Goal: Transaction & Acquisition: Purchase product/service

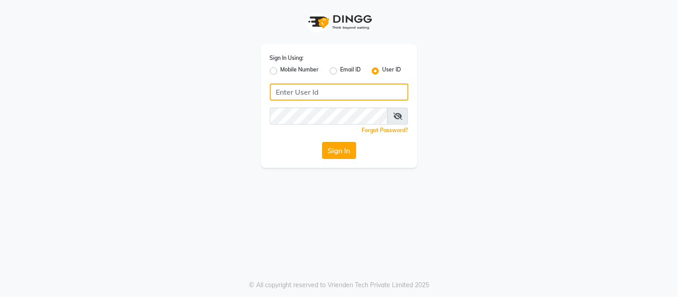
type input "e2617-01"
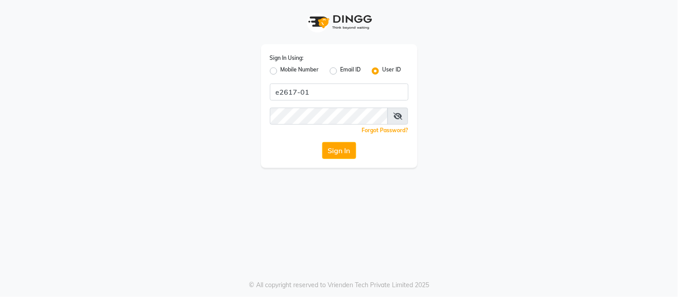
drag, startPoint x: 341, startPoint y: 149, endPoint x: 339, endPoint y: 134, distance: 15.3
click at [341, 149] on button "Sign In" at bounding box center [339, 150] width 34 height 17
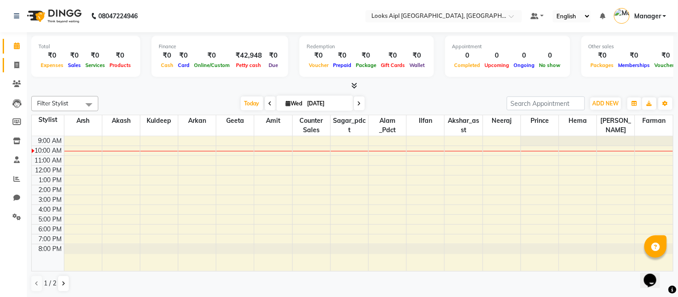
drag, startPoint x: 10, startPoint y: 66, endPoint x: 15, endPoint y: 59, distance: 8.1
click at [10, 66] on span at bounding box center [17, 65] width 16 height 10
select select "service"
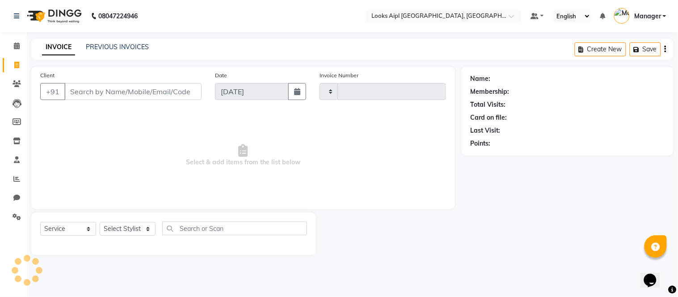
type input "7110"
select select "6047"
drag, startPoint x: 19, startPoint y: 64, endPoint x: 18, endPoint y: 60, distance: 4.5
click at [19, 64] on icon at bounding box center [16, 65] width 5 height 7
select select "service"
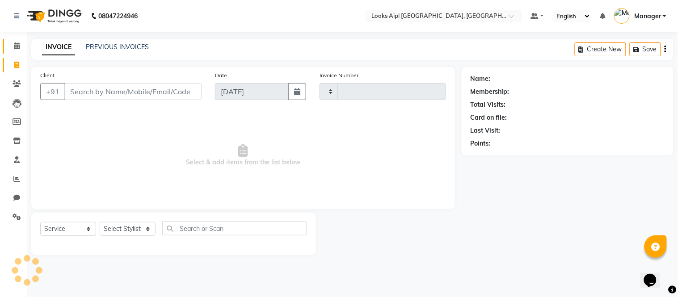
type input "7110"
select select "6047"
click at [18, 41] on span at bounding box center [17, 46] width 16 height 10
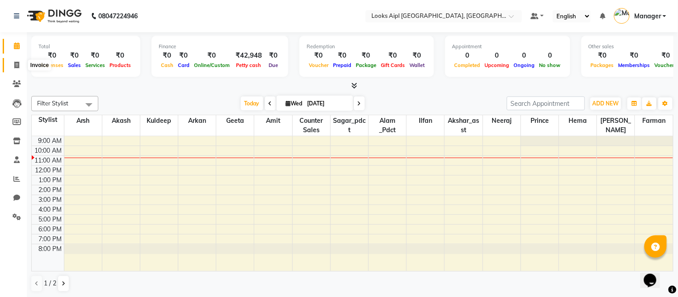
click at [17, 64] on icon at bounding box center [16, 65] width 5 height 7
select select "6047"
select select "service"
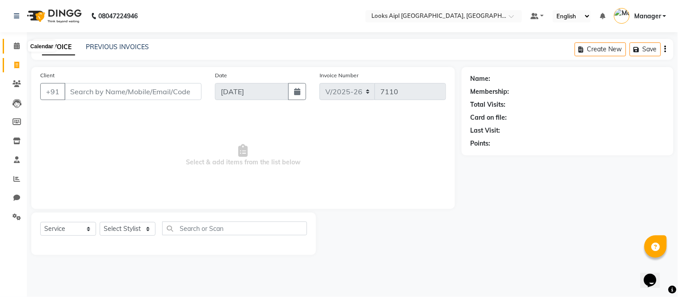
click at [20, 42] on span at bounding box center [17, 46] width 16 height 10
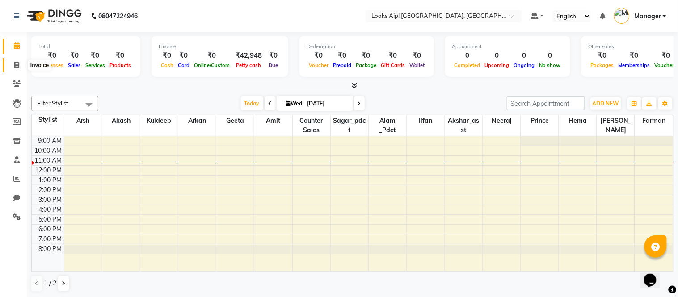
click at [13, 61] on span at bounding box center [17, 65] width 16 height 10
select select "6047"
select select "service"
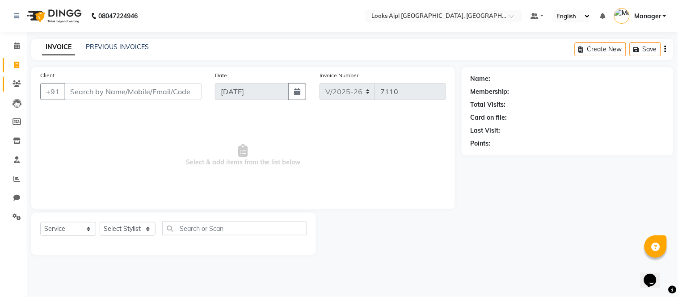
click at [13, 77] on link "Clients" at bounding box center [13, 84] width 21 height 15
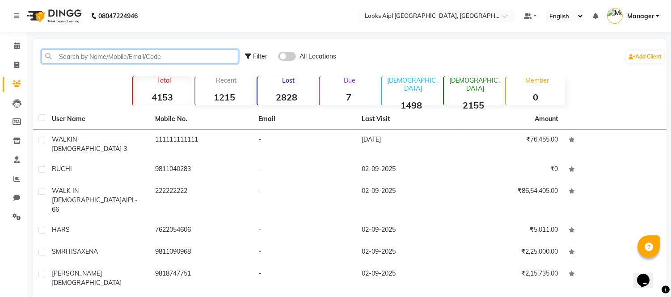
click at [76, 56] on input "text" at bounding box center [140, 57] width 197 height 14
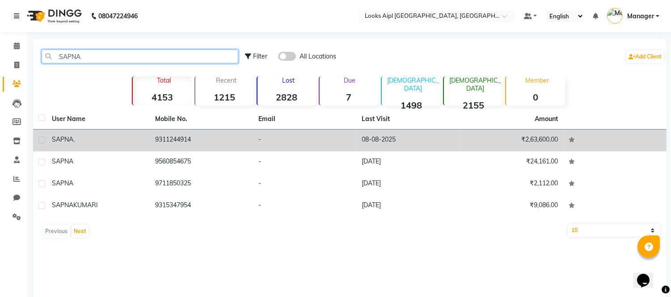
type input "SAPNA"
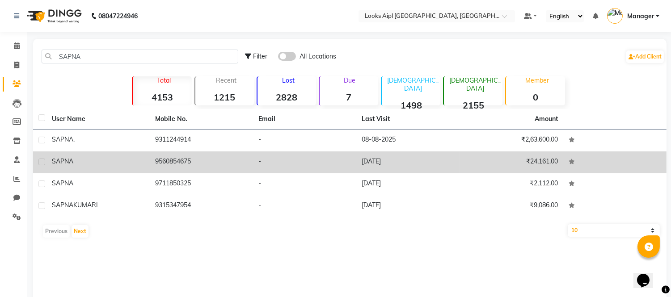
drag, startPoint x: 114, startPoint y: 135, endPoint x: 159, endPoint y: 150, distance: 47.7
click at [118, 137] on div "SAPNA ." at bounding box center [98, 139] width 93 height 9
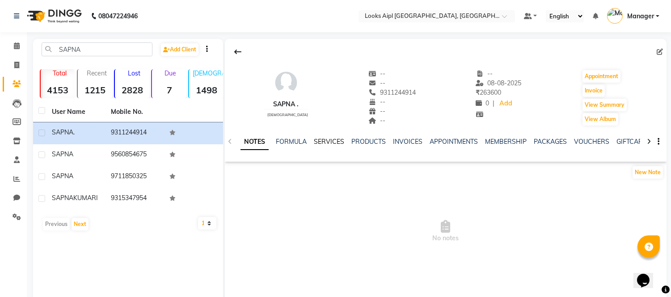
click at [334, 142] on link "SERVICES" at bounding box center [329, 142] width 30 height 8
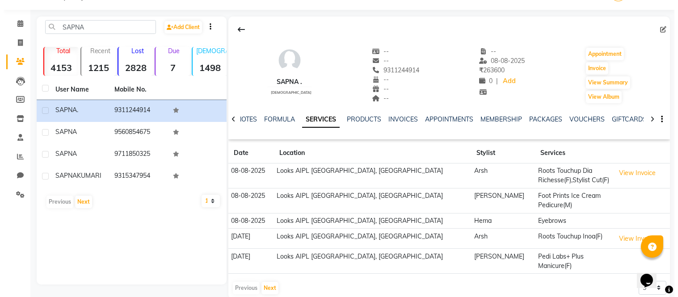
scroll to position [23, 0]
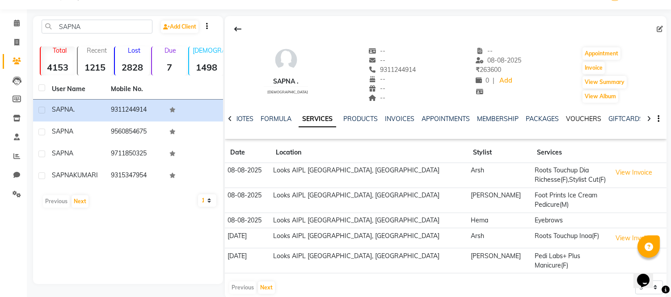
click at [592, 117] on link "VOUCHERS" at bounding box center [583, 119] width 35 height 8
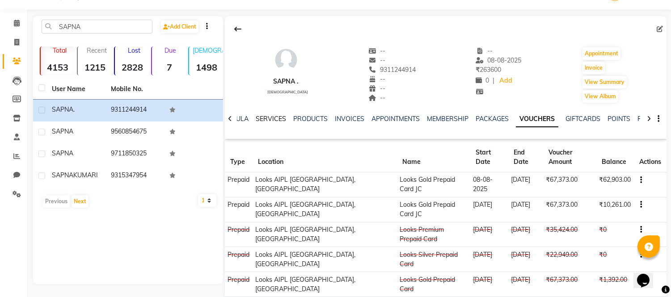
click at [266, 118] on link "SERVICES" at bounding box center [271, 119] width 30 height 8
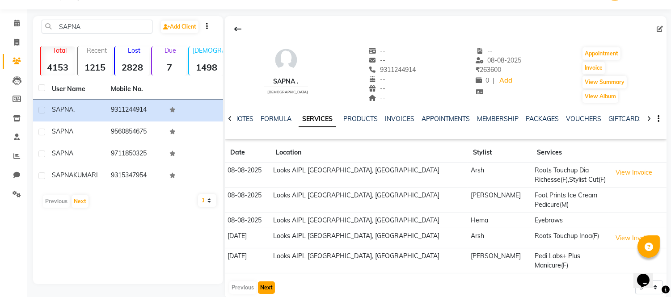
click at [262, 282] on button "Next" at bounding box center [266, 288] width 17 height 13
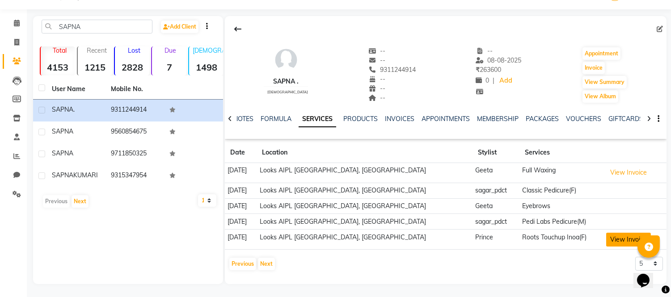
click at [618, 237] on button "View Invoice" at bounding box center [628, 240] width 45 height 14
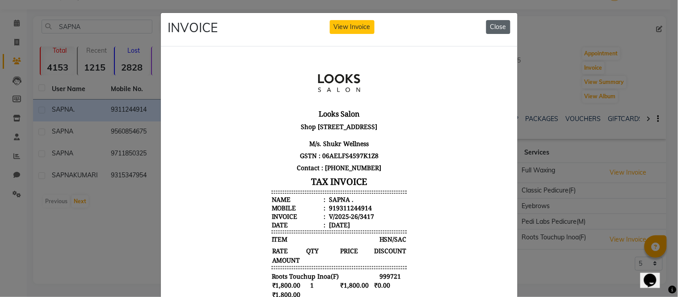
click at [489, 28] on button "Close" at bounding box center [499, 27] width 24 height 14
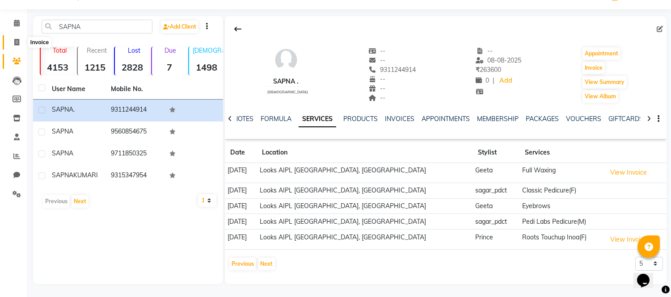
click at [23, 41] on span at bounding box center [17, 43] width 16 height 10
select select "service"
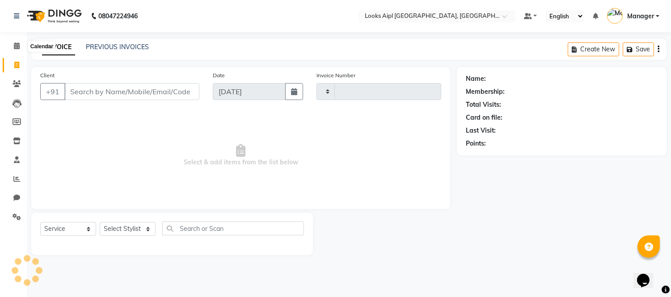
type input "7110"
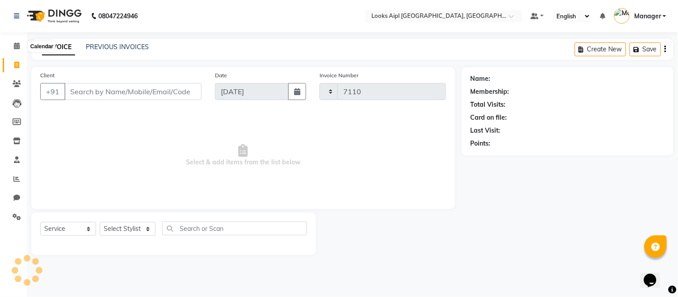
select select "6047"
type input "/*`123450-"
drag, startPoint x: 113, startPoint y: 94, endPoint x: 0, endPoint y: 68, distance: 116.1
click at [0, 68] on app-home "08047224946 Select Location × Looks Aipl Joy Street, Gurgaon Default Panel My P…" at bounding box center [339, 134] width 678 height 269
click at [19, 67] on span at bounding box center [17, 65] width 16 height 10
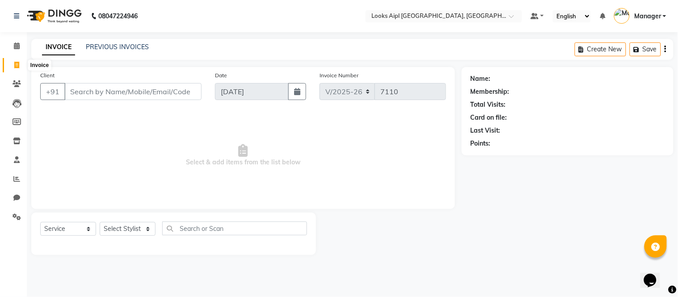
select select "6047"
select select "service"
click at [145, 96] on input "Client" at bounding box center [132, 91] width 137 height 17
click at [147, 91] on input "Client" at bounding box center [132, 91] width 137 height 17
type input "8693940884"
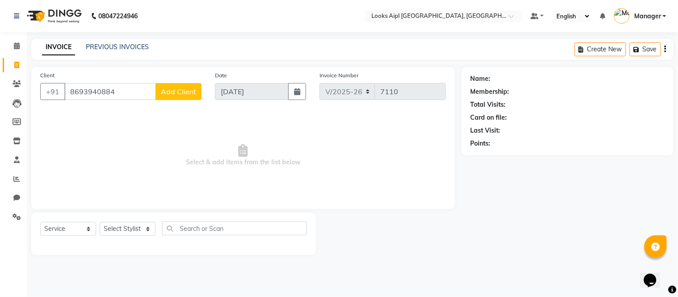
click at [180, 93] on span "Add Client" at bounding box center [178, 91] width 35 height 9
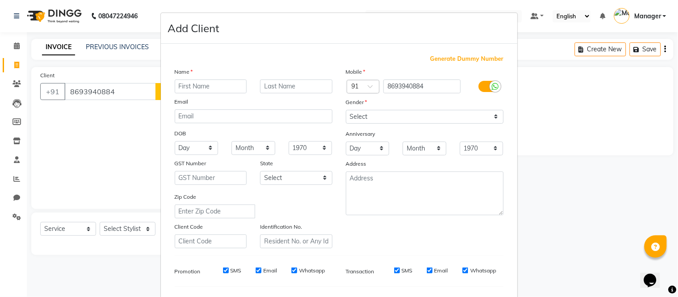
click at [189, 84] on input "text" at bounding box center [211, 87] width 72 height 14
type input "[PERSON_NAME]"
click at [394, 119] on select "Select [DEMOGRAPHIC_DATA] [DEMOGRAPHIC_DATA] Other Prefer Not To Say" at bounding box center [425, 117] width 158 height 14
click at [346, 110] on select "Select [DEMOGRAPHIC_DATA] [DEMOGRAPHIC_DATA] Other Prefer Not To Say" at bounding box center [425, 117] width 158 height 14
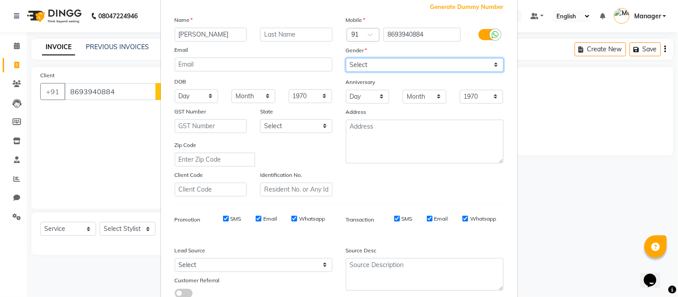
scroll to position [99, 0]
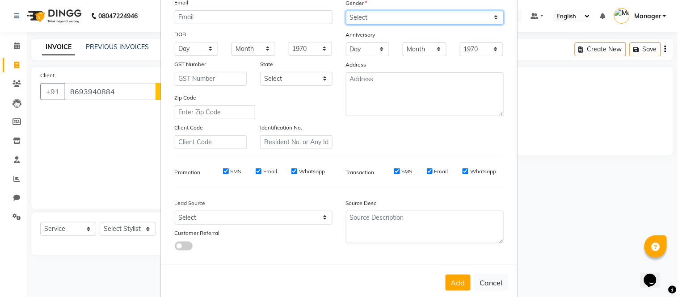
drag, startPoint x: 393, startPoint y: 18, endPoint x: 393, endPoint y: 24, distance: 5.8
click at [393, 18] on select "Select [DEMOGRAPHIC_DATA] [DEMOGRAPHIC_DATA] Other Prefer Not To Say" at bounding box center [425, 18] width 158 height 14
select select "[DEMOGRAPHIC_DATA]"
click at [346, 11] on select "Select [DEMOGRAPHIC_DATA] [DEMOGRAPHIC_DATA] Other Prefer Not To Say" at bounding box center [425, 18] width 158 height 14
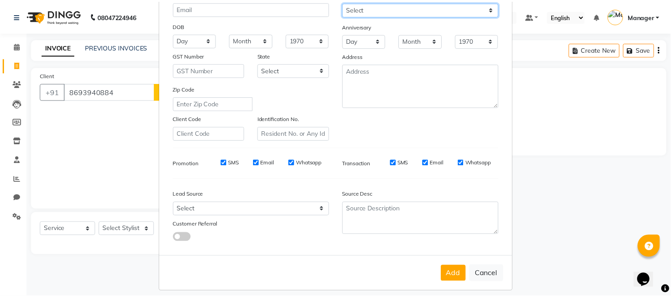
scroll to position [115, 0]
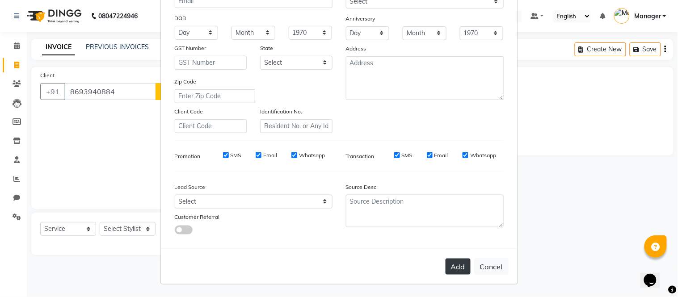
click at [462, 272] on button "Add" at bounding box center [458, 267] width 25 height 16
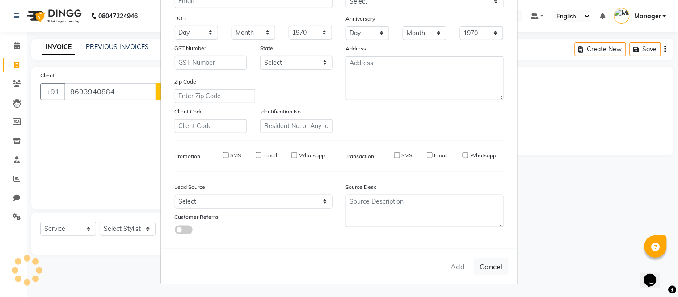
select select
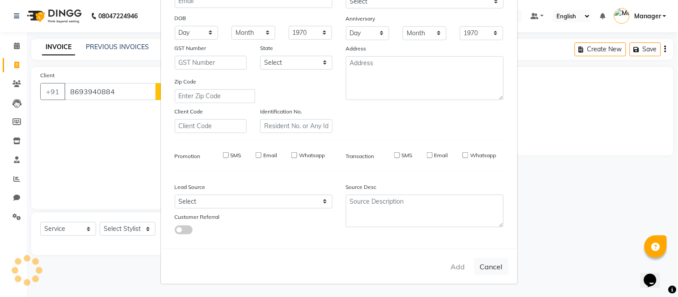
select select
checkbox input "false"
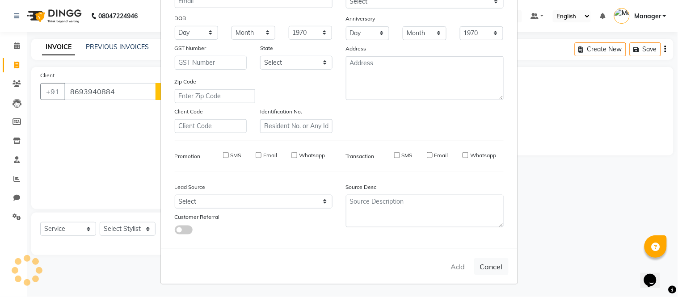
checkbox input "false"
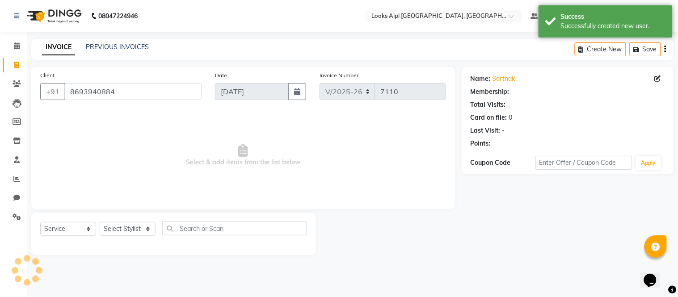
select select "1: Object"
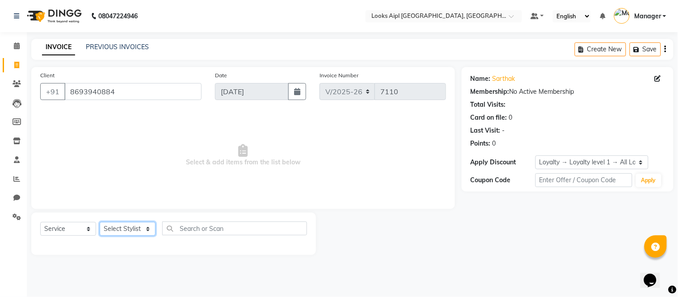
drag, startPoint x: 127, startPoint y: 231, endPoint x: 129, endPoint y: 225, distance: 5.5
click at [127, 230] on select "Select Stylist [PERSON_NAME] Alam _Pdct [PERSON_NAME] [PERSON_NAME] Counter Sal…" at bounding box center [128, 229] width 56 height 14
select select "43345"
click at [100, 223] on select "Select Stylist [PERSON_NAME] Alam _Pdct [PERSON_NAME] [PERSON_NAME] Counter Sal…" at bounding box center [128, 229] width 56 height 14
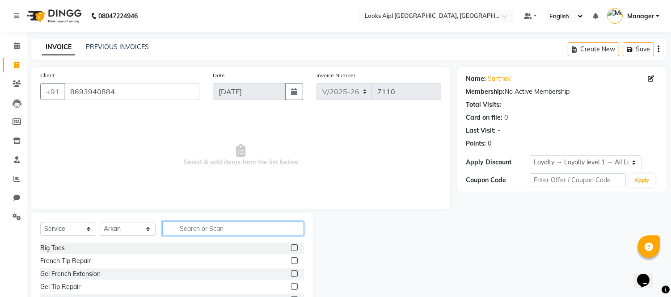
click at [193, 226] on input "text" at bounding box center [233, 229] width 142 height 14
type input "CUT"
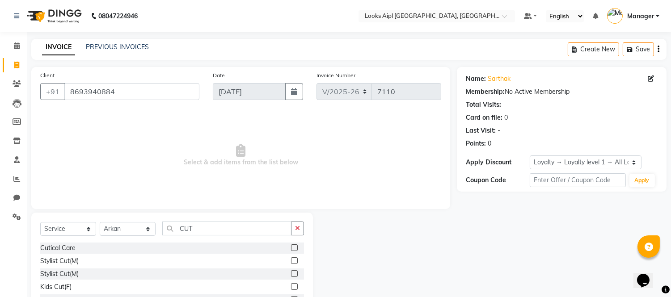
click at [291, 260] on label at bounding box center [294, 261] width 7 height 7
click at [291, 260] on input "checkbox" at bounding box center [294, 261] width 6 height 6
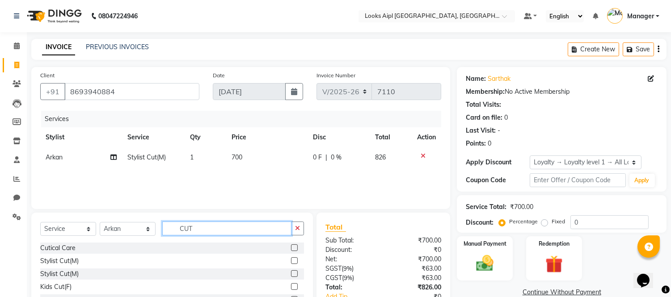
checkbox input "false"
drag, startPoint x: 234, startPoint y: 233, endPoint x: 0, endPoint y: 235, distance: 234.4
click at [0, 235] on app-home "08047224946 Select Location × Looks Aipl Joy Street, Gurgaon Default Panel My P…" at bounding box center [335, 179] width 671 height 358
type input "BEAR"
click at [291, 249] on label at bounding box center [294, 248] width 7 height 7
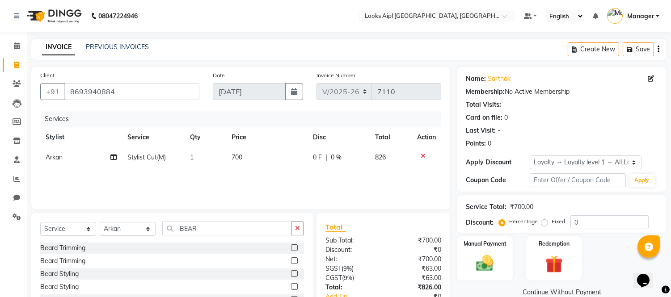
click at [291, 249] on input "checkbox" at bounding box center [294, 249] width 6 height 6
checkbox input "false"
click at [248, 162] on td "700" at bounding box center [266, 158] width 81 height 20
select select "43345"
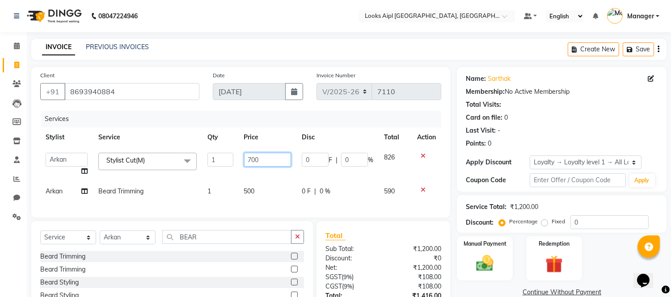
click at [248, 162] on input "700" at bounding box center [267, 160] width 47 height 14
type input "500"
click at [254, 177] on tbody "Akash Akshar_asst Alam _Pdct Amit Arkan Arsh Counter Sales Farman Geeta Hema il…" at bounding box center [240, 175] width 401 height 54
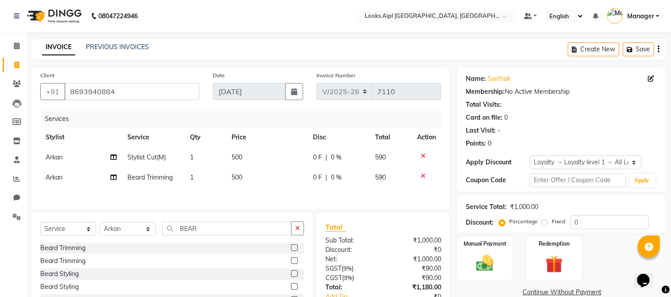
click at [254, 177] on td "500" at bounding box center [266, 178] width 81 height 20
select select "43345"
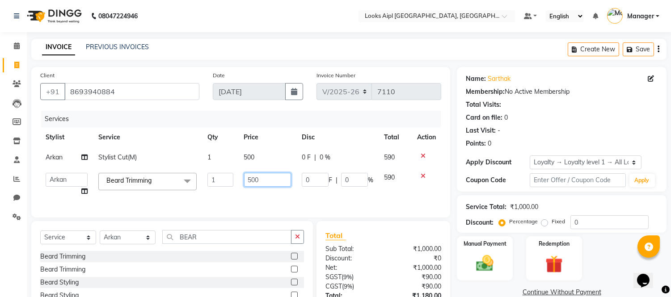
click at [254, 177] on input "500" at bounding box center [267, 180] width 47 height 14
type input "400"
click at [258, 191] on div "Services Stylist Service Qty Price Disc Total Action Arkan Stylist Cut(M) 1 500…" at bounding box center [240, 160] width 401 height 98
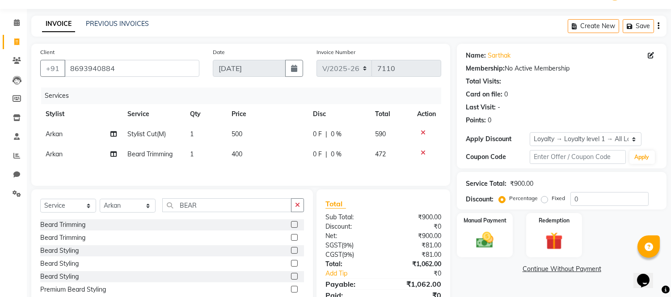
scroll to position [63, 0]
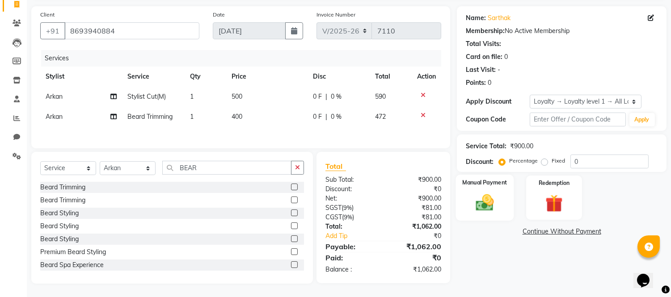
click at [491, 195] on img at bounding box center [485, 203] width 30 height 21
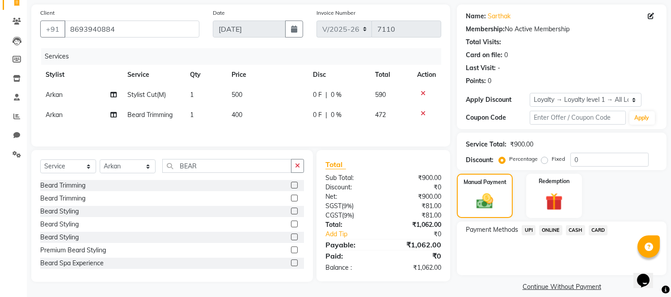
drag, startPoint x: 534, startPoint y: 231, endPoint x: 540, endPoint y: 237, distance: 8.9
click at [534, 232] on span "UPI" at bounding box center [529, 230] width 14 height 10
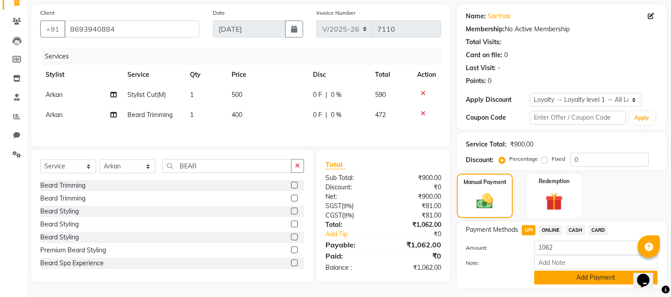
click at [555, 274] on button "Add Payment" at bounding box center [595, 278] width 123 height 14
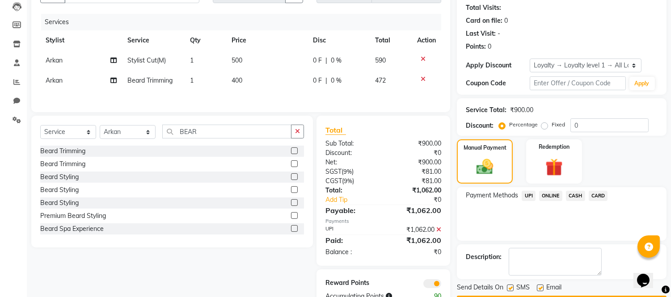
scroll to position [125, 0]
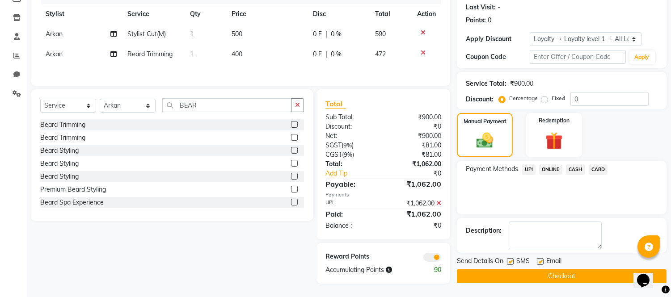
click at [556, 274] on button "Checkout" at bounding box center [562, 277] width 210 height 14
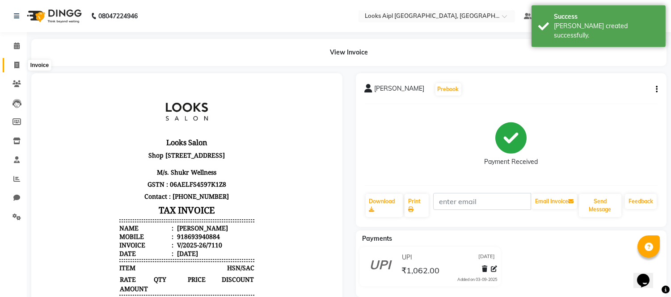
drag, startPoint x: 14, startPoint y: 65, endPoint x: 9, endPoint y: 61, distance: 5.7
click at [14, 65] on icon at bounding box center [16, 65] width 5 height 7
select select "service"
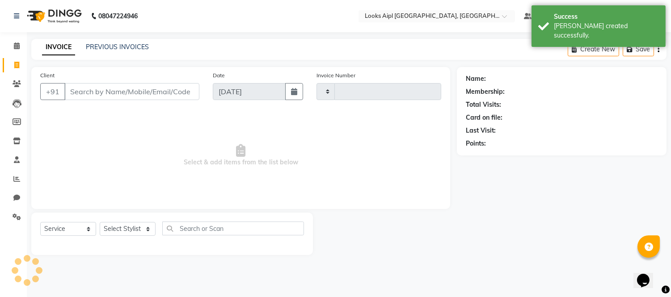
type input "7111"
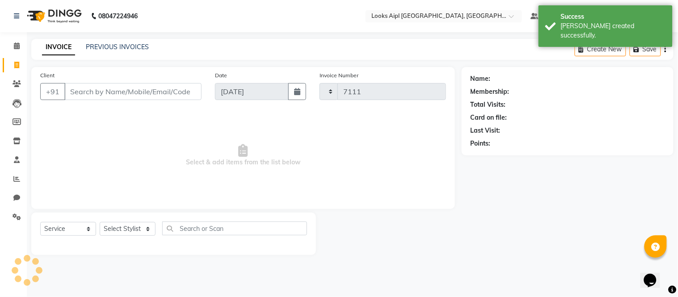
select select "6047"
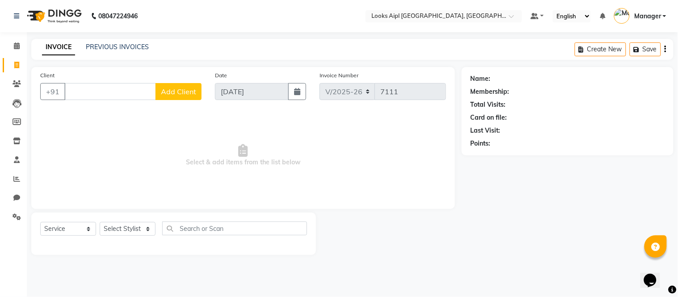
click at [117, 96] on input "Client" at bounding box center [110, 91] width 92 height 17
click at [148, 94] on input "Client" at bounding box center [132, 91] width 137 height 17
type input "2222222222222222"
select select "1: Object"
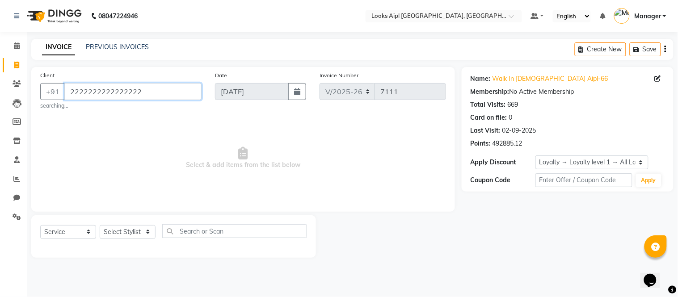
drag, startPoint x: 140, startPoint y: 91, endPoint x: 87, endPoint y: 91, distance: 53.2
click at [87, 91] on input "2222222222222222" at bounding box center [132, 91] width 137 height 17
click at [140, 92] on input "2222222222222222" at bounding box center [132, 91] width 137 height 17
drag, startPoint x: 140, startPoint y: 92, endPoint x: 123, endPoint y: 93, distance: 17.4
click at [123, 93] on input "2222222222222222" at bounding box center [132, 91] width 137 height 17
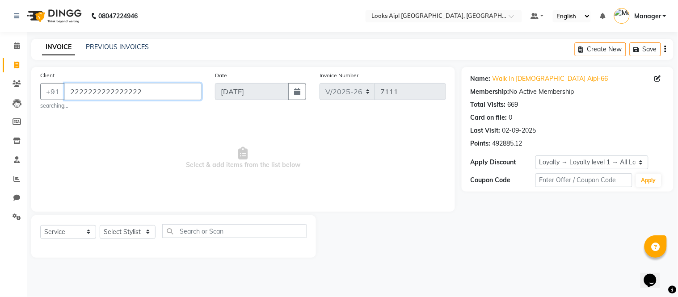
click at [136, 91] on input "2222222222222222" at bounding box center [132, 91] width 137 height 17
drag, startPoint x: 139, startPoint y: 91, endPoint x: 114, endPoint y: 93, distance: 25.1
click at [114, 93] on input "2222222222222222" at bounding box center [132, 91] width 137 height 17
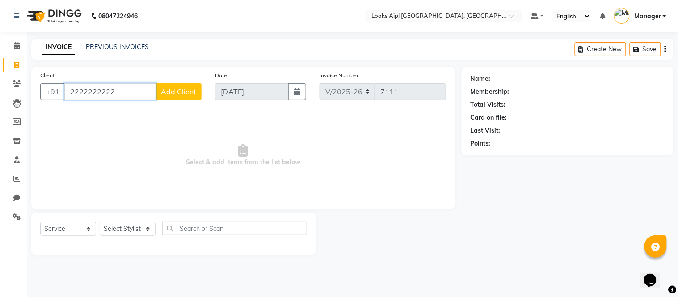
click at [124, 96] on input "2222222222" at bounding box center [110, 91] width 92 height 17
type input "222222222"
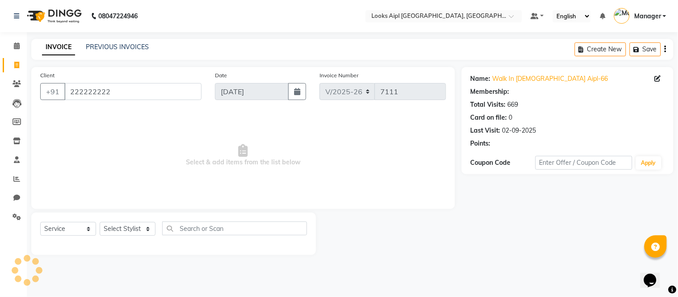
select select "1: Object"
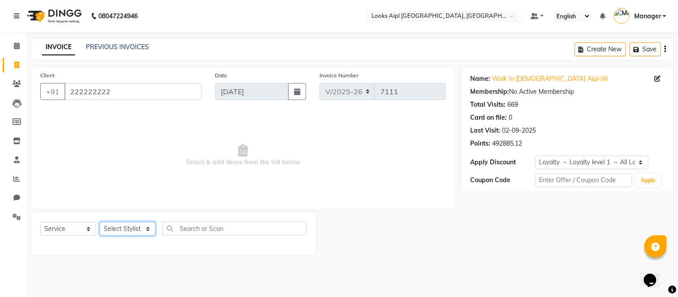
drag, startPoint x: 126, startPoint y: 233, endPoint x: 126, endPoint y: 226, distance: 6.7
click at [126, 229] on select "Select Stylist [PERSON_NAME] Alam _Pdct [PERSON_NAME] [PERSON_NAME] Counter Sal…" at bounding box center [128, 229] width 56 height 14
select select "80655"
click at [100, 223] on select "Select Stylist [PERSON_NAME] Alam _Pdct [PERSON_NAME] [PERSON_NAME] Counter Sal…" at bounding box center [128, 229] width 56 height 14
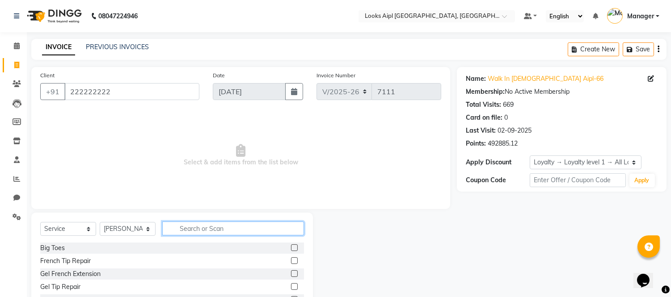
click at [207, 224] on input "text" at bounding box center [233, 229] width 142 height 14
type input "CUT"
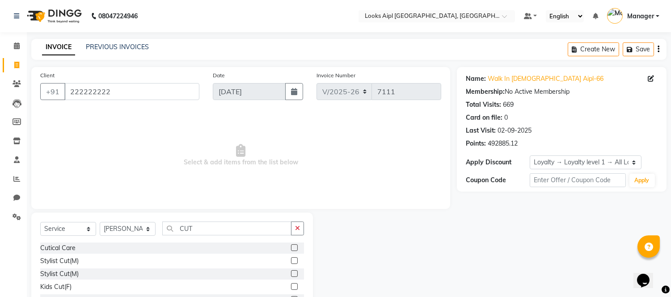
click at [291, 261] on label at bounding box center [294, 261] width 7 height 7
click at [291, 261] on input "checkbox" at bounding box center [294, 261] width 6 height 6
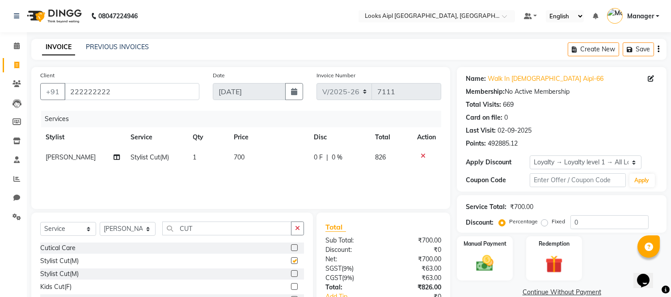
checkbox input "false"
drag, startPoint x: 199, startPoint y: 230, endPoint x: 34, endPoint y: 229, distance: 164.6
click at [28, 230] on div "Select Service Product Membership Package Voucher Prepaid Gift Card Select Styl…" at bounding box center [169, 279] width 288 height 132
type input "BEAR"
click at [291, 246] on label at bounding box center [294, 248] width 7 height 7
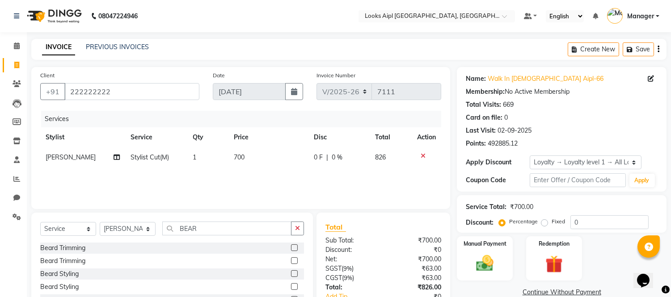
click at [291, 246] on input "checkbox" at bounding box center [294, 249] width 6 height 6
checkbox input "false"
click at [249, 157] on td "700" at bounding box center [269, 158] width 80 height 20
select select "80655"
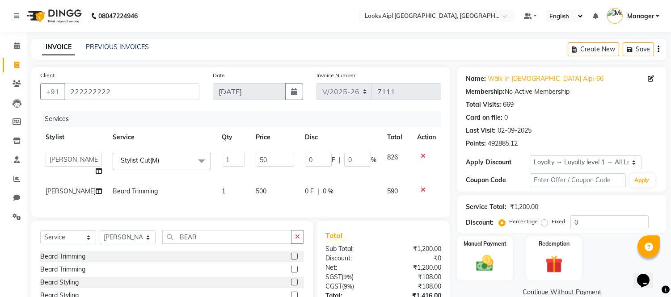
type input "500"
click at [250, 188] on td "500" at bounding box center [274, 192] width 49 height 20
select select "80655"
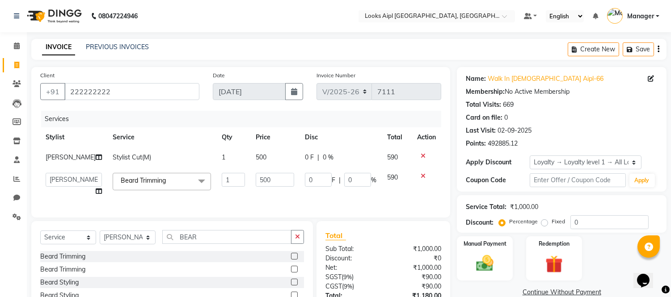
click at [256, 184] on input "500" at bounding box center [275, 180] width 38 height 14
click at [256, 178] on input "500" at bounding box center [275, 180] width 38 height 14
type input "400"
drag, startPoint x: 260, startPoint y: 195, endPoint x: 295, endPoint y: 196, distance: 35.3
click at [261, 196] on div "Services Stylist Service Qty Price Disc Total Action Laxmi Stylist Cut(M) 1 500…" at bounding box center [240, 160] width 401 height 98
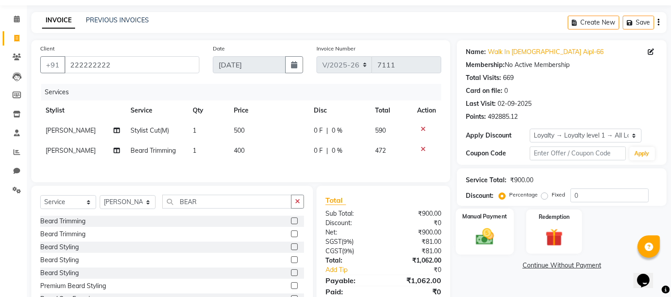
scroll to position [63, 0]
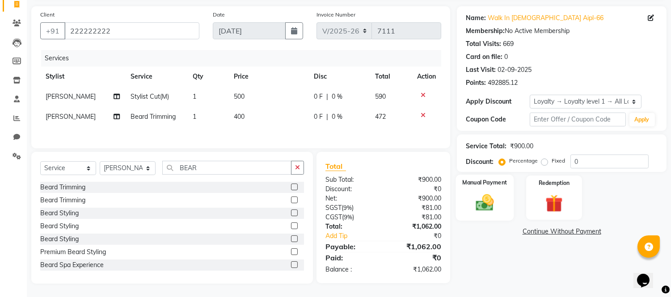
click at [489, 204] on img at bounding box center [485, 203] width 30 height 21
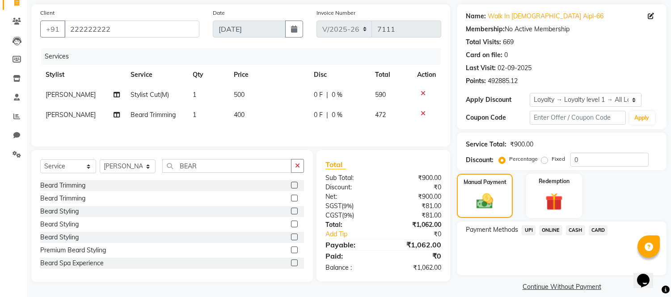
drag, startPoint x: 528, startPoint y: 229, endPoint x: 531, endPoint y: 235, distance: 7.0
click at [529, 231] on span "UPI" at bounding box center [529, 230] width 14 height 10
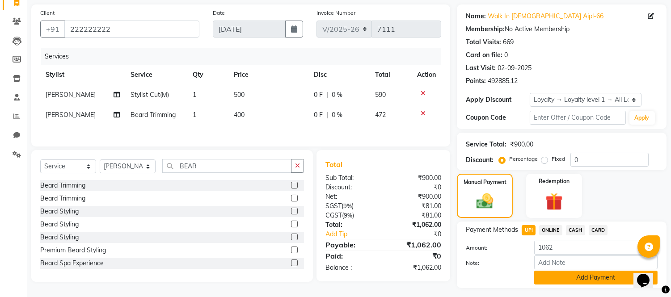
click at [568, 277] on button "Add Payment" at bounding box center [595, 278] width 123 height 14
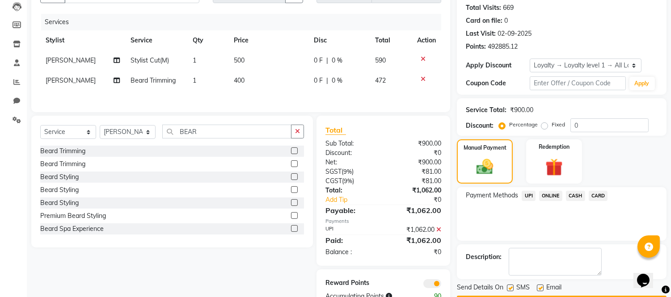
scroll to position [125, 0]
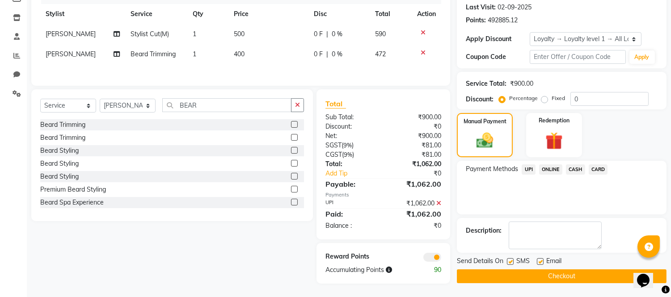
click at [565, 271] on button "Checkout" at bounding box center [562, 277] width 210 height 14
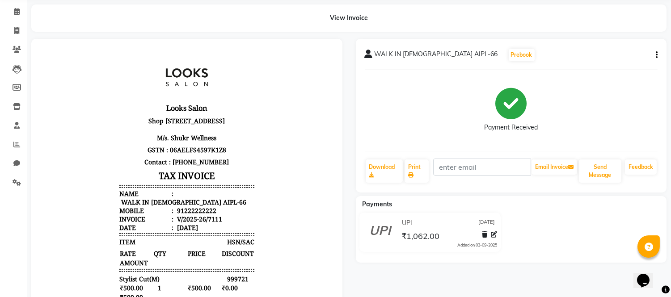
scroll to position [34, 0]
click at [18, 32] on icon at bounding box center [16, 31] width 5 height 7
select select "service"
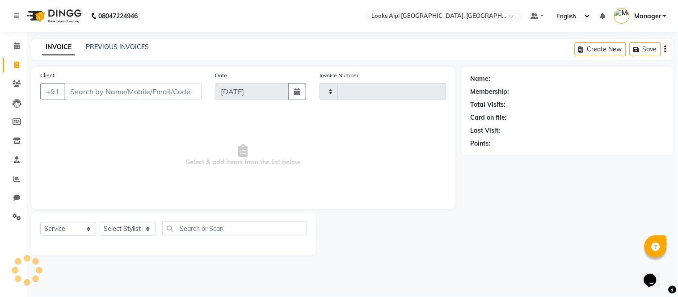
type input "7112"
select select "6047"
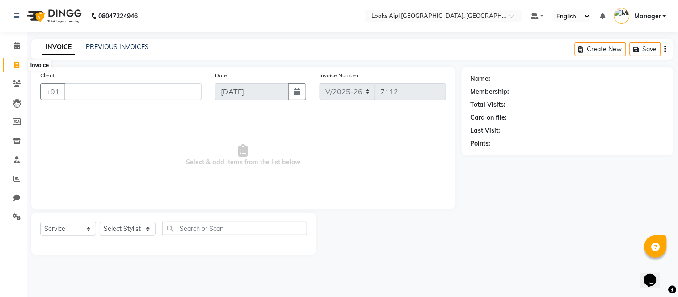
click at [17, 65] on icon at bounding box center [16, 65] width 5 height 7
select select "service"
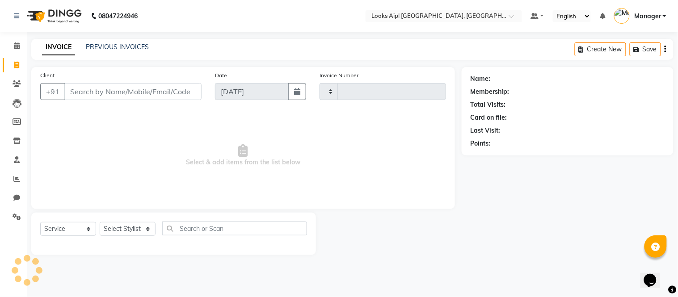
type input "7112"
select select "6047"
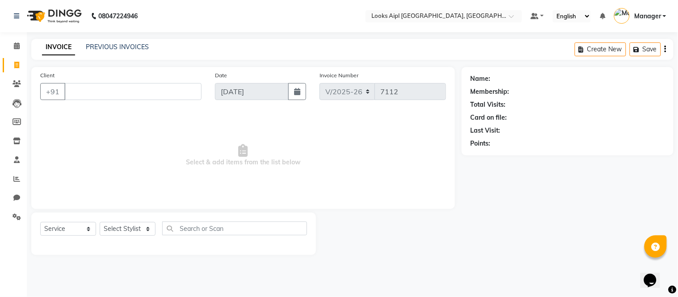
click at [120, 87] on input "Client" at bounding box center [132, 91] width 137 height 17
click at [169, 91] on input "Client" at bounding box center [132, 91] width 137 height 17
type input "9911922246"
click at [169, 91] on span "Add Client" at bounding box center [178, 91] width 35 height 9
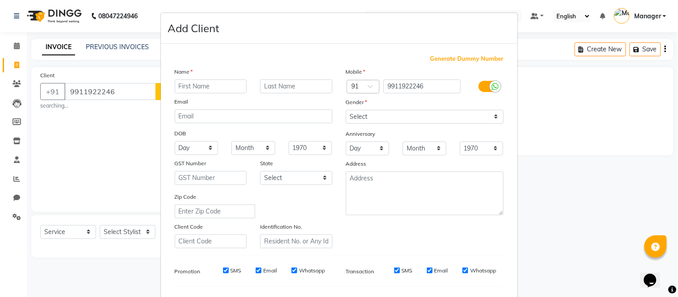
click at [198, 87] on input "text" at bounding box center [211, 87] width 72 height 14
type input "FARHA"
click at [395, 117] on select "Select [DEMOGRAPHIC_DATA] [DEMOGRAPHIC_DATA] Other Prefer Not To Say" at bounding box center [425, 117] width 158 height 14
click at [346, 110] on select "Select [DEMOGRAPHIC_DATA] [DEMOGRAPHIC_DATA] Other Prefer Not To Say" at bounding box center [425, 117] width 158 height 14
drag, startPoint x: 401, startPoint y: 112, endPoint x: 398, endPoint y: 122, distance: 10.8
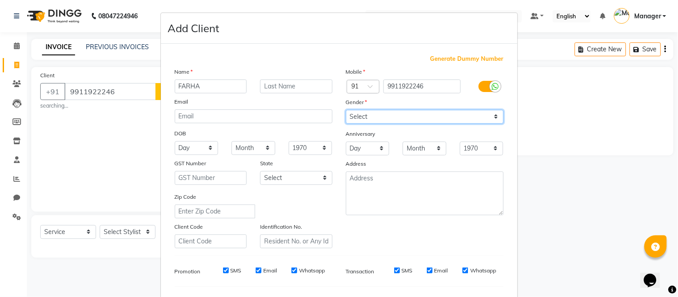
click at [401, 112] on select "Select [DEMOGRAPHIC_DATA] [DEMOGRAPHIC_DATA] Other Prefer Not To Say" at bounding box center [425, 117] width 158 height 14
select select "[DEMOGRAPHIC_DATA]"
click at [346, 110] on select "Select [DEMOGRAPHIC_DATA] [DEMOGRAPHIC_DATA] Other Prefer Not To Say" at bounding box center [425, 117] width 158 height 14
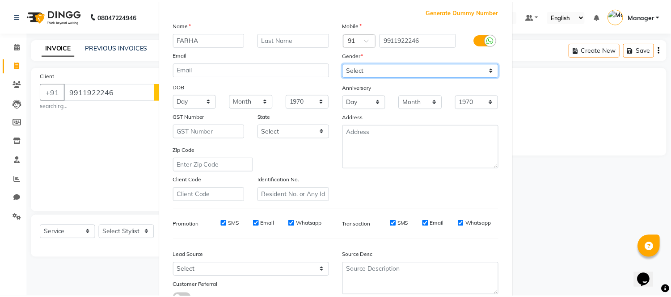
scroll to position [115, 0]
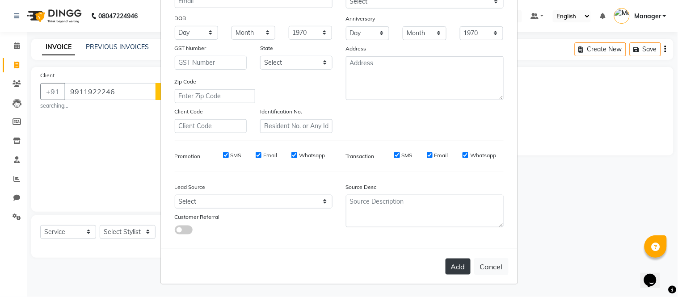
click at [458, 270] on button "Add" at bounding box center [458, 267] width 25 height 16
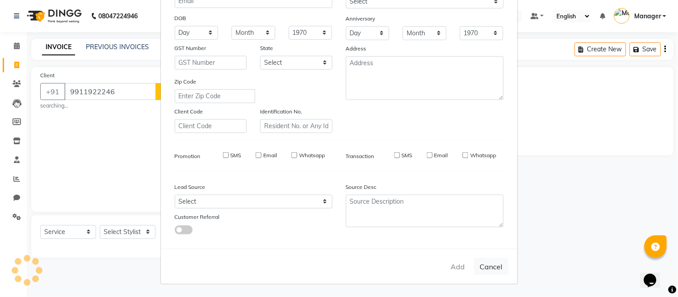
select select
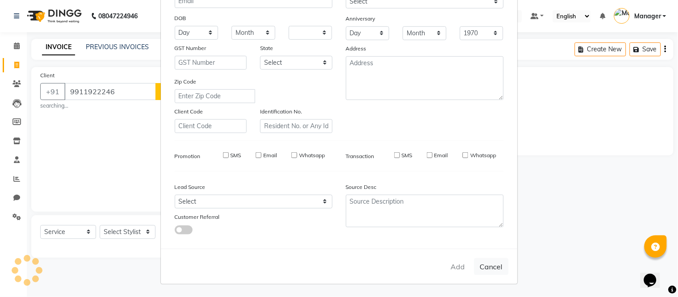
select select
checkbox input "false"
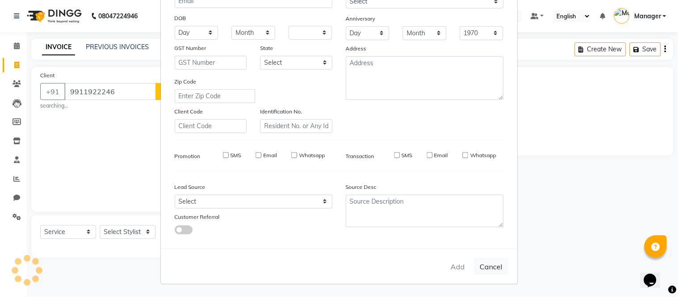
checkbox input "false"
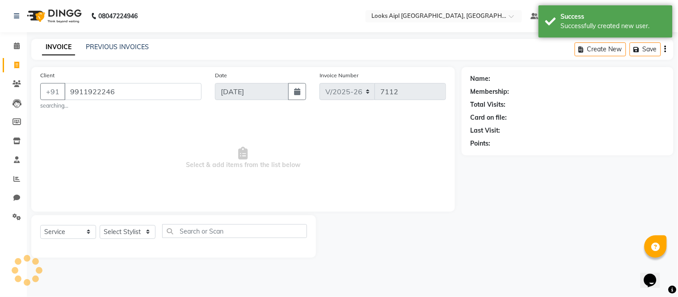
select select "1: Object"
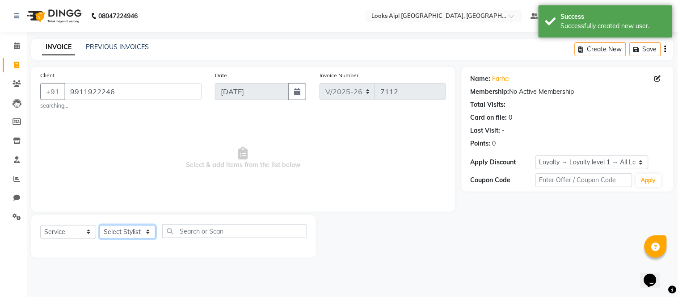
click at [137, 229] on select "Select Stylist [PERSON_NAME] Alam _Pdct [PERSON_NAME] [PERSON_NAME] Counter Sal…" at bounding box center [128, 232] width 56 height 14
select select "43346"
click at [100, 225] on select "Select Stylist [PERSON_NAME] Alam _Pdct [PERSON_NAME] [PERSON_NAME] Counter Sal…" at bounding box center [128, 232] width 56 height 14
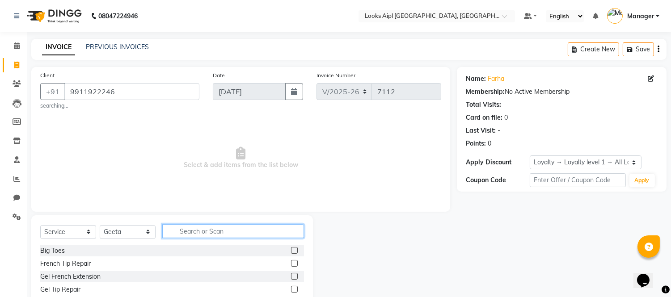
click at [204, 235] on input "text" at bounding box center [233, 232] width 142 height 14
click at [203, 234] on input "text" at bounding box center [233, 232] width 142 height 14
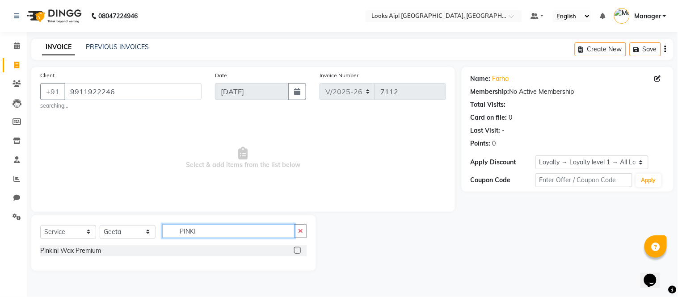
type input "PINKI"
click at [301, 250] on label at bounding box center [297, 250] width 7 height 7
click at [300, 250] on input "checkbox" at bounding box center [297, 251] width 6 height 6
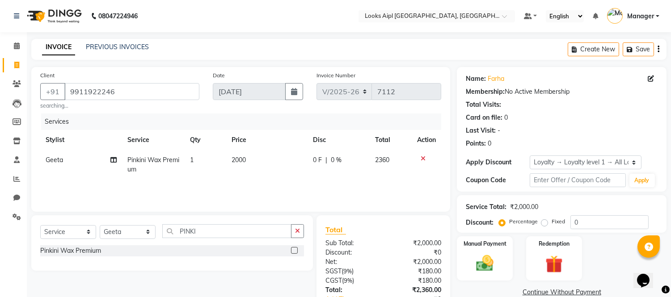
checkbox input "false"
click at [253, 157] on td "2000" at bounding box center [266, 165] width 81 height 30
select select "43346"
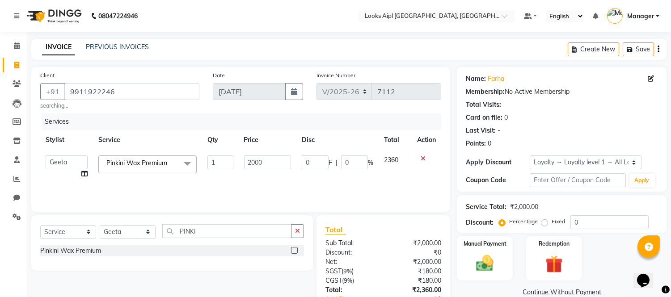
click at [288, 190] on div "Services Stylist Service Qty Price Disc Total Action Akash Akshar_asst Alam _Pd…" at bounding box center [240, 158] width 401 height 89
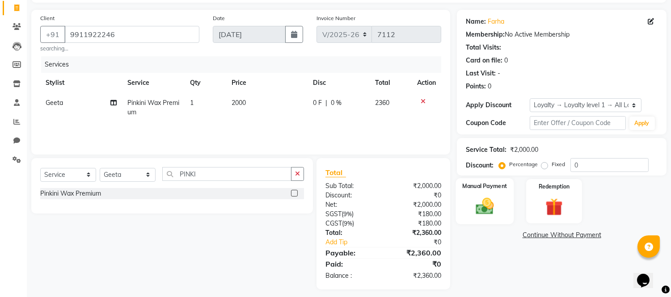
scroll to position [63, 0]
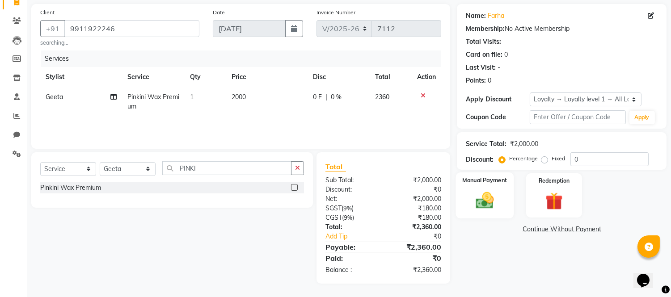
click at [479, 205] on img at bounding box center [485, 201] width 30 height 21
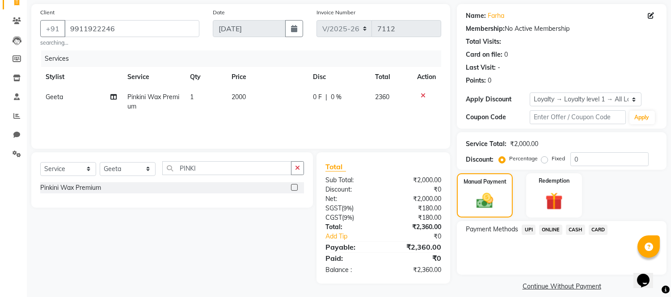
drag, startPoint x: 532, startPoint y: 228, endPoint x: 537, endPoint y: 239, distance: 11.6
click at [534, 233] on span "UPI" at bounding box center [529, 230] width 14 height 10
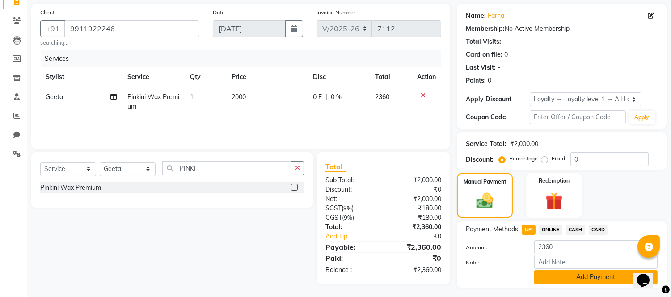
click at [556, 278] on button "Add Payment" at bounding box center [595, 278] width 123 height 14
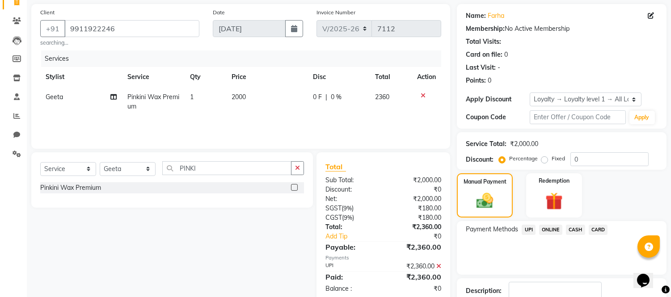
scroll to position [126, 0]
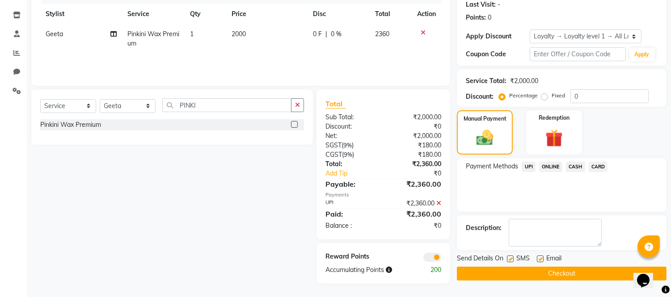
click at [556, 275] on button "Checkout" at bounding box center [562, 274] width 210 height 14
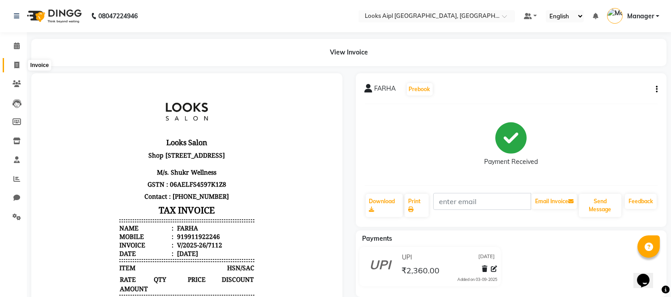
drag, startPoint x: 16, startPoint y: 64, endPoint x: 42, endPoint y: 64, distance: 26.4
click at [16, 64] on icon at bounding box center [16, 65] width 5 height 7
select select "6047"
select select "service"
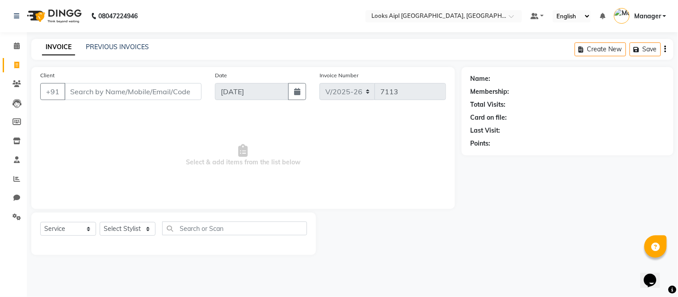
click at [123, 91] on input "Client" at bounding box center [132, 91] width 137 height 17
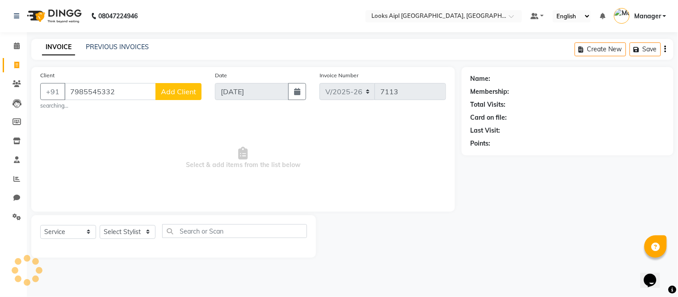
type input "7985545332"
click at [186, 84] on button "Add Client" at bounding box center [179, 91] width 46 height 17
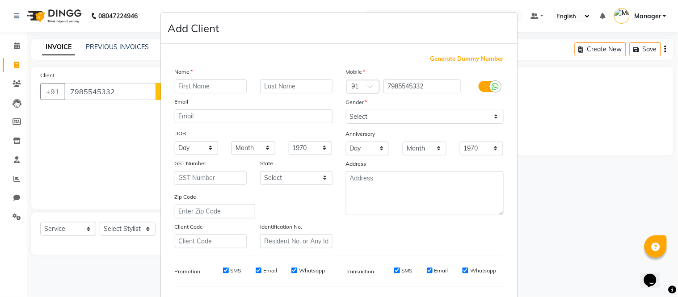
click at [191, 86] on input "text" at bounding box center [211, 87] width 72 height 14
type input "D"
type input "[PERSON_NAME]"
click at [381, 121] on select "Select [DEMOGRAPHIC_DATA] [DEMOGRAPHIC_DATA] Other Prefer Not To Say" at bounding box center [425, 117] width 158 height 14
select select "[DEMOGRAPHIC_DATA]"
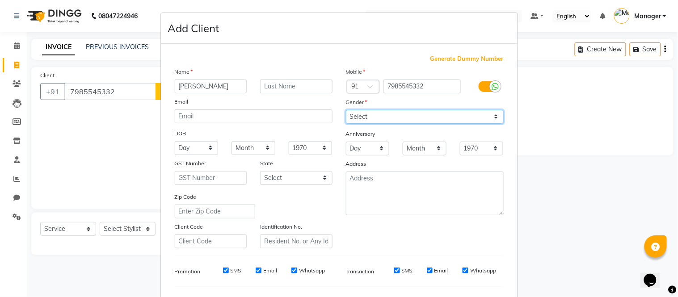
click at [346, 110] on select "Select [DEMOGRAPHIC_DATA] [DEMOGRAPHIC_DATA] Other Prefer Not To Say" at bounding box center [425, 117] width 158 height 14
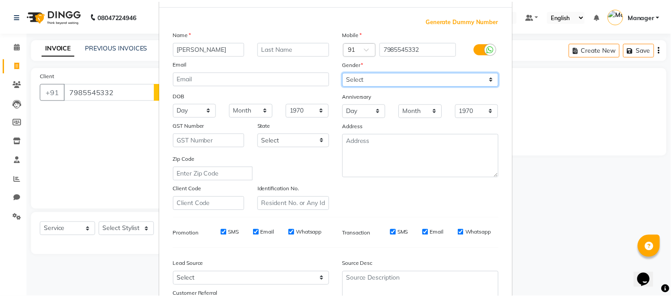
scroll to position [115, 0]
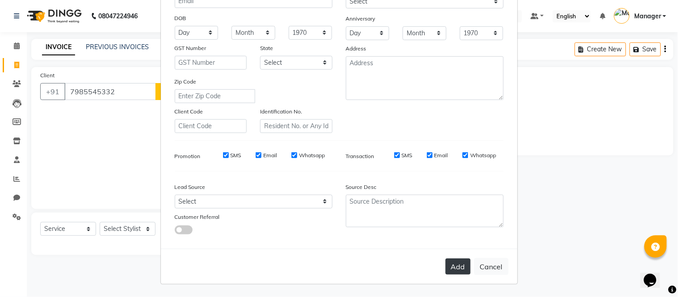
click at [456, 263] on button "Add" at bounding box center [458, 267] width 25 height 16
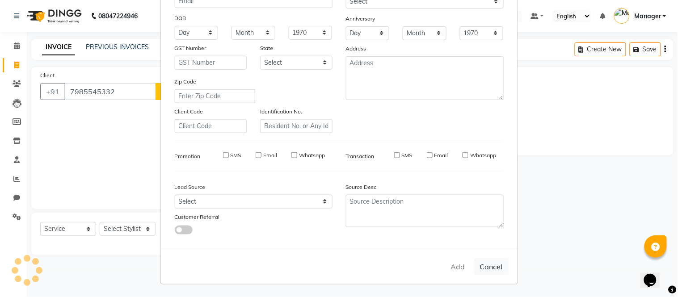
select select
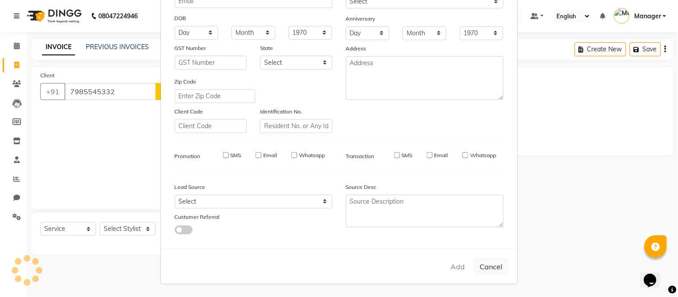
select select
checkbox input "false"
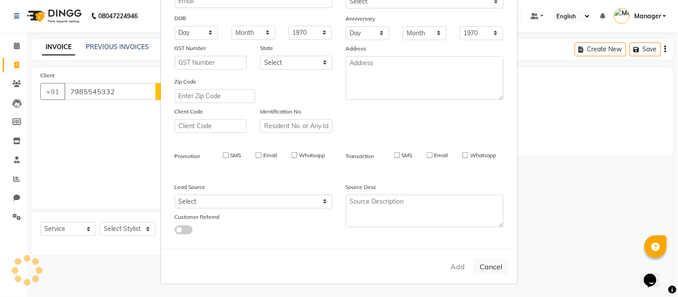
checkbox input "false"
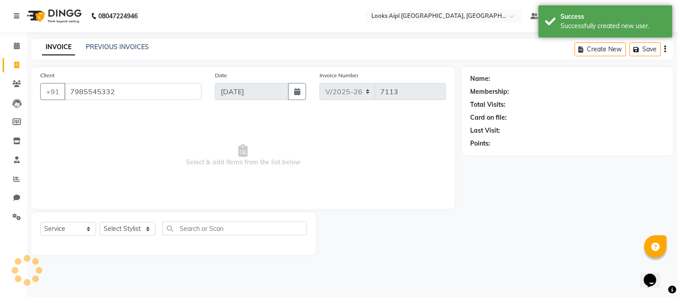
select select "1: Object"
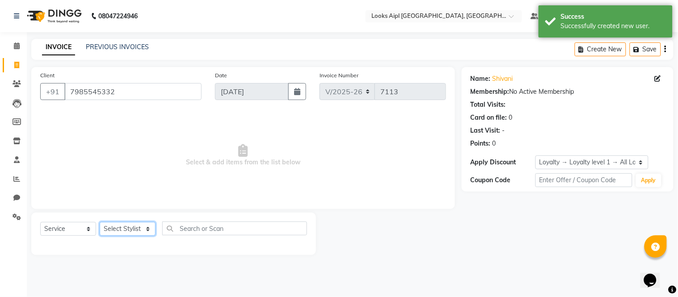
drag, startPoint x: 126, startPoint y: 235, endPoint x: 128, endPoint y: 229, distance: 6.5
click at [127, 229] on select "Select Stylist [PERSON_NAME] Alam _Pdct [PERSON_NAME] [PERSON_NAME] Counter Sal…" at bounding box center [128, 229] width 56 height 14
select select "67968"
click at [100, 223] on select "Select Stylist [PERSON_NAME] Alam _Pdct [PERSON_NAME] [PERSON_NAME] Counter Sal…" at bounding box center [128, 229] width 56 height 14
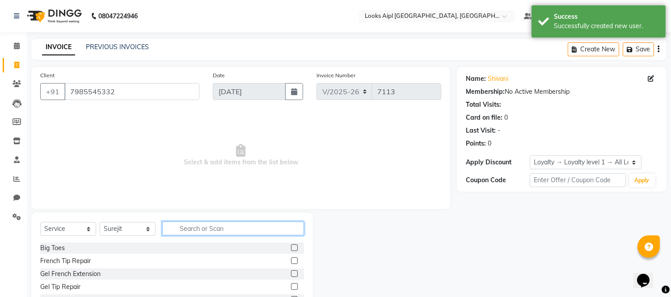
click at [229, 233] on input "text" at bounding box center [233, 229] width 142 height 14
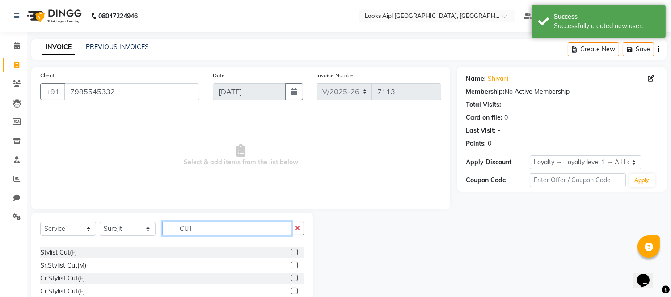
type input "CUT"
drag, startPoint x: 285, startPoint y: 251, endPoint x: 280, endPoint y: 224, distance: 27.4
click at [291, 248] on div at bounding box center [297, 252] width 13 height 11
click at [291, 253] on label at bounding box center [294, 252] width 7 height 7
click at [291, 253] on input "checkbox" at bounding box center [294, 253] width 6 height 6
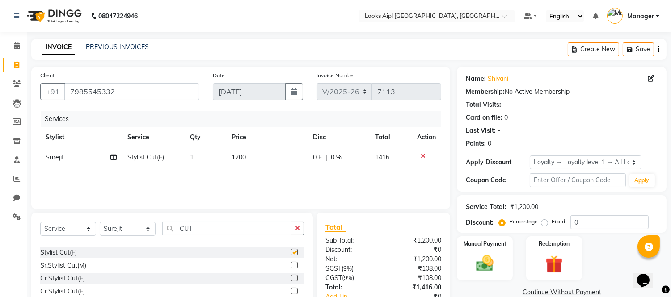
checkbox input "false"
click at [253, 158] on td "1200" at bounding box center [266, 158] width 81 height 20
select select "67968"
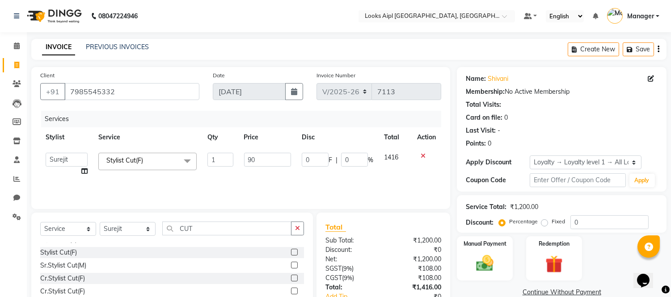
type input "900"
click at [273, 184] on div "Services Stylist Service Qty Price Disc Total Action Akash Akshar_asst Alam _Pd…" at bounding box center [240, 155] width 401 height 89
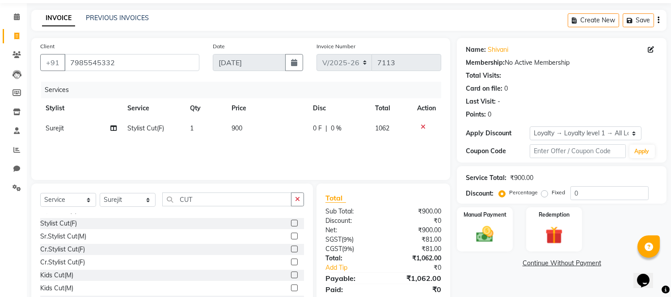
scroll to position [60, 0]
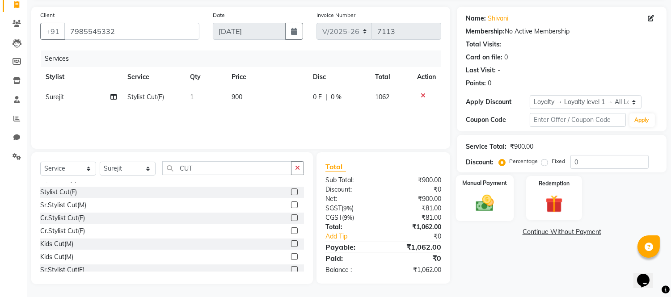
click at [484, 198] on img at bounding box center [485, 203] width 30 height 21
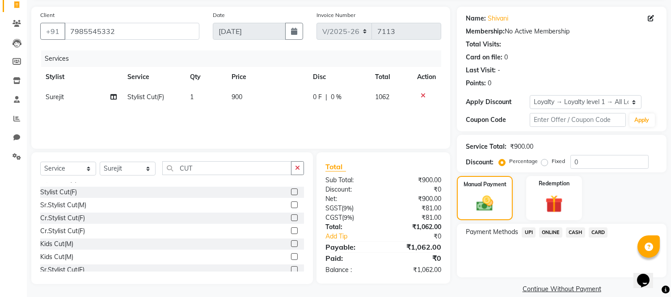
click at [583, 233] on span "CASH" at bounding box center [575, 233] width 19 height 10
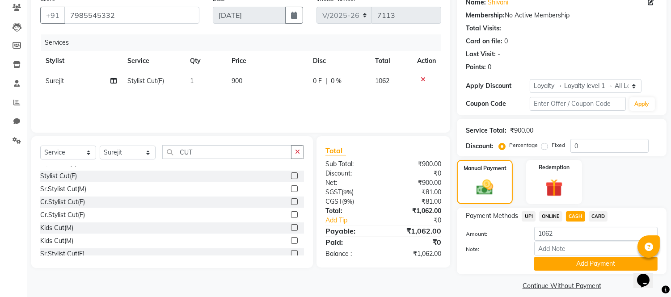
scroll to position [85, 0]
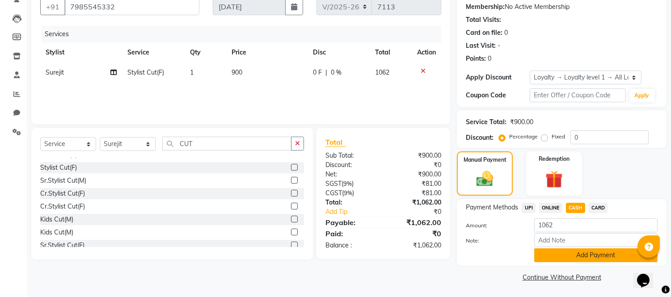
click at [585, 258] on button "Add Payment" at bounding box center [595, 256] width 123 height 14
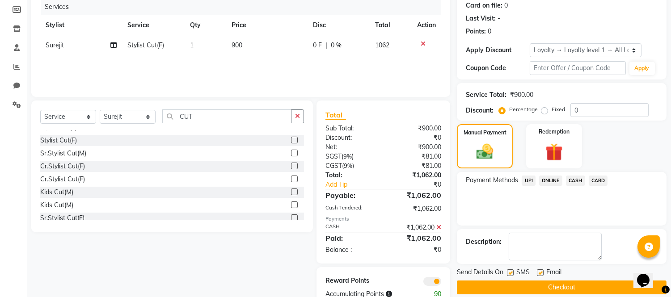
scroll to position [136, 0]
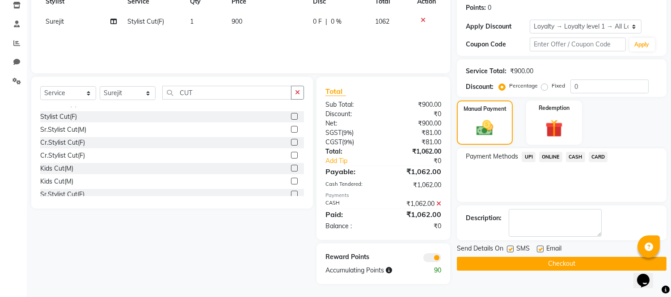
click at [580, 269] on button "Checkout" at bounding box center [562, 264] width 210 height 14
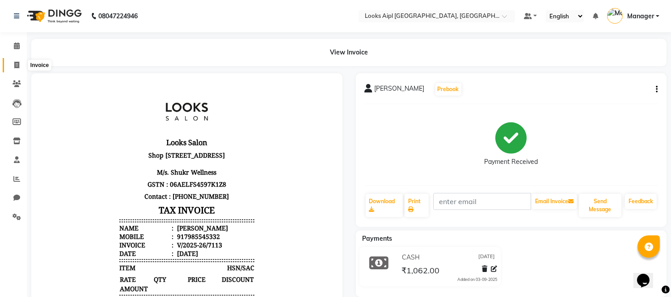
click at [10, 64] on span at bounding box center [17, 65] width 16 height 10
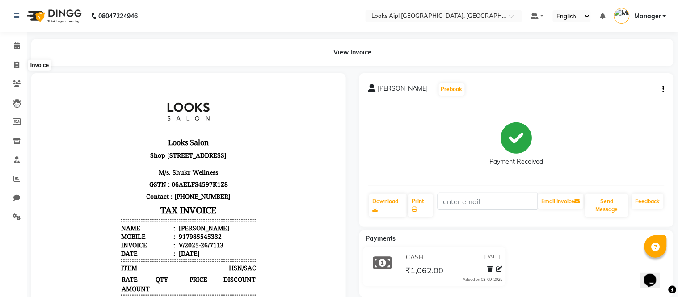
select select "6047"
select select "service"
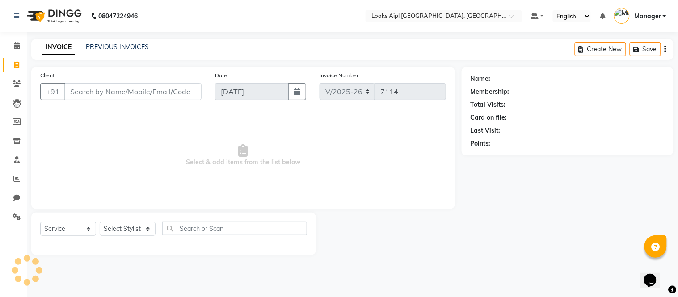
click at [160, 97] on input "Client" at bounding box center [132, 91] width 137 height 17
drag, startPoint x: 141, startPoint y: 232, endPoint x: 140, endPoint y: 225, distance: 7.2
click at [140, 229] on select "Select Stylist [PERSON_NAME] Alam _Pdct [PERSON_NAME] [PERSON_NAME] Counter Sal…" at bounding box center [128, 229] width 56 height 14
select select "57597"
click at [100, 223] on select "Select Stylist [PERSON_NAME] Alam _Pdct [PERSON_NAME] [PERSON_NAME] Counter Sal…" at bounding box center [128, 229] width 56 height 14
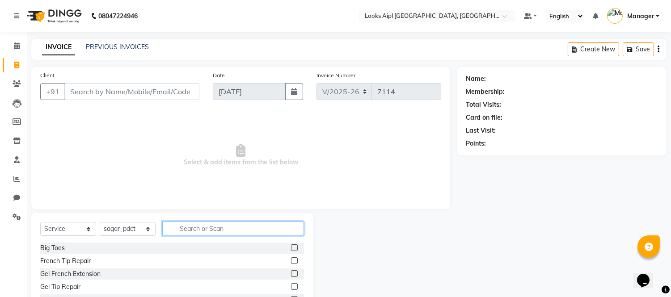
click at [226, 224] on input "text" at bounding box center [233, 229] width 142 height 14
type input "WASH"
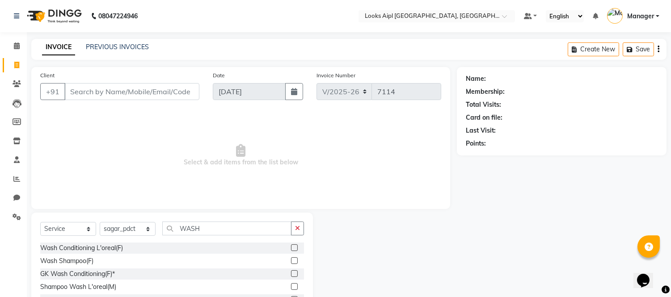
click at [294, 263] on label at bounding box center [294, 261] width 7 height 7
click at [294, 263] on input "checkbox" at bounding box center [294, 261] width 6 height 6
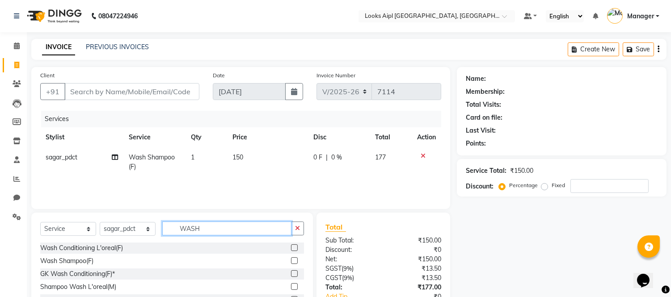
checkbox input "false"
drag, startPoint x: 221, startPoint y: 228, endPoint x: 168, endPoint y: 228, distance: 53.2
click at [92, 228] on div "Select Service Product Membership Package Voucher Prepaid Gift Card Select Styl…" at bounding box center [172, 232] width 264 height 21
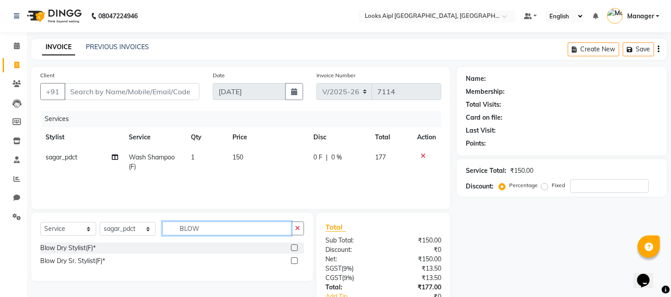
type input "BLOW"
drag, startPoint x: 295, startPoint y: 247, endPoint x: 273, endPoint y: 208, distance: 45.4
click at [294, 246] on label at bounding box center [294, 248] width 7 height 7
click at [294, 246] on input "checkbox" at bounding box center [294, 249] width 6 height 6
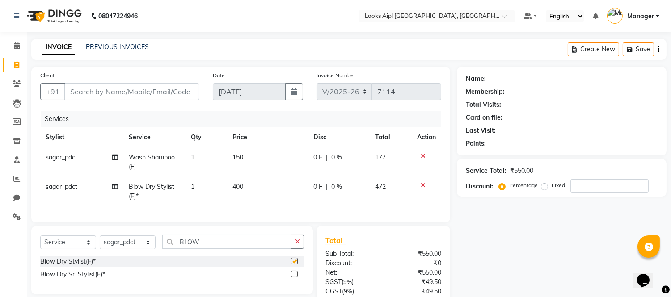
checkbox input "false"
click at [246, 157] on td "150" at bounding box center [267, 163] width 81 height 30
select select "57597"
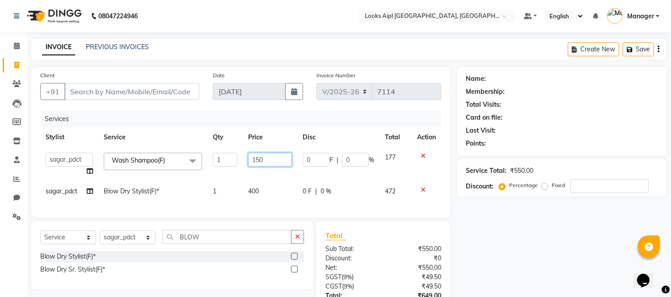
drag, startPoint x: 261, startPoint y: 161, endPoint x: 244, endPoint y: 161, distance: 17.0
click at [244, 161] on td "150" at bounding box center [270, 165] width 55 height 34
type input "400"
click at [267, 192] on td "400" at bounding box center [270, 192] width 55 height 20
select select "57597"
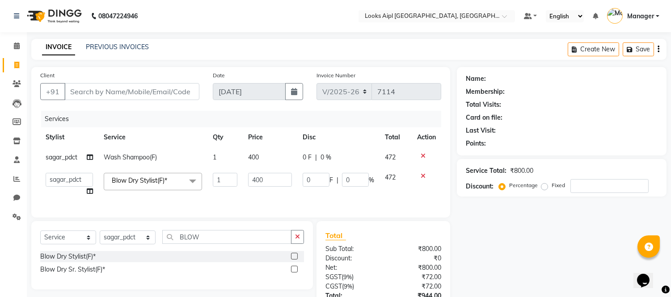
click at [267, 192] on td "400" at bounding box center [270, 185] width 55 height 34
click at [264, 182] on input "400" at bounding box center [270, 180] width 44 height 14
type input "4"
type input "600"
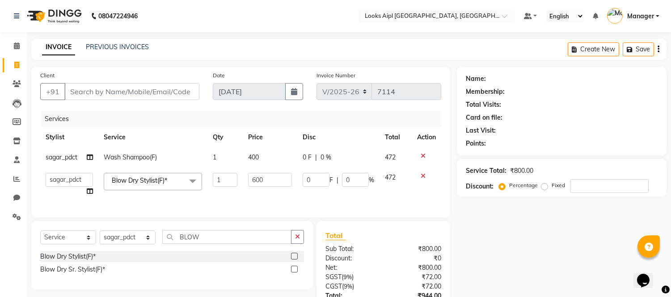
click at [261, 195] on td "600" at bounding box center [270, 185] width 55 height 34
select select "57597"
click at [154, 87] on input "Client" at bounding box center [131, 91] width 135 height 17
type input "2"
type input "0"
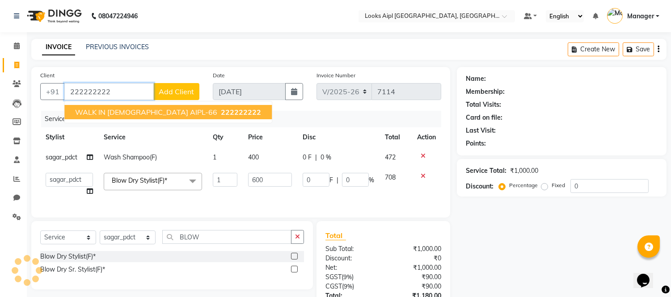
click at [155, 113] on span "WALK IN [DEMOGRAPHIC_DATA] AIPL-66" at bounding box center [146, 112] width 142 height 9
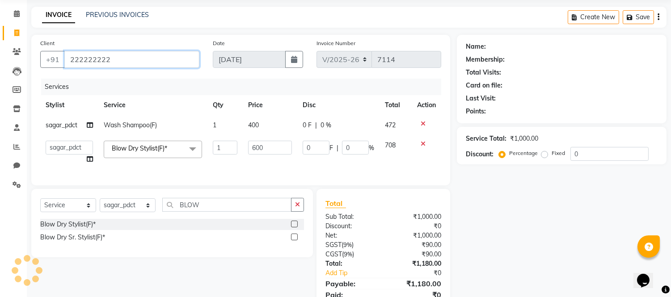
scroll to position [76, 0]
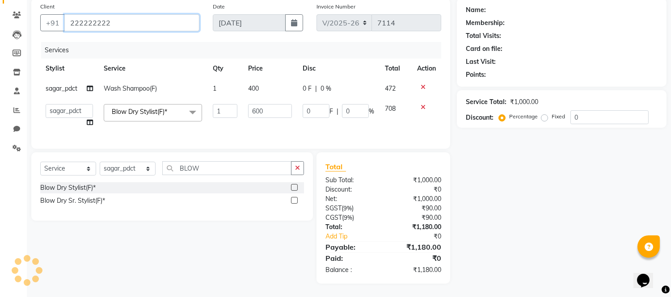
type input "222222222"
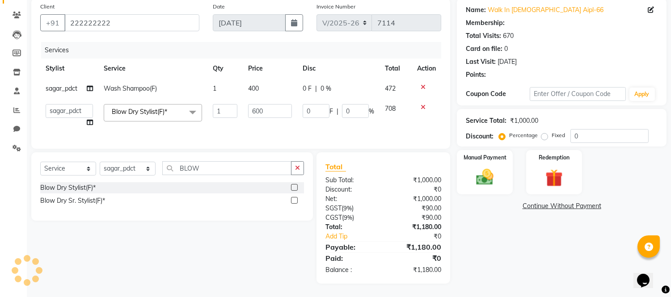
select select "1: Object"
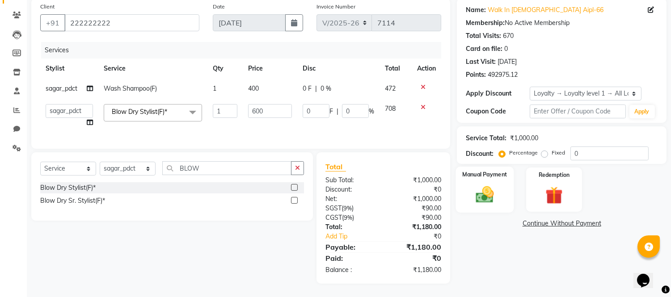
click at [483, 185] on img at bounding box center [485, 195] width 30 height 21
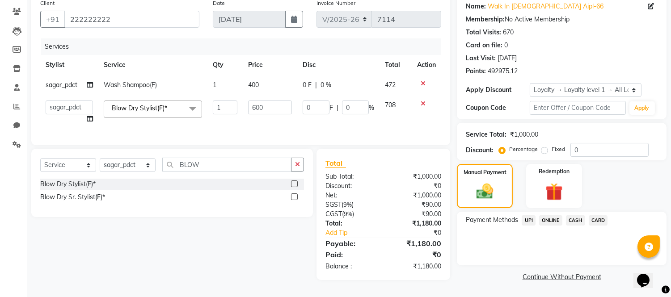
drag, startPoint x: 575, startPoint y: 216, endPoint x: 575, endPoint y: 225, distance: 9.4
click at [575, 217] on span "CASH" at bounding box center [575, 221] width 19 height 10
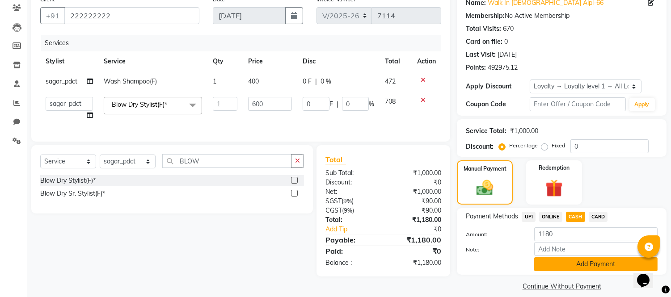
click at [564, 266] on button "Add Payment" at bounding box center [595, 265] width 123 height 14
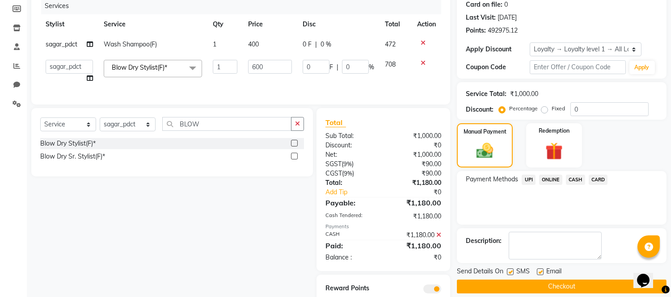
scroll to position [152, 0]
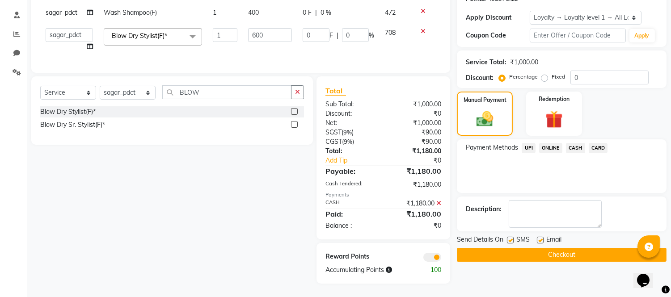
click at [562, 248] on button "Checkout" at bounding box center [562, 255] width 210 height 14
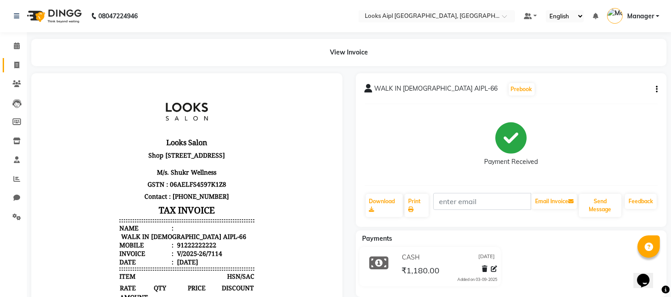
click at [8, 65] on link "Invoice" at bounding box center [13, 65] width 21 height 15
select select "service"
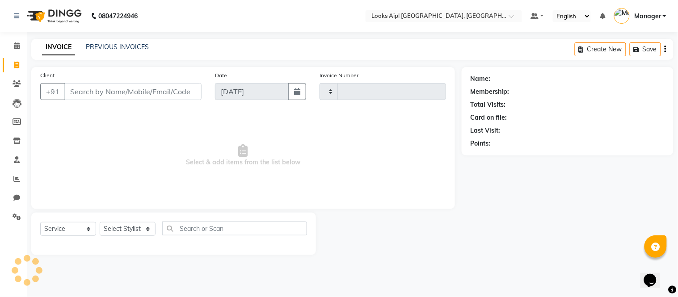
type input "7115"
select select "6047"
click at [14, 47] on icon at bounding box center [17, 45] width 6 height 7
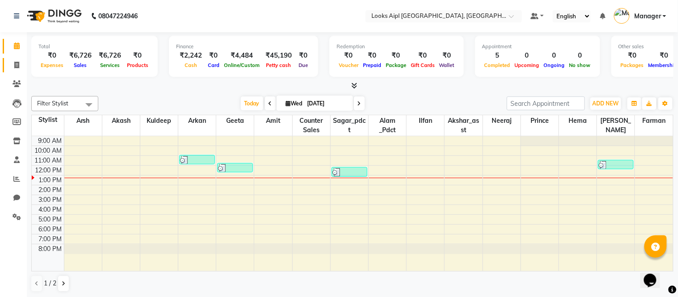
click at [17, 58] on link "Invoice" at bounding box center [13, 65] width 21 height 15
select select "service"
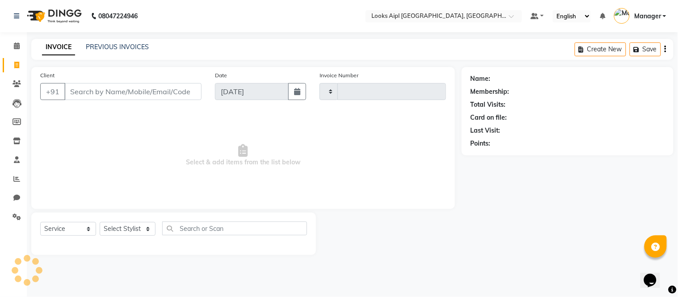
type input "7115"
select select "6047"
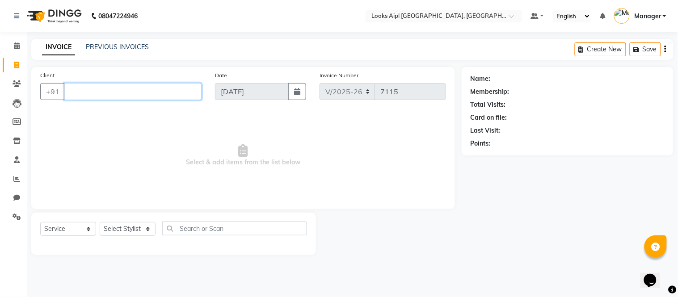
click at [142, 92] on input "Client" at bounding box center [132, 91] width 137 height 17
click at [159, 93] on input "Client" at bounding box center [132, 91] width 137 height 17
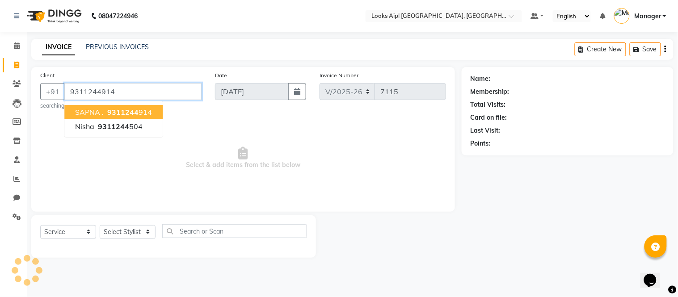
type input "9311244914"
select select "1: Object"
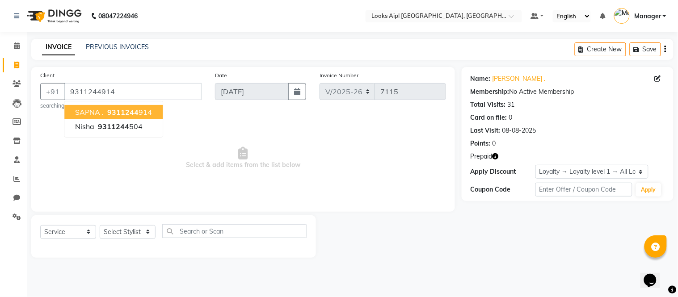
click at [261, 117] on span "Select & add items from the list below" at bounding box center [243, 158] width 406 height 89
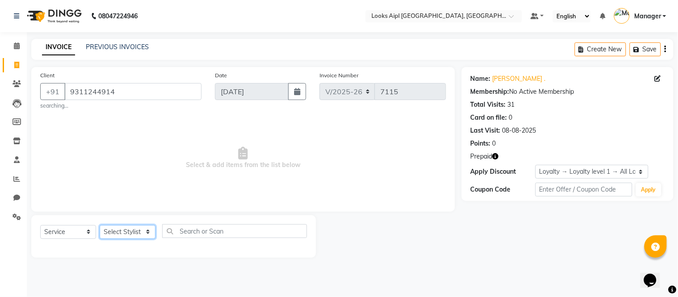
click at [140, 231] on select "Select Stylist [PERSON_NAME] Alam _Pdct [PERSON_NAME] [PERSON_NAME] Counter Sal…" at bounding box center [128, 232] width 56 height 14
select select "70689"
click at [100, 225] on select "Select Stylist [PERSON_NAME] Alam _Pdct [PERSON_NAME] [PERSON_NAME] Counter Sal…" at bounding box center [128, 232] width 56 height 14
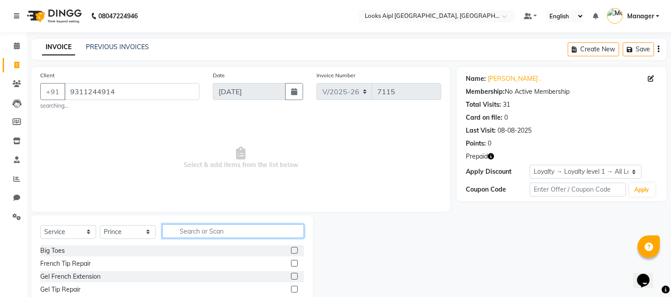
click at [233, 236] on input "text" at bounding box center [233, 232] width 142 height 14
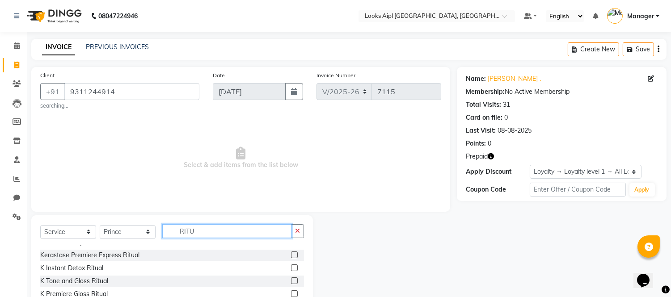
type input "RITU"
click at [291, 255] on label at bounding box center [294, 255] width 7 height 7
click at [291, 255] on input "checkbox" at bounding box center [294, 256] width 6 height 6
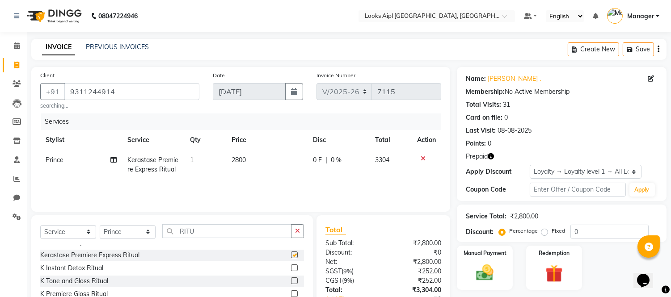
checkbox input "false"
click at [245, 160] on span "2800" at bounding box center [239, 160] width 14 height 8
select select "70689"
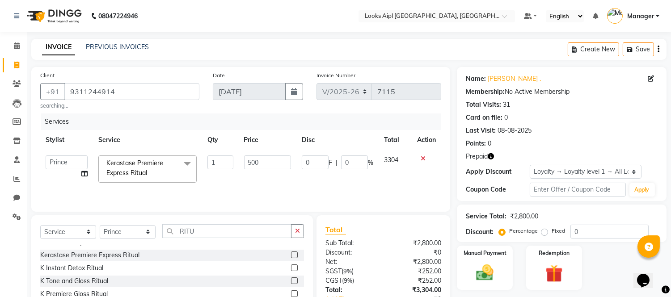
type input "5000"
click at [249, 181] on div "Services Stylist Service Qty Price Disc Total Action Akash Akshar_asst Alam _Pd…" at bounding box center [240, 158] width 401 height 89
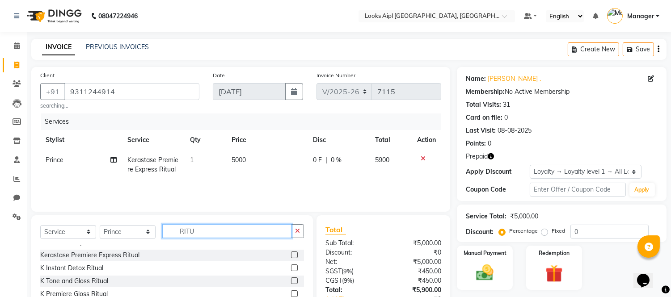
click at [58, 218] on div "Select Service Product Membership Package Voucher Prepaid Gift Card Select Styl…" at bounding box center [172, 282] width 282 height 132
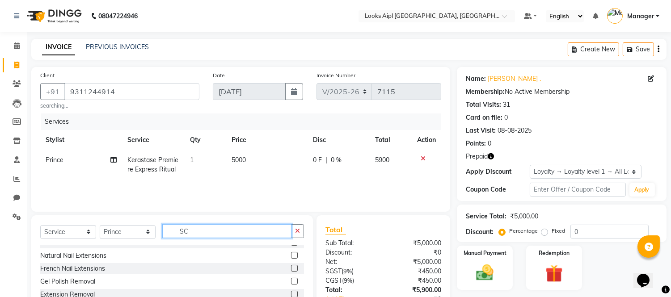
scroll to position [0, 0]
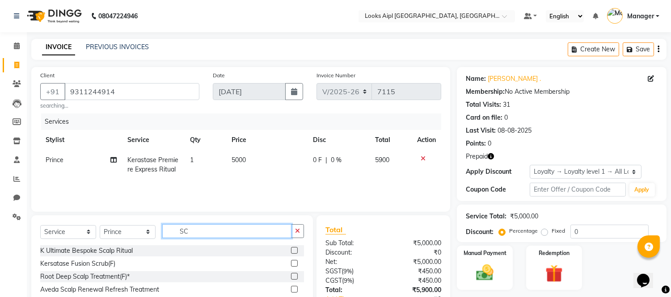
type input "S"
type input "INOA"
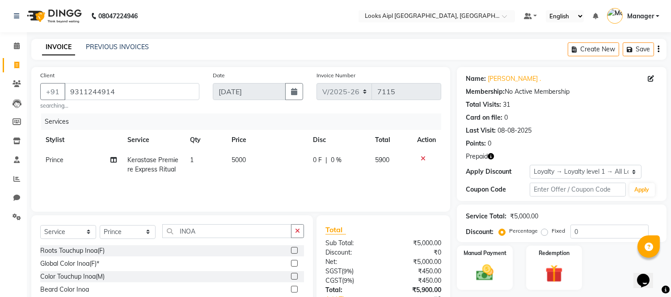
click at [291, 251] on label at bounding box center [294, 250] width 7 height 7
click at [291, 251] on input "checkbox" at bounding box center [294, 251] width 6 height 6
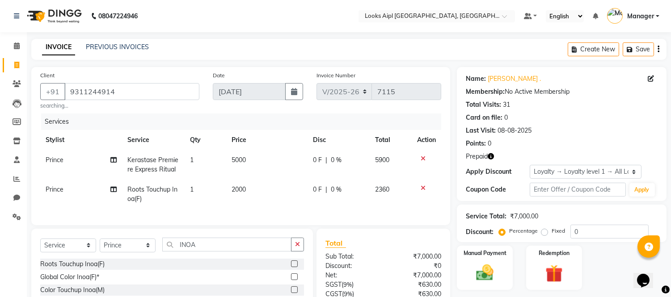
checkbox input "false"
click at [252, 187] on td "2000" at bounding box center [266, 195] width 81 height 30
select select "70689"
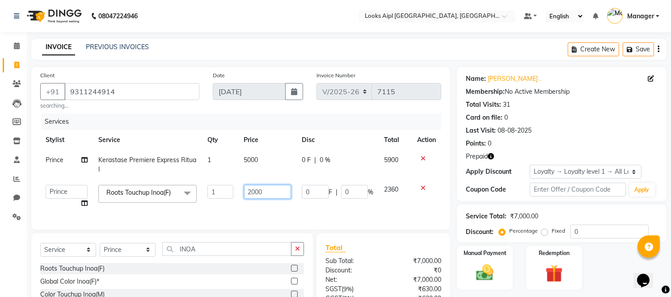
click at [252, 187] on input "2000" at bounding box center [267, 192] width 47 height 14
type input "1800"
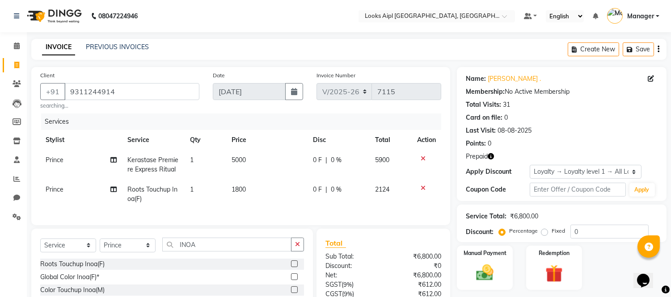
click at [250, 203] on td "1800" at bounding box center [266, 195] width 81 height 30
select select "70689"
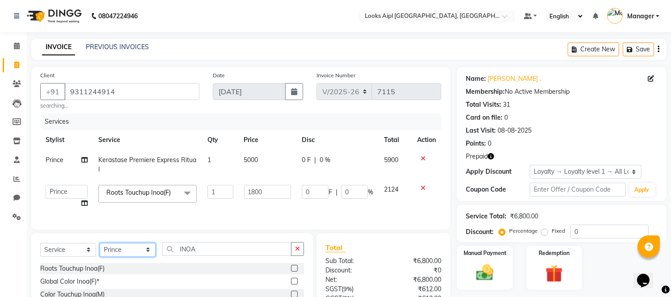
drag, startPoint x: 112, startPoint y: 261, endPoint x: 113, endPoint y: 251, distance: 9.4
click at [112, 257] on select "Select Stylist [PERSON_NAME] Alam _Pdct [PERSON_NAME] [PERSON_NAME] Counter Sal…" at bounding box center [128, 250] width 56 height 14
select select "43350"
click at [100, 251] on select "Select Stylist [PERSON_NAME] Alam _Pdct [PERSON_NAME] [PERSON_NAME] Counter Sal…" at bounding box center [128, 250] width 56 height 14
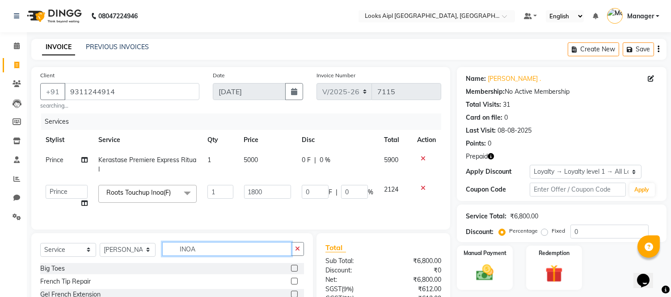
drag, startPoint x: 209, startPoint y: 255, endPoint x: 132, endPoint y: 254, distance: 76.5
click at [131, 254] on div "Select Service Product Membership Package Voucher Prepaid Gift Card Select Styl…" at bounding box center [172, 252] width 264 height 21
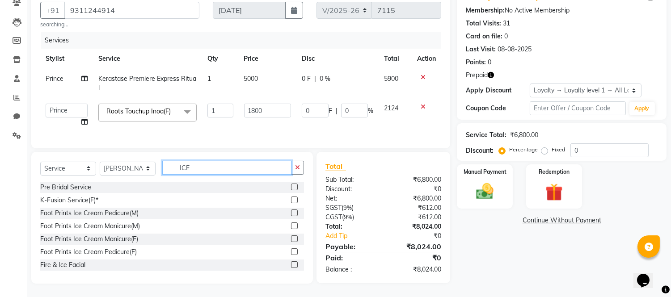
scroll to position [89, 0]
type input "ICE"
click at [291, 251] on label at bounding box center [294, 252] width 7 height 7
click at [291, 251] on input "checkbox" at bounding box center [294, 253] width 6 height 6
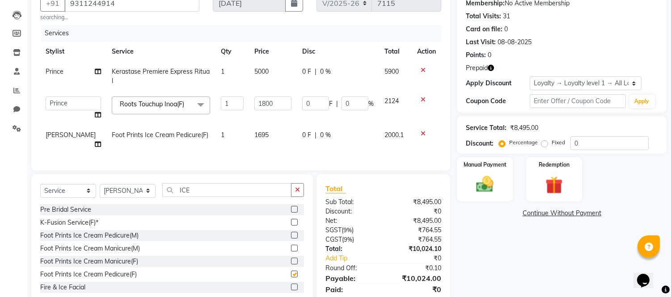
checkbox input "false"
click at [258, 133] on td "1695" at bounding box center [273, 140] width 48 height 30
select select "43350"
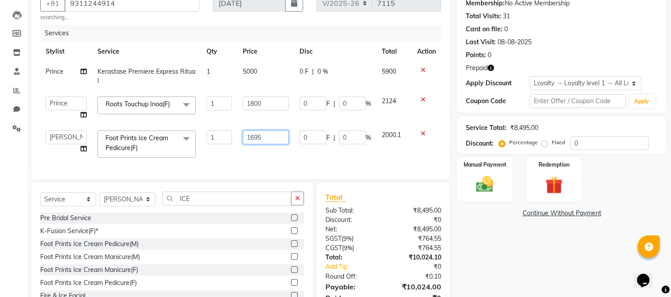
click at [258, 133] on input "1695" at bounding box center [266, 138] width 46 height 14
type input "1600"
click at [528, 234] on div "Name: Sapna . Membership: No Active Membership Total Visits: 31 Card on file: 0…" at bounding box center [565, 151] width 216 height 345
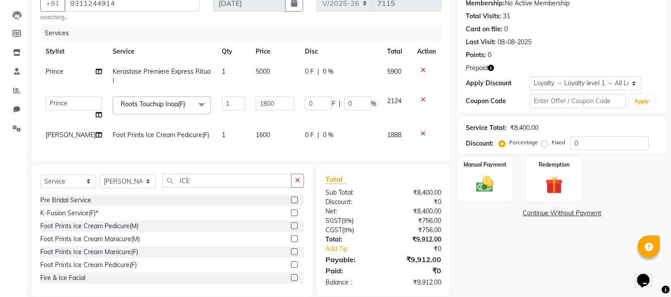
click at [491, 64] on button "button" at bounding box center [491, 68] width 6 height 9
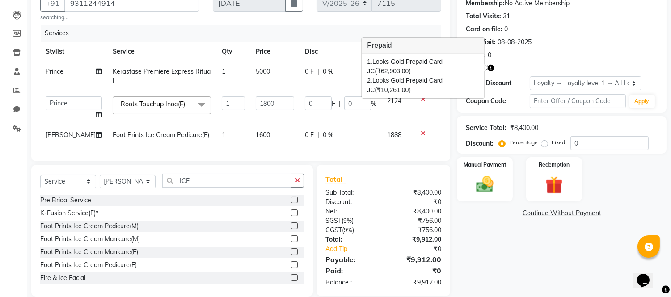
click at [491, 64] on button "button" at bounding box center [491, 68] width 6 height 9
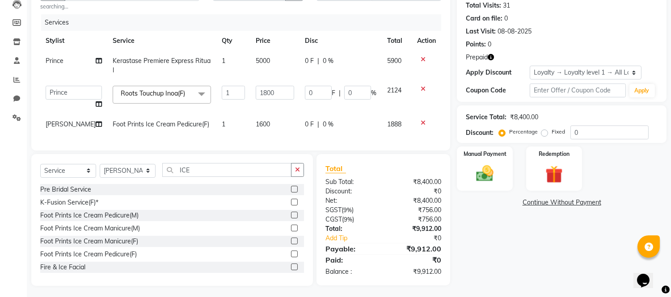
scroll to position [109, 0]
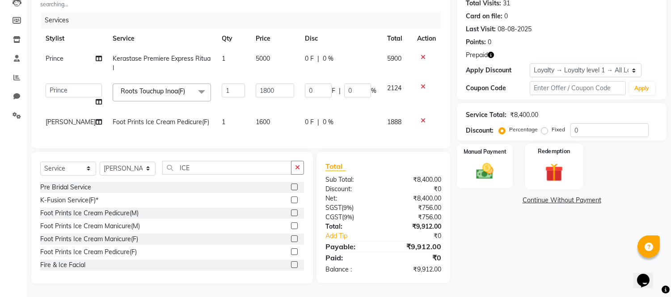
click at [555, 168] on img at bounding box center [554, 172] width 30 height 22
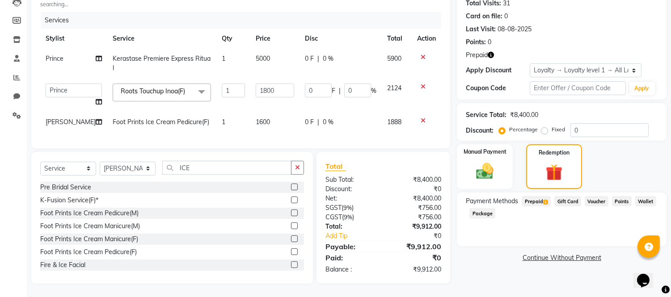
click at [539, 197] on span "Prepaid 2" at bounding box center [536, 201] width 29 height 10
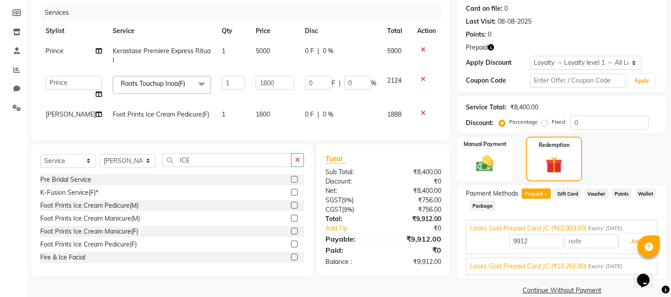
click at [627, 249] on div "9912 Add" at bounding box center [562, 241] width 184 height 17
click at [627, 245] on button "Add" at bounding box center [636, 241] width 33 height 15
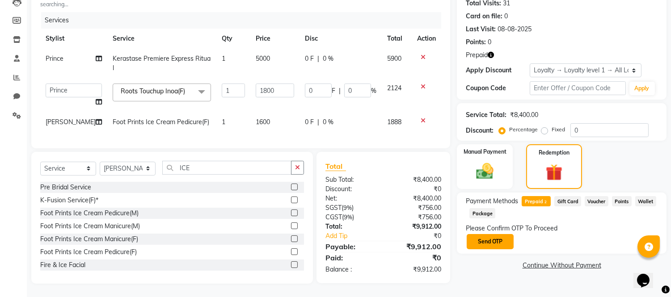
click at [487, 237] on button "Send OTP" at bounding box center [490, 241] width 47 height 15
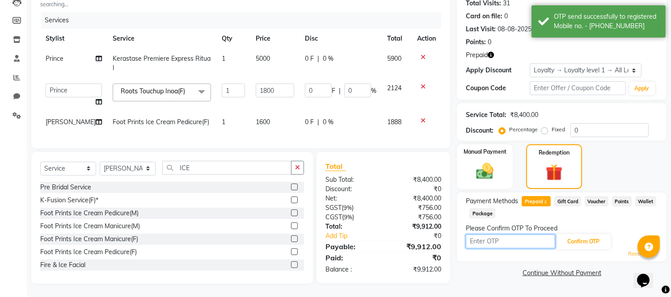
click at [487, 237] on input "text" at bounding box center [510, 242] width 89 height 14
click at [494, 52] on icon "button" at bounding box center [491, 55] width 6 height 6
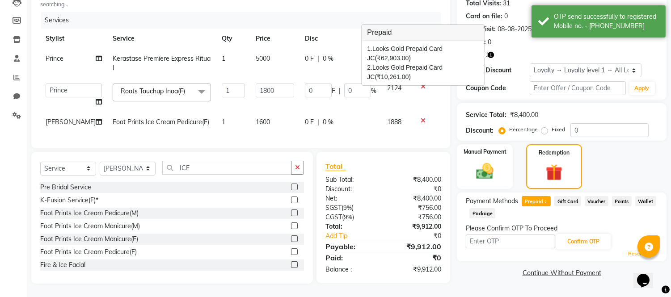
click at [494, 52] on icon "button" at bounding box center [491, 55] width 6 height 6
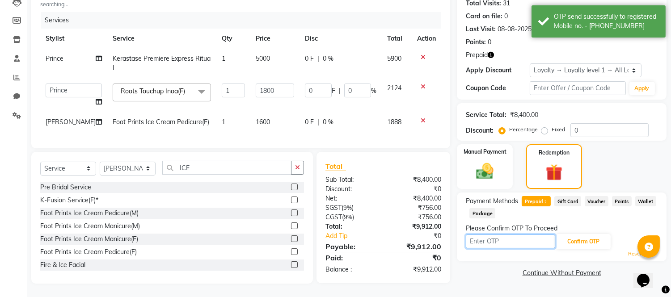
click at [508, 239] on input "text" at bounding box center [510, 242] width 89 height 14
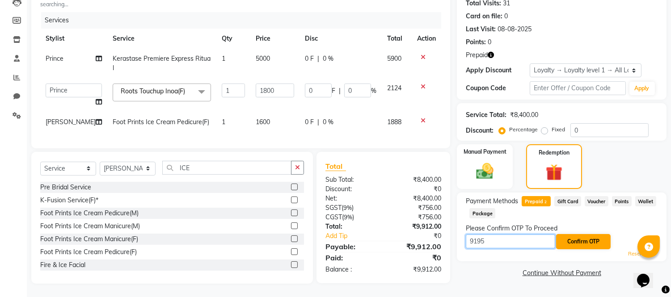
type input "9195"
click at [578, 237] on button "Confirm OTP" at bounding box center [583, 241] width 55 height 15
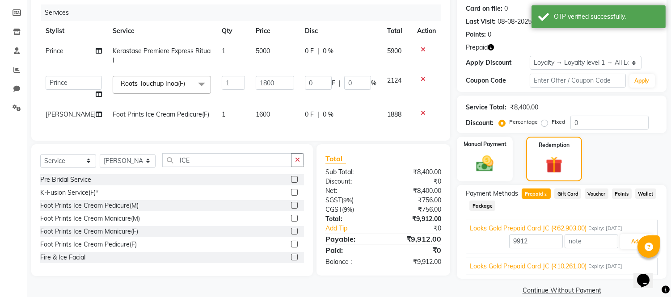
scroll to position [122, 0]
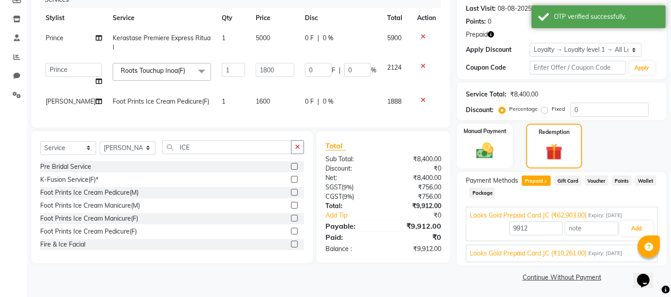
click at [612, 255] on span "Expiry: 04-04-2026" at bounding box center [606, 254] width 34 height 8
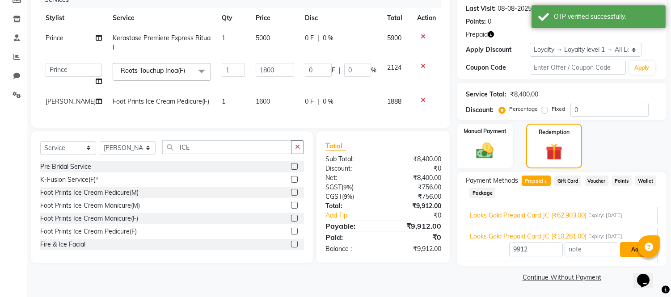
click at [636, 255] on button "Add" at bounding box center [636, 249] width 33 height 15
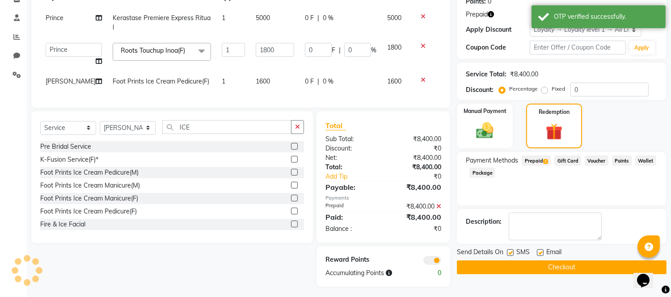
scroll to position [153, 0]
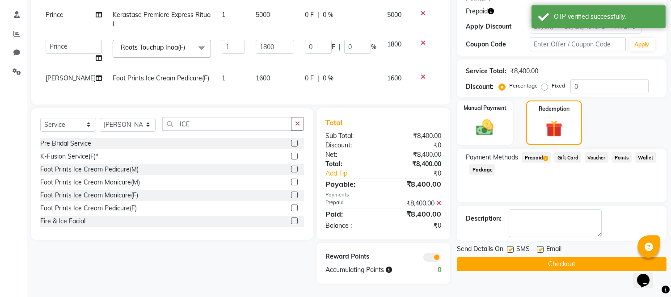
click at [531, 259] on button "Checkout" at bounding box center [562, 265] width 210 height 14
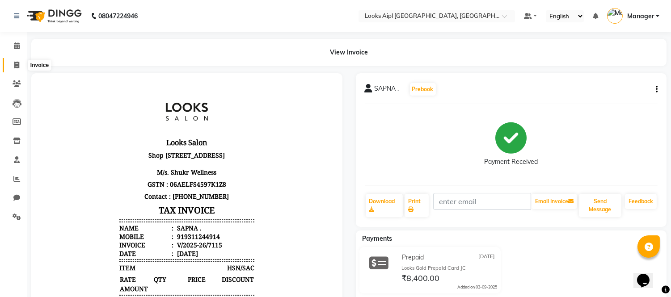
click at [12, 64] on span at bounding box center [17, 65] width 16 height 10
select select "service"
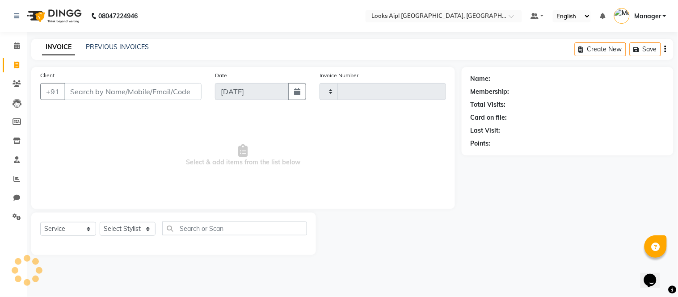
type input "7116"
select select "6047"
click at [16, 60] on span at bounding box center [17, 65] width 16 height 10
select select "6047"
select select "service"
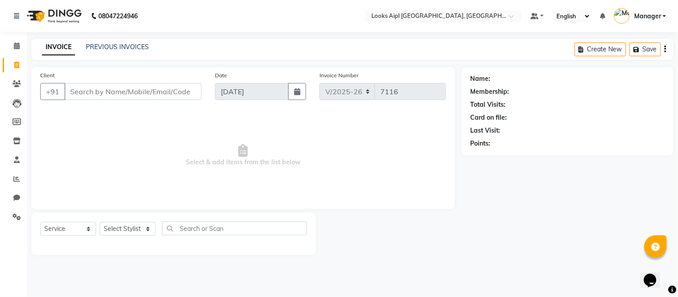
click at [160, 90] on input "Client" at bounding box center [132, 91] width 137 height 17
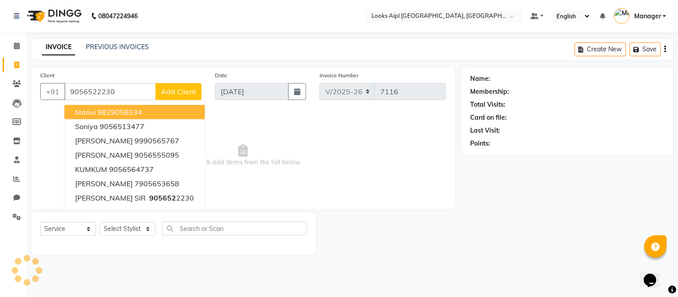
type input "9056522230"
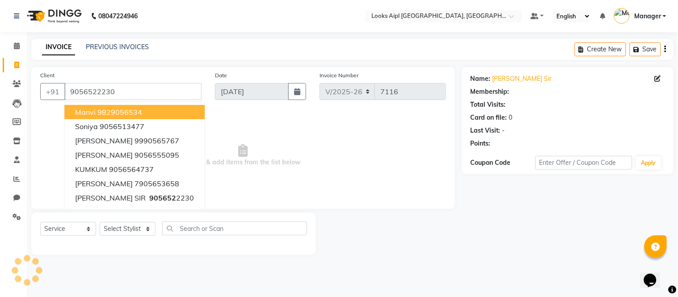
select select "1: Object"
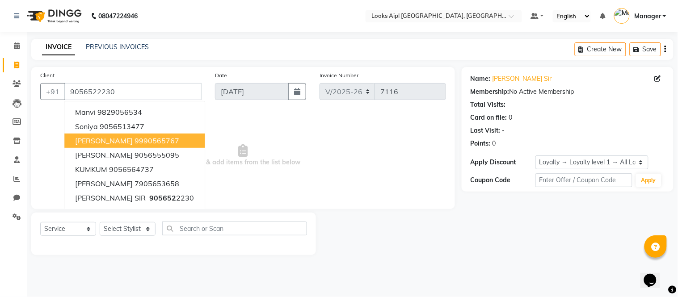
click at [300, 130] on span "Select & add items from the list below" at bounding box center [243, 155] width 406 height 89
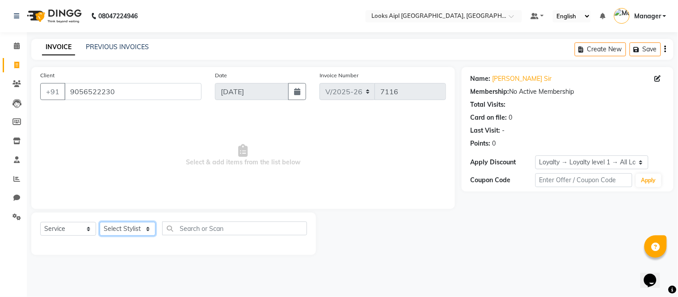
click at [145, 229] on select "Select Stylist [PERSON_NAME] Alam _Pdct [PERSON_NAME] [PERSON_NAME] Counter Sal…" at bounding box center [128, 229] width 56 height 14
select select "43350"
click at [100, 223] on select "Select Stylist [PERSON_NAME] Alam _Pdct [PERSON_NAME] [PERSON_NAME] Counter Sal…" at bounding box center [128, 229] width 56 height 14
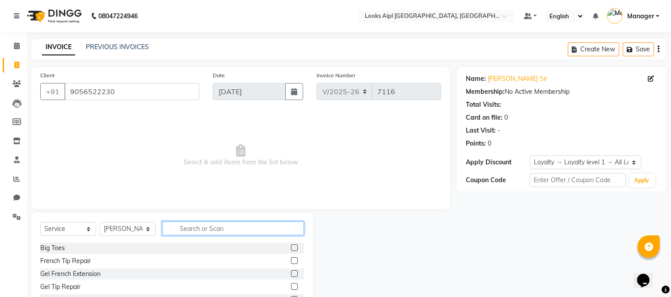
click at [212, 230] on input "text" at bounding box center [233, 229] width 142 height 14
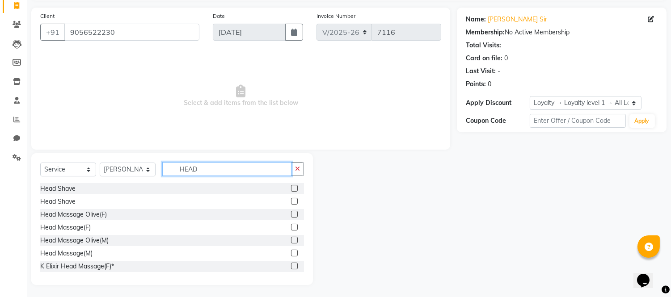
scroll to position [60, 0]
type input "HEAD"
drag, startPoint x: 288, startPoint y: 254, endPoint x: 266, endPoint y: 212, distance: 47.2
click at [291, 253] on label at bounding box center [294, 252] width 7 height 7
click at [291, 253] on input "checkbox" at bounding box center [294, 253] width 6 height 6
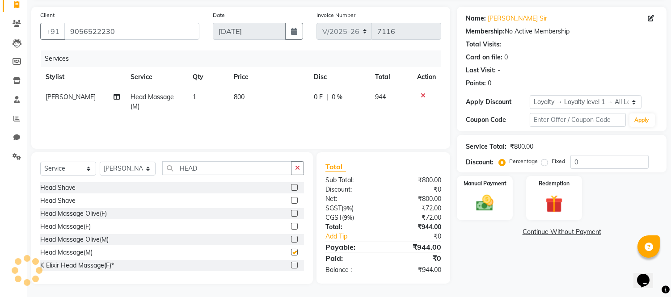
checkbox input "false"
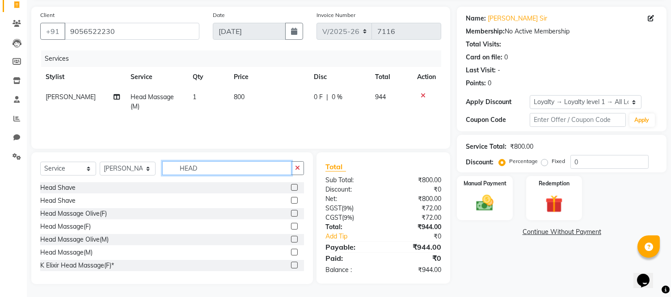
click at [56, 173] on div "Select Service Product Membership Package Voucher Prepaid Gift Card Select Styl…" at bounding box center [172, 171] width 264 height 21
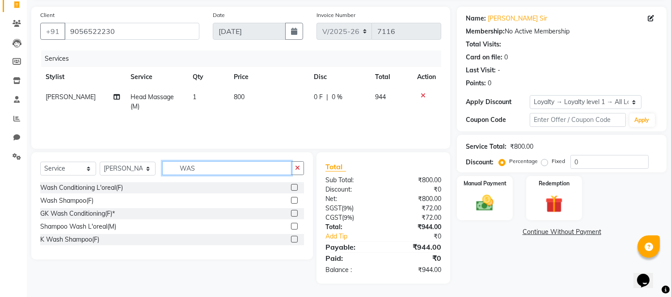
scroll to position [60, 0]
type input "WASH"
click at [293, 200] on label at bounding box center [294, 201] width 7 height 7
click at [293, 200] on input "checkbox" at bounding box center [294, 202] width 6 height 6
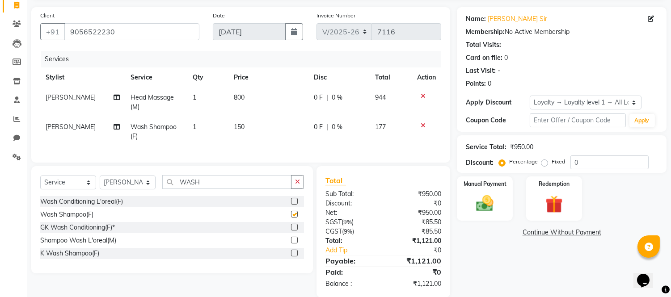
checkbox input "false"
drag, startPoint x: 208, startPoint y: 188, endPoint x: 87, endPoint y: 195, distance: 120.5
click at [87, 195] on div "Select Service Product Membership Package Voucher Prepaid Gift Card Select Styl…" at bounding box center [172, 185] width 264 height 21
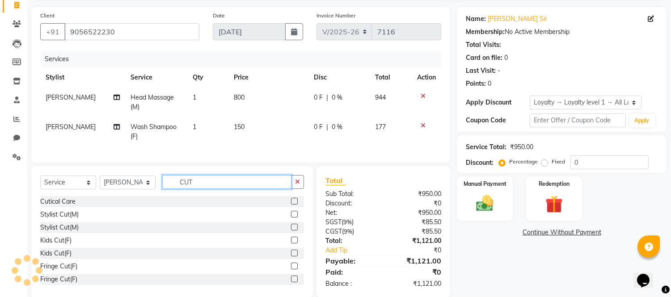
type input "CUT"
click at [291, 218] on label at bounding box center [294, 214] width 7 height 7
click at [291, 218] on input "checkbox" at bounding box center [294, 215] width 6 height 6
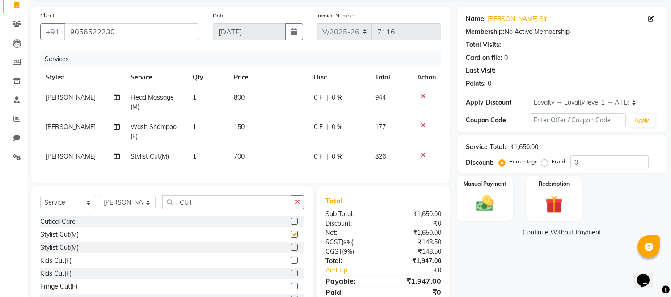
checkbox input "false"
click at [246, 127] on td "150" at bounding box center [269, 132] width 80 height 30
select select "43350"
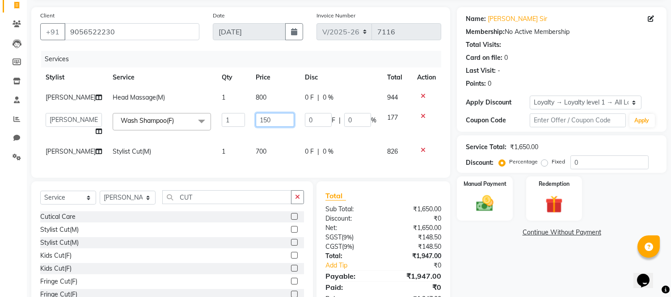
click at [257, 117] on input "150" at bounding box center [275, 120] width 38 height 14
type input "1"
type input "200"
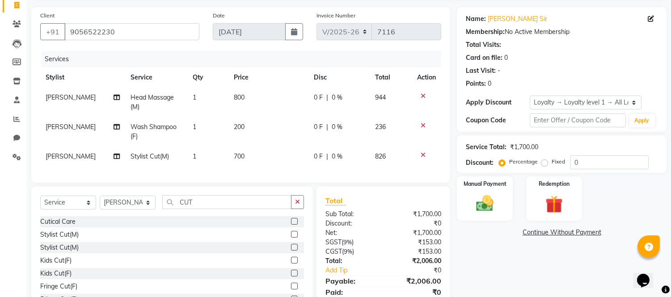
click at [251, 147] on td "700" at bounding box center [269, 157] width 80 height 20
select select "43350"
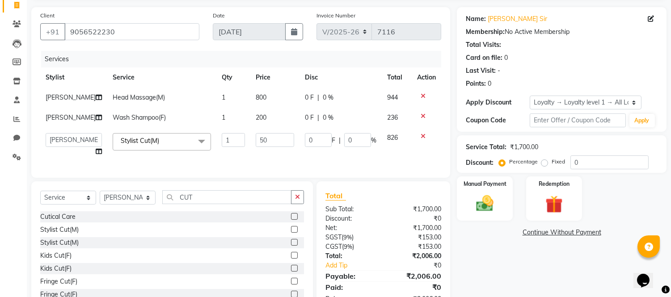
type input "500"
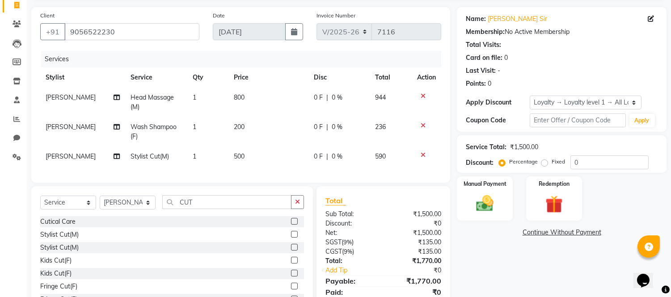
click at [231, 155] on tr "Vijay Stylist Cut(M) 1 500 0 F | 0 % 590" at bounding box center [240, 157] width 401 height 20
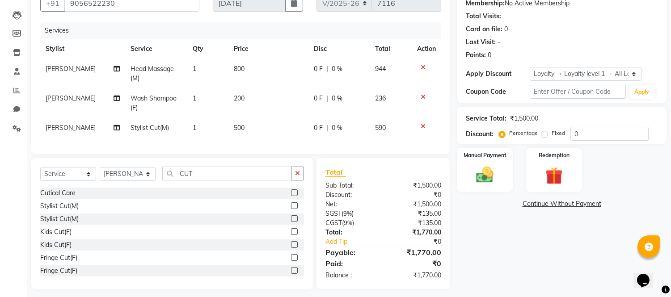
scroll to position [102, 0]
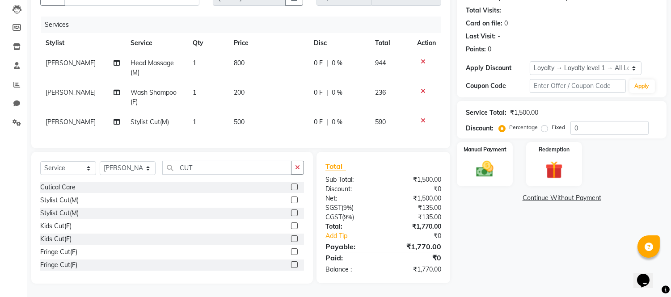
click at [51, 118] on span "[PERSON_NAME]" at bounding box center [71, 122] width 50 height 8
select select "43350"
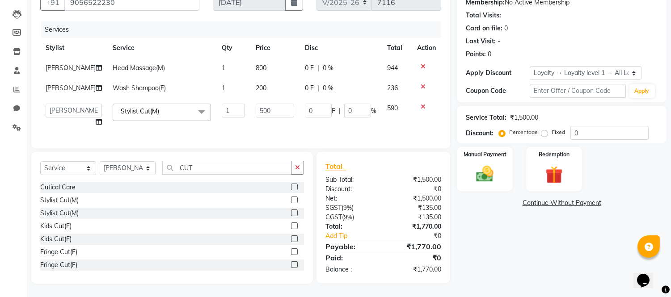
scroll to position [97, 0]
drag, startPoint x: 52, startPoint y: 103, endPoint x: 55, endPoint y: 91, distance: 11.9
click at [52, 104] on select "Akash Akshar_asst Alam _Pdct Amit Arkan Arsh Counter Sales Farman Geeta Hema il…" at bounding box center [74, 111] width 56 height 14
select select "43345"
drag, startPoint x: 229, startPoint y: 119, endPoint x: 207, endPoint y: 89, distance: 36.8
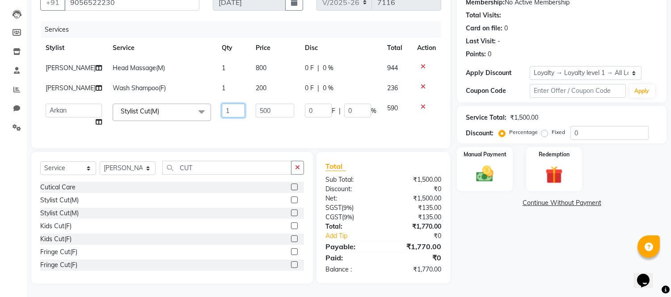
click at [229, 115] on td "1" at bounding box center [233, 115] width 34 height 34
click at [482, 167] on img at bounding box center [485, 174] width 30 height 21
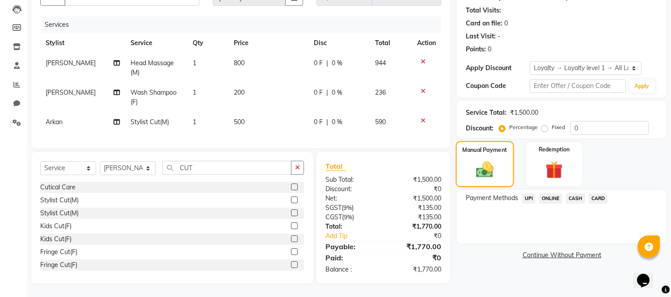
scroll to position [102, 0]
click at [529, 194] on span "UPI" at bounding box center [529, 199] width 14 height 10
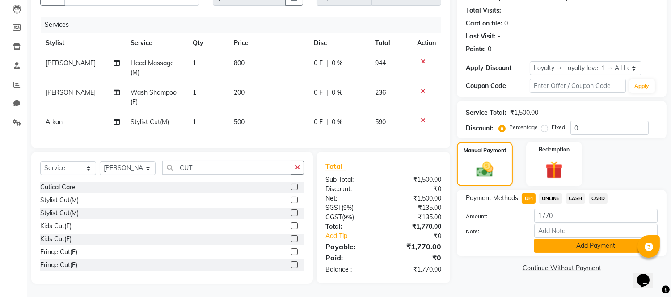
click at [544, 239] on button "Add Payment" at bounding box center [595, 246] width 123 height 14
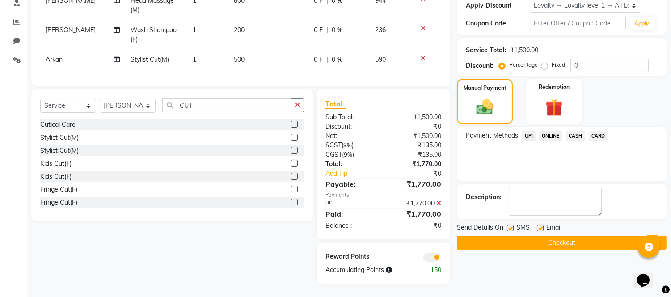
scroll to position [164, 0]
click at [546, 236] on button "Checkout" at bounding box center [562, 243] width 210 height 14
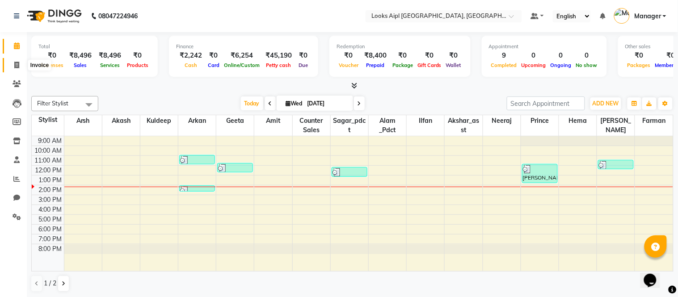
click at [16, 61] on span at bounding box center [17, 65] width 16 height 10
select select "service"
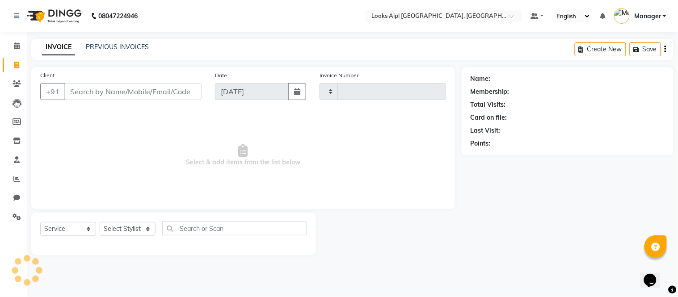
type input "7117"
select select "6047"
click at [10, 63] on span at bounding box center [17, 65] width 16 height 10
select select "service"
type input "7117"
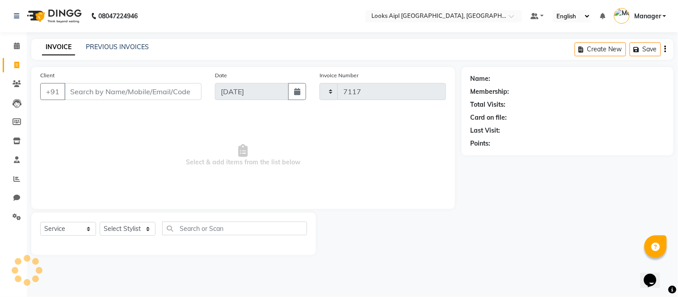
select select "6047"
click at [17, 68] on icon at bounding box center [16, 65] width 5 height 7
select select "6047"
select select "service"
click at [16, 62] on icon at bounding box center [16, 65] width 5 height 7
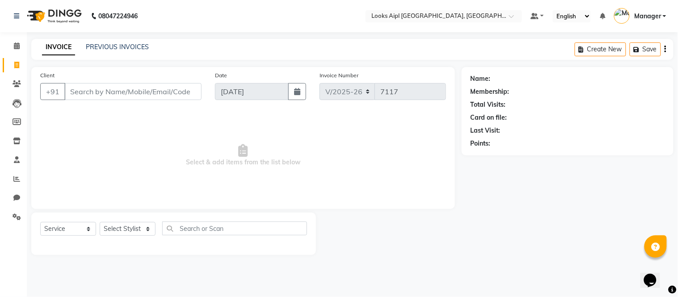
select select "6047"
select select "service"
click at [113, 92] on input "Client" at bounding box center [132, 91] width 137 height 17
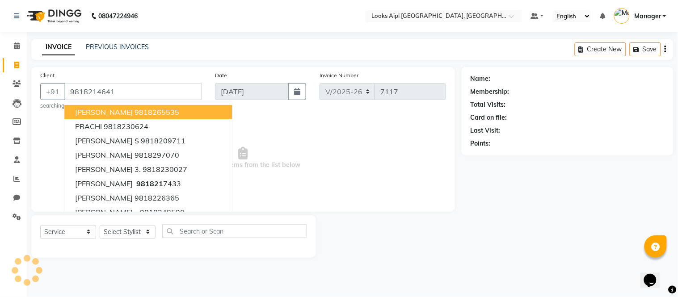
type input "9818214641"
select select "1: Object"
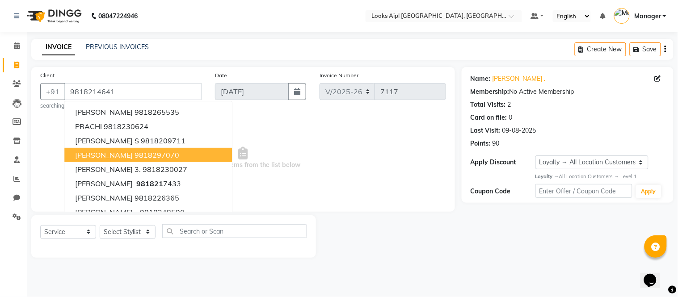
click at [293, 143] on span "Select & add items from the list below" at bounding box center [243, 158] width 406 height 89
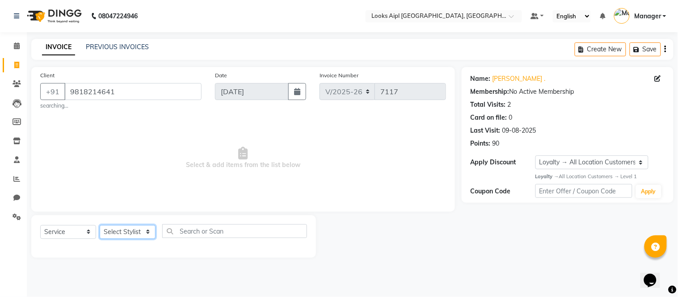
drag, startPoint x: 131, startPoint y: 235, endPoint x: 131, endPoint y: 230, distance: 5.4
click at [131, 233] on select "Select Stylist [PERSON_NAME] Alam _Pdct [PERSON_NAME] [PERSON_NAME] Counter Sal…" at bounding box center [128, 232] width 56 height 14
select select "62556"
click at [100, 225] on select "Select Stylist [PERSON_NAME] Alam _Pdct [PERSON_NAME] [PERSON_NAME] Counter Sal…" at bounding box center [128, 232] width 56 height 14
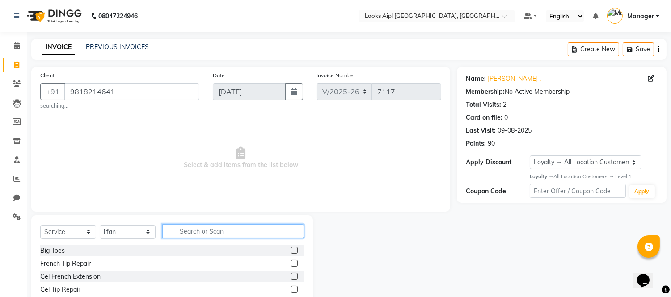
click at [215, 231] on input "text" at bounding box center [233, 232] width 142 height 14
type input "cut"
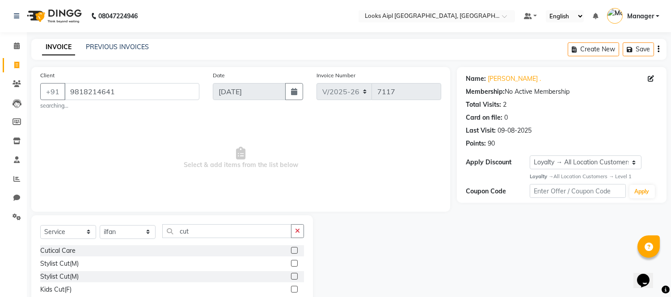
drag, startPoint x: 289, startPoint y: 264, endPoint x: 271, endPoint y: 215, distance: 52.3
click at [291, 264] on label at bounding box center [294, 263] width 7 height 7
click at [291, 264] on input "checkbox" at bounding box center [294, 264] width 6 height 6
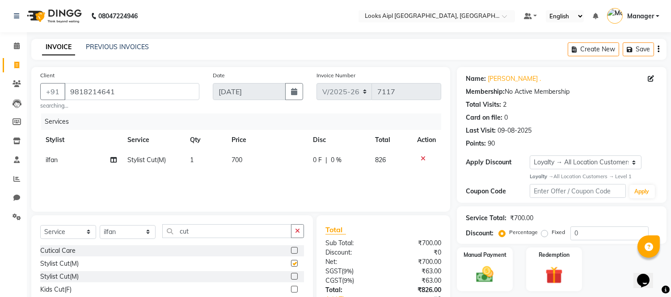
checkbox input "false"
click at [251, 163] on td "700" at bounding box center [266, 160] width 81 height 20
select select "62556"
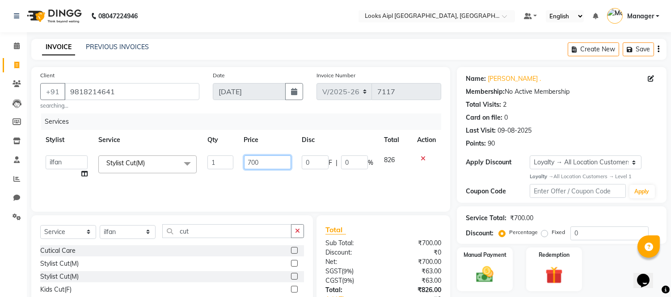
click at [251, 163] on input "700" at bounding box center [267, 163] width 47 height 14
type input "4"
type input "500"
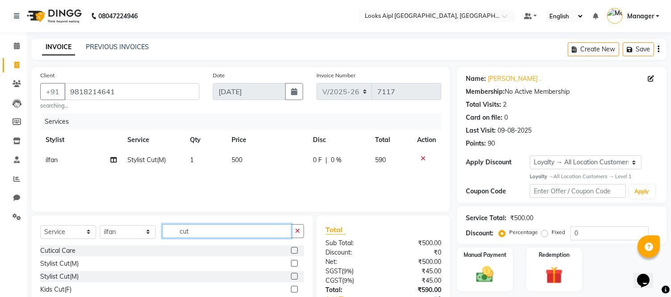
drag, startPoint x: 213, startPoint y: 234, endPoint x: 125, endPoint y: 246, distance: 88.5
click at [106, 250] on div "Select Service Product Membership Package Voucher Prepaid Gift Card Select Styl…" at bounding box center [172, 282] width 282 height 132
type input "bear"
click at [291, 250] on label at bounding box center [294, 250] width 7 height 7
click at [291, 250] on input "checkbox" at bounding box center [294, 251] width 6 height 6
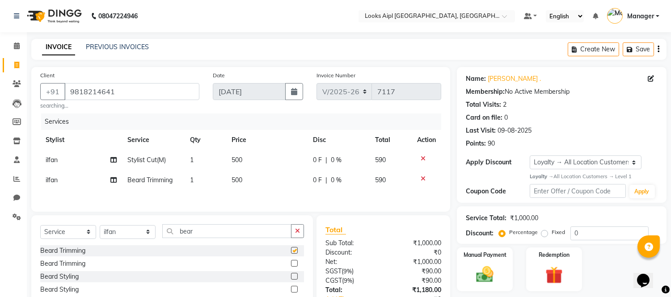
checkbox input "false"
click at [243, 180] on td "500" at bounding box center [266, 180] width 81 height 20
select select "62556"
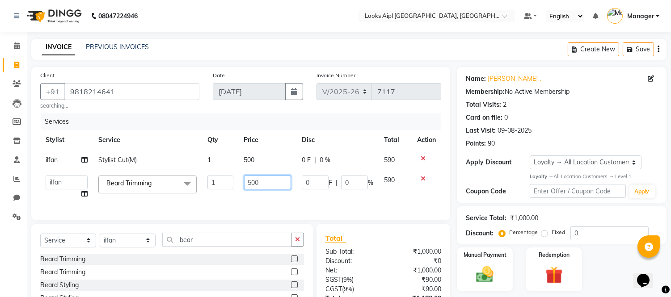
click at [244, 180] on input "500" at bounding box center [267, 183] width 47 height 14
type input "400"
drag, startPoint x: 269, startPoint y: 200, endPoint x: 316, endPoint y: 187, distance: 48.8
click at [271, 201] on div "Services Stylist Service Qty Price Disc Total Action ilfan Stylist Cut(M) 1 500…" at bounding box center [240, 163] width 401 height 98
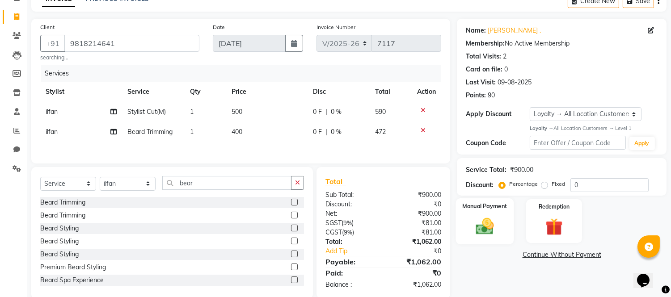
scroll to position [65, 0]
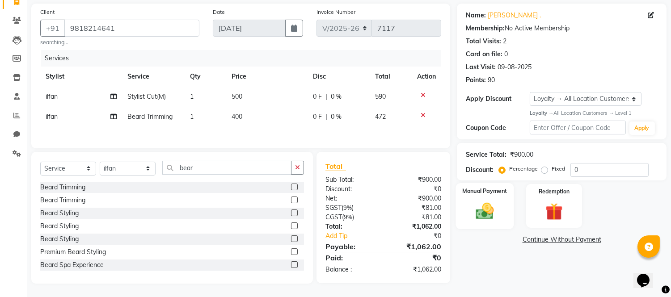
click at [486, 207] on img at bounding box center [485, 211] width 30 height 21
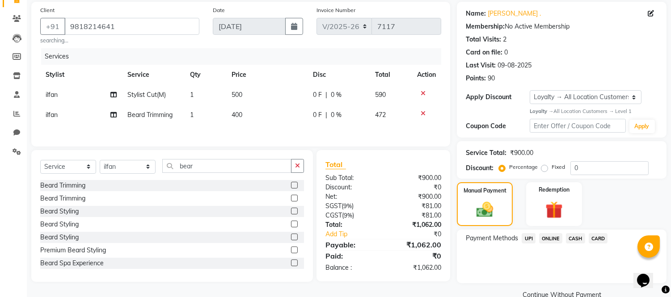
click at [525, 237] on span "UPI" at bounding box center [529, 238] width 14 height 10
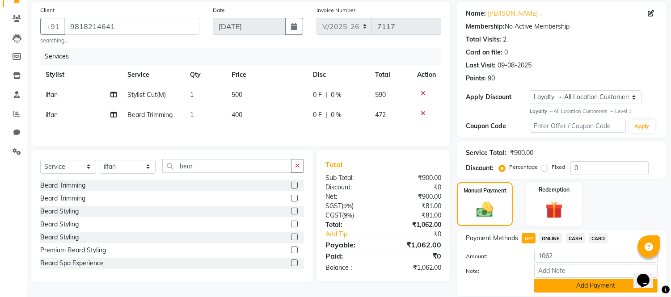
click at [561, 289] on button "Add Payment" at bounding box center [595, 286] width 123 height 14
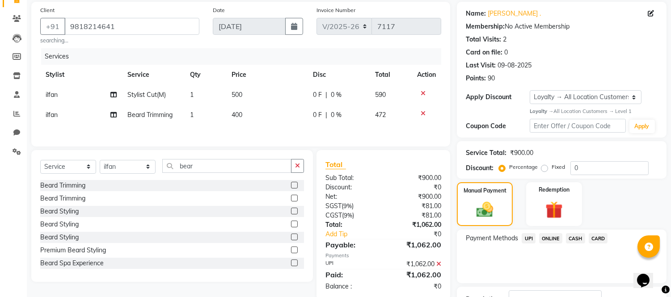
scroll to position [133, 0]
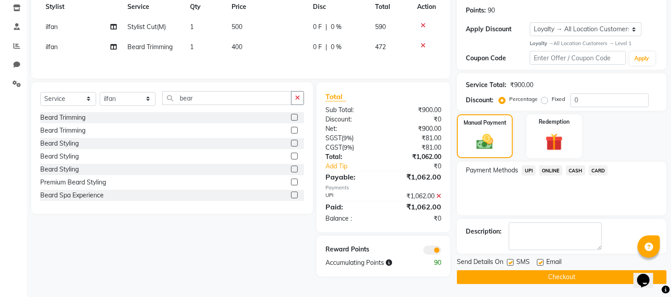
click at [552, 279] on button "Checkout" at bounding box center [562, 278] width 210 height 14
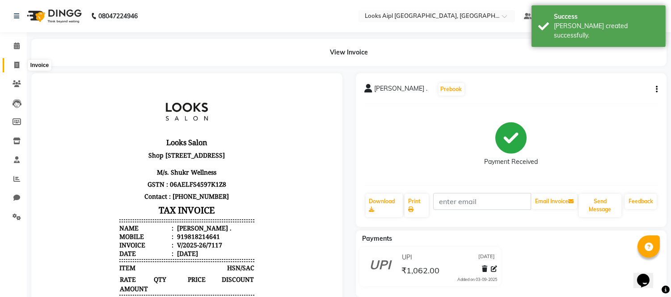
click at [14, 63] on icon at bounding box center [16, 65] width 5 height 7
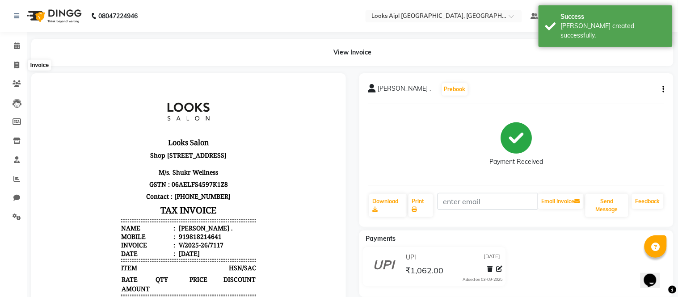
select select "6047"
select select "service"
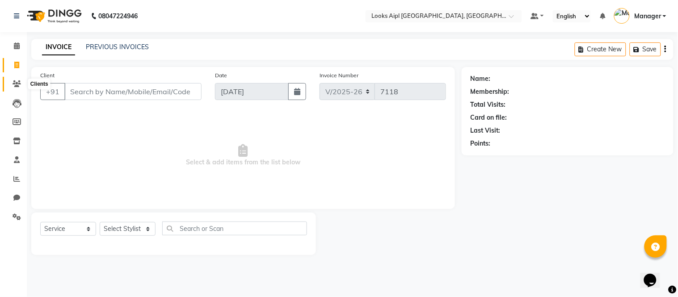
click at [14, 84] on icon at bounding box center [17, 84] width 8 height 7
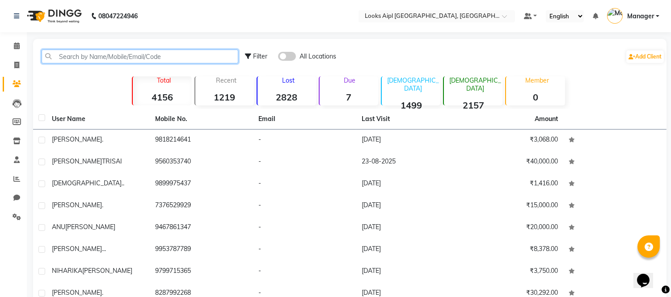
click at [96, 54] on input "text" at bounding box center [140, 57] width 197 height 14
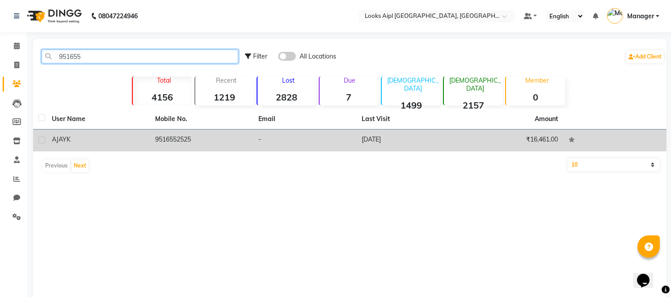
type input "951655"
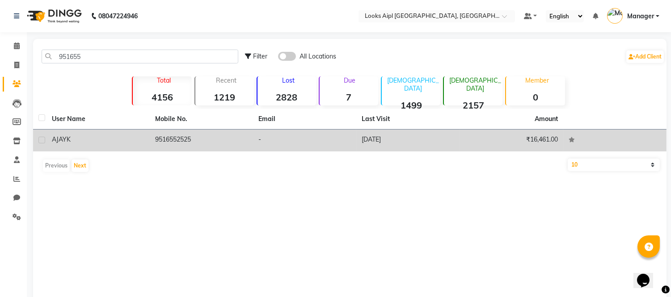
click at [192, 136] on td "9516552525" at bounding box center [201, 141] width 103 height 22
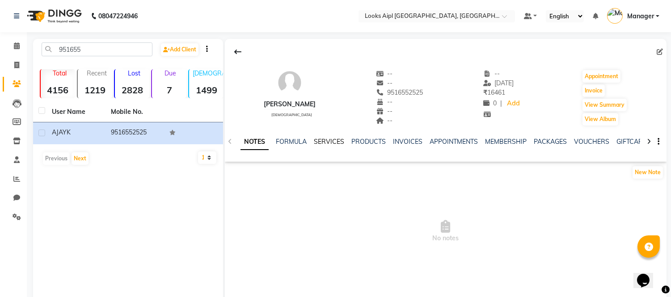
click at [325, 139] on link "SERVICES" at bounding box center [329, 142] width 30 height 8
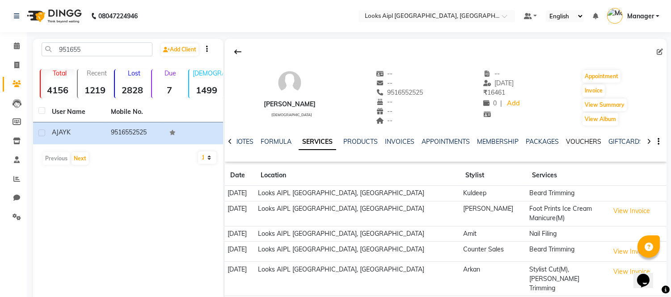
click at [588, 141] on link "VOUCHERS" at bounding box center [583, 142] width 35 height 8
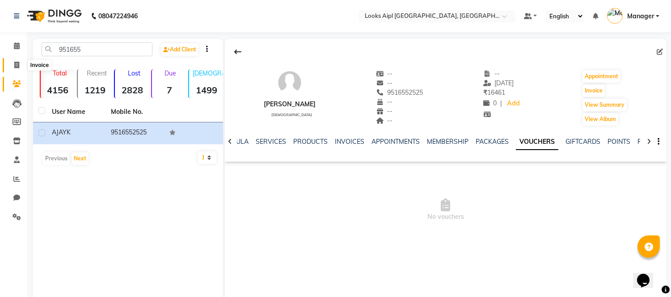
click at [13, 64] on span at bounding box center [17, 65] width 16 height 10
select select "6047"
select select "service"
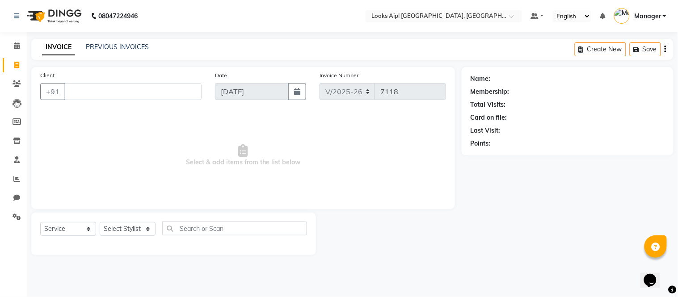
click at [150, 95] on input "Client" at bounding box center [132, 91] width 137 height 17
click at [153, 96] on input "Client" at bounding box center [132, 91] width 137 height 17
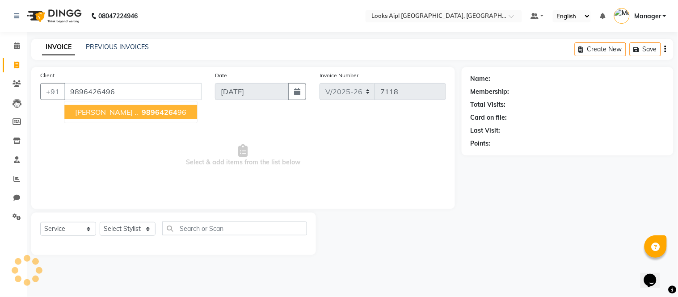
type input "9896426496"
select select "1: Object"
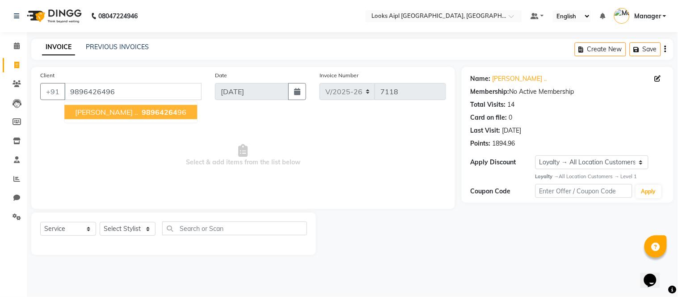
click at [237, 119] on span "Select & add items from the list below" at bounding box center [243, 155] width 406 height 89
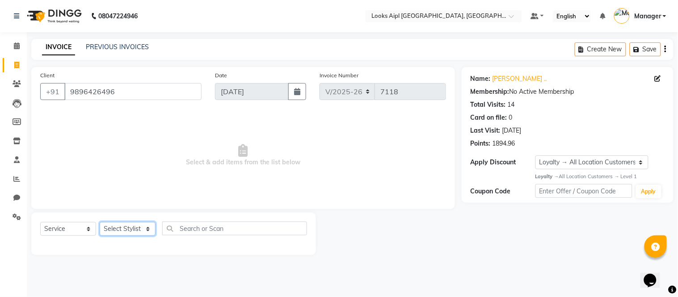
click at [132, 230] on select "Select Stylist [PERSON_NAME] Alam _Pdct [PERSON_NAME] [PERSON_NAME] Counter Sal…" at bounding box center [128, 229] width 56 height 14
select select "43346"
click at [100, 223] on select "Select Stylist [PERSON_NAME] Alam _Pdct [PERSON_NAME] [PERSON_NAME] Counter Sal…" at bounding box center [128, 229] width 56 height 14
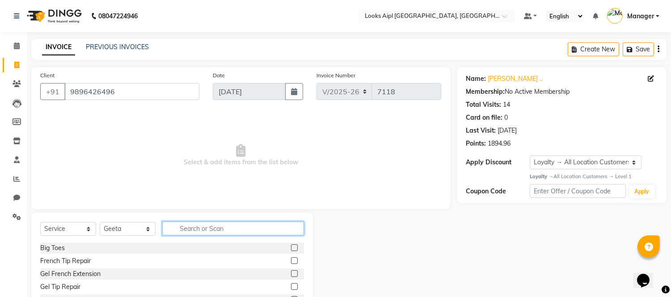
click at [203, 233] on input "text" at bounding box center [233, 229] width 142 height 14
click at [263, 233] on input "text" at bounding box center [233, 229] width 142 height 14
type input "eye"
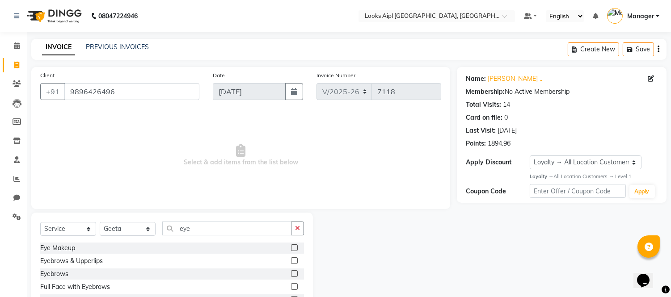
click at [291, 256] on div at bounding box center [297, 261] width 13 height 11
click at [291, 262] on label at bounding box center [294, 261] width 7 height 7
click at [291, 262] on input "checkbox" at bounding box center [294, 261] width 6 height 6
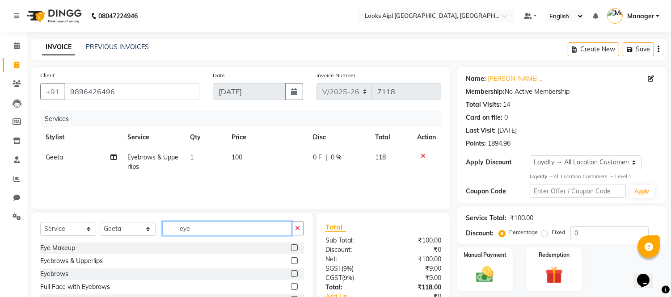
checkbox input "false"
drag, startPoint x: 218, startPoint y: 225, endPoint x: 309, endPoint y: 229, distance: 90.9
click at [115, 239] on div "Select Service Product Membership Package Voucher Prepaid Gift Card Select Styl…" at bounding box center [172, 232] width 264 height 21
type input "FOR"
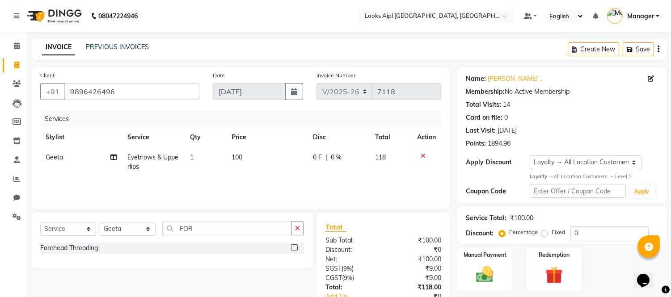
drag, startPoint x: 297, startPoint y: 247, endPoint x: 253, endPoint y: 237, distance: 45.4
click at [297, 247] on label at bounding box center [294, 248] width 7 height 7
click at [297, 247] on input "checkbox" at bounding box center [294, 249] width 6 height 6
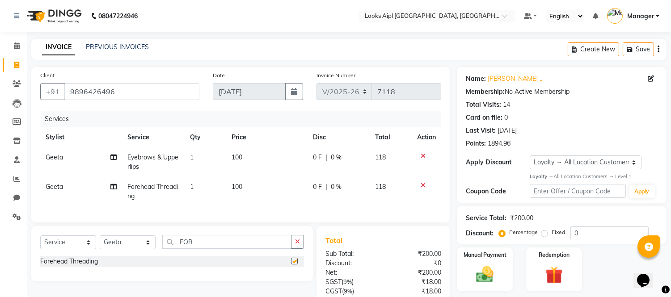
checkbox input "false"
click at [243, 156] on td "100" at bounding box center [266, 163] width 81 height 30
select select "43346"
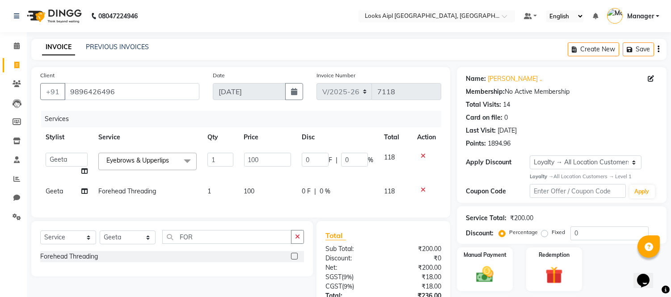
click at [244, 156] on input "100" at bounding box center [267, 160] width 47 height 14
drag, startPoint x: 208, startPoint y: 248, endPoint x: 96, endPoint y: 244, distance: 112.8
click at [96, 244] on div "Select Service Product Membership Package Voucher Prepaid Gift Card Select Styl…" at bounding box center [172, 240] width 264 height 21
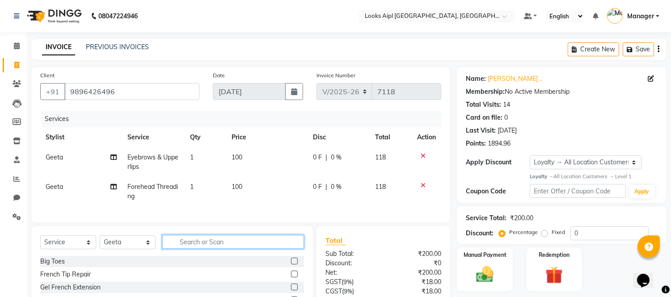
type input "C"
type input "HIN"
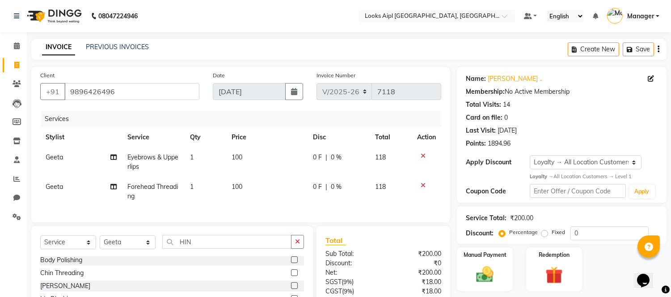
drag, startPoint x: 285, startPoint y: 279, endPoint x: 274, endPoint y: 256, distance: 25.0
click at [291, 276] on label at bounding box center [294, 273] width 7 height 7
click at [291, 276] on input "checkbox" at bounding box center [294, 274] width 6 height 6
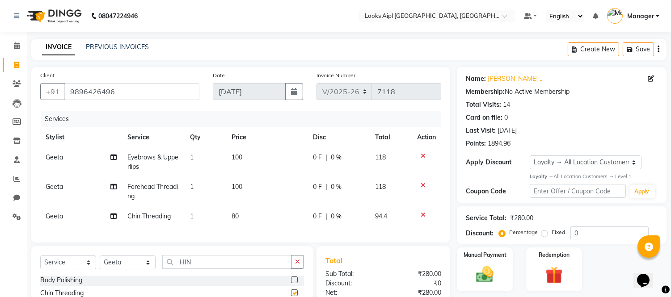
checkbox input "false"
click at [243, 188] on td "100" at bounding box center [266, 192] width 81 height 30
select select "43346"
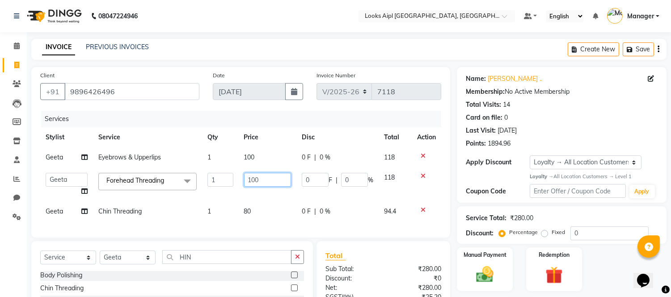
click at [254, 178] on input "100" at bounding box center [267, 180] width 47 height 14
type input "70"
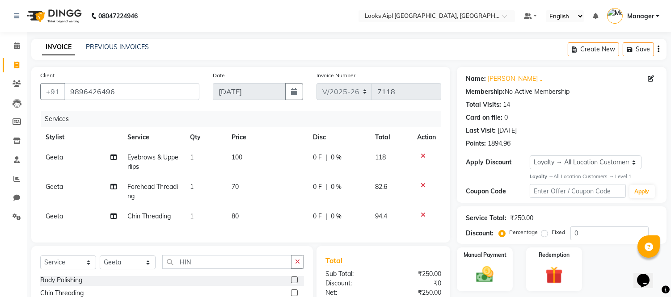
click at [250, 204] on tbody "Geeta Eyebrows & Upperlips 1 100 0 F | 0 % 118 Geeta Forehead Threading 1 70 0 …" at bounding box center [240, 187] width 401 height 79
click at [250, 204] on td "70" at bounding box center [266, 192] width 81 height 30
select select "43346"
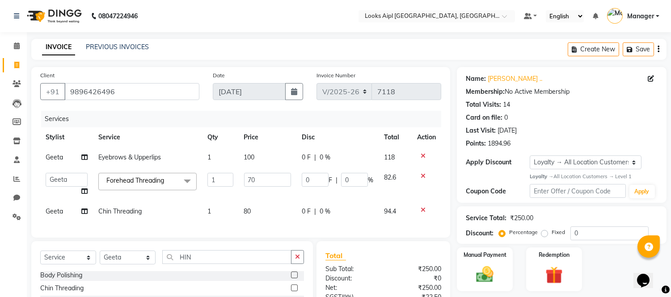
click at [250, 212] on span "80" at bounding box center [247, 212] width 7 height 8
select select "43346"
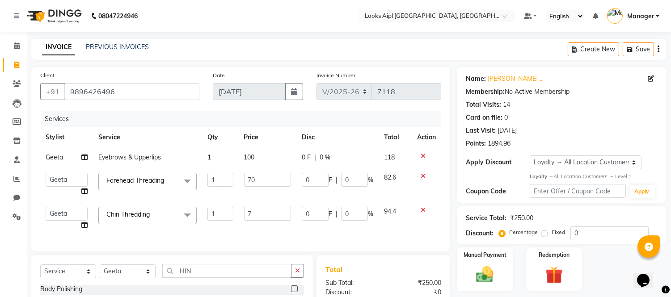
type input "70"
click at [252, 168] on td "70" at bounding box center [268, 185] width 58 height 34
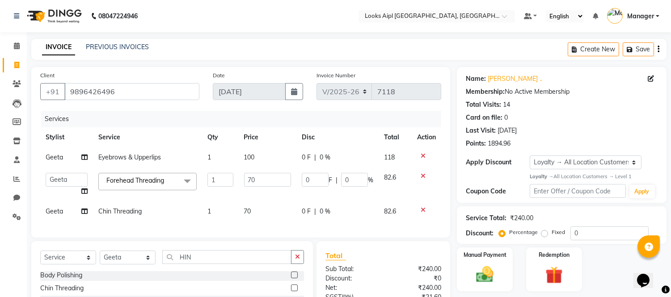
click at [252, 168] on td "70" at bounding box center [268, 185] width 58 height 34
click at [255, 158] on td "100" at bounding box center [268, 158] width 58 height 20
select select "43346"
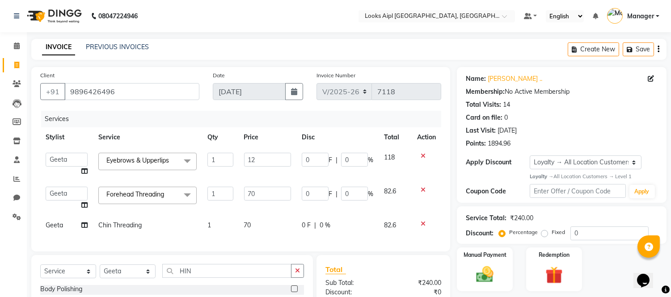
type input "120"
drag, startPoint x: 277, startPoint y: 102, endPoint x: 280, endPoint y: 108, distance: 7.1
click at [278, 102] on div "Date [DATE]" at bounding box center [258, 89] width 104 height 37
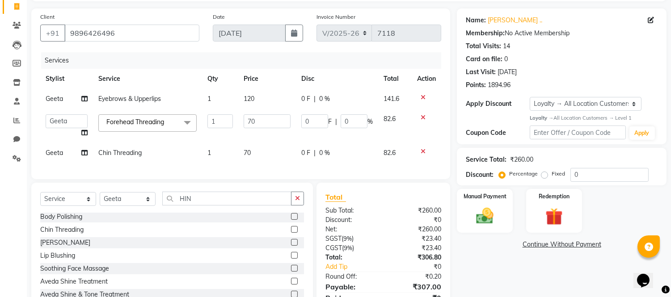
scroll to position [56, 0]
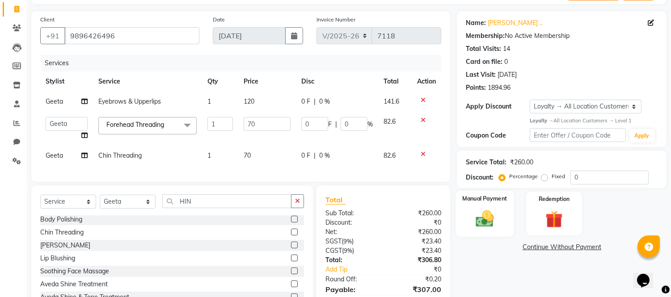
click at [496, 220] on img at bounding box center [485, 218] width 30 height 21
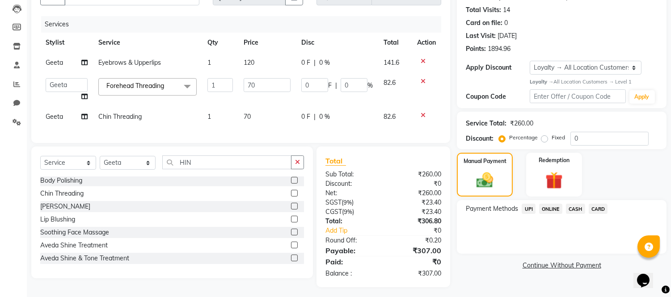
scroll to position [106, 0]
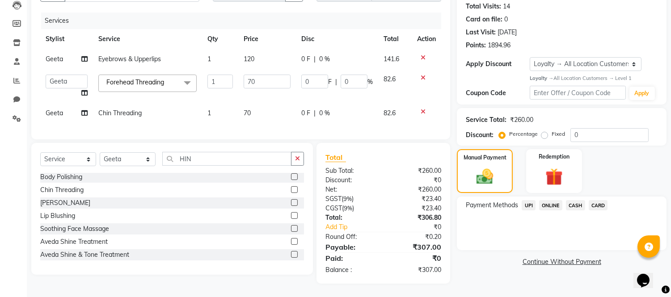
click at [529, 200] on span "UPI" at bounding box center [529, 205] width 14 height 10
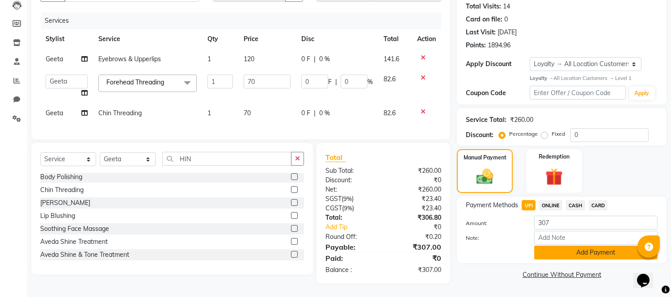
click at [539, 246] on button "Add Payment" at bounding box center [595, 253] width 123 height 14
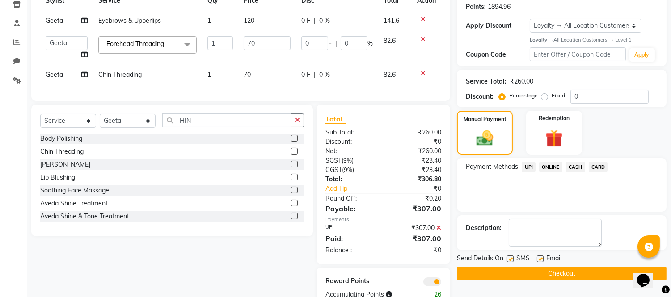
scroll to position [169, 0]
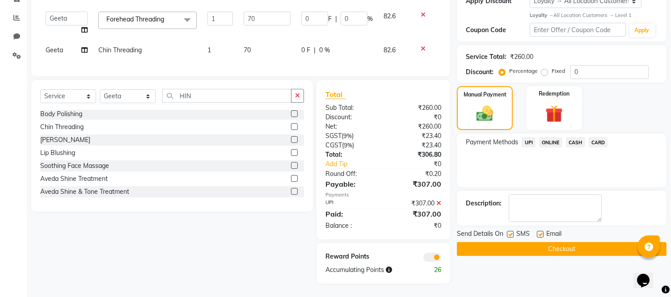
click at [539, 242] on button "Checkout" at bounding box center [562, 249] width 210 height 14
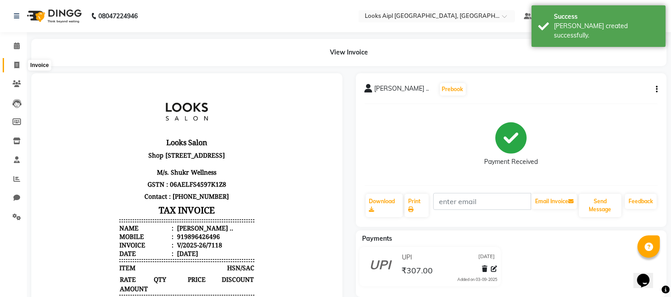
click at [14, 69] on span at bounding box center [17, 65] width 16 height 10
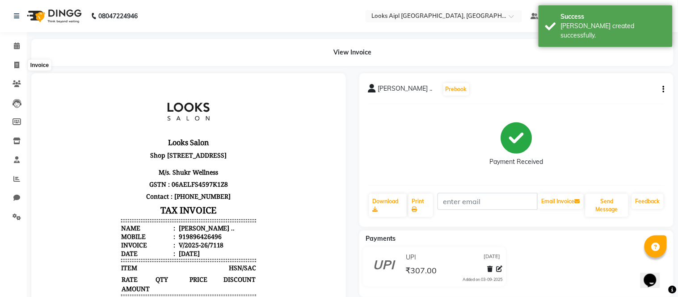
select select "service"
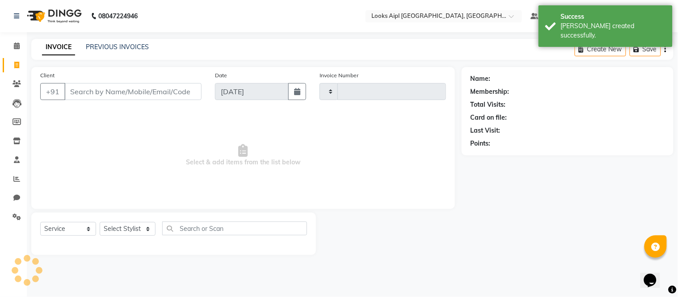
type input "7119"
select select "6047"
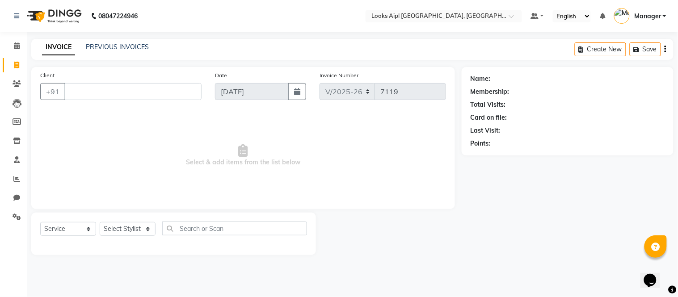
click at [145, 97] on input "Client" at bounding box center [132, 91] width 137 height 17
drag, startPoint x: 121, startPoint y: 229, endPoint x: 121, endPoint y: 224, distance: 5.4
click at [121, 229] on select "Select Stylist [PERSON_NAME] Alam _Pdct [PERSON_NAME] [PERSON_NAME] Counter Sal…" at bounding box center [128, 229] width 56 height 14
select select "43346"
click at [100, 223] on select "Select Stylist [PERSON_NAME] Alam _Pdct [PERSON_NAME] [PERSON_NAME] Counter Sal…" at bounding box center [128, 229] width 56 height 14
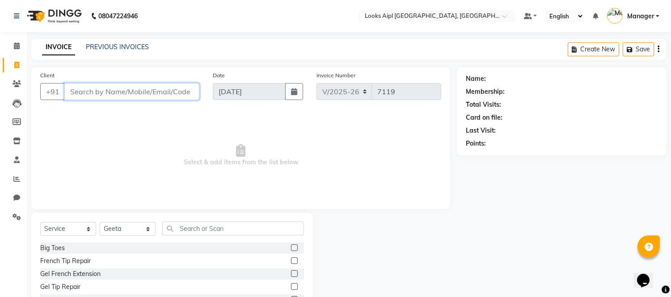
click at [145, 92] on input "Client" at bounding box center [131, 91] width 135 height 17
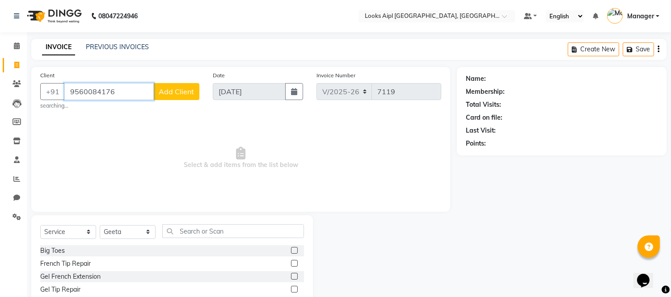
type input "9560084176"
click at [170, 95] on span "Add Client" at bounding box center [176, 91] width 35 height 9
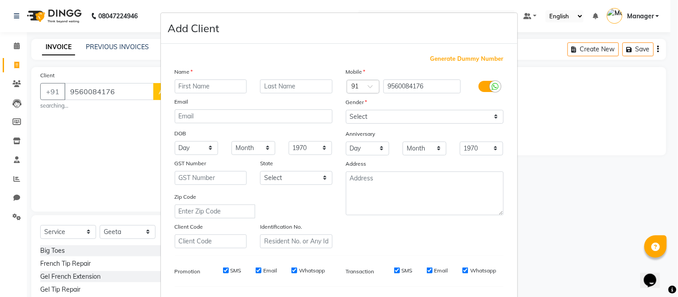
click at [182, 89] on input "text" at bounding box center [211, 87] width 72 height 14
type input "[PERSON_NAME]"
click at [389, 122] on select "Select [DEMOGRAPHIC_DATA] [DEMOGRAPHIC_DATA] Other Prefer Not To Say" at bounding box center [425, 117] width 158 height 14
click at [346, 110] on select "Select [DEMOGRAPHIC_DATA] [DEMOGRAPHIC_DATA] Other Prefer Not To Say" at bounding box center [425, 117] width 158 height 14
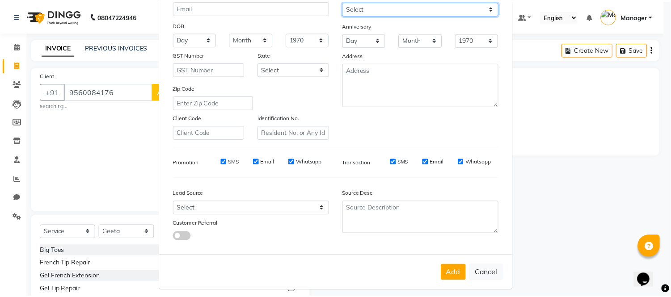
scroll to position [115, 0]
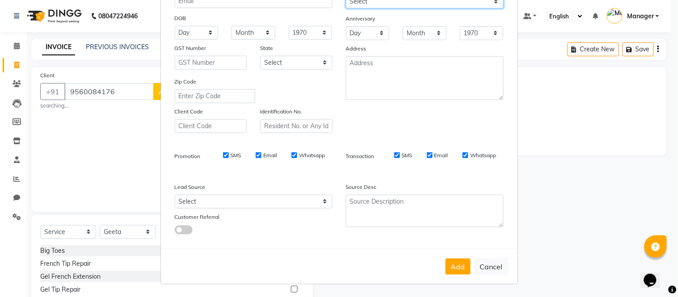
click at [368, 4] on select "Select [DEMOGRAPHIC_DATA] [DEMOGRAPHIC_DATA] Other Prefer Not To Say" at bounding box center [425, 2] width 158 height 14
select select "[DEMOGRAPHIC_DATA]"
click at [346, 0] on select "Select [DEMOGRAPHIC_DATA] [DEMOGRAPHIC_DATA] Other Prefer Not To Say" at bounding box center [425, 2] width 158 height 14
click at [450, 274] on button "Add" at bounding box center [458, 267] width 25 height 16
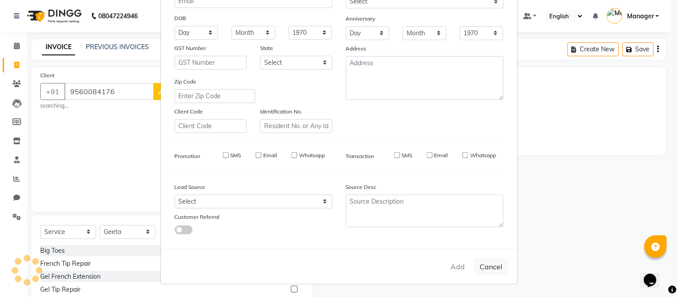
select select
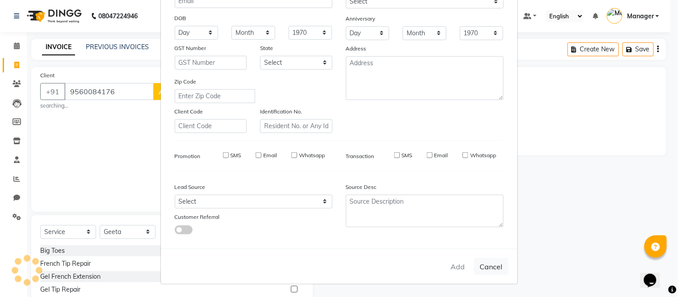
select select
checkbox input "false"
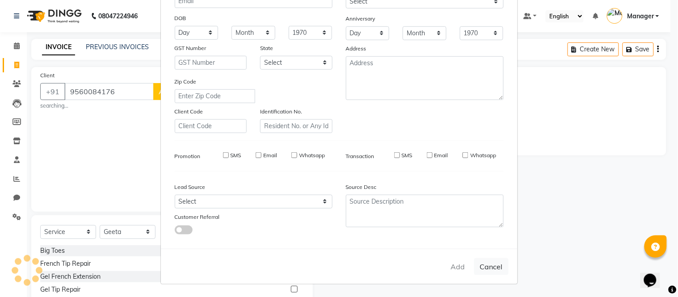
checkbox input "false"
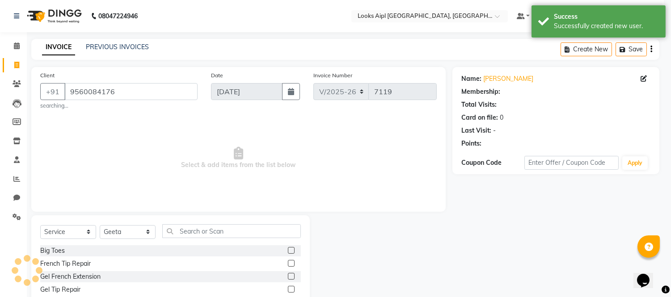
select select "1: Object"
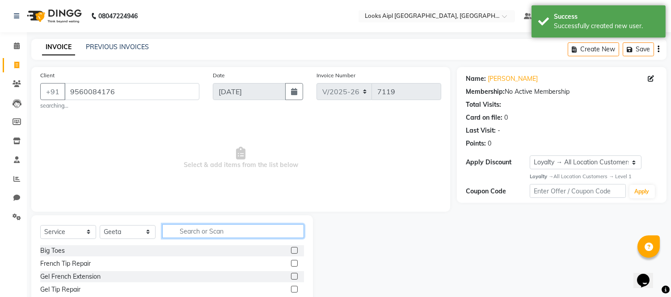
click at [226, 227] on input "text" at bounding box center [233, 232] width 142 height 14
type input "EYE"
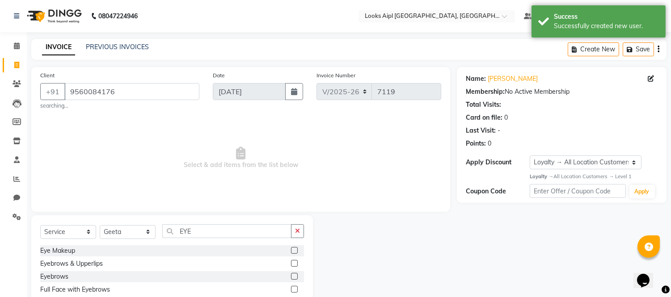
drag, startPoint x: 285, startPoint y: 279, endPoint x: 187, endPoint y: 220, distance: 114.7
click at [291, 276] on label at bounding box center [294, 276] width 7 height 7
click at [291, 276] on input "checkbox" at bounding box center [294, 277] width 6 height 6
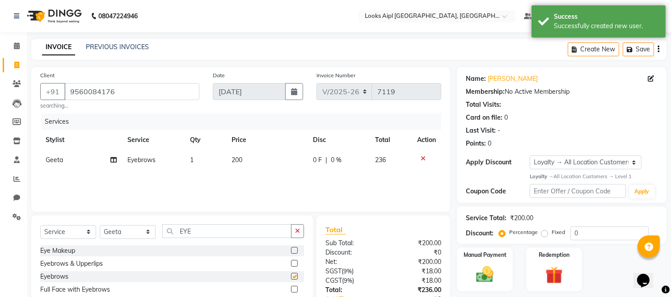
checkbox input "false"
drag, startPoint x: 144, startPoint y: 236, endPoint x: 137, endPoint y: 228, distance: 10.4
click at [86, 229] on div "Select Service Product Membership Package Voucher Prepaid Gift Card Select Styl…" at bounding box center [172, 235] width 264 height 21
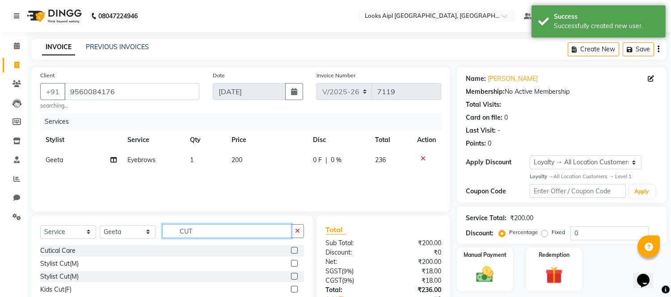
scroll to position [50, 0]
type input "CUT"
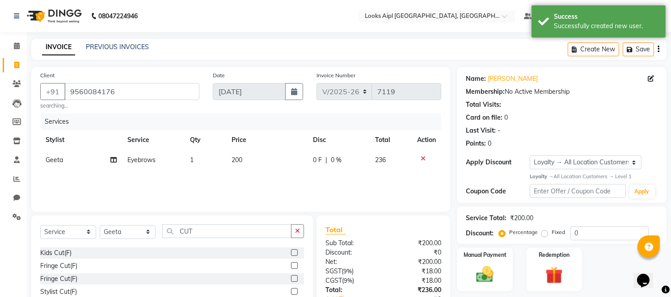
click at [291, 251] on label at bounding box center [294, 253] width 7 height 7
click at [291, 251] on input "checkbox" at bounding box center [294, 253] width 6 height 6
checkbox input "false"
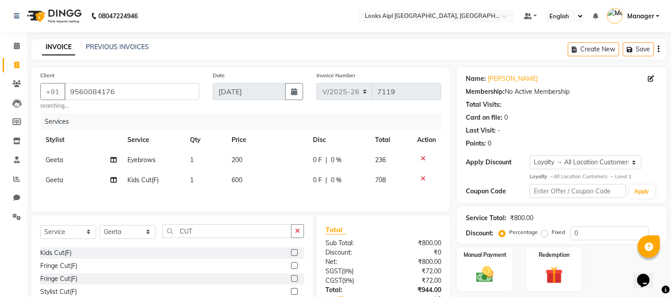
click at [250, 177] on td "600" at bounding box center [266, 180] width 81 height 20
select select "43346"
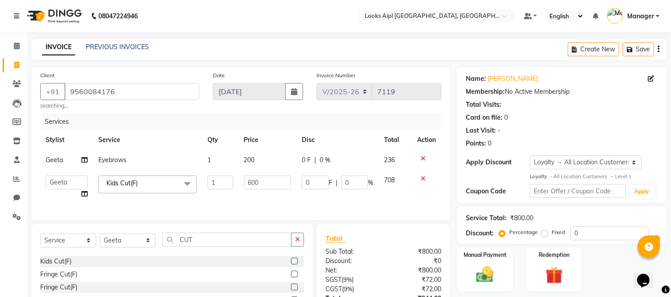
click at [422, 178] on icon at bounding box center [423, 179] width 5 height 6
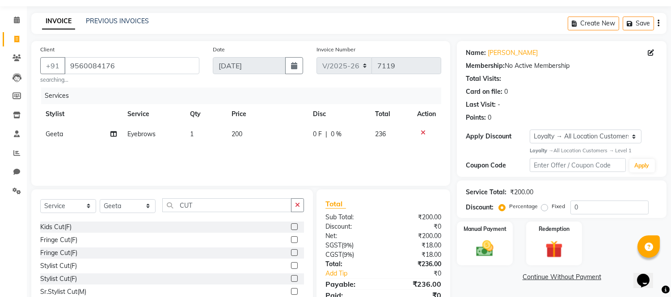
scroll to position [64, 0]
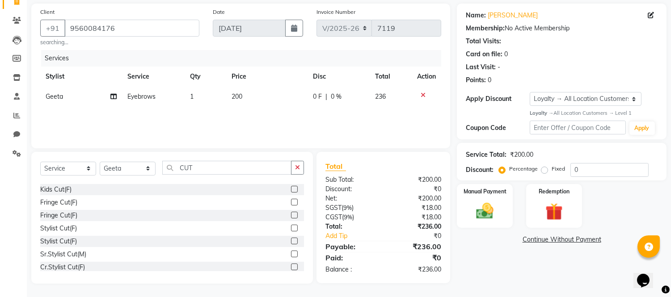
click at [291, 239] on label at bounding box center [294, 241] width 7 height 7
click at [291, 239] on input "checkbox" at bounding box center [294, 242] width 6 height 6
checkbox input "false"
click at [252, 110] on td "1200" at bounding box center [266, 117] width 81 height 20
select select "43346"
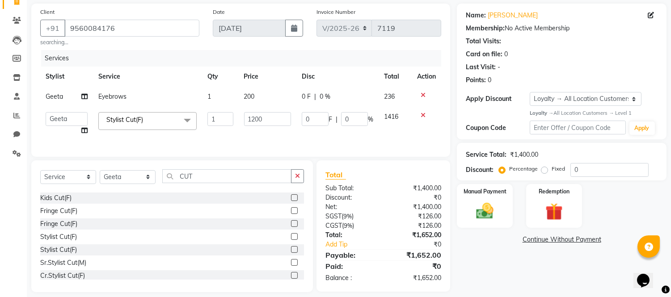
click at [252, 110] on td "1200" at bounding box center [268, 124] width 58 height 34
drag, startPoint x: 255, startPoint y: 118, endPoint x: 328, endPoint y: 117, distance: 72.9
click at [212, 118] on tr "Akash Akshar_asst Alam _Pdct Amit Arkan Arsh Counter Sales Farman Geeta Hema il…" at bounding box center [240, 124] width 401 height 34
type input "900"
click at [249, 100] on td "200" at bounding box center [268, 97] width 58 height 20
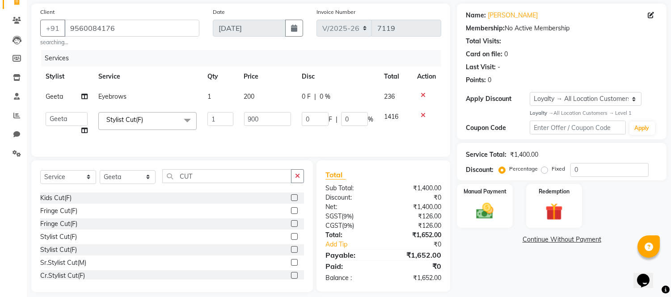
select select "43346"
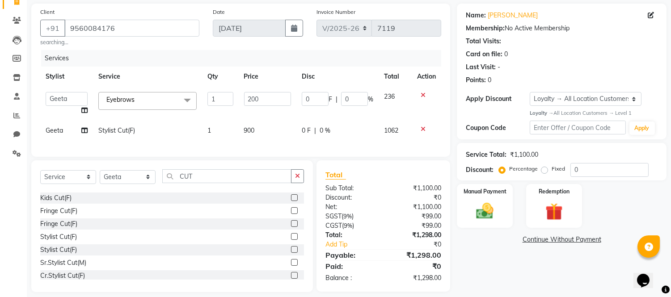
click at [249, 100] on input "200" at bounding box center [267, 99] width 47 height 14
type input "9"
type input "70"
click at [249, 48] on div "Client +91 9560084176 searching... Date 03-09-2025 Invoice Number V/2025 V/2025…" at bounding box center [240, 80] width 419 height 153
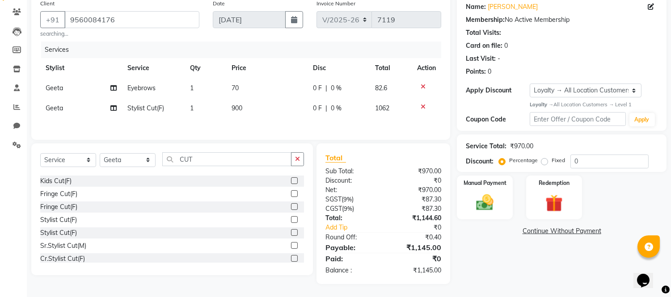
scroll to position [74, 0]
click at [489, 201] on img at bounding box center [485, 202] width 30 height 21
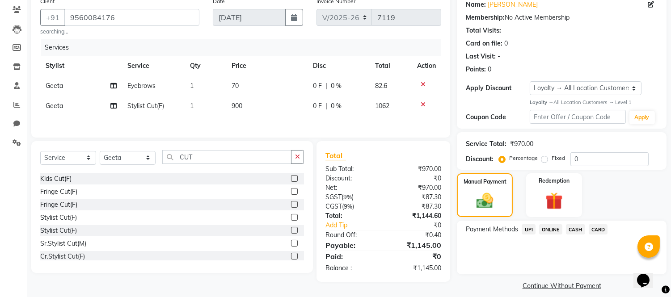
click at [532, 230] on span "UPI" at bounding box center [529, 230] width 14 height 10
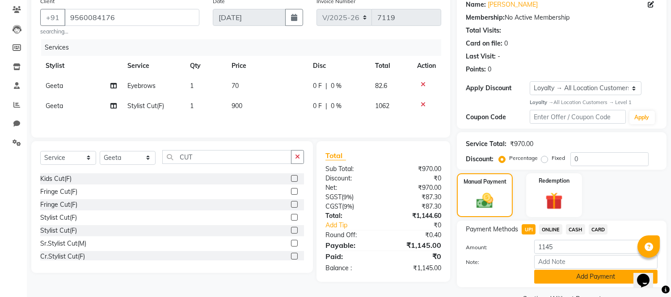
click at [556, 278] on button "Add Payment" at bounding box center [595, 277] width 123 height 14
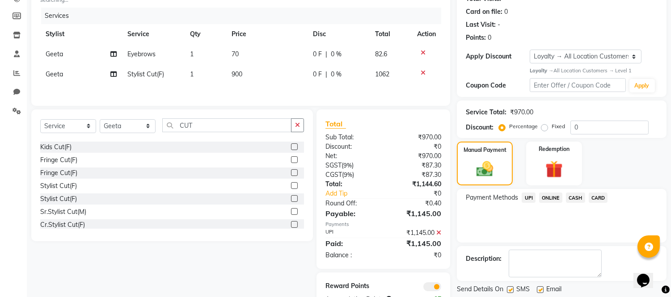
scroll to position [137, 0]
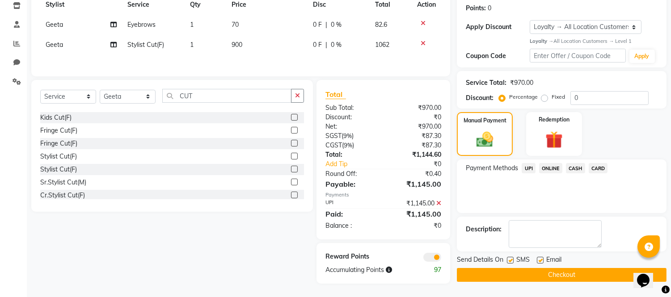
click at [556, 271] on button "Checkout" at bounding box center [562, 275] width 210 height 14
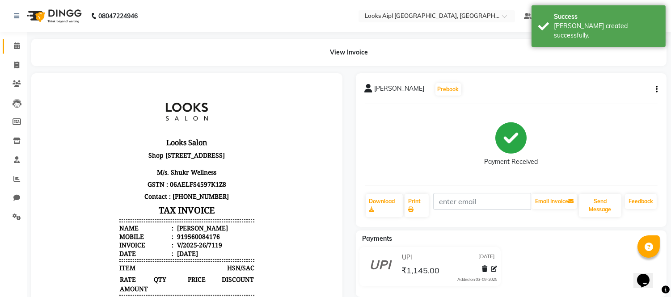
click at [18, 40] on link "Calendar" at bounding box center [13, 46] width 21 height 15
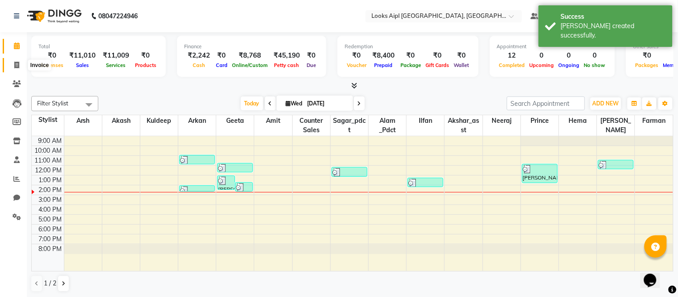
click at [17, 63] on icon at bounding box center [16, 65] width 5 height 7
select select "service"
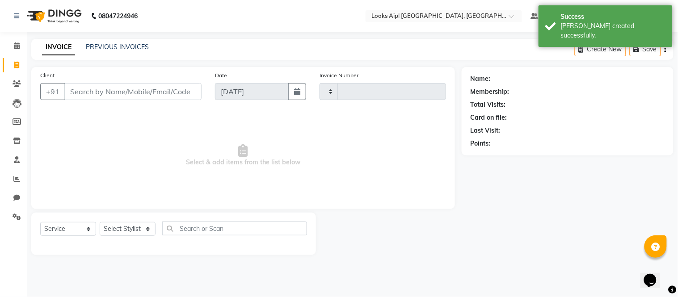
type input "7120"
select select "6047"
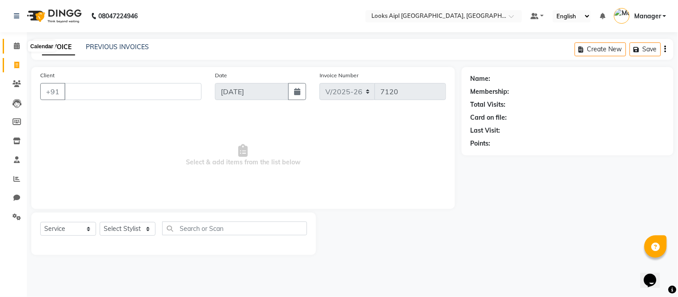
click at [20, 46] on span at bounding box center [17, 46] width 16 height 10
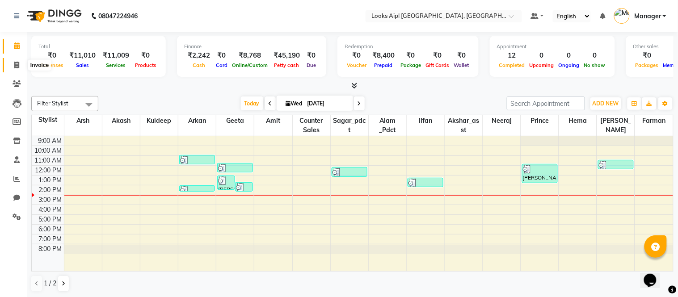
click at [13, 68] on span at bounding box center [17, 65] width 16 height 10
select select "service"
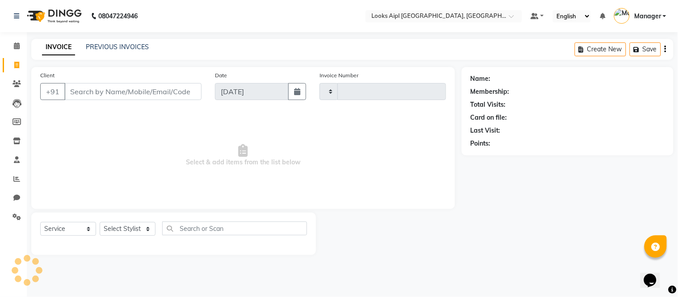
type input "7120"
select select "6047"
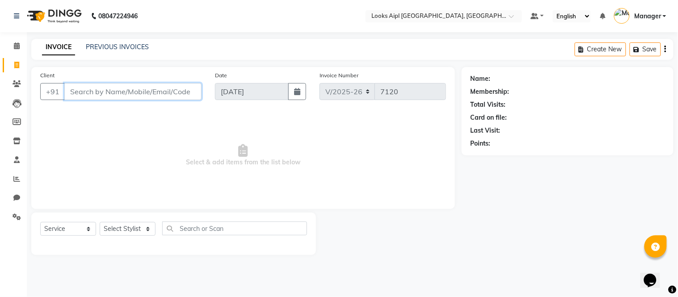
click at [140, 91] on input "Client" at bounding box center [132, 91] width 137 height 17
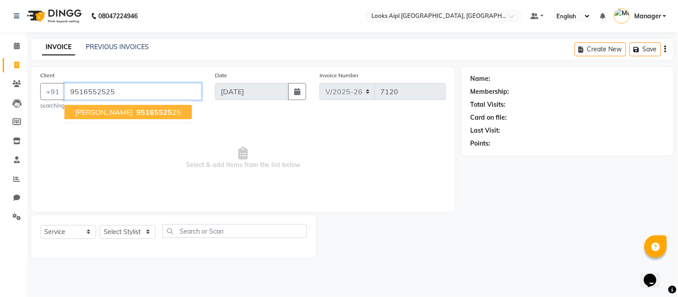
type input "9516552525"
select select "1: Object"
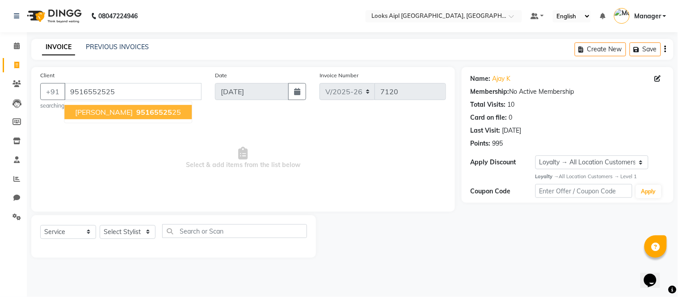
click at [136, 110] on span "95165525" at bounding box center [154, 112] width 36 height 9
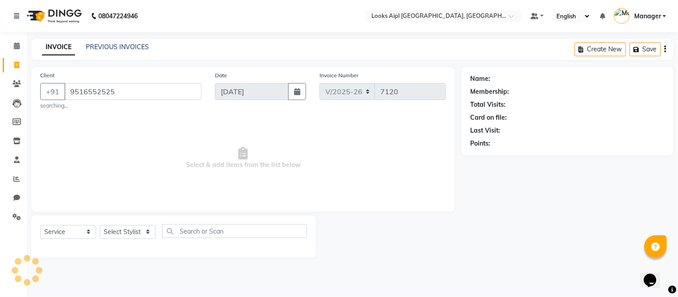
select select "1: Object"
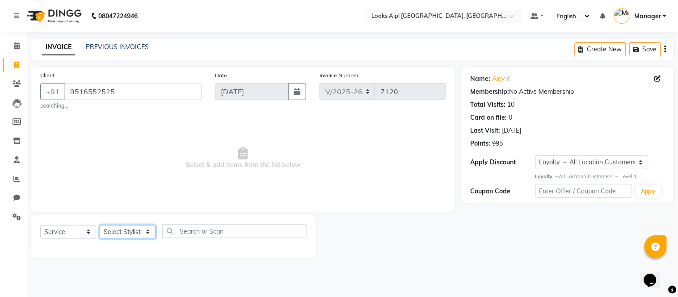
click at [130, 230] on select "Select Stylist [PERSON_NAME] Alam _Pdct [PERSON_NAME] [PERSON_NAME] Counter Sal…" at bounding box center [128, 232] width 56 height 14
select select "43344"
click at [100, 225] on select "Select Stylist [PERSON_NAME] Alam _Pdct [PERSON_NAME] [PERSON_NAME] Counter Sal…" at bounding box center [128, 232] width 56 height 14
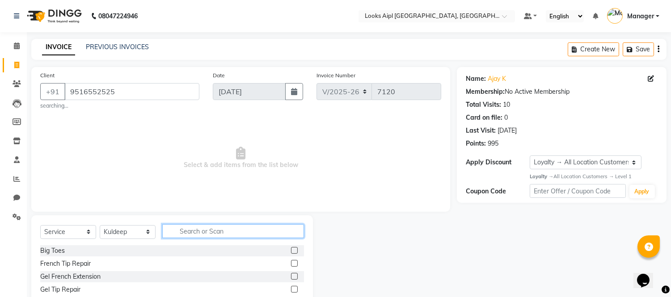
click at [211, 225] on input "text" at bounding box center [233, 232] width 142 height 14
type input "CUT"
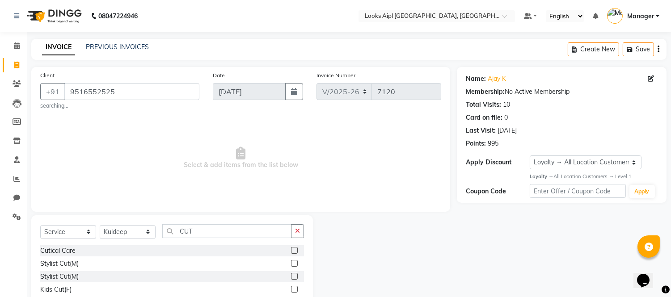
click at [291, 263] on label at bounding box center [294, 263] width 7 height 7
click at [291, 263] on input "checkbox" at bounding box center [294, 264] width 6 height 6
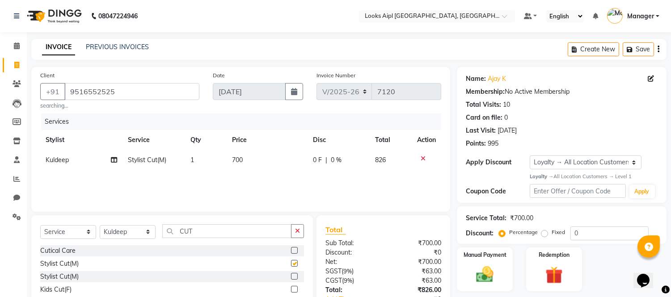
checkbox input "false"
drag, startPoint x: 196, startPoint y: 231, endPoint x: 157, endPoint y: 232, distance: 38.9
click at [157, 232] on div "Select Service Product Membership Package Voucher Prepaid Gift Card Select Styl…" at bounding box center [172, 235] width 264 height 21
type input "BEAR"
drag, startPoint x: 285, startPoint y: 250, endPoint x: 250, endPoint y: 134, distance: 120.4
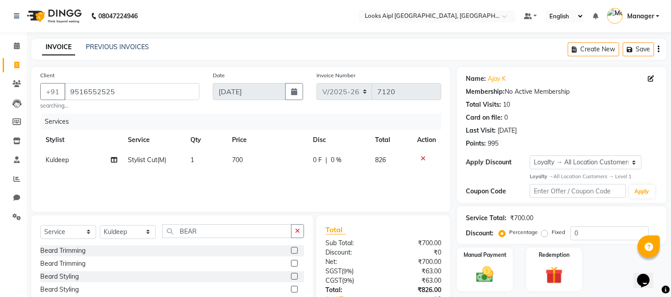
click at [291, 248] on label at bounding box center [294, 250] width 7 height 7
click at [291, 248] on input "checkbox" at bounding box center [294, 251] width 6 height 6
checkbox input "false"
click at [253, 158] on td "700" at bounding box center [267, 160] width 81 height 20
select select "43344"
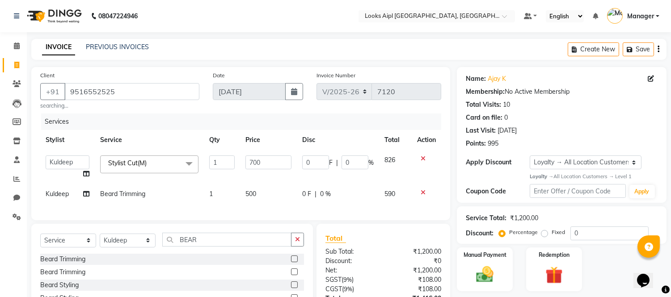
click at [253, 158] on input "700" at bounding box center [269, 163] width 46 height 14
type input "500"
click at [254, 189] on td "500" at bounding box center [268, 194] width 57 height 20
select select "43344"
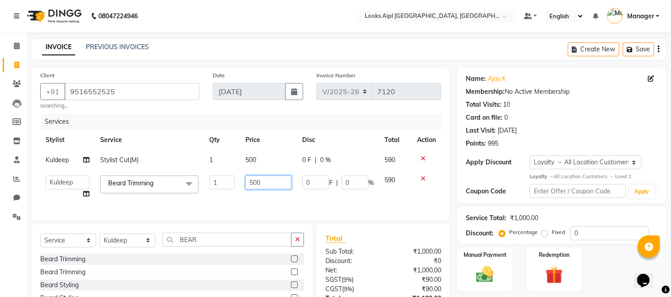
click at [254, 189] on input "500" at bounding box center [269, 183] width 46 height 14
type input "400"
click at [259, 194] on div "Services Stylist Service Qty Price Disc Total Action Kuldeep Stylist Cut(M) 1 5…" at bounding box center [240, 163] width 401 height 98
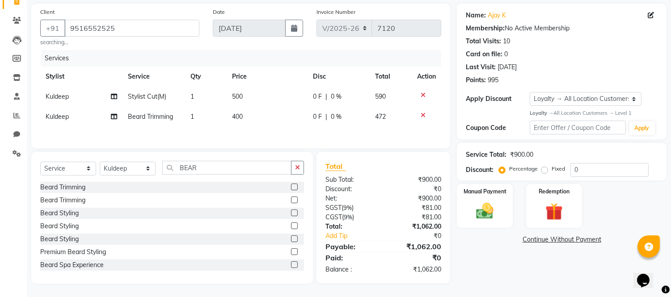
scroll to position [65, 0]
click at [482, 212] on img at bounding box center [485, 211] width 30 height 21
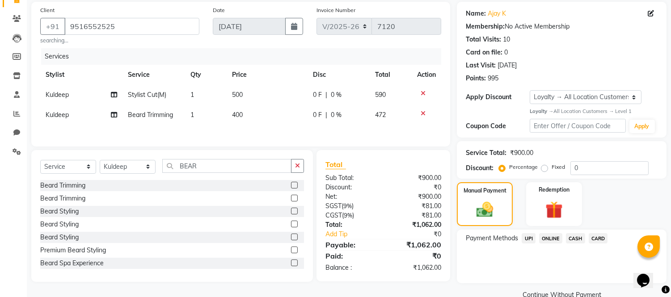
click at [525, 237] on span "UPI" at bounding box center [529, 238] width 14 height 10
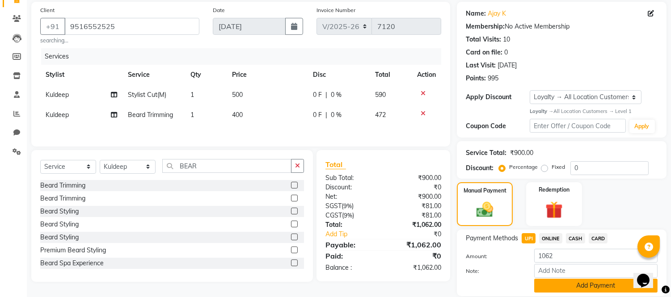
click at [543, 282] on button "Add Payment" at bounding box center [595, 286] width 123 height 14
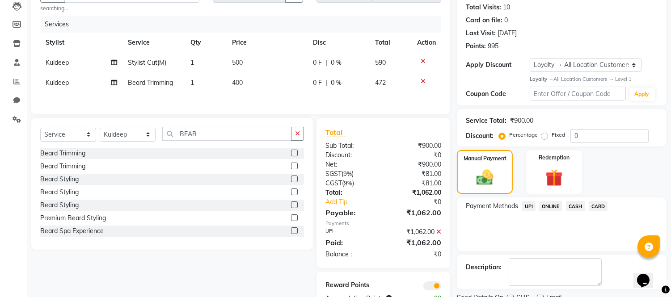
scroll to position [133, 0]
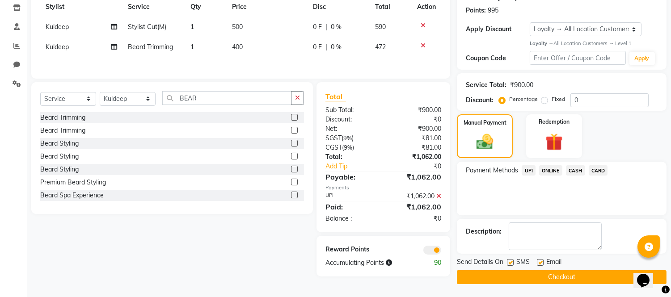
click at [540, 278] on button "Checkout" at bounding box center [562, 278] width 210 height 14
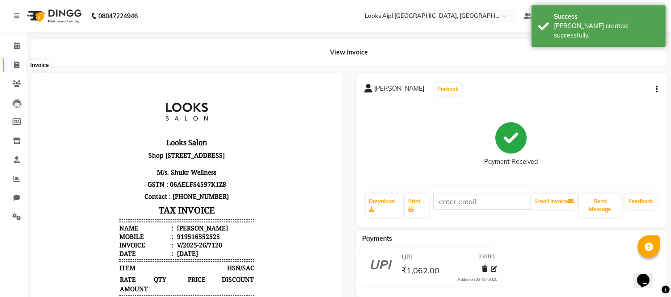
click at [14, 65] on icon at bounding box center [16, 65] width 5 height 7
select select "service"
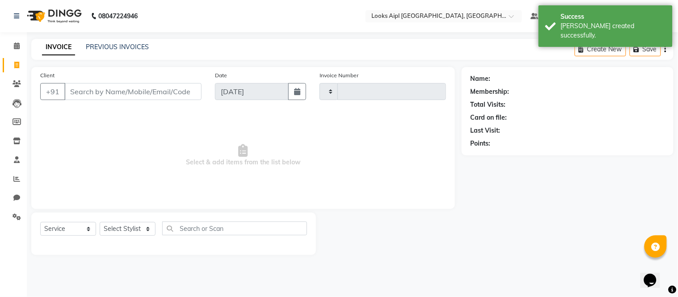
type input "7121"
select select "6047"
click at [17, 47] on icon at bounding box center [17, 45] width 6 height 7
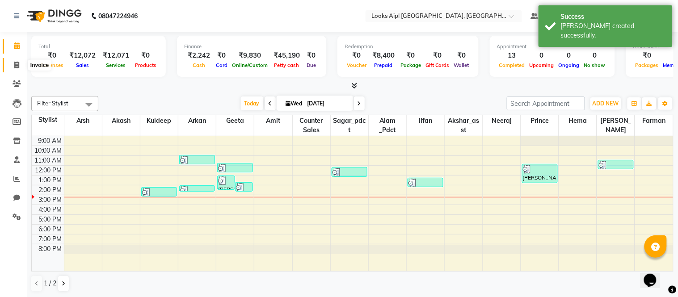
click at [17, 63] on icon at bounding box center [16, 65] width 5 height 7
select select "6047"
select select "service"
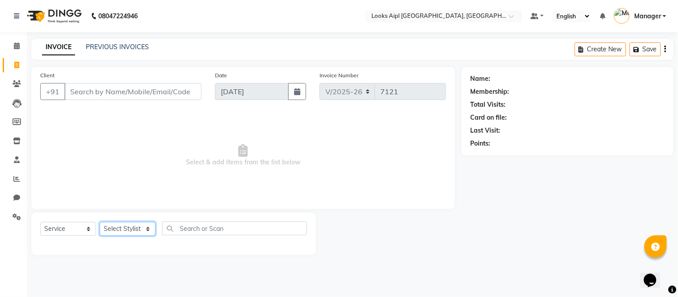
drag, startPoint x: 121, startPoint y: 228, endPoint x: 123, endPoint y: 223, distance: 6.0
click at [121, 228] on select "Select Stylist [PERSON_NAME] Alam _Pdct [PERSON_NAME] [PERSON_NAME] Counter Sal…" at bounding box center [128, 229] width 56 height 14
select select "57597"
click at [100, 223] on select "Select Stylist [PERSON_NAME] Alam _Pdct [PERSON_NAME] [PERSON_NAME] Counter Sal…" at bounding box center [128, 229] width 56 height 14
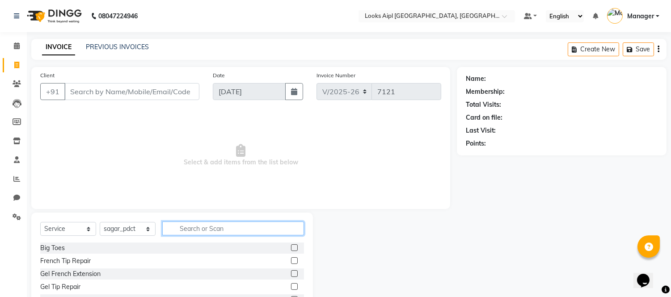
click at [213, 230] on input "text" at bounding box center [233, 229] width 142 height 14
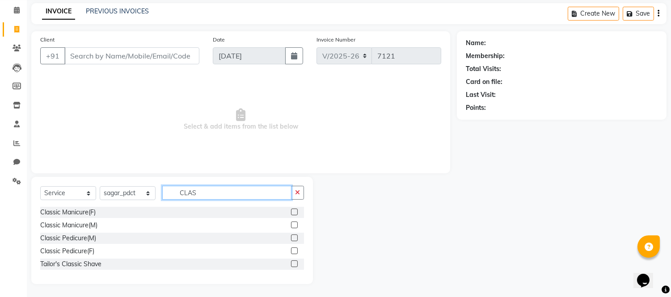
scroll to position [36, 0]
type input "CLAS"
click at [292, 251] on label at bounding box center [294, 250] width 7 height 7
click at [292, 251] on input "checkbox" at bounding box center [294, 251] width 6 height 6
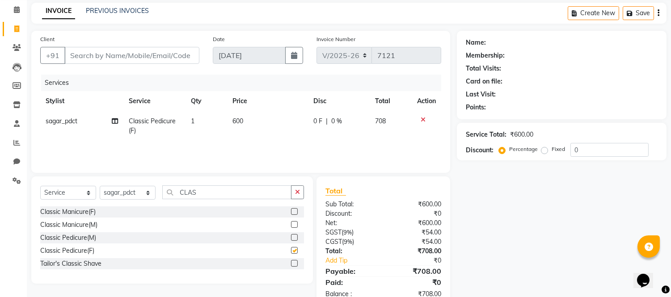
checkbox input "false"
drag, startPoint x: 207, startPoint y: 191, endPoint x: 46, endPoint y: 190, distance: 161.0
click at [46, 191] on div "Select Service Product Membership Package Voucher Prepaid Gift Card Select Styl…" at bounding box center [172, 196] width 264 height 21
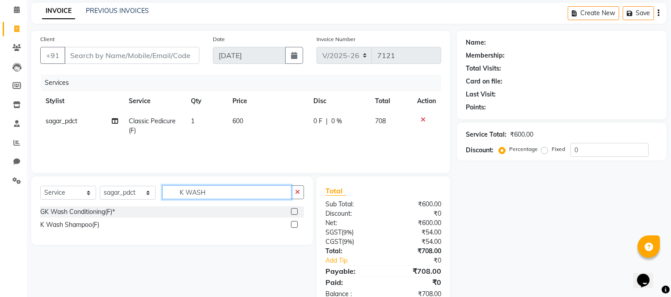
type input "K WASH"
click at [297, 223] on label at bounding box center [294, 224] width 7 height 7
click at [297, 223] on input "checkbox" at bounding box center [294, 225] width 6 height 6
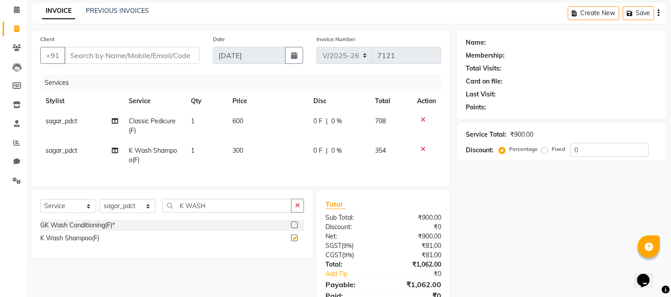
checkbox input "false"
click at [248, 114] on td "600" at bounding box center [267, 126] width 81 height 30
select select "57597"
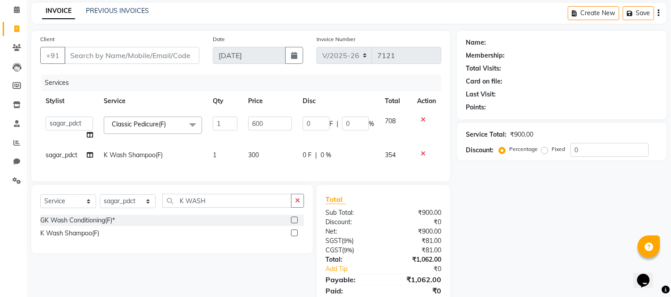
click at [248, 114] on td "600" at bounding box center [270, 128] width 55 height 34
click at [256, 122] on input "600" at bounding box center [270, 124] width 44 height 14
type input "850"
click at [257, 154] on td "300" at bounding box center [270, 155] width 55 height 20
select select "57597"
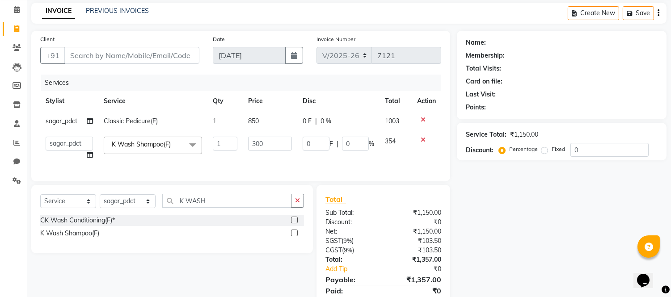
click at [257, 153] on td "300" at bounding box center [270, 148] width 55 height 34
click at [257, 144] on input "300" at bounding box center [270, 144] width 44 height 14
type input "600"
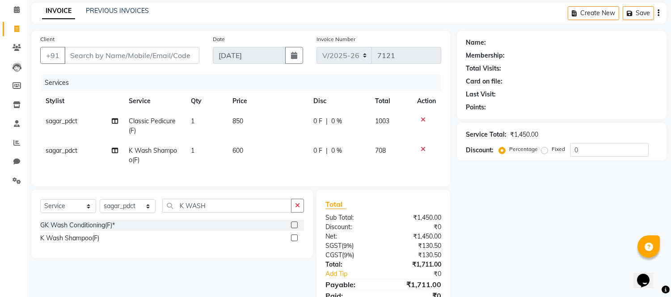
click at [260, 158] on td "600" at bounding box center [267, 156] width 81 height 30
select select "57597"
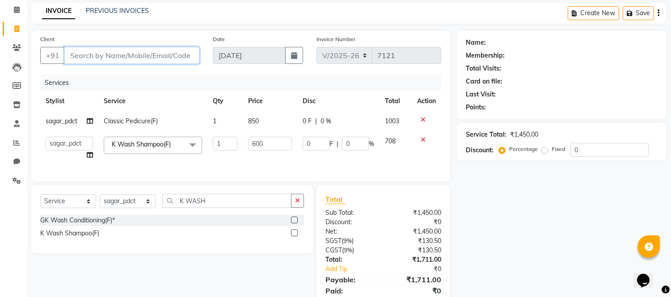
click at [127, 51] on input "Client" at bounding box center [131, 55] width 135 height 17
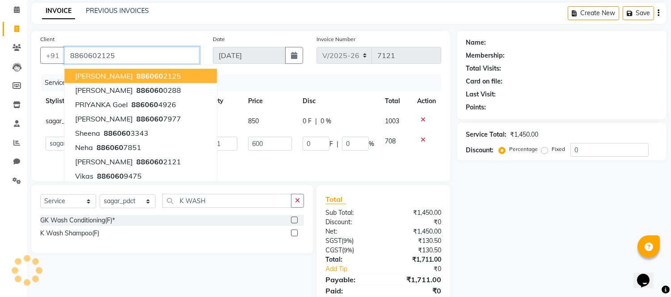
type input "8860602125"
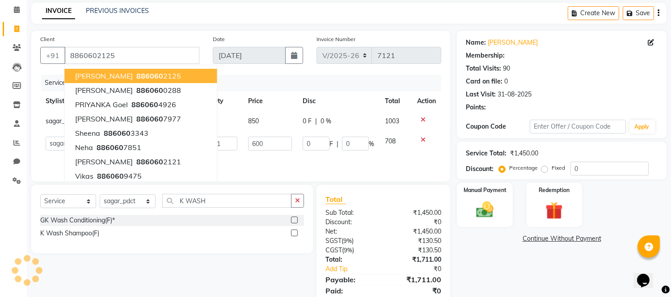
select select "1: Object"
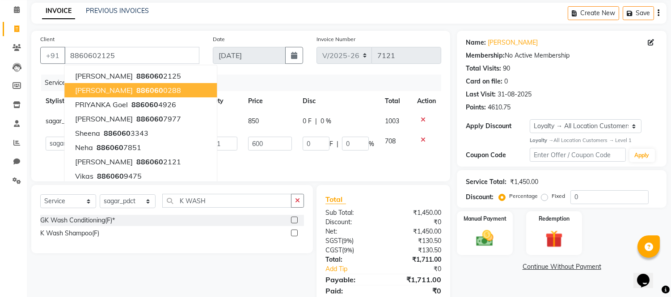
click at [200, 27] on main "INVOICE PREVIOUS INVOICES Create New Save Client +91 8860602125 POOJA SOOD 8860…" at bounding box center [349, 166] width 644 height 327
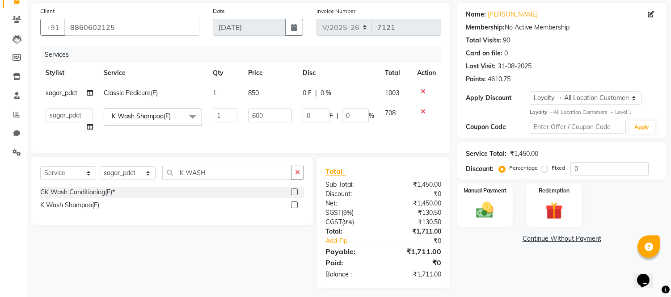
scroll to position [76, 0]
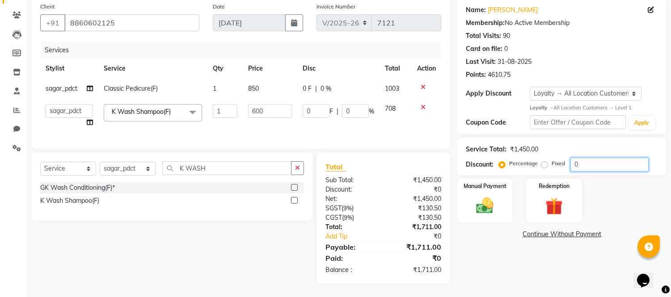
click at [588, 158] on input "0" at bounding box center [610, 165] width 78 height 14
type input "1"
type input "6"
type input "1"
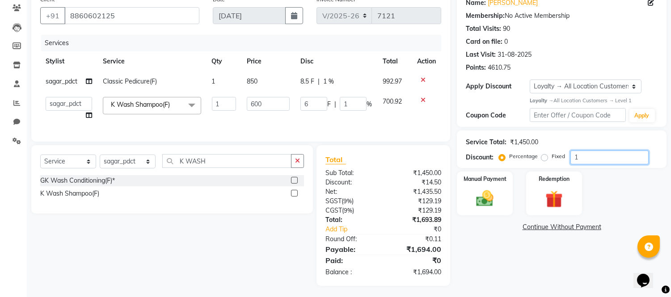
type input "10"
type input "60"
type input "10"
click at [632, 204] on div "Manual Payment Redemption" at bounding box center [561, 194] width 223 height 44
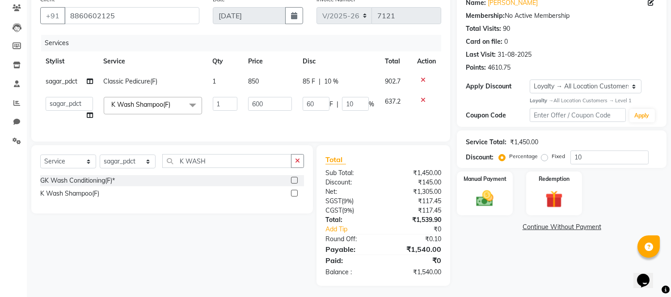
click at [328, 45] on div "Services" at bounding box center [244, 43] width 407 height 17
click at [421, 80] on icon at bounding box center [423, 80] width 5 height 6
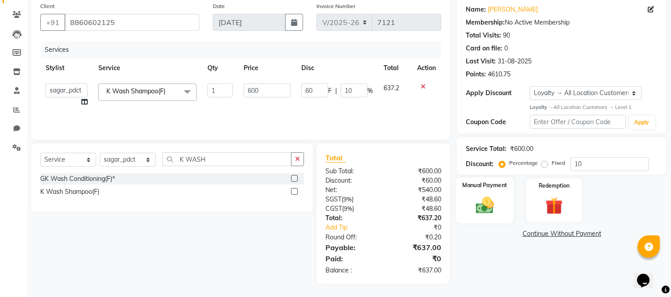
click at [496, 204] on img at bounding box center [485, 205] width 30 height 21
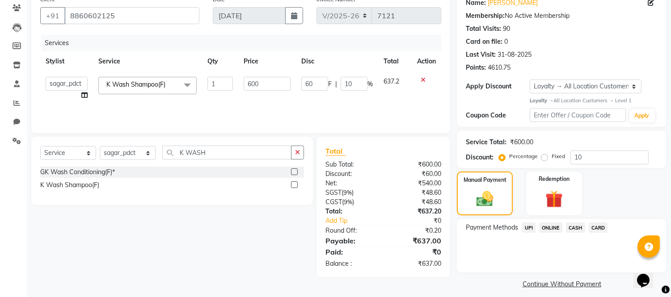
click at [573, 229] on span "CASH" at bounding box center [575, 228] width 19 height 10
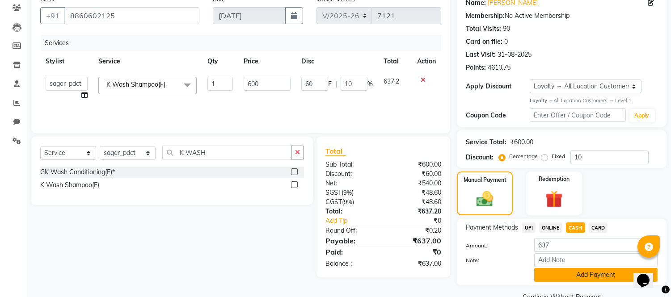
click at [565, 274] on button "Add Payment" at bounding box center [595, 275] width 123 height 14
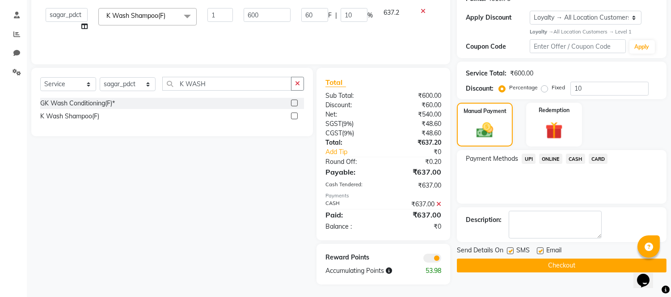
scroll to position [145, 0]
click at [564, 261] on button "Checkout" at bounding box center [562, 265] width 210 height 14
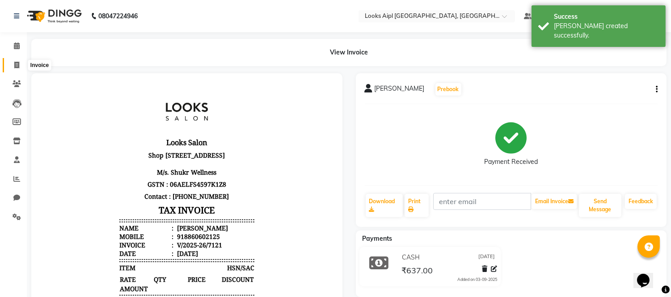
click at [10, 62] on span at bounding box center [17, 65] width 16 height 10
select select "service"
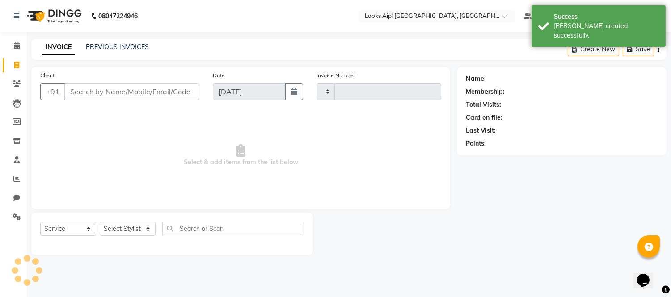
type input "7122"
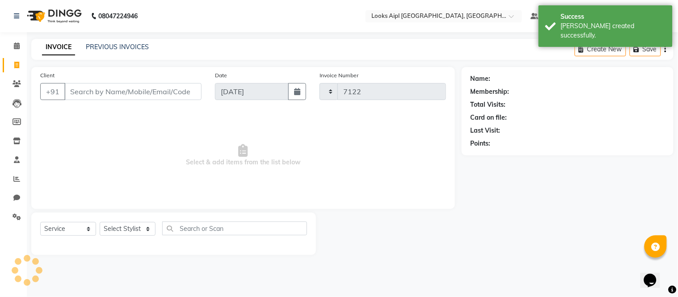
select select "6047"
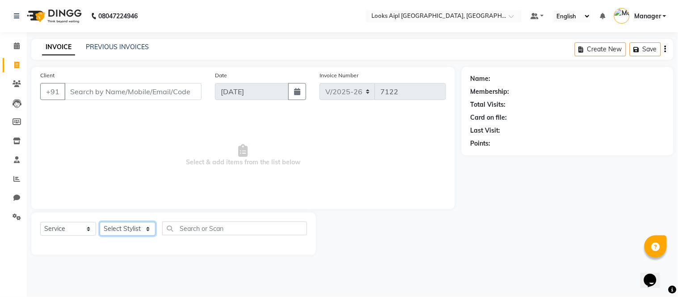
drag, startPoint x: 124, startPoint y: 227, endPoint x: 124, endPoint y: 222, distance: 4.9
click at [124, 222] on select "Select Stylist [PERSON_NAME] Alam _Pdct [PERSON_NAME] [PERSON_NAME] Counter Sal…" at bounding box center [128, 229] width 56 height 14
click at [100, 223] on select "Select Stylist [PERSON_NAME] Alam _Pdct [PERSON_NAME] [PERSON_NAME] Counter Sal…" at bounding box center [128, 229] width 56 height 14
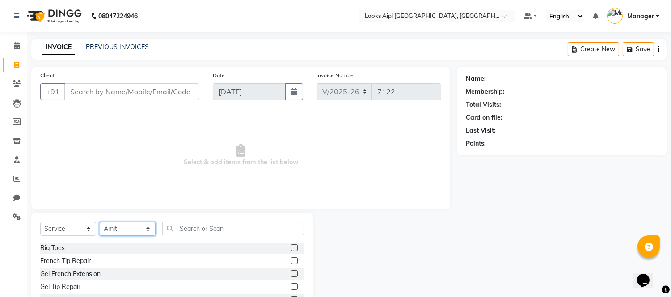
drag, startPoint x: 124, startPoint y: 231, endPoint x: 125, endPoint y: 226, distance: 5.0
click at [124, 230] on select "Select Stylist [PERSON_NAME] Alam _Pdct [PERSON_NAME] [PERSON_NAME] Counter Sal…" at bounding box center [128, 229] width 56 height 14
select select "43345"
click at [100, 223] on select "Select Stylist [PERSON_NAME] Alam _Pdct [PERSON_NAME] [PERSON_NAME] Counter Sal…" at bounding box center [128, 229] width 56 height 14
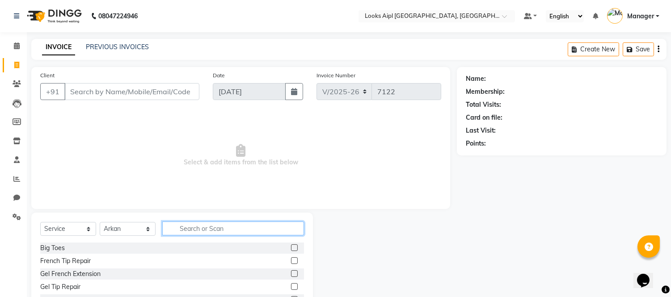
click at [195, 230] on input "text" at bounding box center [233, 229] width 142 height 14
type input "cut"
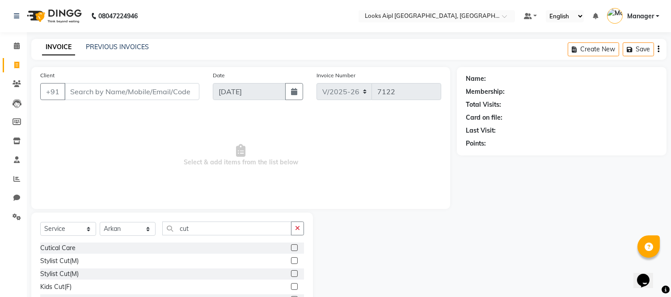
click at [291, 260] on label at bounding box center [294, 261] width 7 height 7
click at [291, 260] on input "checkbox" at bounding box center [294, 261] width 6 height 6
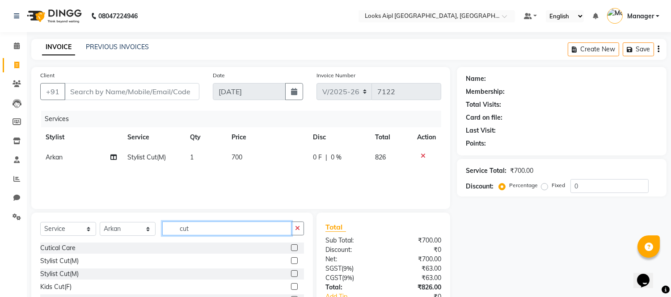
checkbox input "false"
click at [145, 226] on div "Select Service Product Membership Package Voucher Prepaid Gift Card Select Styl…" at bounding box center [172, 232] width 264 height 21
type input "bear"
click at [291, 247] on label at bounding box center [294, 248] width 7 height 7
click at [291, 247] on input "checkbox" at bounding box center [294, 249] width 6 height 6
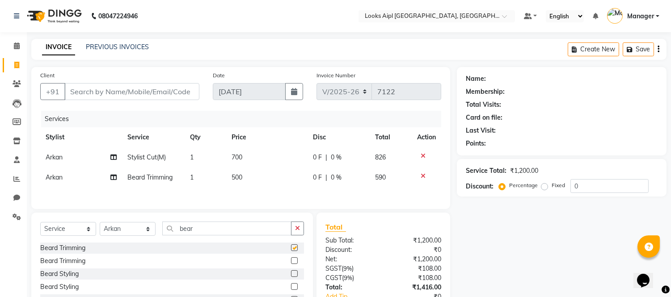
checkbox input "false"
click at [148, 235] on div "Select Service Product Membership Package Voucher Prepaid Gift Card Select Styl…" at bounding box center [172, 232] width 264 height 21
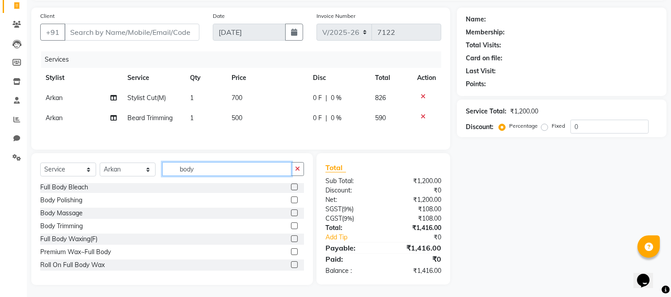
scroll to position [63, 0]
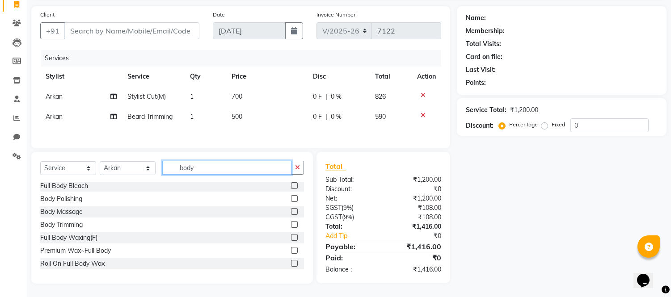
type input "body"
click at [291, 225] on label at bounding box center [294, 224] width 7 height 7
click at [291, 225] on input "checkbox" at bounding box center [294, 225] width 6 height 6
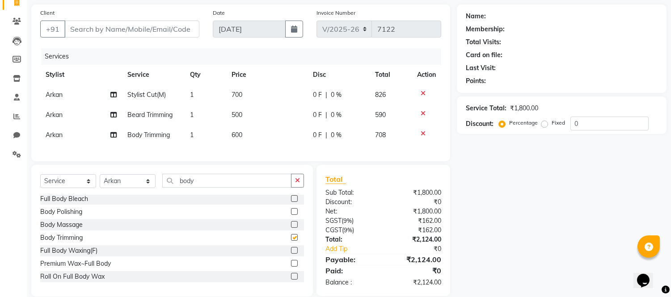
checkbox input "false"
click at [247, 132] on td "600" at bounding box center [266, 135] width 81 height 20
select select "43345"
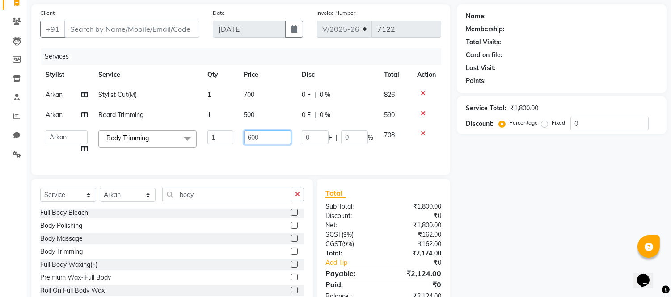
click at [247, 132] on input "600" at bounding box center [267, 138] width 47 height 14
type input "2500"
click at [249, 117] on td "500" at bounding box center [268, 115] width 58 height 20
select select "43345"
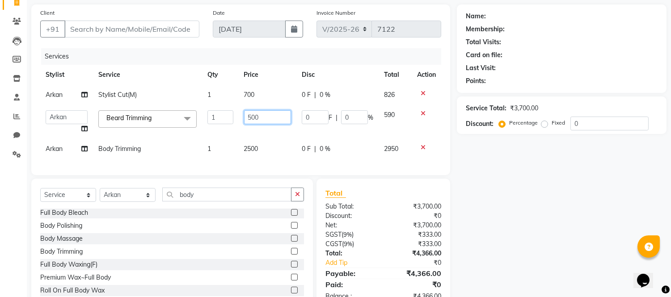
click at [249, 117] on input "500" at bounding box center [267, 117] width 47 height 14
type input "400"
click at [250, 97] on td "700" at bounding box center [268, 95] width 58 height 20
select select "43345"
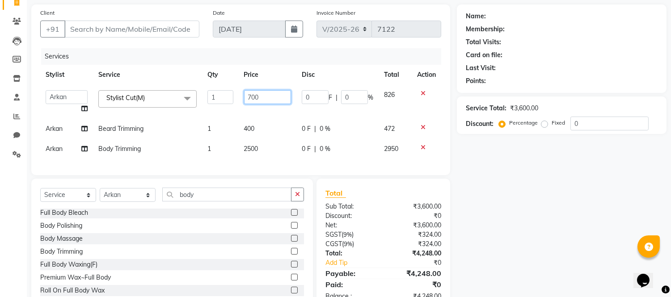
click at [250, 97] on input "700" at bounding box center [267, 97] width 47 height 14
type input "500"
click at [234, 46] on div "Client +91 Date 03-09-2025 Invoice Number V/2025 V/2025-26 7122 Services Stylis…" at bounding box center [240, 89] width 419 height 171
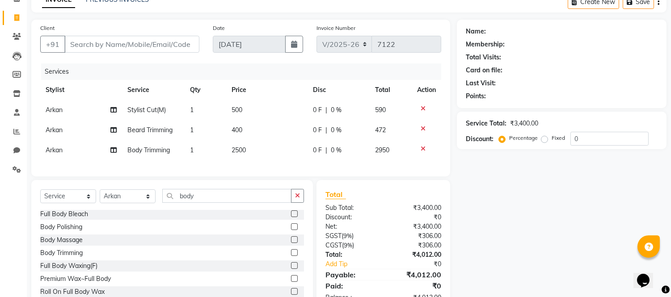
scroll to position [0, 0]
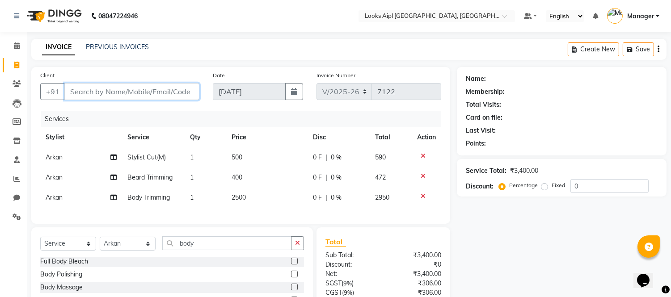
click at [136, 90] on input "Client" at bounding box center [131, 91] width 135 height 17
click at [59, 198] on span "Arkan" at bounding box center [54, 198] width 17 height 8
select select "43345"
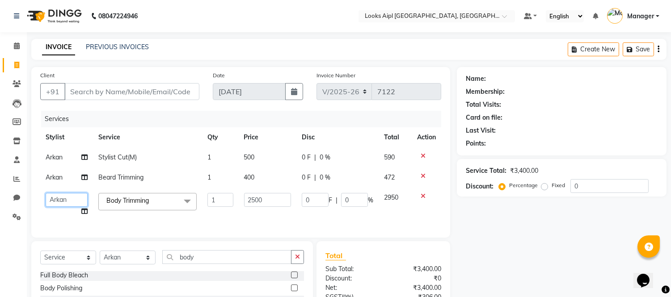
click at [59, 198] on select "Akash Akshar_asst Alam _Pdct Amit Arkan Arsh Counter Sales Farman Geeta Hema il…" at bounding box center [67, 200] width 42 height 14
select select "43348"
click at [220, 36] on div "08047224946 Select Location × Looks Aipl Joy Street, Gurgaon Default Panel My P…" at bounding box center [335, 193] width 671 height 387
click at [179, 199] on span at bounding box center [187, 201] width 18 height 17
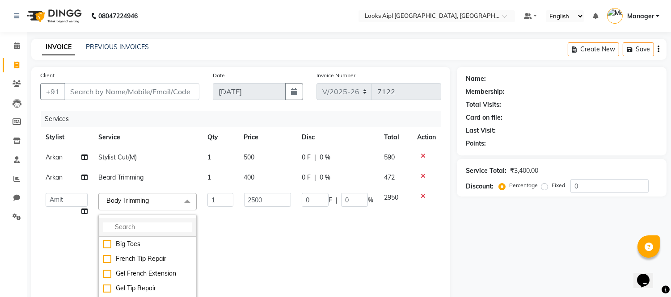
click at [145, 226] on input "multiselect-search" at bounding box center [147, 227] width 89 height 9
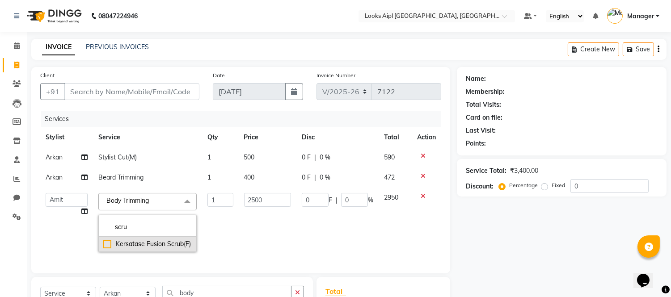
type input "scru"
click at [106, 244] on div "Kersatase Fusion Scrub(F)" at bounding box center [147, 244] width 89 height 9
checkbox input "true"
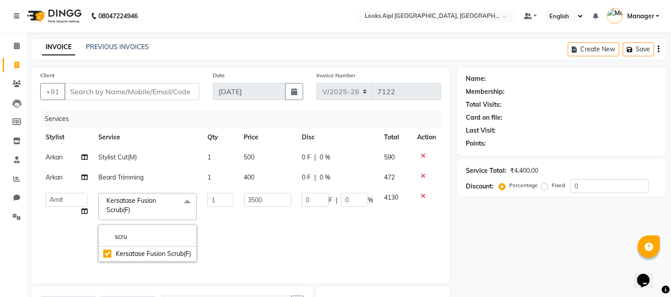
click at [314, 46] on div "INVOICE PREVIOUS INVOICES Create New Save" at bounding box center [349, 49] width 636 height 21
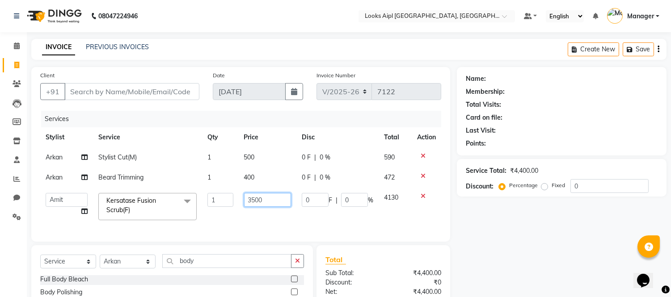
click at [255, 195] on input "3500" at bounding box center [267, 200] width 47 height 14
type input "2500"
drag, startPoint x: 288, startPoint y: 118, endPoint x: 280, endPoint y: 114, distance: 8.4
click at [287, 118] on div "Services" at bounding box center [244, 119] width 407 height 17
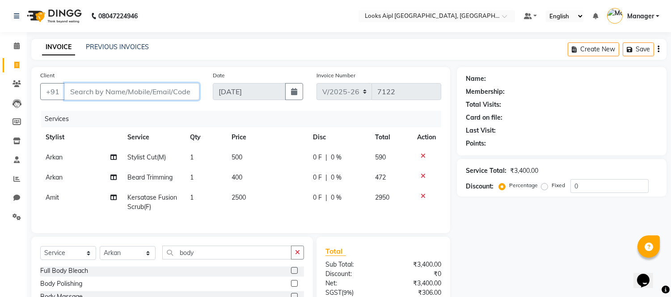
click at [160, 98] on input "Client" at bounding box center [131, 91] width 135 height 17
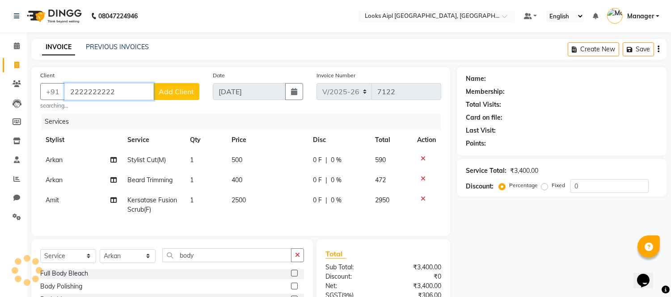
type input "2222222222"
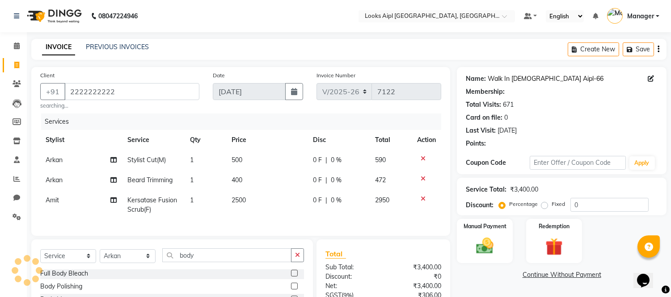
select select "1: Object"
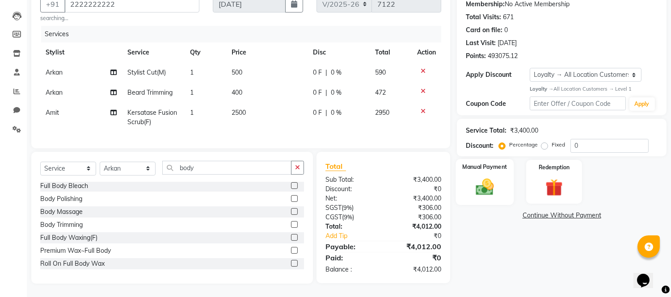
scroll to position [95, 0]
click at [486, 177] on img at bounding box center [485, 187] width 30 height 21
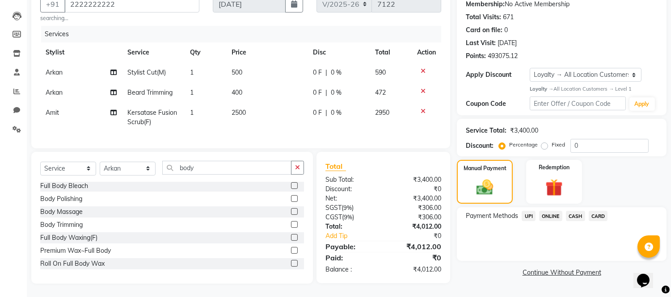
drag, startPoint x: 576, startPoint y: 207, endPoint x: 581, endPoint y: 217, distance: 12.2
click at [576, 211] on span "CASH" at bounding box center [575, 216] width 19 height 10
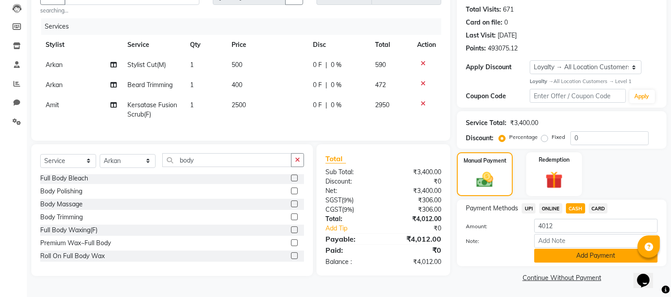
click at [578, 256] on button "Add Payment" at bounding box center [595, 256] width 123 height 14
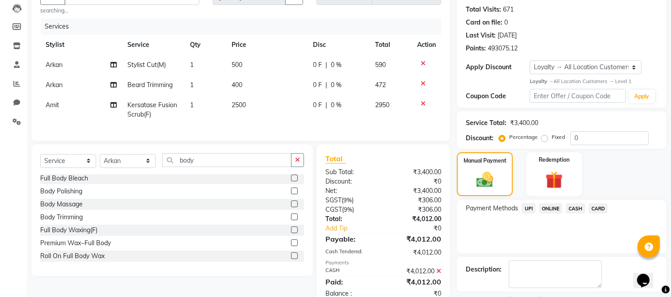
scroll to position [171, 0]
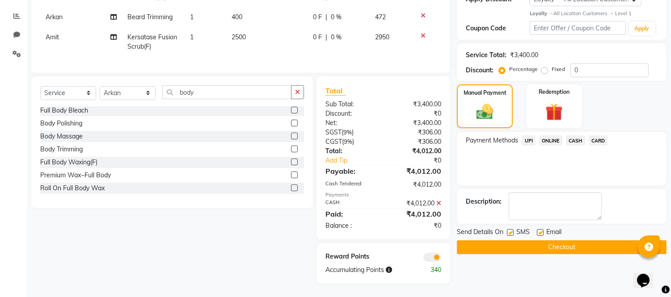
click at [582, 241] on button "Checkout" at bounding box center [562, 248] width 210 height 14
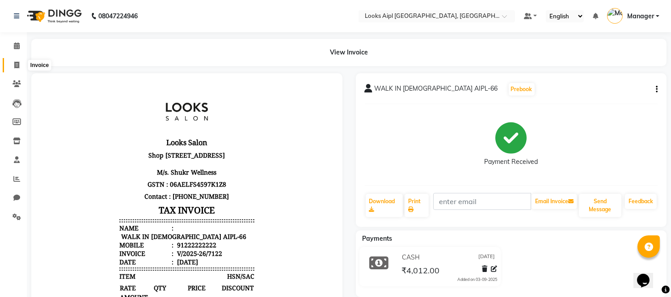
click at [19, 66] on span at bounding box center [17, 65] width 16 height 10
select select "service"
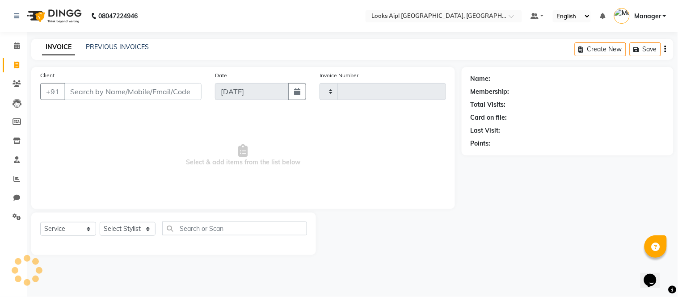
type input "7123"
select select "6047"
click at [20, 49] on span at bounding box center [17, 46] width 16 height 10
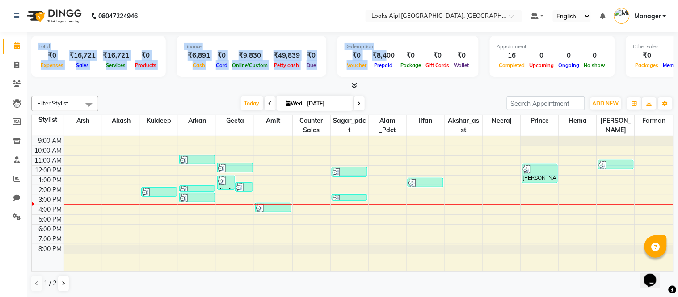
drag, startPoint x: 378, startPoint y: 55, endPoint x: 78, endPoint y: 79, distance: 301.1
click at [78, 79] on div "Total ₹0 Expenses ₹16,721 Sales ₹16,721 Services ₹0 Products Finance ₹6,891 Cas…" at bounding box center [352, 61] width 643 height 59
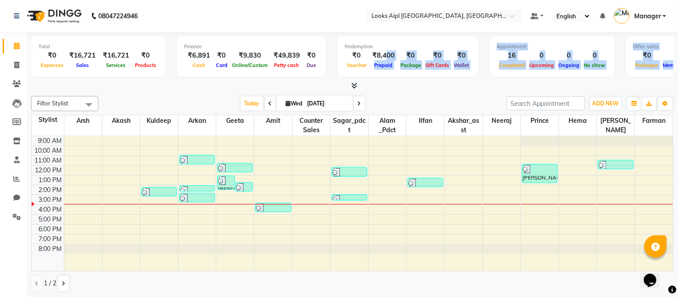
click at [227, 86] on div at bounding box center [352, 85] width 643 height 9
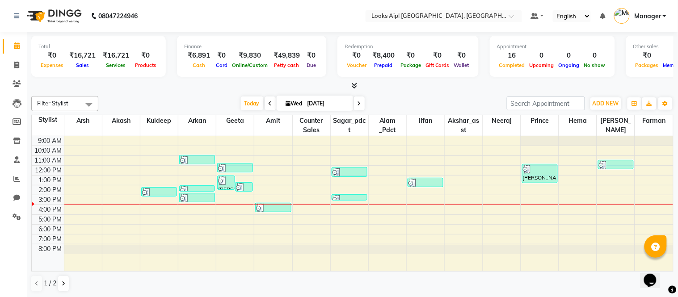
click at [227, 86] on div at bounding box center [352, 85] width 643 height 9
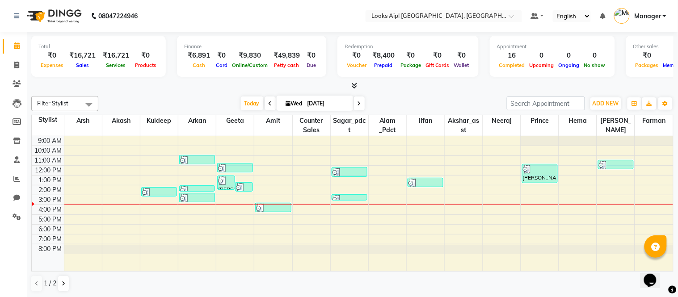
click at [176, 100] on div "Today Wed 03-09-2025" at bounding box center [303, 103] width 400 height 13
click at [18, 67] on icon at bounding box center [16, 65] width 5 height 7
select select "service"
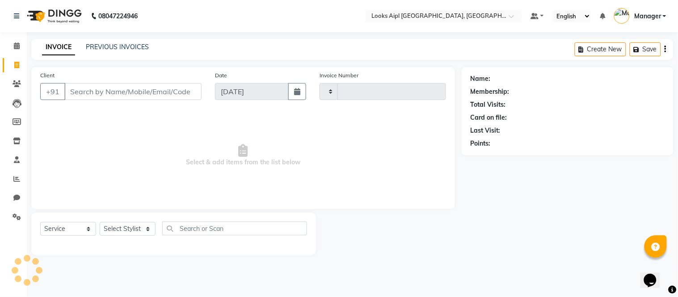
type input "7123"
select select "6047"
drag, startPoint x: 140, startPoint y: 226, endPoint x: 132, endPoint y: 163, distance: 63.6
click at [140, 225] on select "Select Stylist" at bounding box center [128, 229] width 56 height 14
select select "80655"
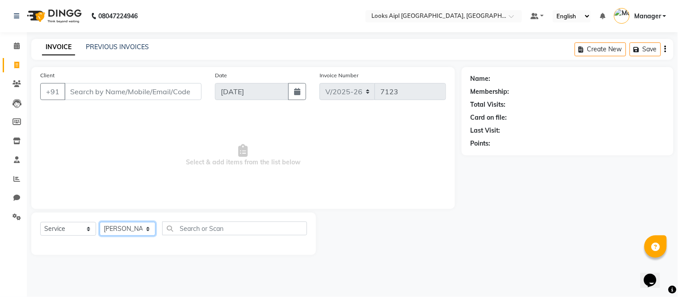
click at [100, 223] on select "Select Stylist [PERSON_NAME] Alam _Pdct [PERSON_NAME] [PERSON_NAME] Counter Sal…" at bounding box center [128, 229] width 56 height 14
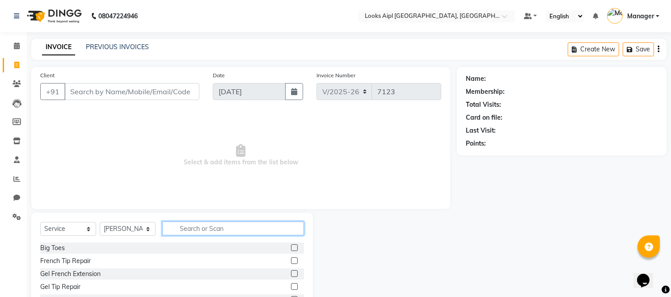
click at [246, 225] on input "text" at bounding box center [233, 229] width 142 height 14
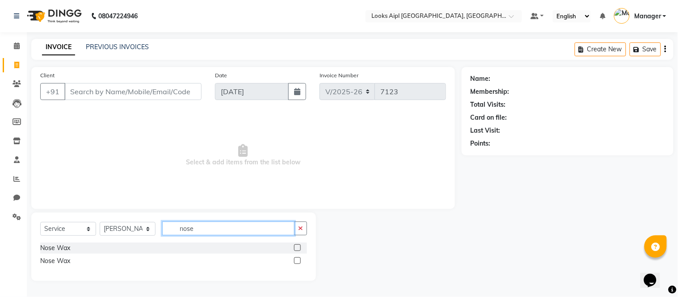
type input "nose"
click at [300, 251] on label at bounding box center [297, 248] width 7 height 7
click at [300, 251] on input "checkbox" at bounding box center [297, 249] width 6 height 6
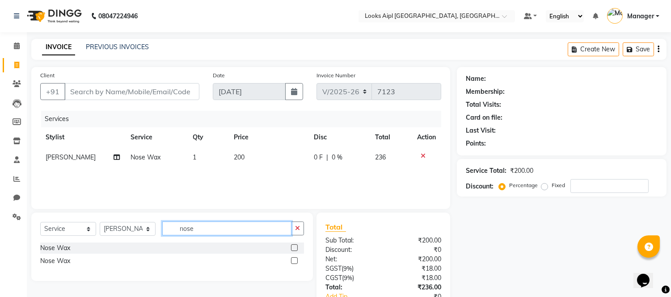
checkbox input "false"
drag, startPoint x: 221, startPoint y: 230, endPoint x: 85, endPoint y: 225, distance: 135.6
click at [85, 225] on div "Select Service Product Membership Package Voucher Prepaid Gift Card Select Styl…" at bounding box center [172, 232] width 264 height 21
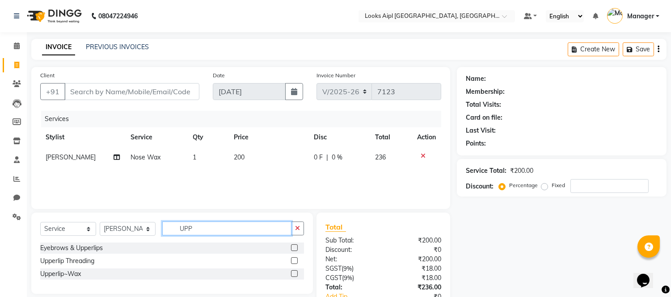
type input "UPP"
click at [294, 274] on label at bounding box center [294, 274] width 7 height 7
click at [294, 274] on input "checkbox" at bounding box center [294, 274] width 6 height 6
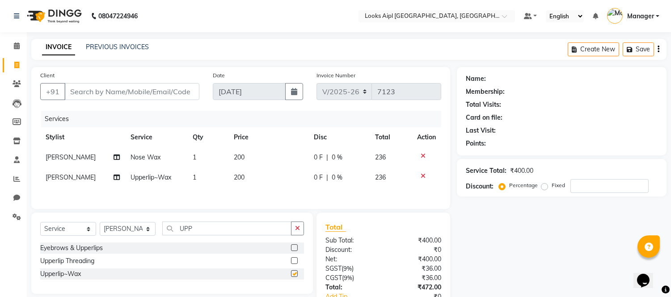
checkbox input "false"
drag, startPoint x: 199, startPoint y: 231, endPoint x: 87, endPoint y: 225, distance: 112.0
click at [87, 225] on div "Select Service Product Membership Package Voucher Prepaid Gift Card Select Styl…" at bounding box center [172, 232] width 264 height 21
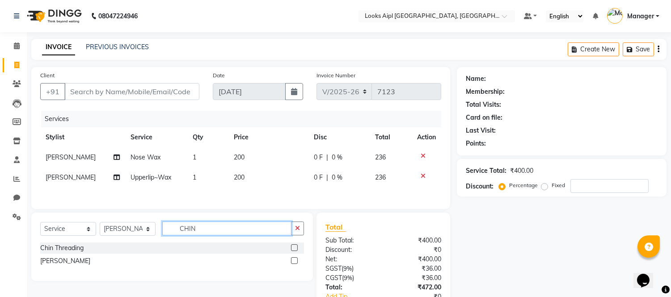
type input "CHIN"
click at [295, 264] on label at bounding box center [294, 261] width 7 height 7
click at [295, 264] on input "checkbox" at bounding box center [294, 261] width 6 height 6
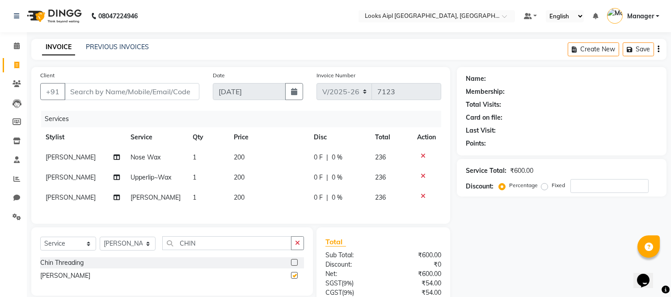
checkbox input "false"
drag, startPoint x: 200, startPoint y: 254, endPoint x: 111, endPoint y: 246, distance: 89.3
click at [111, 246] on div "Select Service Product Membership Package Voucher Prepaid Gift Card Select Styl…" at bounding box center [172, 247] width 264 height 21
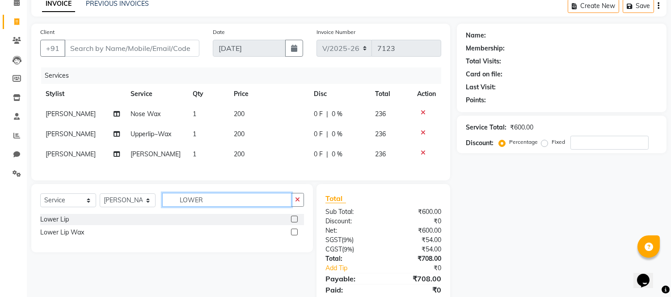
scroll to position [82, 0]
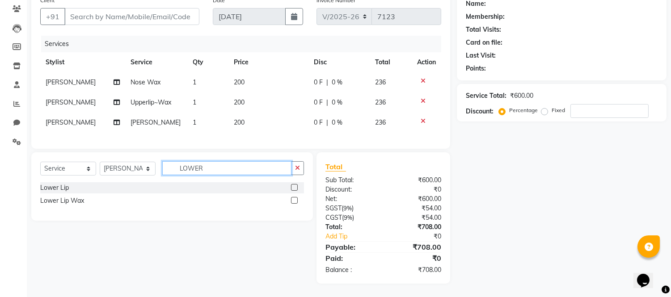
type input "LOWER"
click at [294, 198] on label at bounding box center [294, 200] width 7 height 7
click at [294, 198] on input "checkbox" at bounding box center [294, 201] width 6 height 6
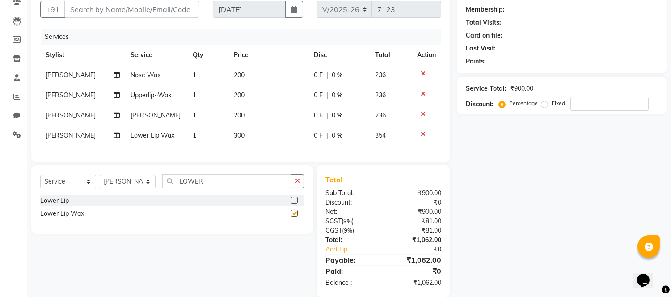
checkbox input "false"
click at [246, 73] on td "200" at bounding box center [269, 75] width 80 height 20
select select "80655"
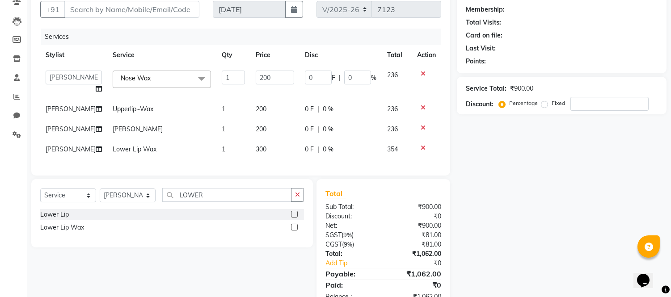
click at [256, 73] on input "200" at bounding box center [275, 78] width 38 height 14
type input "250"
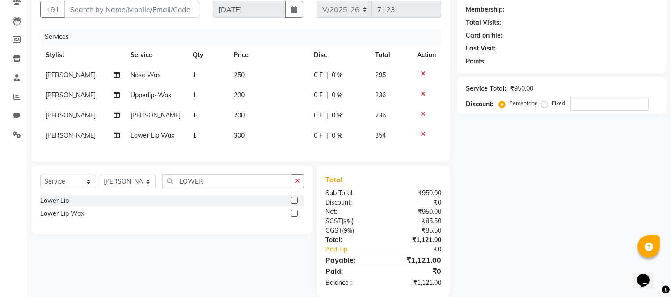
click at [243, 93] on td "200" at bounding box center [269, 95] width 80 height 20
select select "80655"
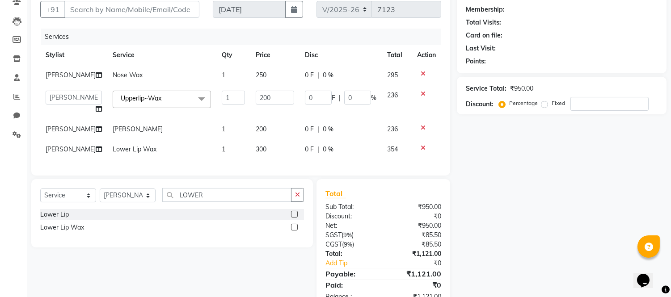
click at [256, 93] on input "200" at bounding box center [275, 98] width 38 height 14
type input "150"
click at [252, 127] on tbody "Laxmi Nose Wax 1 250 0 F | 0 % 295 Akash Akshar_asst Alam _Pdct Amit Arkan Arsh…" at bounding box center [240, 112] width 401 height 94
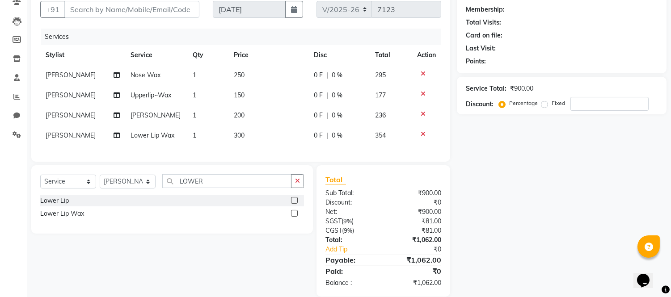
click at [252, 127] on td "300" at bounding box center [269, 136] width 80 height 20
select select "80655"
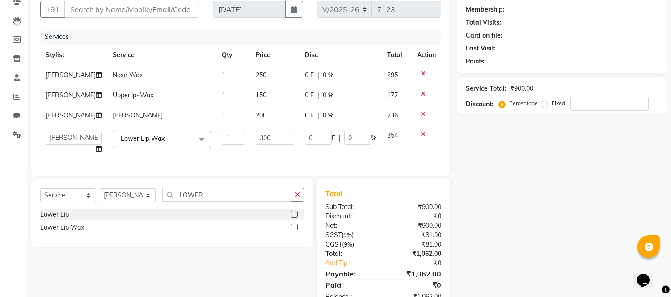
click at [256, 117] on span "200" at bounding box center [261, 115] width 11 height 8
select select "80655"
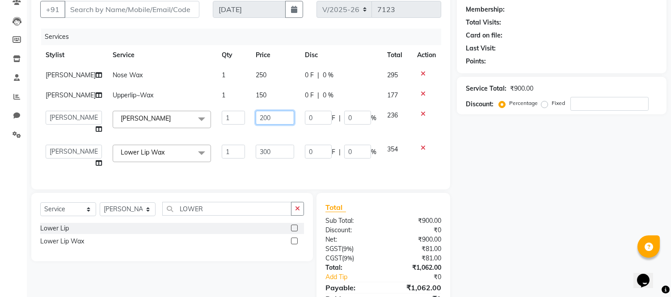
click at [256, 117] on input "200" at bounding box center [275, 118] width 38 height 14
type input "250"
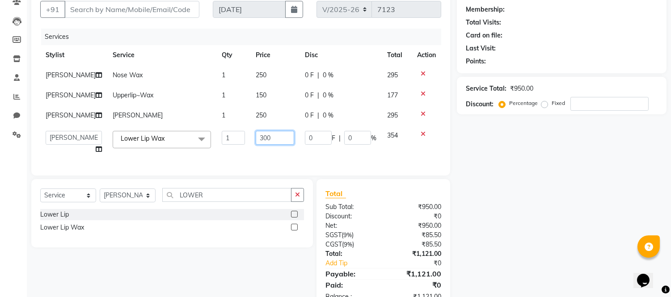
click at [255, 148] on td "300" at bounding box center [274, 143] width 49 height 34
click at [255, 148] on div "Services Stylist Service Qty Price Disc Total Action Laxmi Nose Wax 1 250 0 F |…" at bounding box center [240, 98] width 401 height 138
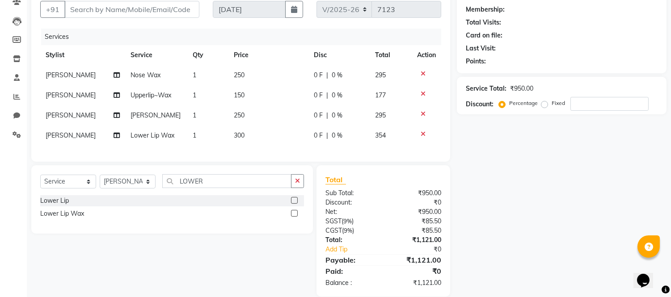
click at [252, 137] on td "300" at bounding box center [269, 136] width 80 height 20
select select "80655"
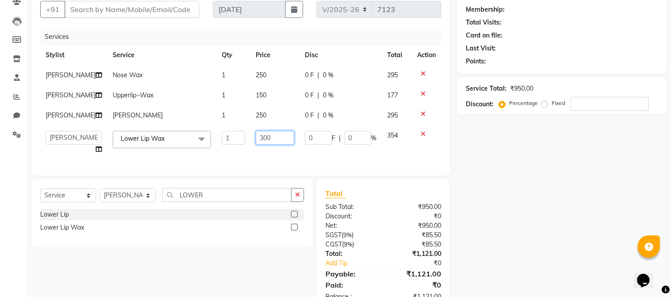
click at [256, 137] on input "300" at bounding box center [275, 138] width 38 height 14
type input "150"
click at [259, 149] on div "Services Stylist Service Qty Price Disc Total Action Laxmi Nose Wax 1 250 0 F |…" at bounding box center [240, 98] width 401 height 138
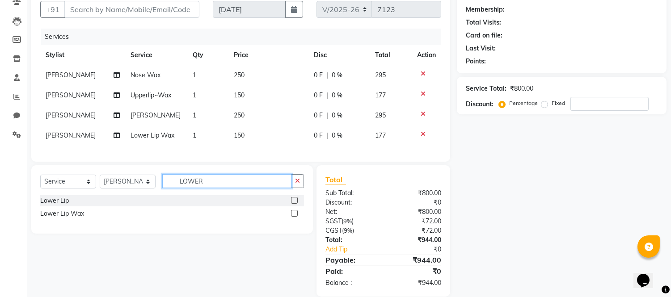
drag, startPoint x: 98, startPoint y: 186, endPoint x: 434, endPoint y: 162, distance: 336.7
click at [97, 186] on div "Select Service Product Membership Package Voucher Prepaid Gift Card Select Styl…" at bounding box center [172, 184] width 264 height 21
type input "SIDE"
click at [296, 217] on label at bounding box center [294, 213] width 7 height 7
click at [296, 217] on input "checkbox" at bounding box center [294, 214] width 6 height 6
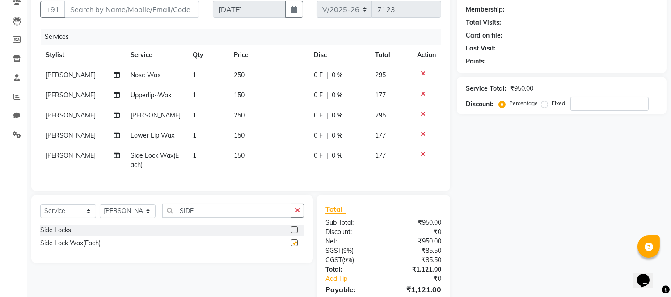
checkbox input "false"
click at [254, 158] on td "150" at bounding box center [269, 161] width 80 height 30
select select "80655"
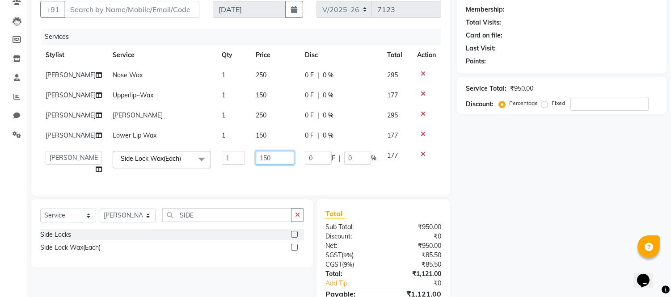
click at [256, 158] on input "150" at bounding box center [275, 158] width 38 height 14
type input "350"
click at [258, 172] on td "350" at bounding box center [274, 163] width 49 height 34
select select "80655"
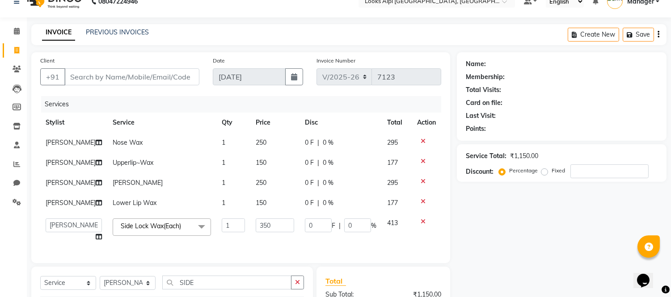
scroll to position [0, 0]
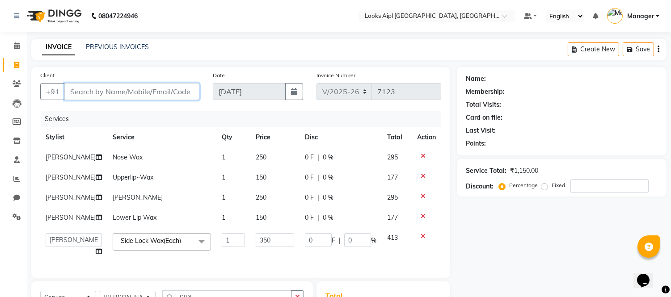
click at [150, 88] on input "Client" at bounding box center [131, 91] width 135 height 17
type input "2"
type input "0"
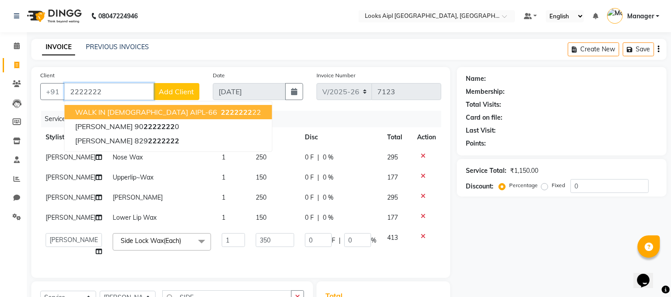
click at [119, 110] on span "WALK IN [DEMOGRAPHIC_DATA] AIPL-66" at bounding box center [146, 112] width 142 height 9
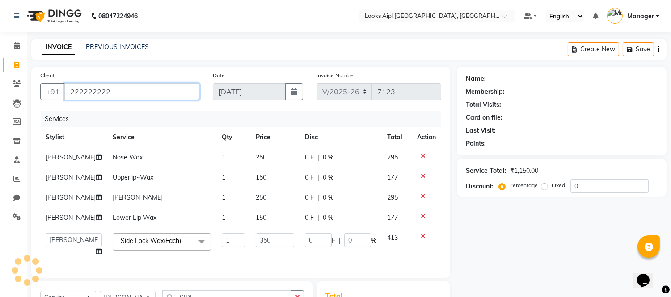
type input "222222222"
select select "1: Object"
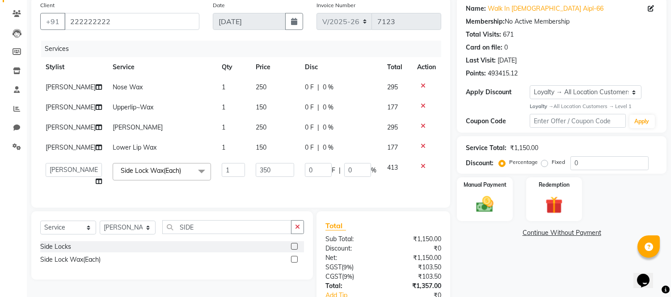
scroll to position [136, 0]
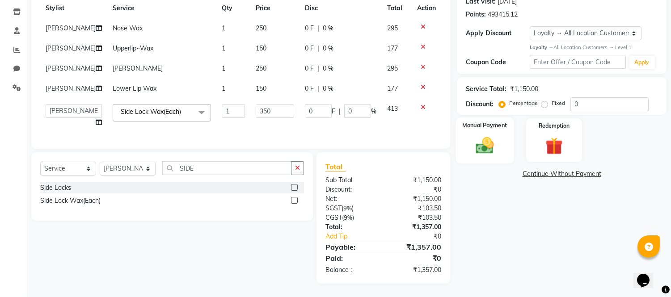
click at [487, 142] on img at bounding box center [485, 145] width 30 height 21
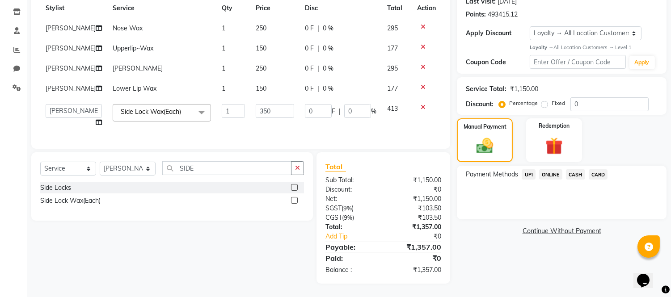
click at [574, 170] on span "CASH" at bounding box center [575, 175] width 19 height 10
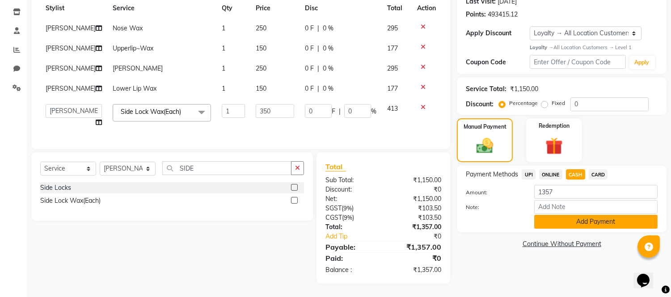
click at [602, 217] on button "Add Payment" at bounding box center [595, 222] width 123 height 14
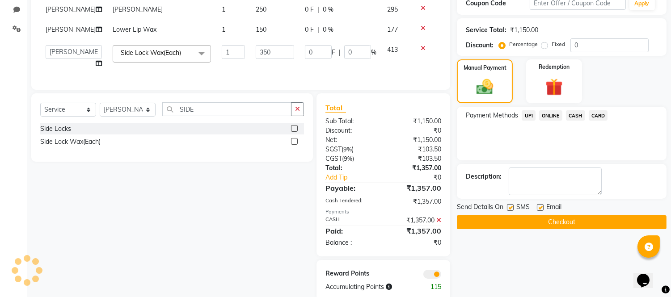
scroll to position [212, 0]
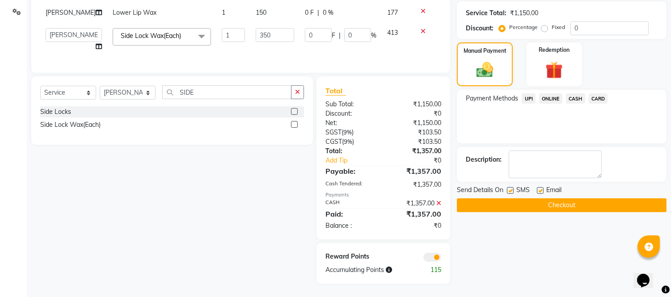
click at [490, 199] on button "Checkout" at bounding box center [562, 206] width 210 height 14
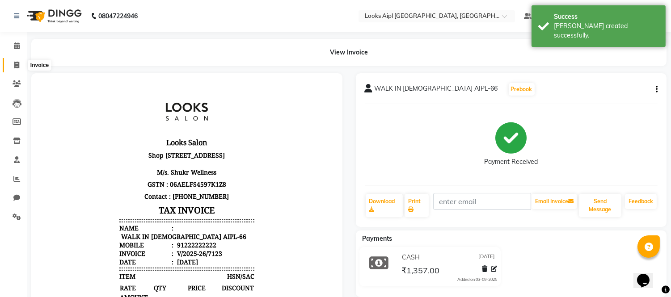
click at [19, 65] on icon at bounding box center [16, 65] width 5 height 7
select select "service"
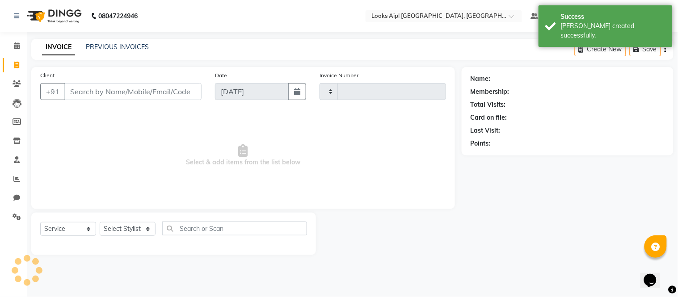
type input "7124"
select select "6047"
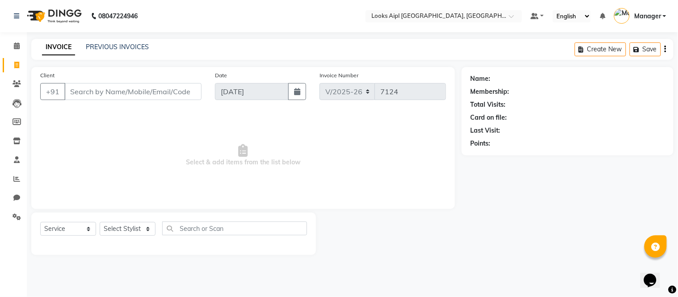
click at [133, 42] on div "INVOICE PREVIOUS INVOICES Create New Save" at bounding box center [352, 49] width 643 height 21
click at [141, 43] on link "PREVIOUS INVOICES" at bounding box center [117, 47] width 63 height 8
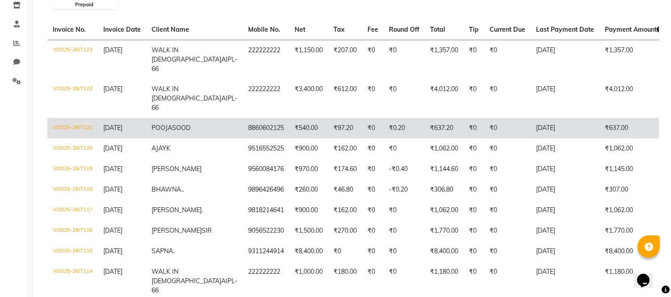
scroll to position [149, 0]
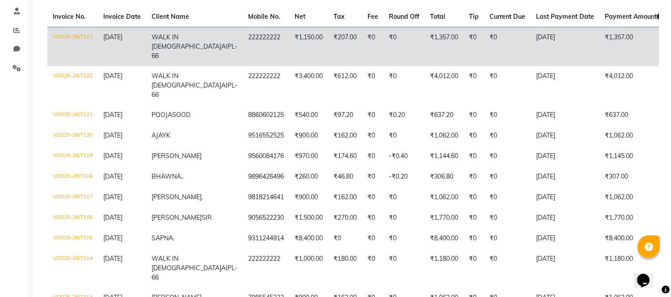
click at [362, 46] on td "₹0" at bounding box center [372, 46] width 21 height 39
click at [243, 41] on td "222222222" at bounding box center [266, 46] width 47 height 39
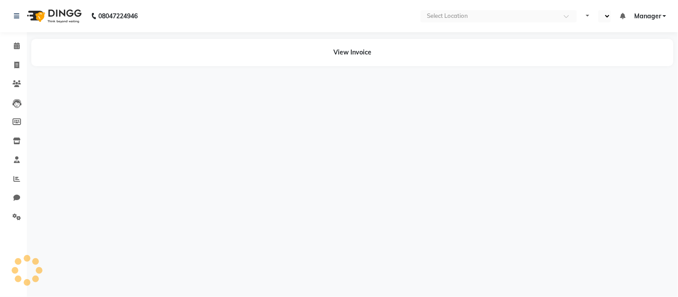
select select "en"
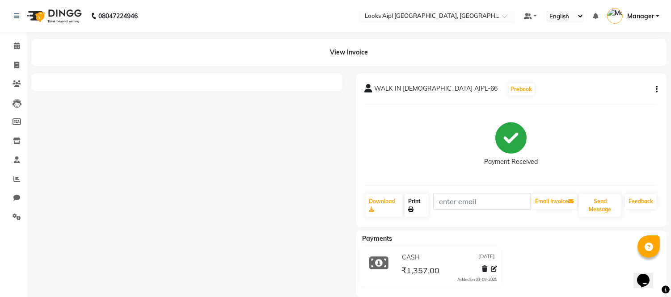
click at [415, 204] on link "Print" at bounding box center [417, 205] width 24 height 23
click at [412, 199] on link "Print" at bounding box center [417, 205] width 24 height 23
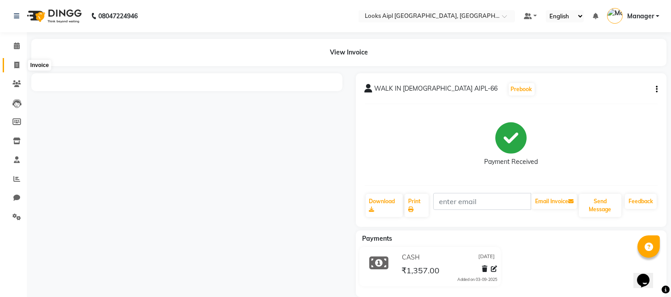
drag, startPoint x: 12, startPoint y: 63, endPoint x: 64, endPoint y: 0, distance: 81.0
click at [12, 63] on span at bounding box center [17, 65] width 16 height 10
select select "6047"
select select "service"
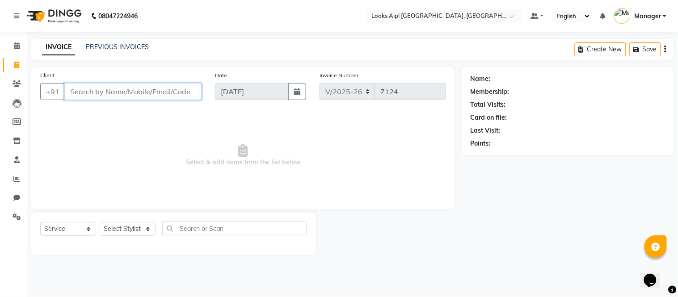
click at [99, 86] on input "Client" at bounding box center [132, 91] width 137 height 17
click at [102, 48] on link "PREVIOUS INVOICES" at bounding box center [117, 47] width 63 height 8
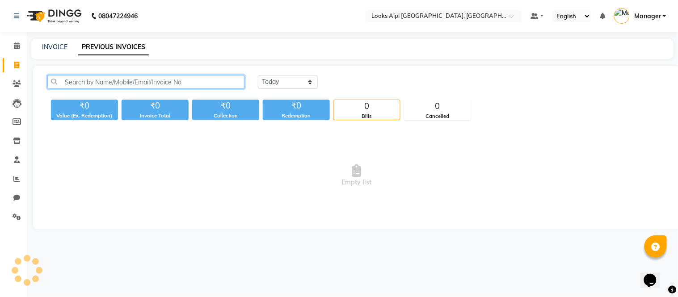
click at [107, 82] on input "text" at bounding box center [145, 82] width 197 height 14
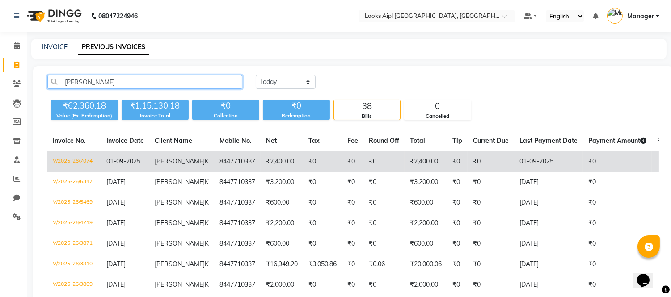
type input "ALIZA"
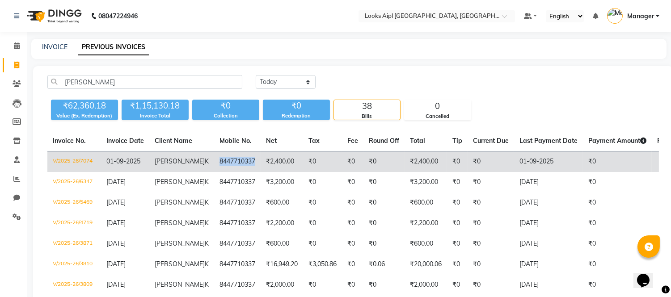
copy td "8447710337"
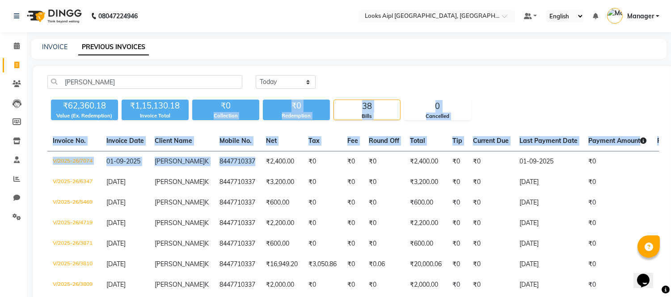
drag, startPoint x: 242, startPoint y: 160, endPoint x: 202, endPoint y: 96, distance: 75.3
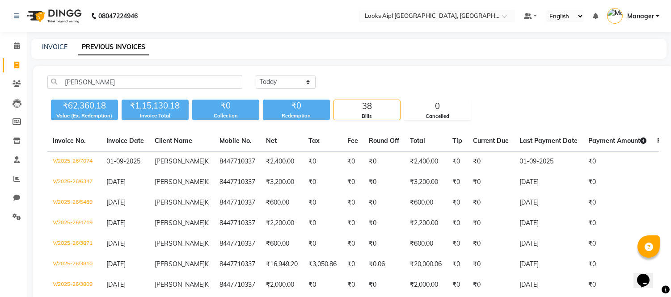
click at [217, 45] on div "INVOICE PREVIOUS INVOICES" at bounding box center [343, 46] width 625 height 9
click at [14, 67] on icon at bounding box center [16, 65] width 5 height 7
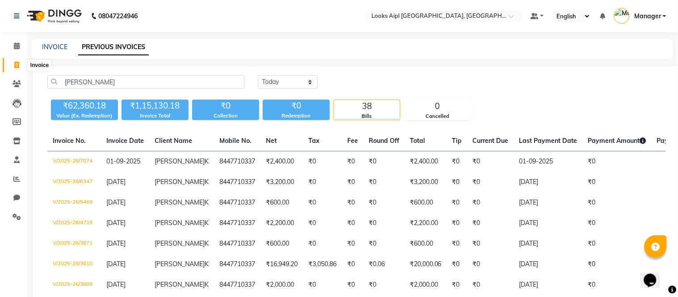
select select "6047"
select select "service"
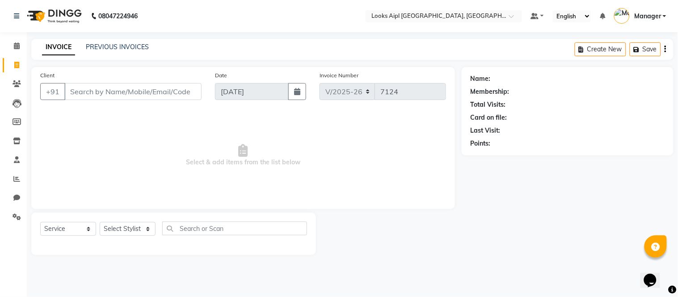
click at [85, 92] on input "Client" at bounding box center [132, 91] width 137 height 17
type input "8447710337"
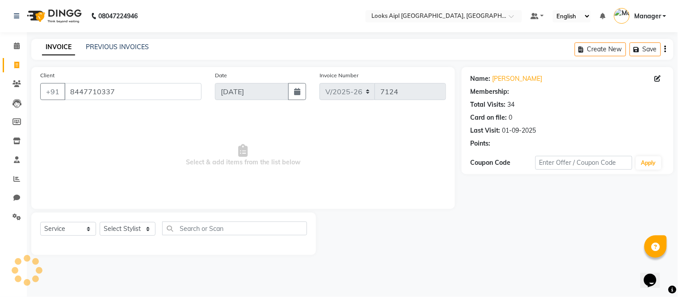
select select "1: Object"
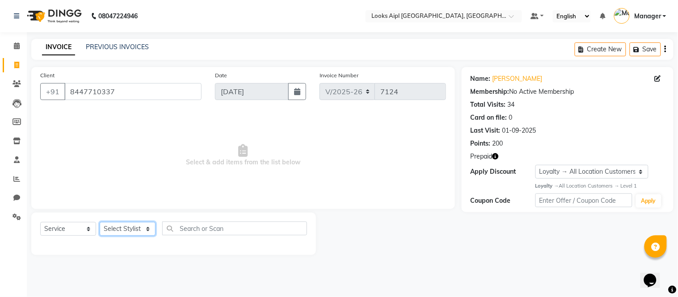
click at [119, 224] on select "Select Stylist [PERSON_NAME] Alam _Pdct [PERSON_NAME] [PERSON_NAME] Counter Sal…" at bounding box center [128, 229] width 56 height 14
select select "43346"
click at [100, 223] on select "Select Stylist [PERSON_NAME] Alam _Pdct [PERSON_NAME] [PERSON_NAME] Counter Sal…" at bounding box center [128, 229] width 56 height 14
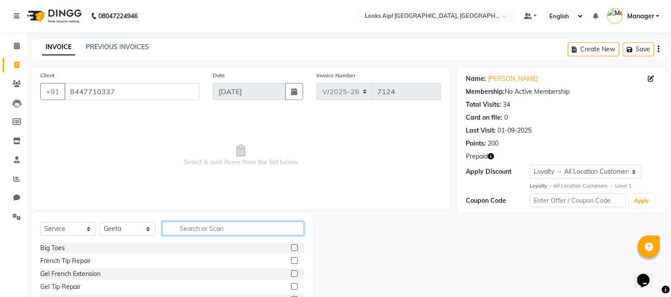
click at [211, 227] on input "text" at bounding box center [233, 229] width 142 height 14
type input "EYE"
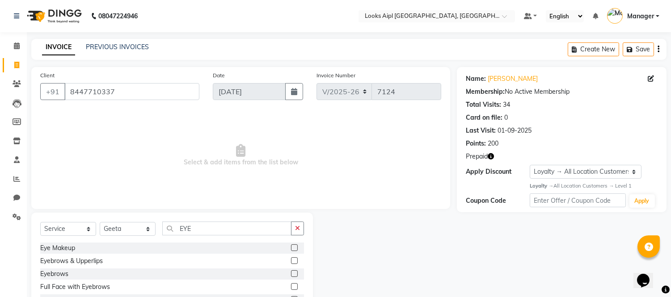
drag, startPoint x: 286, startPoint y: 262, endPoint x: 267, endPoint y: 184, distance: 80.2
click at [286, 255] on div "Eye Makeup Eyebrows & Upperlips Eyebrows Full Face with Eyebrows Undereye Peel …" at bounding box center [172, 287] width 264 height 89
click at [291, 260] on label at bounding box center [294, 261] width 7 height 7
click at [291, 260] on input "checkbox" at bounding box center [294, 261] width 6 height 6
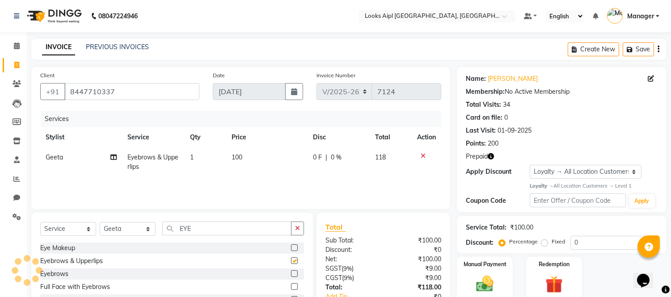
checkbox input "false"
click at [250, 157] on td "100" at bounding box center [266, 163] width 81 height 30
select select "43346"
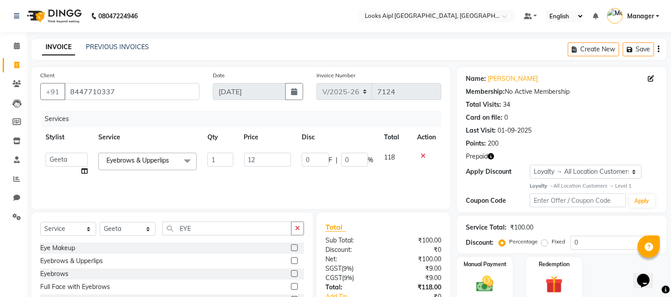
type input "120"
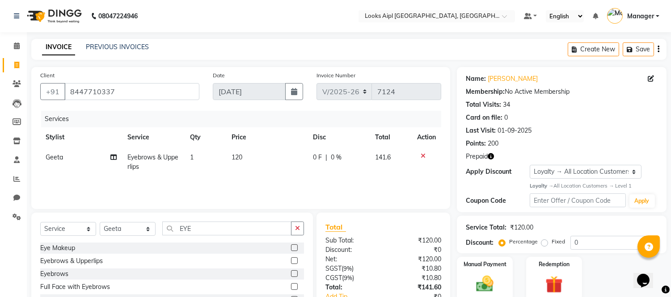
drag, startPoint x: 307, startPoint y: 177, endPoint x: 399, endPoint y: 171, distance: 92.3
click at [309, 177] on td "0 F | 0 %" at bounding box center [339, 163] width 62 height 30
select select "43346"
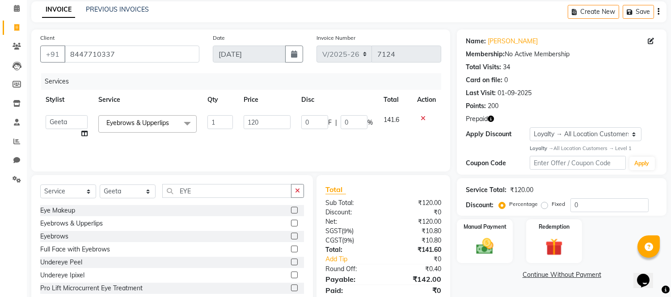
scroll to position [69, 0]
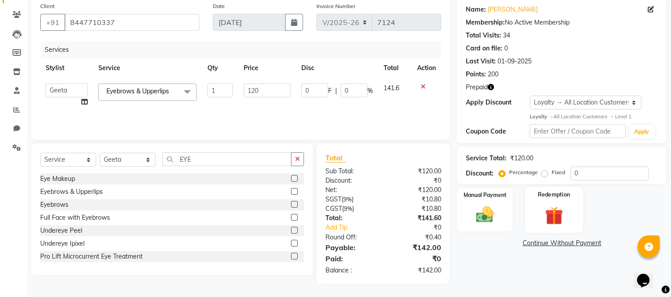
click at [550, 208] on img at bounding box center [554, 215] width 30 height 22
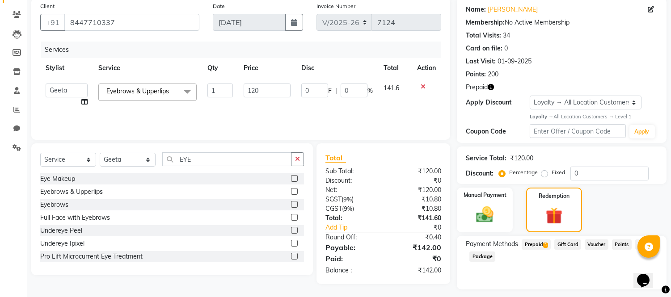
click at [534, 243] on span "Prepaid 3" at bounding box center [536, 245] width 29 height 10
click at [631, 288] on button "Add" at bounding box center [636, 292] width 33 height 15
click at [500, 286] on button "Send OTP" at bounding box center [490, 285] width 47 height 15
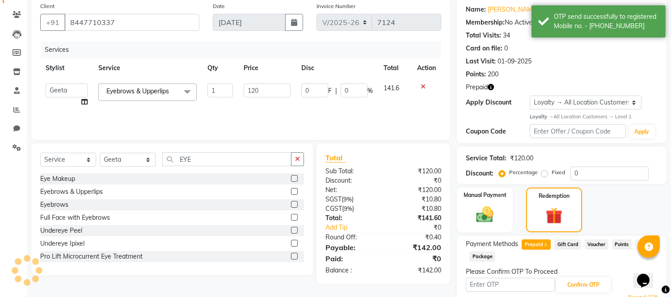
click at [498, 286] on input "text" at bounding box center [510, 285] width 89 height 14
click at [492, 85] on icon "button" at bounding box center [491, 87] width 6 height 6
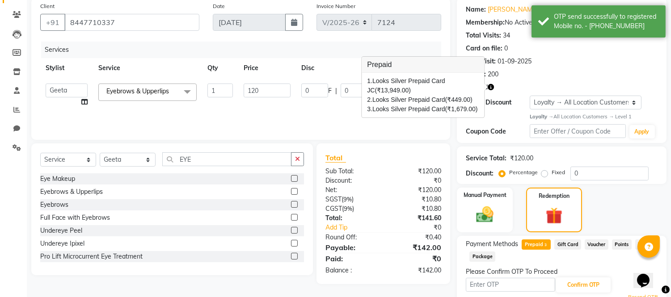
click at [492, 85] on icon "button" at bounding box center [491, 87] width 6 height 6
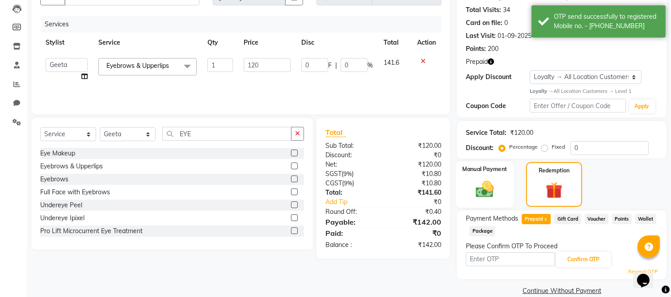
scroll to position [108, 0]
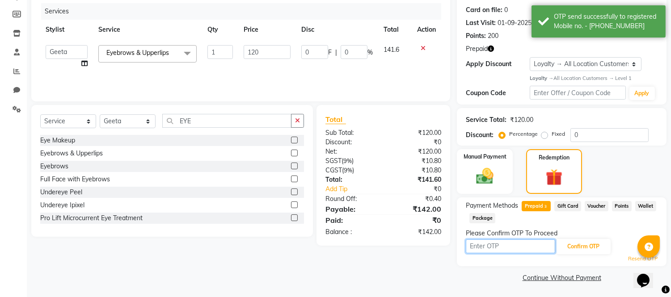
click at [504, 247] on input "text" at bounding box center [510, 247] width 89 height 14
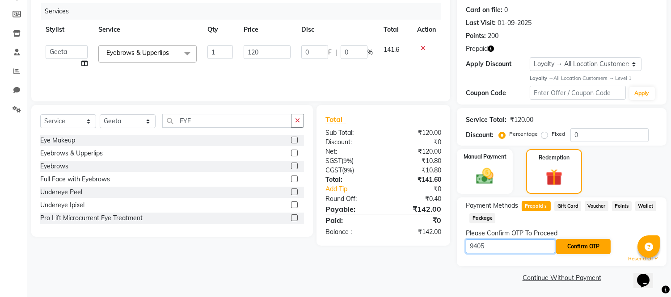
type input "9405"
click at [577, 245] on button "Confirm OTP" at bounding box center [583, 246] width 55 height 15
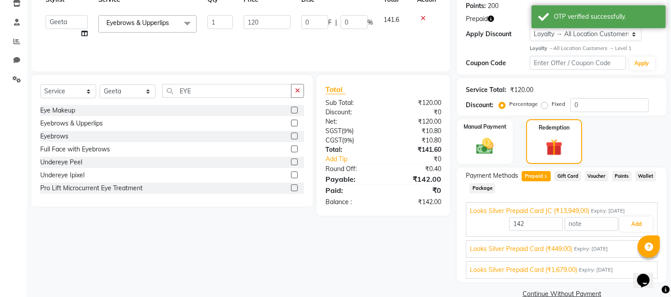
scroll to position [154, 0]
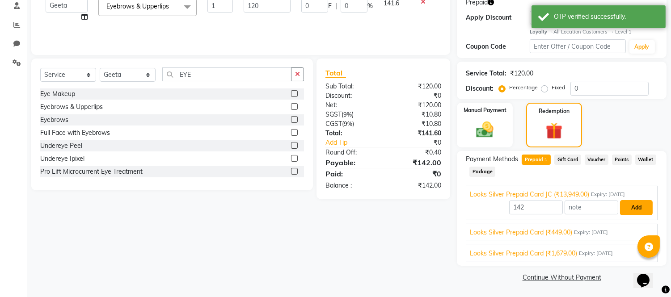
click at [640, 206] on button "Add" at bounding box center [636, 207] width 33 height 15
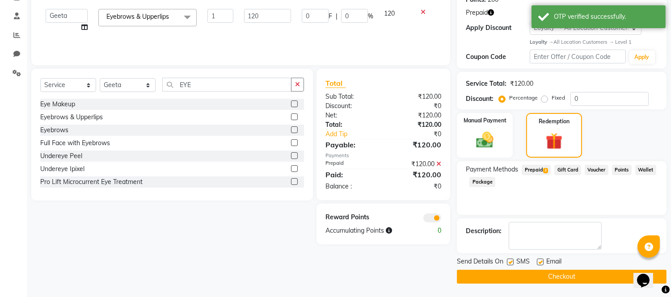
scroll to position [144, 0]
click at [557, 276] on button "Checkout" at bounding box center [562, 278] width 210 height 14
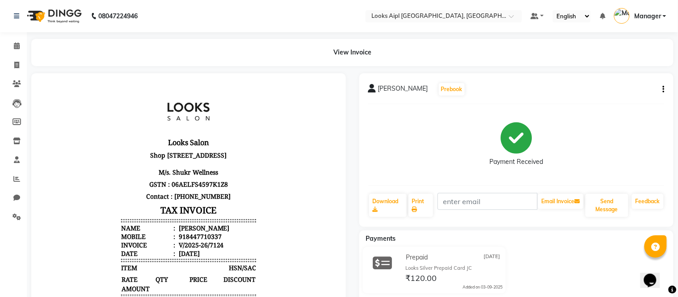
select select "service"
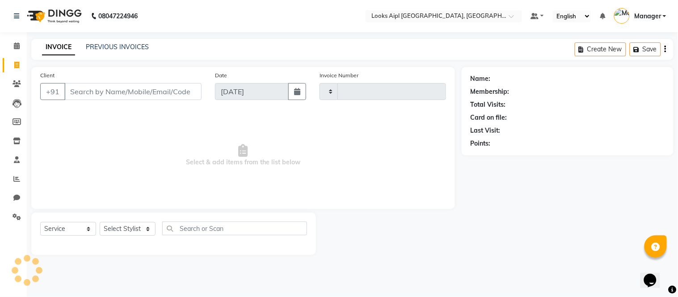
type input "7125"
select select "6047"
click at [166, 89] on input "Client" at bounding box center [132, 91] width 137 height 17
click at [119, 222] on div "Select Service Product Membership Package Voucher Prepaid Gift Card Select Styl…" at bounding box center [173, 232] width 267 height 21
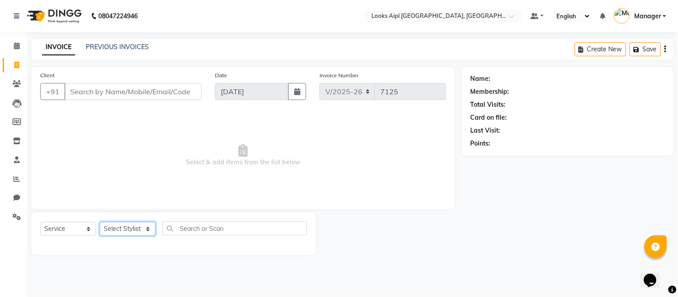
select select "58620"
click at [100, 223] on select "Select Stylist [PERSON_NAME] Alam _Pdct [PERSON_NAME] [PERSON_NAME] Counter Sal…" at bounding box center [128, 229] width 56 height 14
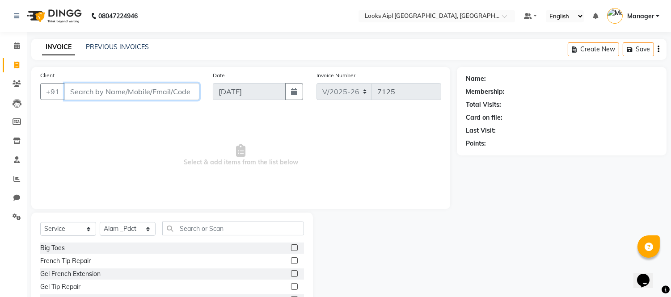
click at [142, 93] on input "Client" at bounding box center [131, 91] width 135 height 17
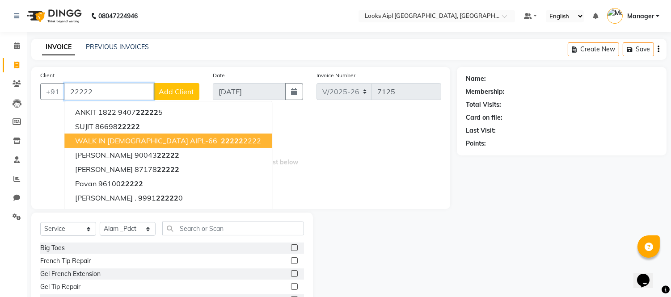
drag, startPoint x: 132, startPoint y: 141, endPoint x: 149, endPoint y: 189, distance: 51.2
click at [132, 141] on span "WALK IN [DEMOGRAPHIC_DATA] AIPL-66" at bounding box center [146, 140] width 142 height 9
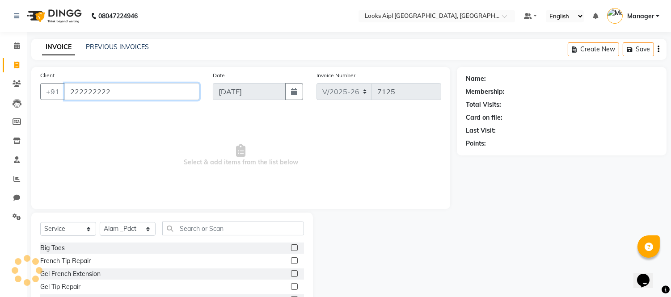
type input "222222222"
click at [140, 227] on select "Select Stylist [PERSON_NAME] Alam _Pdct [PERSON_NAME] [PERSON_NAME] Counter Sal…" at bounding box center [128, 229] width 56 height 14
drag, startPoint x: 212, startPoint y: 140, endPoint x: 206, endPoint y: 150, distance: 12.2
click at [211, 145] on span "Select & add items from the list below" at bounding box center [240, 155] width 401 height 89
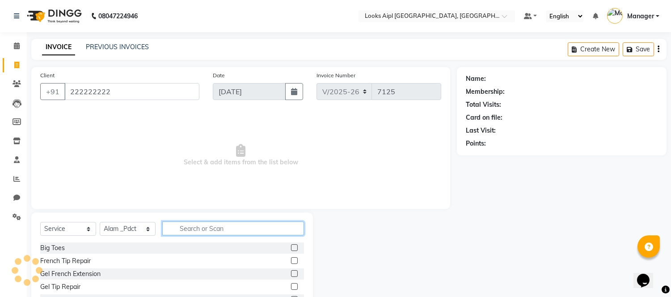
click at [207, 227] on input "text" at bounding box center [233, 229] width 142 height 14
select select "1: Object"
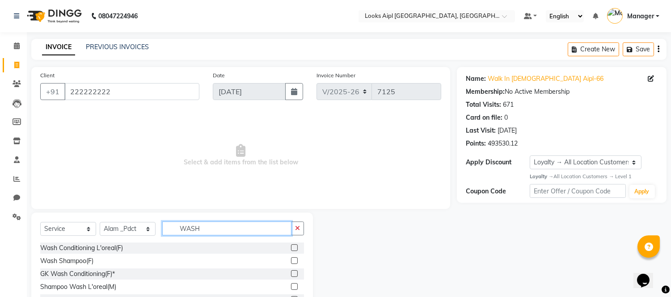
type input "WASH"
click at [294, 258] on label at bounding box center [294, 261] width 7 height 7
click at [294, 258] on input "checkbox" at bounding box center [294, 261] width 6 height 6
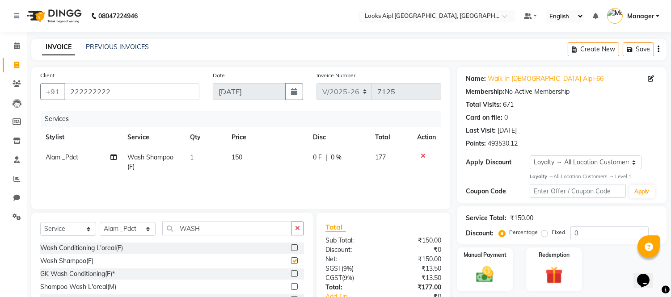
checkbox input "false"
drag, startPoint x: 206, startPoint y: 233, endPoint x: 138, endPoint y: 232, distance: 68.4
click at [136, 233] on div "Select Service Product Membership Package Voucher Prepaid Gift Card Select Styl…" at bounding box center [172, 232] width 264 height 21
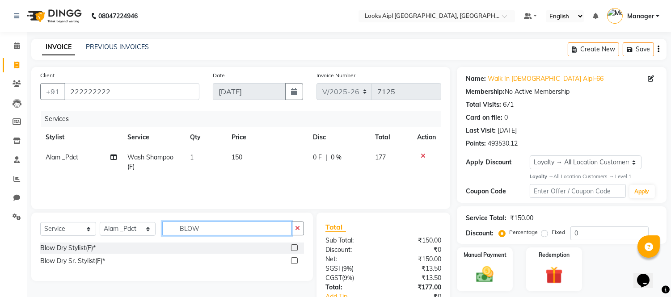
type input "BLOW"
click at [294, 249] on label at bounding box center [294, 248] width 7 height 7
click at [294, 249] on input "checkbox" at bounding box center [294, 249] width 6 height 6
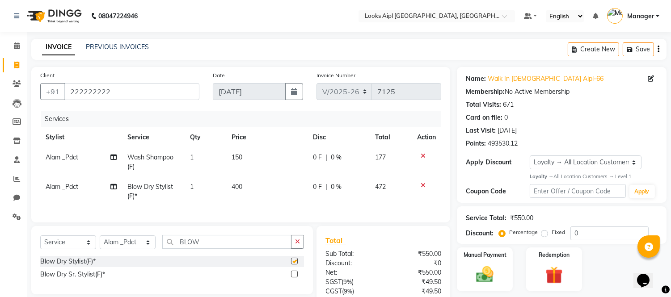
checkbox input "false"
click at [251, 162] on td "150" at bounding box center [266, 163] width 81 height 30
select select "58620"
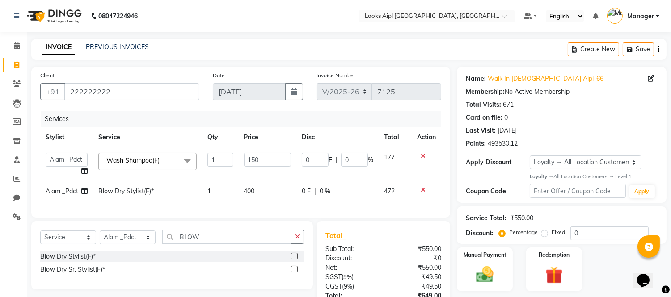
click at [251, 162] on input "150" at bounding box center [267, 160] width 47 height 14
type input "400"
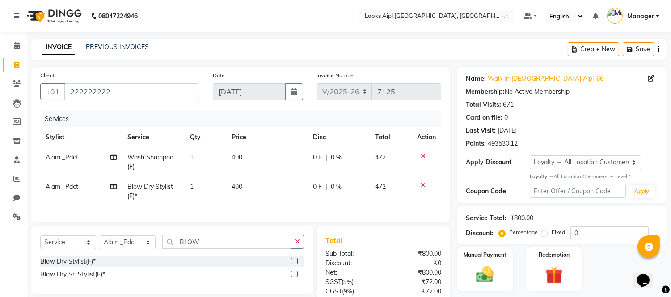
click at [248, 184] on td "400" at bounding box center [266, 192] width 81 height 30
select select "58620"
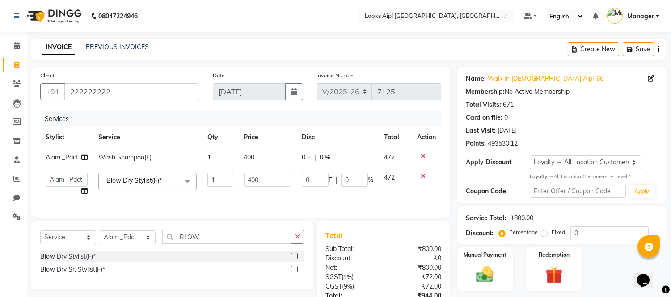
click at [248, 184] on input "400" at bounding box center [267, 180] width 47 height 14
type input "600"
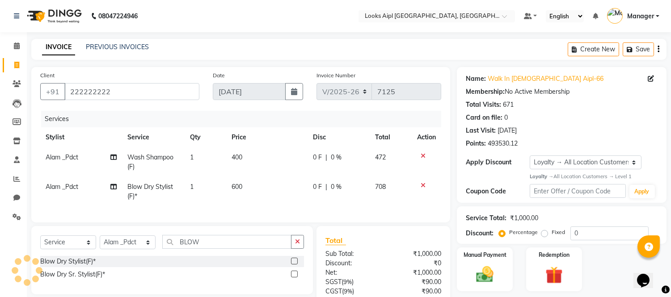
click at [239, 115] on div "Services" at bounding box center [244, 119] width 407 height 17
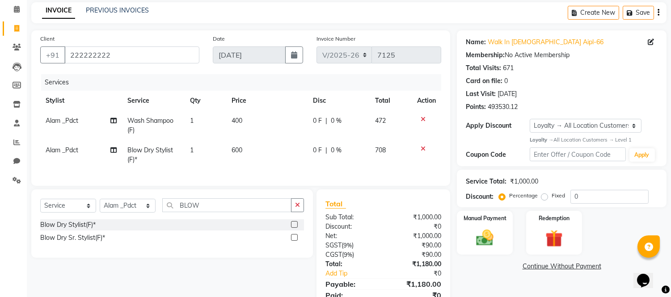
scroll to position [81, 0]
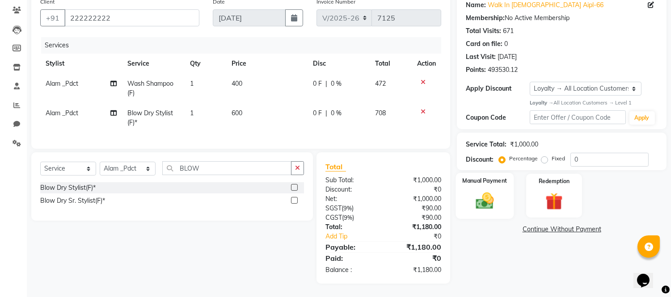
click at [488, 195] on img at bounding box center [485, 201] width 30 height 21
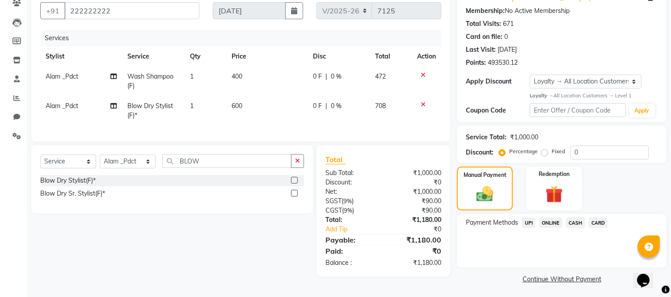
drag, startPoint x: 601, startPoint y: 222, endPoint x: 598, endPoint y: 232, distance: 9.9
click at [602, 224] on span "CARD" at bounding box center [598, 223] width 19 height 10
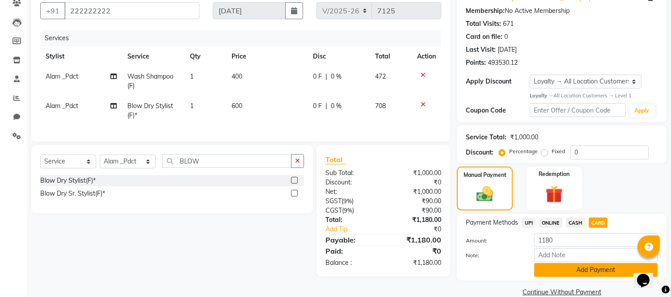
click at [573, 270] on button "Add Payment" at bounding box center [595, 270] width 123 height 14
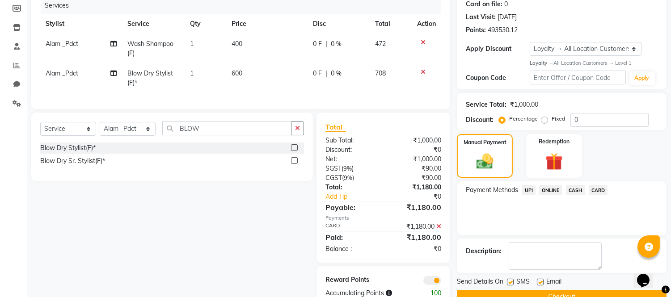
scroll to position [144, 0]
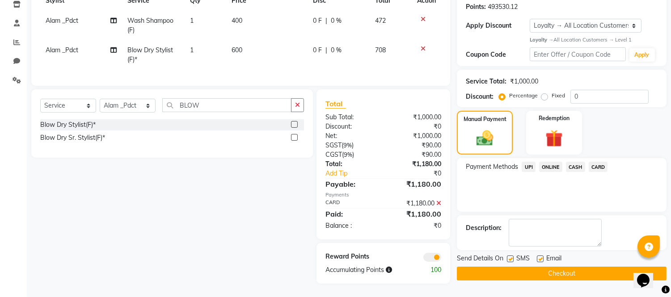
click at [72, 46] on span "Alam _Pdct" at bounding box center [62, 50] width 33 height 8
select select "58620"
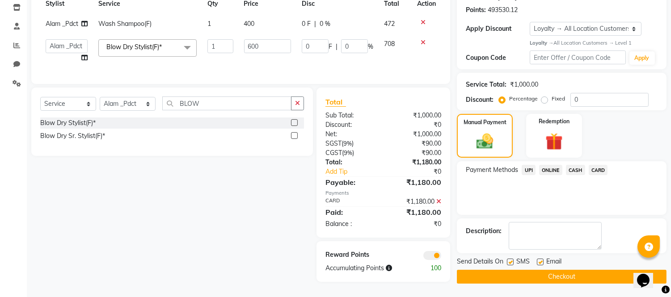
scroll to position [139, 0]
click at [68, 39] on select "Akash Akshar_asst Alam _Pdct Amit Arkan Arsh Counter Sales Farman Geeta Hema il…" at bounding box center [67, 46] width 42 height 14
select select "70689"
click at [499, 272] on button "Checkout" at bounding box center [562, 277] width 210 height 14
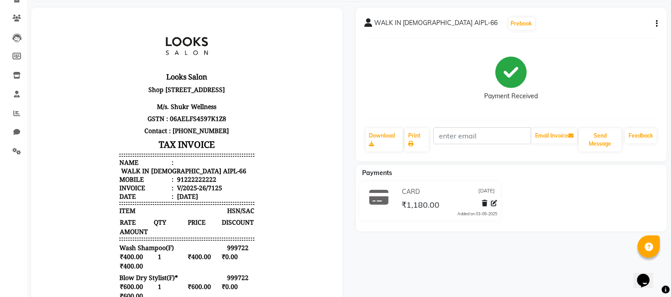
scroll to position [4, 0]
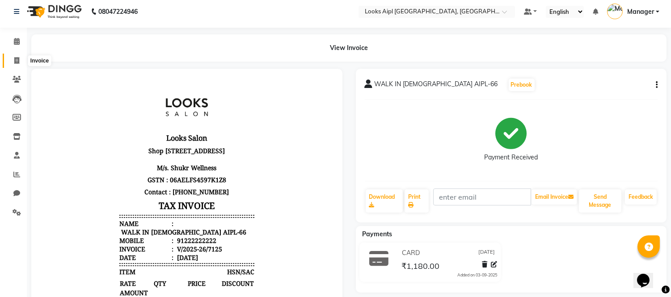
click at [17, 59] on icon at bounding box center [16, 60] width 5 height 7
select select "service"
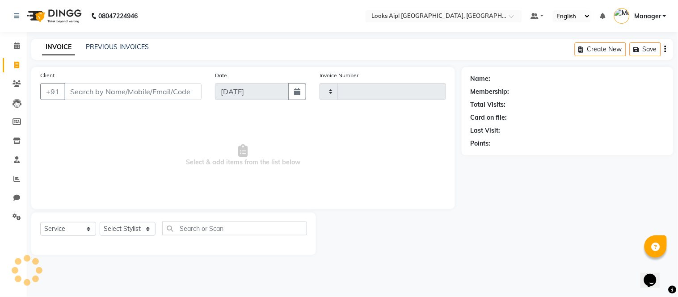
type input "7126"
select select "6047"
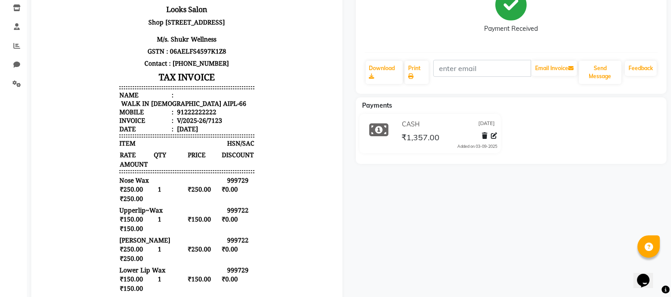
scroll to position [149, 0]
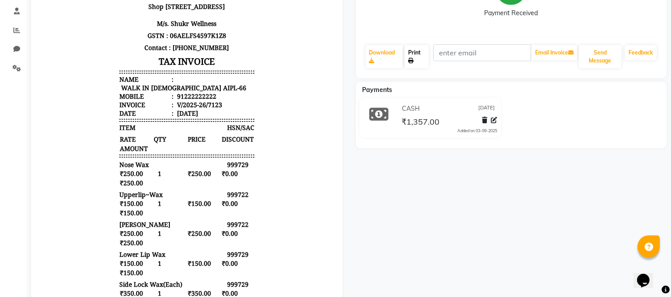
drag, startPoint x: 412, startPoint y: 51, endPoint x: 419, endPoint y: 51, distance: 6.3
click at [412, 51] on link "Print" at bounding box center [417, 56] width 24 height 23
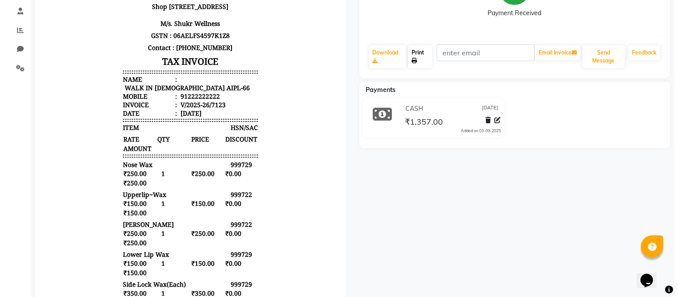
scroll to position [0, 0]
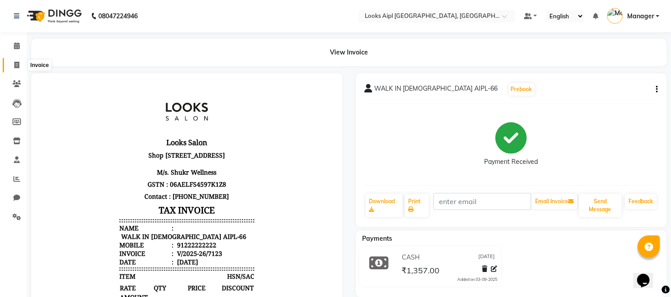
click at [10, 62] on span at bounding box center [17, 65] width 16 height 10
select select "6047"
select select "service"
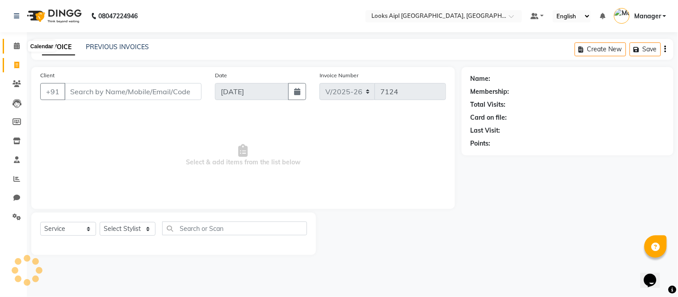
click at [15, 44] on icon at bounding box center [17, 45] width 6 height 7
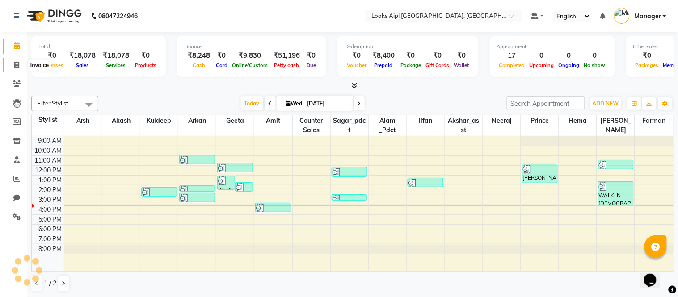
click at [12, 63] on span at bounding box center [17, 65] width 16 height 10
select select "6047"
select select "service"
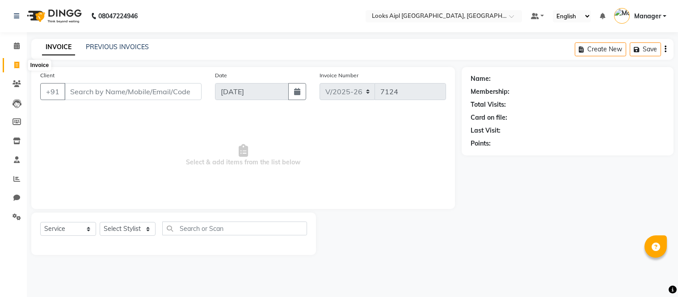
select select "6047"
select select "service"
drag, startPoint x: 0, startPoint y: 0, endPoint x: 18, endPoint y: 60, distance: 63.0
click at [18, 60] on span at bounding box center [17, 65] width 16 height 10
select select "service"
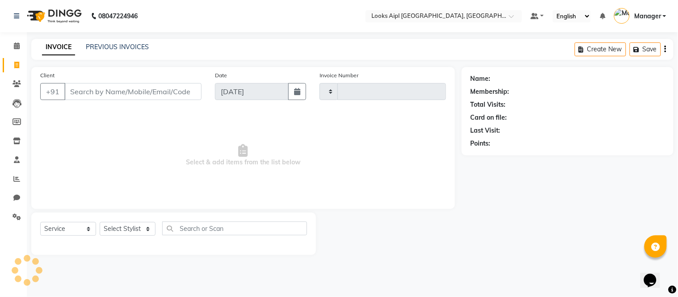
type input "7126"
select select "6047"
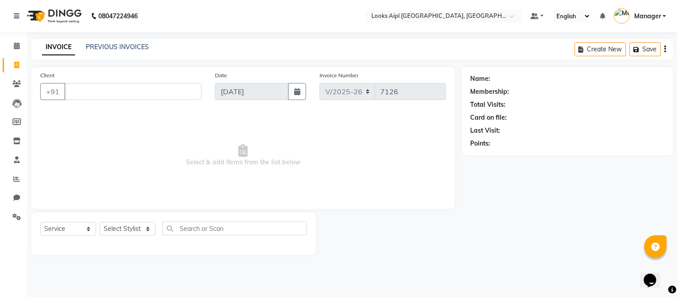
click at [86, 92] on input "Client" at bounding box center [132, 91] width 137 height 17
click at [123, 88] on input "Client" at bounding box center [132, 91] width 137 height 17
click at [147, 92] on input "Client" at bounding box center [132, 91] width 137 height 17
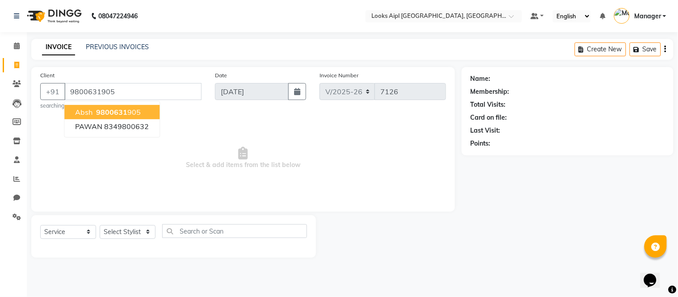
type input "9800631905"
select select "1: Object"
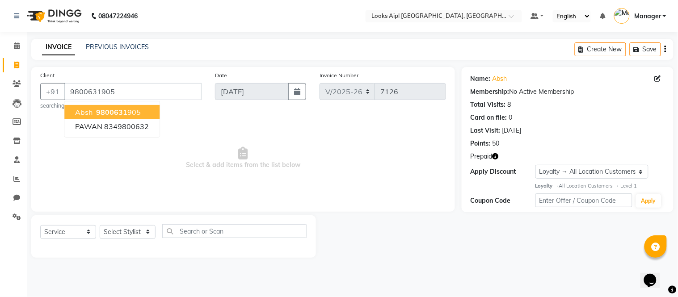
drag, startPoint x: 321, startPoint y: 133, endPoint x: 326, endPoint y: 136, distance: 5.8
click at [326, 136] on span "Select & add items from the list below" at bounding box center [243, 158] width 406 height 89
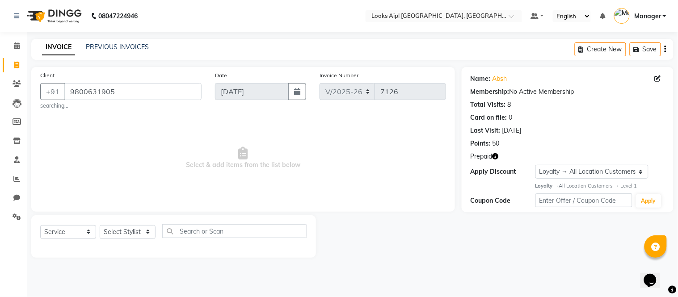
click at [496, 155] on icon "button" at bounding box center [496, 156] width 6 height 6
click at [496, 154] on icon "button" at bounding box center [496, 156] width 6 height 6
click at [136, 228] on select "Select Stylist [PERSON_NAME] Alam _Pdct [PERSON_NAME] [PERSON_NAME] Counter Sal…" at bounding box center [128, 232] width 56 height 14
select select "43345"
click at [100, 225] on select "Select Stylist [PERSON_NAME] Alam _Pdct [PERSON_NAME] [PERSON_NAME] Counter Sal…" at bounding box center [128, 232] width 56 height 14
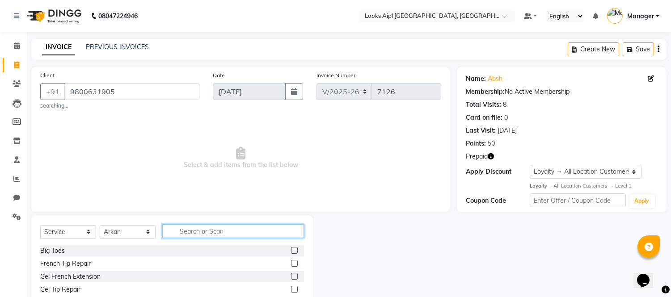
drag, startPoint x: 216, startPoint y: 237, endPoint x: 339, endPoint y: 184, distance: 133.8
click at [225, 231] on input "text" at bounding box center [233, 232] width 142 height 14
click at [491, 157] on icon "button" at bounding box center [491, 156] width 6 height 6
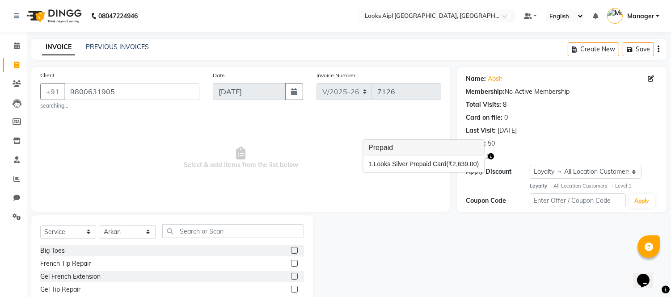
click at [491, 157] on icon "button" at bounding box center [491, 156] width 6 height 6
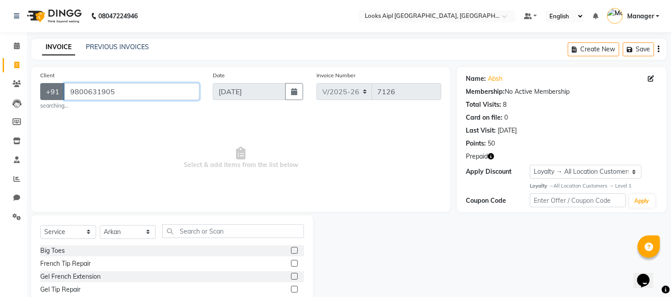
drag, startPoint x: 113, startPoint y: 91, endPoint x: 42, endPoint y: 92, distance: 71.6
click at [42, 92] on div "[PHONE_NUMBER]" at bounding box center [119, 91] width 159 height 17
click at [159, 143] on span "Select & add items from the list below" at bounding box center [240, 158] width 401 height 89
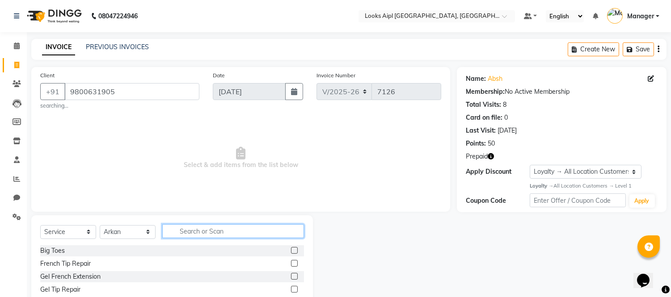
click at [218, 232] on input "text" at bounding box center [233, 232] width 142 height 14
type input "CUT"
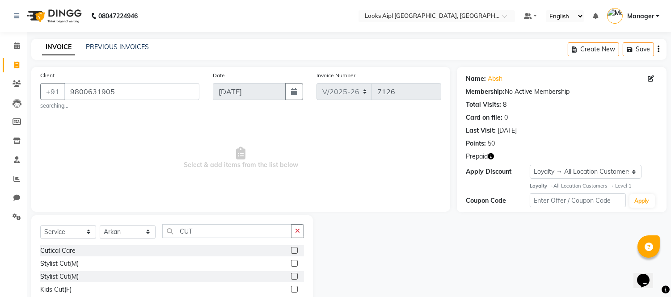
drag, startPoint x: 287, startPoint y: 265, endPoint x: 288, endPoint y: 240, distance: 24.6
click at [291, 264] on label at bounding box center [294, 263] width 7 height 7
click at [291, 264] on input "checkbox" at bounding box center [294, 264] width 6 height 6
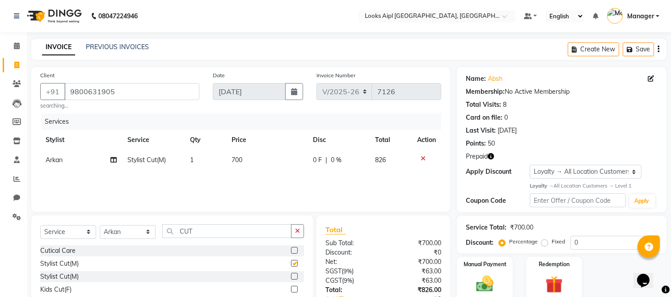
checkbox input "false"
click at [252, 160] on td "700" at bounding box center [266, 160] width 81 height 20
select select "43345"
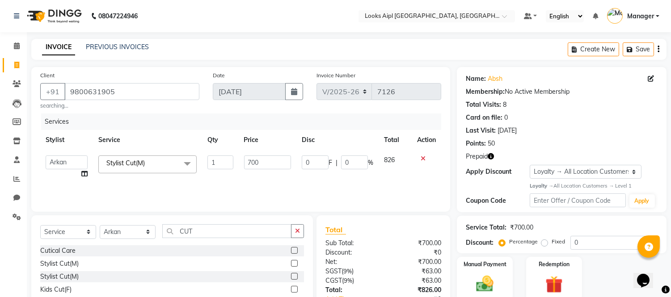
click at [489, 157] on icon "button" at bounding box center [491, 156] width 6 height 6
click at [272, 163] on input "700" at bounding box center [267, 163] width 47 height 14
type input "7"
type input "500"
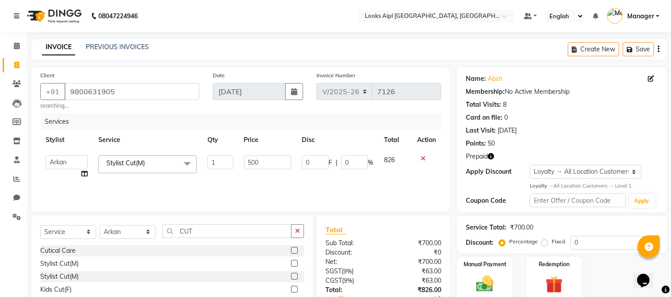
drag, startPoint x: 302, startPoint y: 182, endPoint x: 314, endPoint y: 178, distance: 12.6
click at [303, 181] on div "Services Stylist Service Qty Price Disc Total Action Akash Akshar_asst Alam _Pd…" at bounding box center [240, 158] width 401 height 89
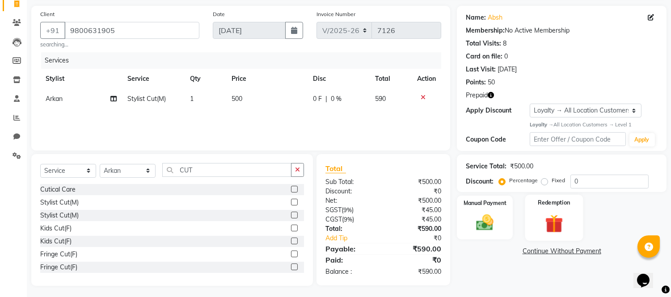
scroll to position [64, 0]
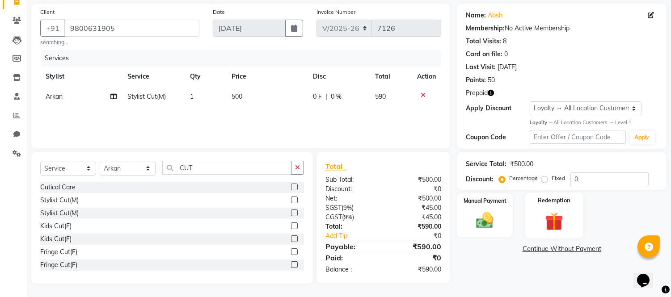
click at [556, 226] on img at bounding box center [554, 221] width 30 height 22
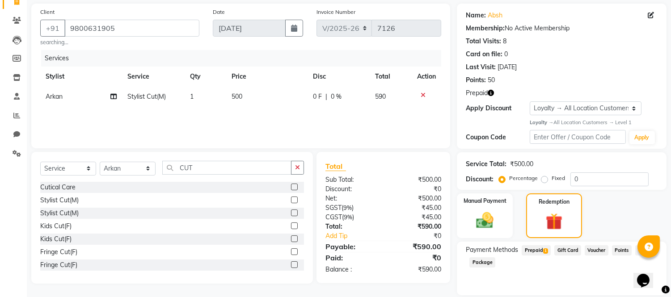
click at [534, 246] on span "Prepaid 1" at bounding box center [536, 251] width 29 height 10
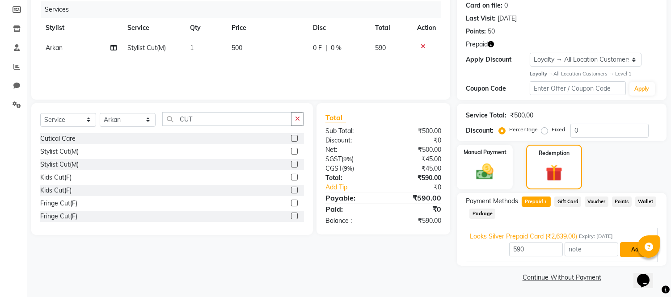
click at [626, 252] on button "Add" at bounding box center [636, 249] width 33 height 15
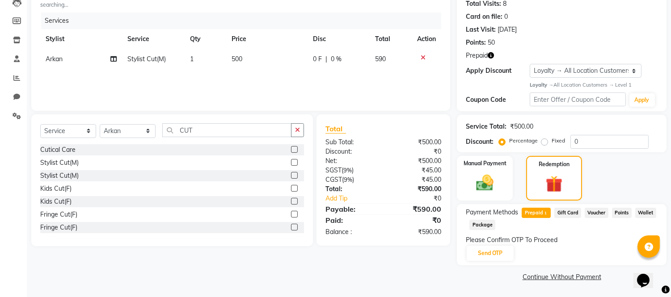
scroll to position [100, 0]
drag, startPoint x: 479, startPoint y: 251, endPoint x: 490, endPoint y: 255, distance: 11.3
click at [479, 251] on button "Send OTP" at bounding box center [490, 254] width 47 height 15
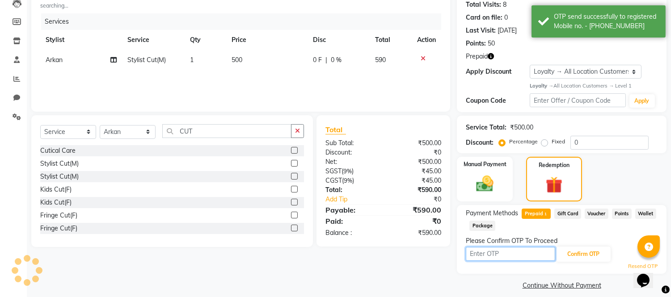
click at [490, 255] on input "text" at bounding box center [510, 254] width 89 height 14
type input "3478"
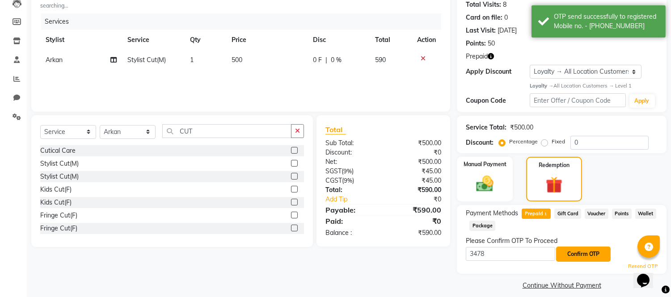
click at [575, 253] on button "Confirm OTP" at bounding box center [583, 254] width 55 height 15
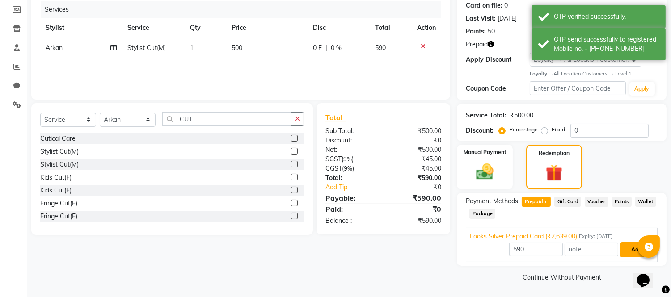
click at [627, 248] on button "Add" at bounding box center [636, 249] width 33 height 15
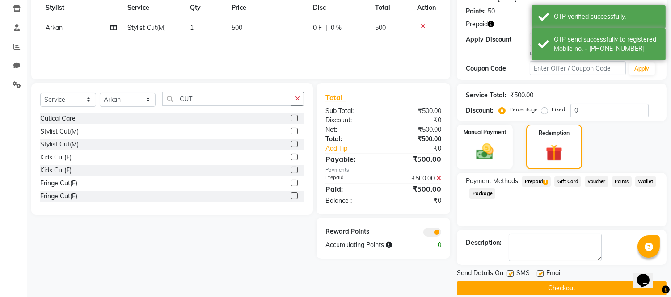
scroll to position [144, 0]
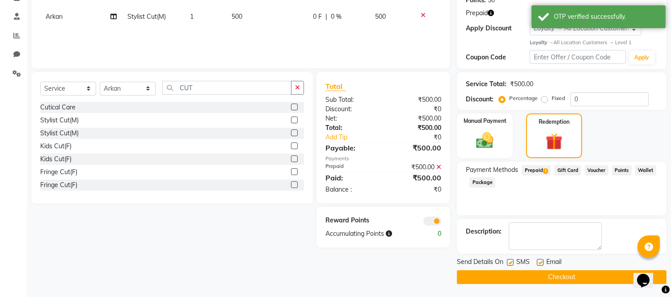
click at [518, 275] on button "Checkout" at bounding box center [562, 278] width 210 height 14
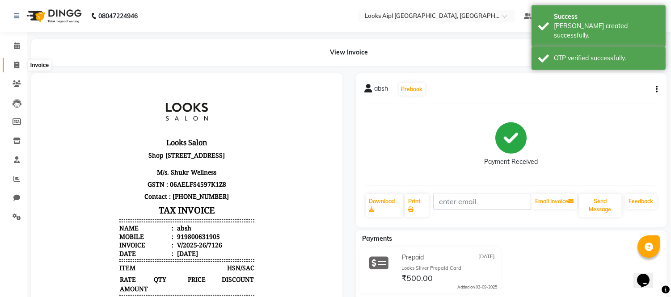
click at [13, 61] on span at bounding box center [17, 65] width 16 height 10
select select "service"
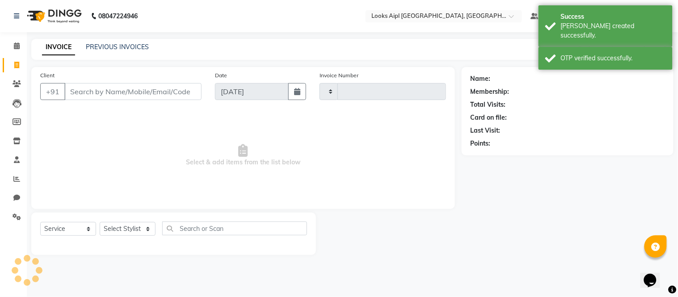
type input "7127"
select select "6047"
click at [15, 46] on icon at bounding box center [17, 45] width 6 height 7
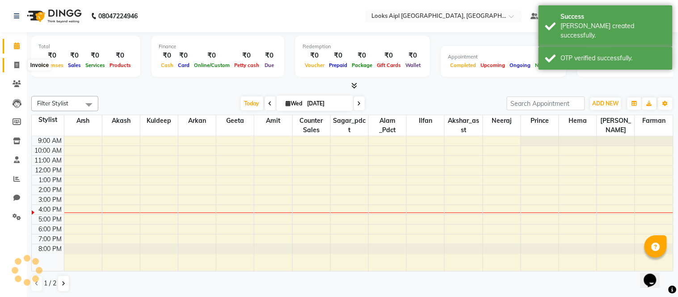
click at [15, 66] on icon at bounding box center [16, 65] width 5 height 7
select select "6047"
select select "service"
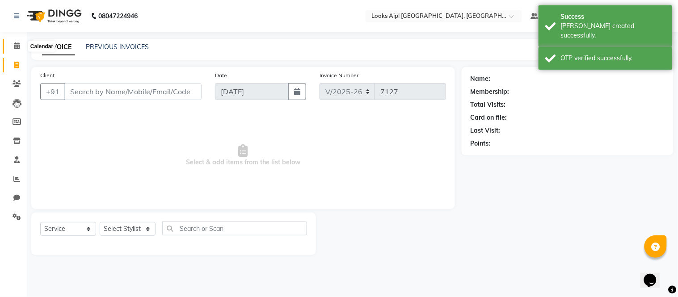
click at [17, 51] on span at bounding box center [17, 46] width 16 height 10
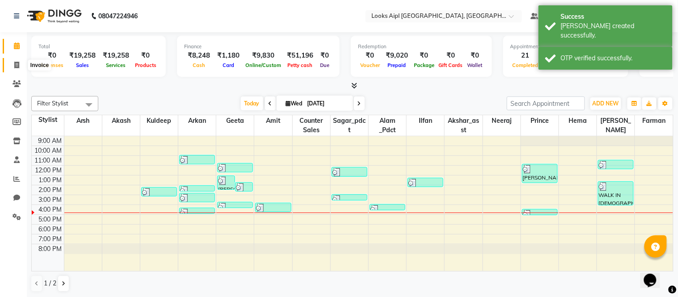
click at [14, 68] on icon at bounding box center [16, 65] width 5 height 7
select select "service"
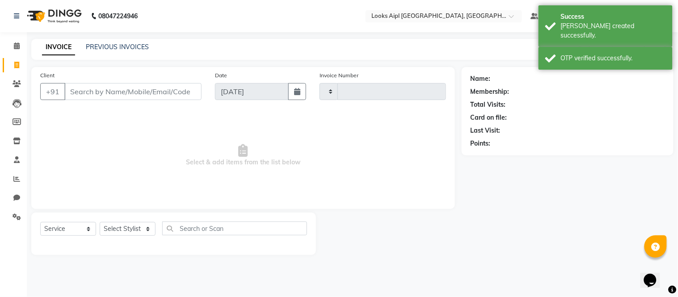
type input "7127"
select select "6047"
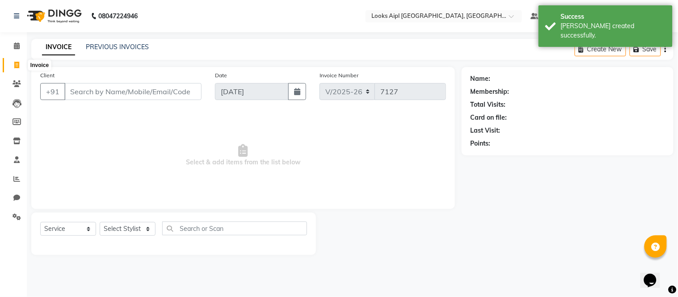
click at [15, 65] on icon at bounding box center [16, 65] width 5 height 7
select select "6047"
select select "service"
click at [15, 65] on icon at bounding box center [16, 65] width 5 height 7
select select "6047"
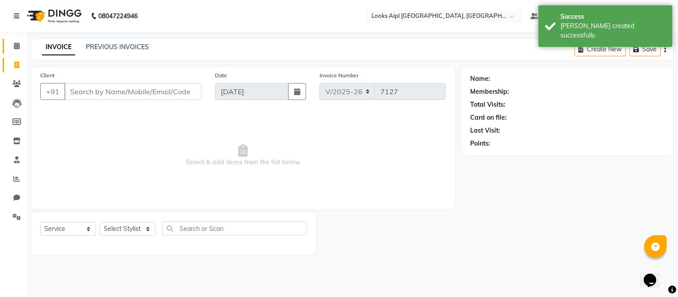
select select "service"
click at [15, 45] on icon at bounding box center [17, 45] width 6 height 7
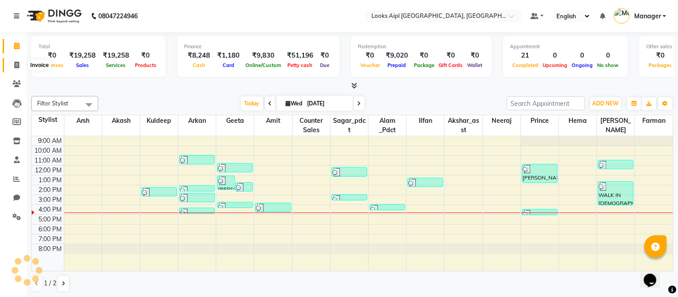
click at [14, 68] on icon at bounding box center [16, 65] width 5 height 7
select select "service"
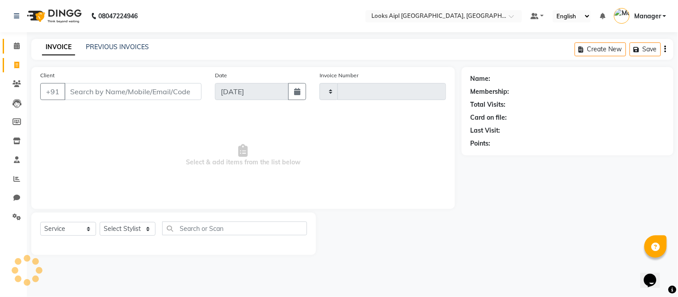
type input "7127"
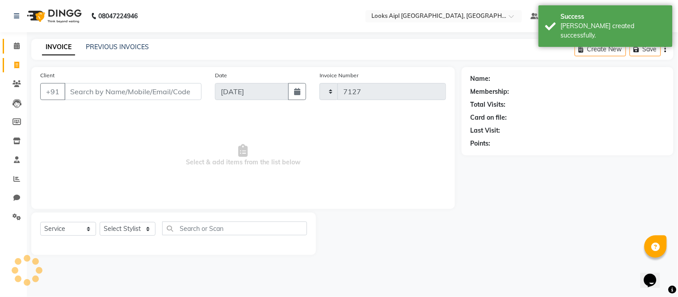
select select "6047"
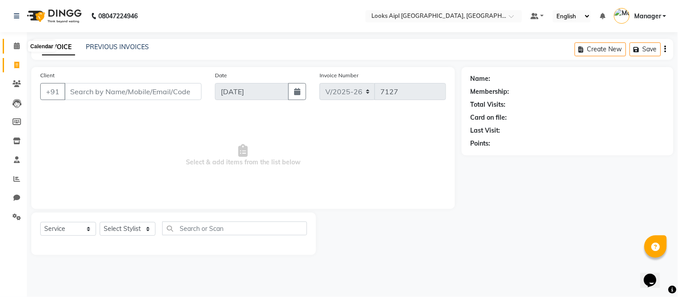
click at [17, 47] on icon at bounding box center [17, 45] width 6 height 7
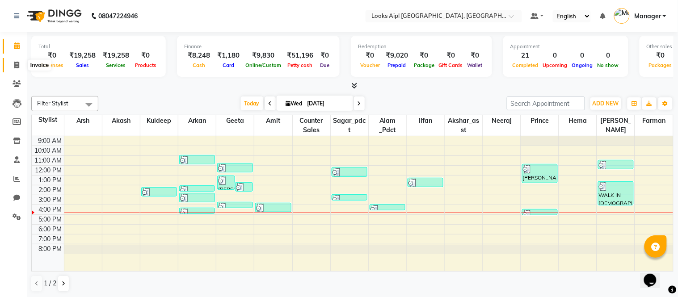
click at [14, 63] on icon at bounding box center [16, 65] width 5 height 7
select select "6047"
select select "service"
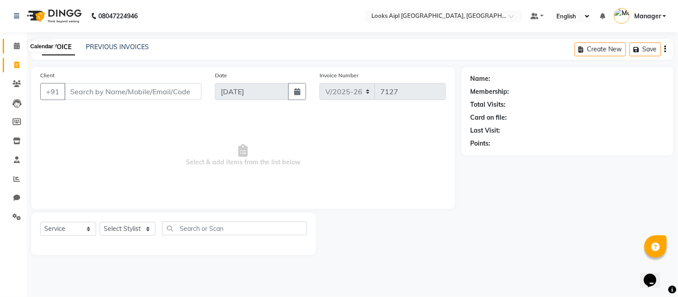
click at [17, 45] on icon at bounding box center [17, 45] width 6 height 7
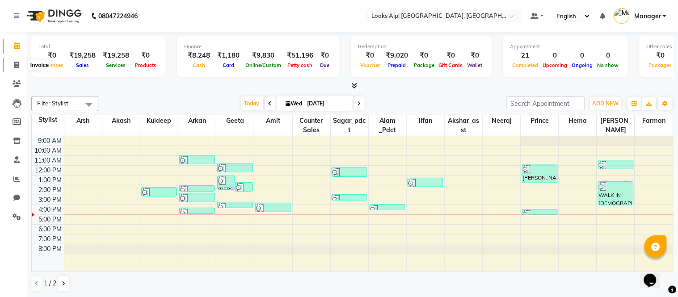
click at [15, 64] on icon at bounding box center [16, 65] width 5 height 7
select select "service"
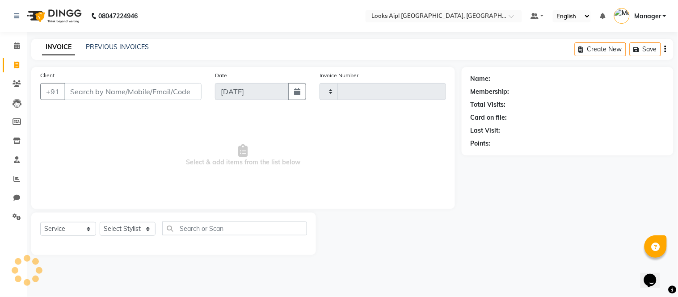
type input "7127"
select select "6047"
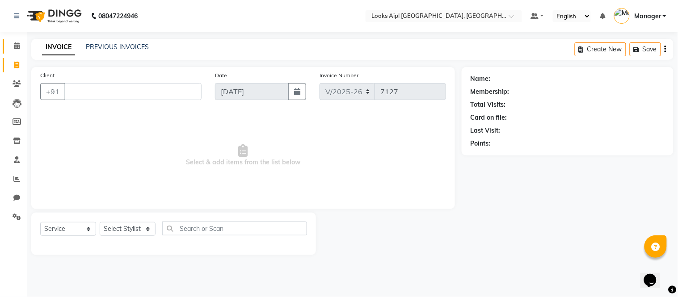
click at [17, 40] on link "Calendar" at bounding box center [13, 46] width 21 height 15
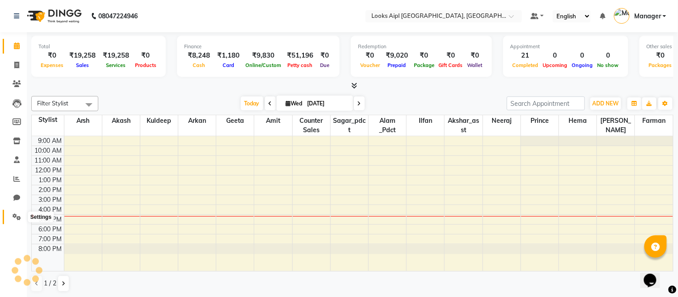
click at [13, 213] on span at bounding box center [17, 217] width 16 height 10
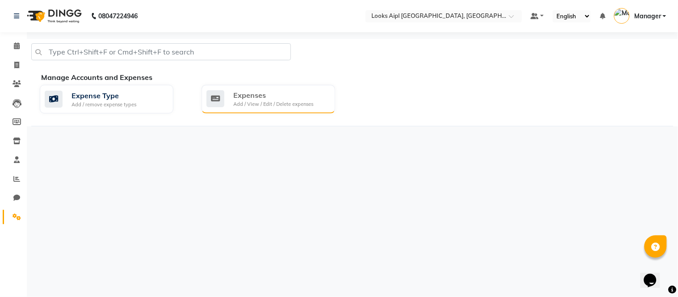
click at [274, 89] on div "Expenses Add / View / Edit / Delete expenses" at bounding box center [269, 99] width 134 height 29
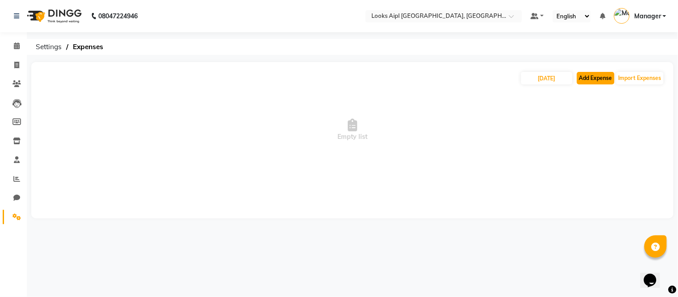
click at [589, 78] on button "Add Expense" at bounding box center [596, 78] width 38 height 13
select select "1"
select select "5027"
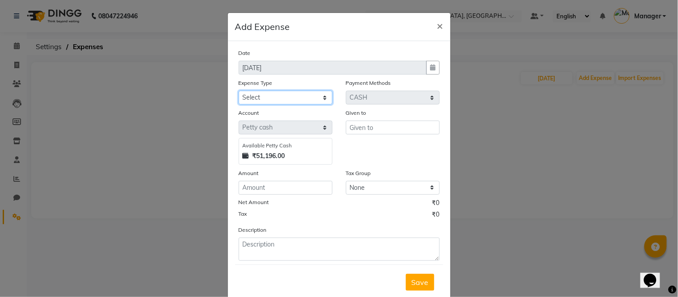
click at [300, 100] on select "Select Bank Deposit Blinkit Cash Handover CLIENT Client ordered food Client Ref…" at bounding box center [286, 98] width 94 height 14
select select "24272"
click at [239, 91] on select "Select Bank Deposit Blinkit Cash Handover CLIENT Client ordered food Client Ref…" at bounding box center [286, 98] width 94 height 14
click at [437, 24] on span "×" at bounding box center [440, 25] width 6 height 13
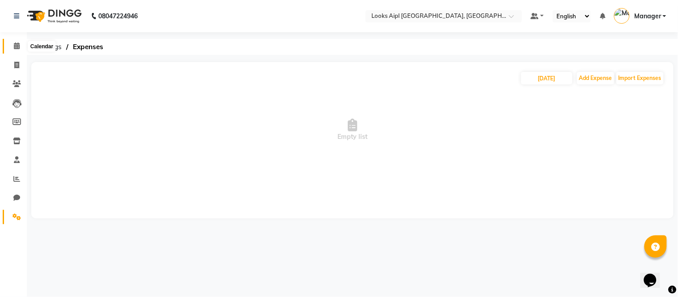
click at [17, 47] on icon at bounding box center [17, 45] width 6 height 7
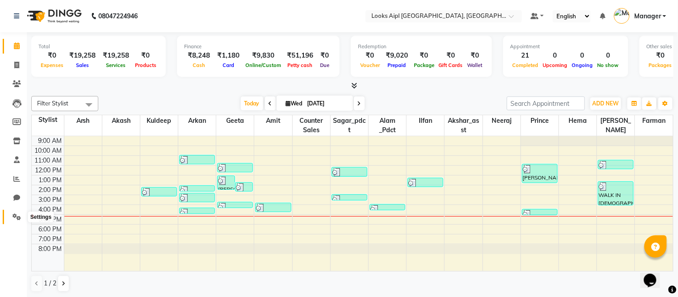
drag, startPoint x: 12, startPoint y: 216, endPoint x: 24, endPoint y: 199, distance: 21.0
click at [13, 216] on icon at bounding box center [17, 217] width 8 height 7
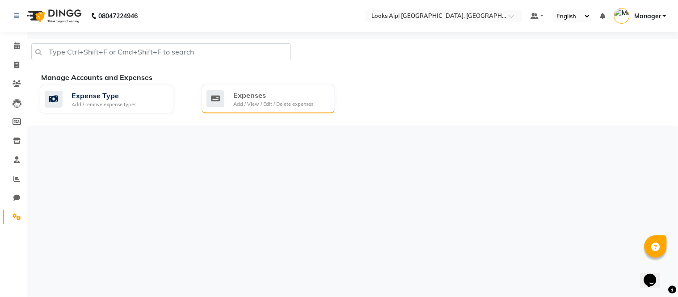
click at [282, 96] on div "Expenses" at bounding box center [273, 95] width 80 height 11
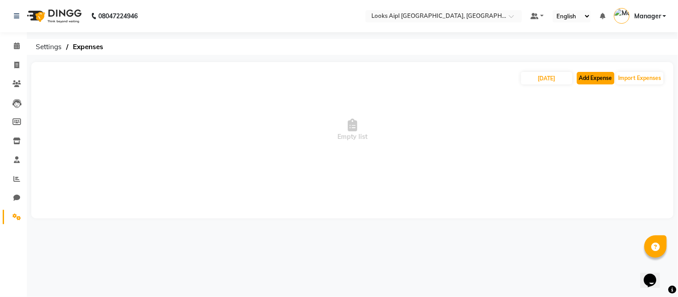
click at [589, 82] on button "Add Expense" at bounding box center [596, 78] width 38 height 13
select select "1"
select select "5027"
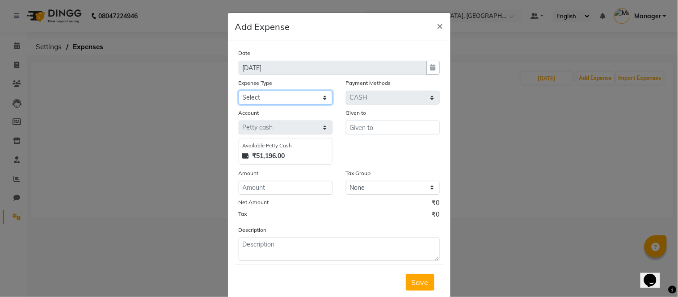
click at [297, 97] on select "Select Bank Deposit Blinkit Cash Handover CLIENT Client ordered food Client Ref…" at bounding box center [286, 98] width 94 height 14
select select "24434"
click at [239, 91] on select "Select Bank Deposit Blinkit Cash Handover CLIENT Client ordered food Client Ref…" at bounding box center [286, 98] width 94 height 14
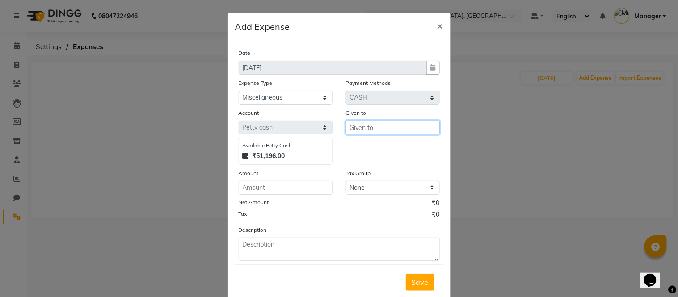
click at [370, 131] on input "text" at bounding box center [393, 128] width 94 height 14
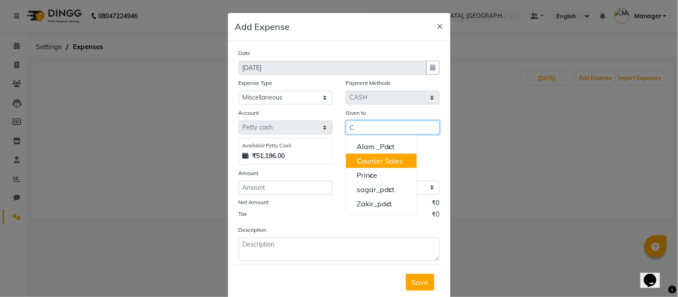
click at [367, 166] on button "C ounter Sales" at bounding box center [381, 161] width 71 height 14
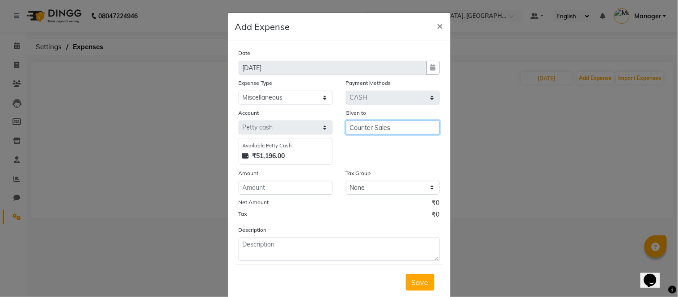
type input "Counter Sales"
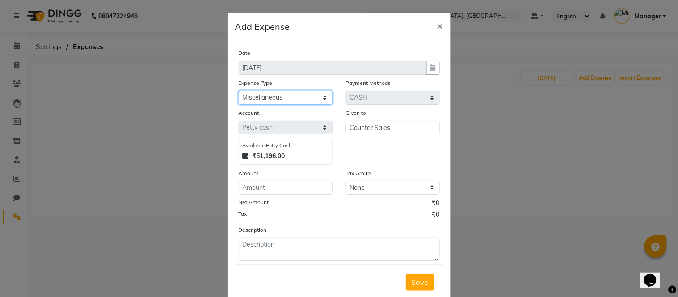
click at [293, 93] on select "Select Bank Deposit Blinkit Cash Handover CLIENT Client ordered food Client Ref…" at bounding box center [286, 98] width 94 height 14
select select "24472"
click at [239, 91] on select "Select Bank Deposit Blinkit Cash Handover CLIENT Client ordered food Client Ref…" at bounding box center [286, 98] width 94 height 14
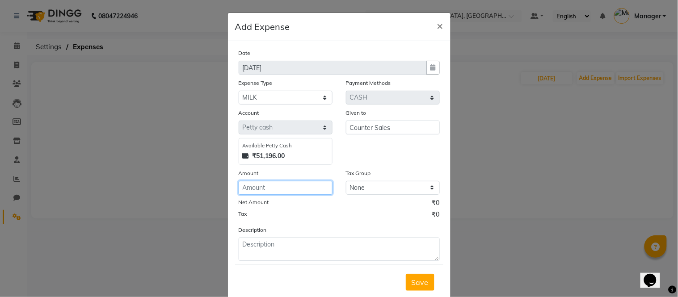
click at [295, 190] on input "number" at bounding box center [286, 188] width 94 height 14
type input "270"
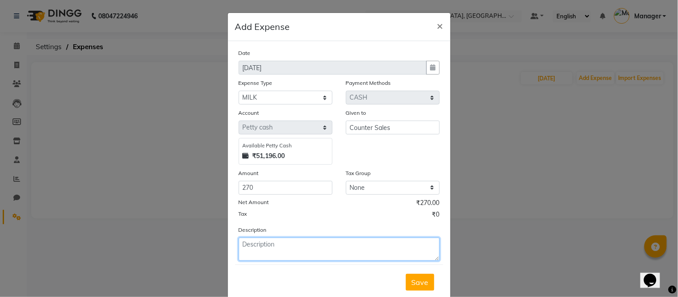
drag, startPoint x: 284, startPoint y: 254, endPoint x: 284, endPoint y: 246, distance: 7.2
click at [284, 253] on textarea at bounding box center [339, 249] width 201 height 23
type textarea "[PERSON_NAME] ( MILK/ FLOOR CLEANER )"
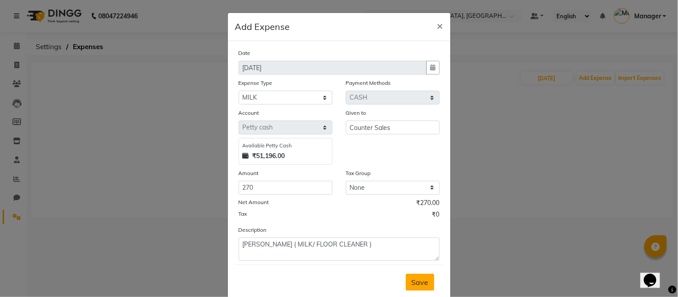
click at [419, 279] on span "Save" at bounding box center [420, 282] width 17 height 9
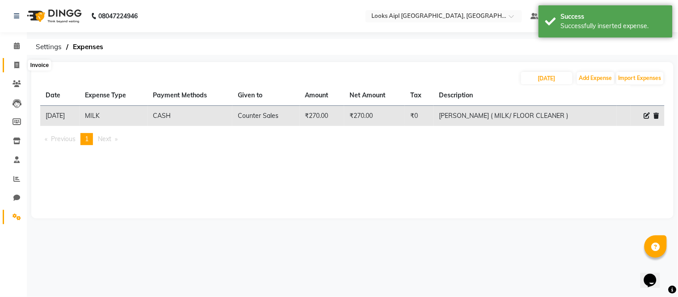
click at [17, 64] on icon at bounding box center [16, 65] width 5 height 7
select select "6047"
select select "service"
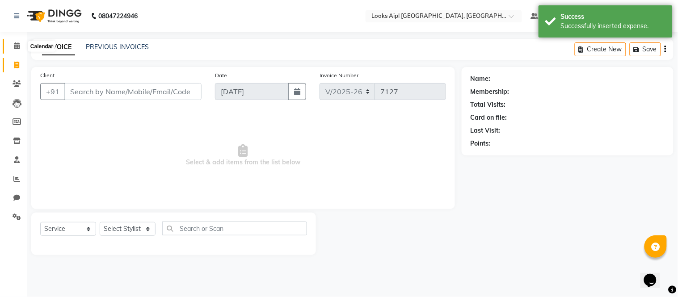
click at [18, 47] on icon at bounding box center [17, 45] width 6 height 7
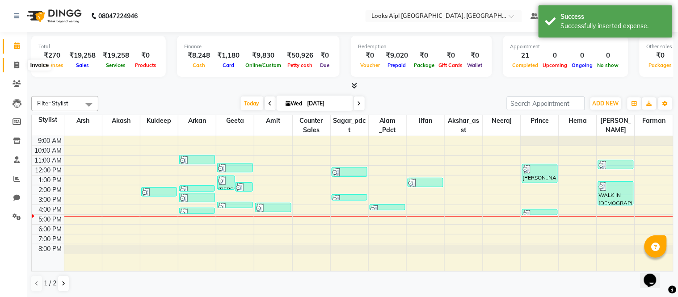
click at [13, 61] on span at bounding box center [17, 65] width 16 height 10
select select "6047"
select select "service"
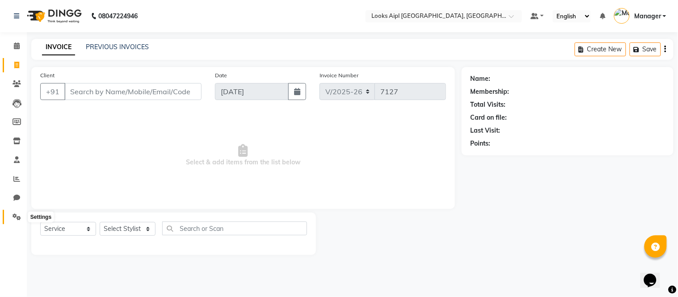
drag, startPoint x: 13, startPoint y: 216, endPoint x: 16, endPoint y: 212, distance: 5.5
click at [13, 216] on icon at bounding box center [17, 217] width 8 height 7
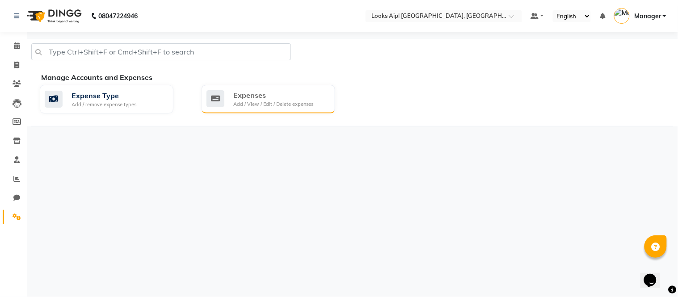
click at [273, 104] on div "Add / View / Edit / Delete expenses" at bounding box center [273, 105] width 80 height 8
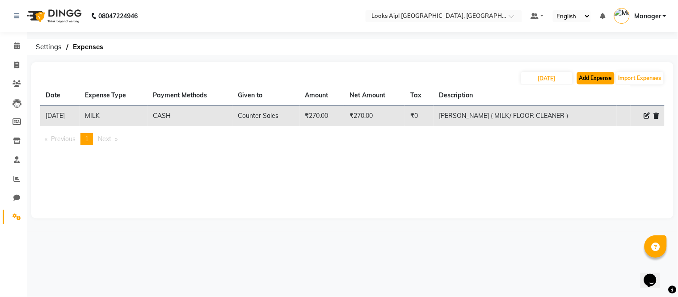
click at [593, 73] on button "Add Expense" at bounding box center [596, 78] width 38 height 13
select select "1"
select select "5027"
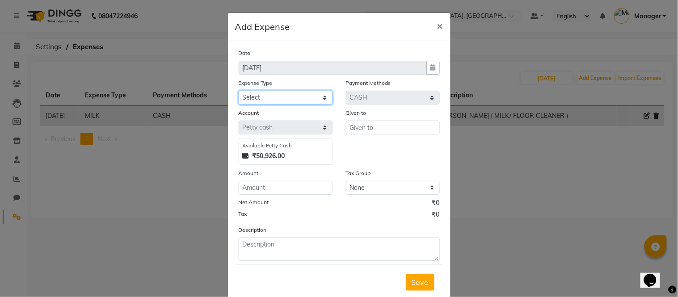
click at [261, 99] on select "Select Bank Deposit Blinkit Cash Handover CLIENT Client ordered food Client Ref…" at bounding box center [286, 98] width 94 height 14
select select "24272"
click at [239, 91] on select "Select Bank Deposit Blinkit Cash Handover CLIENT Client ordered food Client Ref…" at bounding box center [286, 98] width 94 height 14
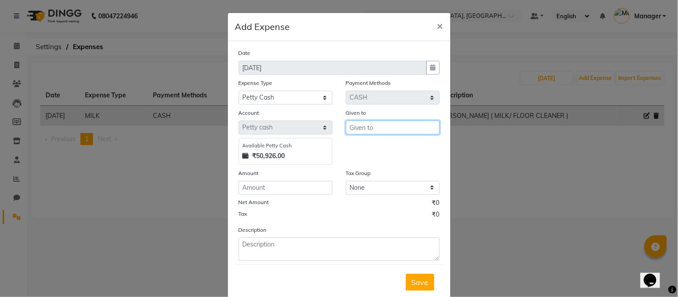
click at [365, 131] on input "text" at bounding box center [393, 128] width 94 height 14
type input "T"
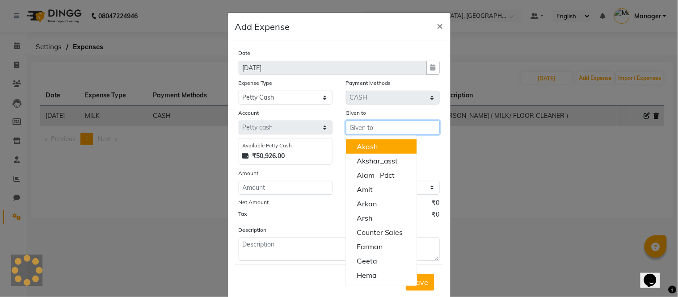
type input "A"
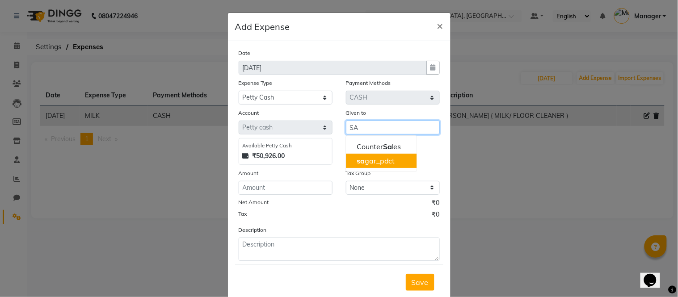
click at [370, 165] on ngb-highlight "sa gar_pdct" at bounding box center [376, 161] width 38 height 9
type input "sagar_pdct"
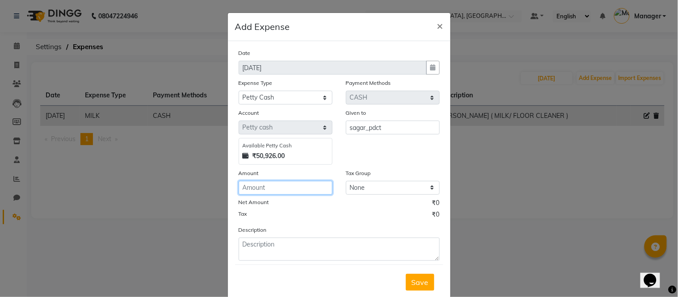
click at [291, 193] on input "number" at bounding box center [286, 188] width 94 height 14
type input "3000"
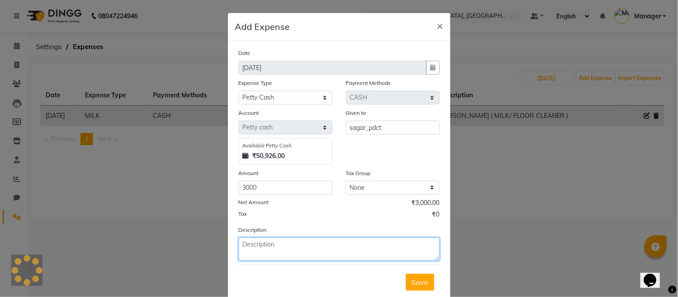
click at [268, 246] on textarea at bounding box center [339, 249] width 201 height 23
type textarea "[PERSON_NAME] ( ADVANCE )"
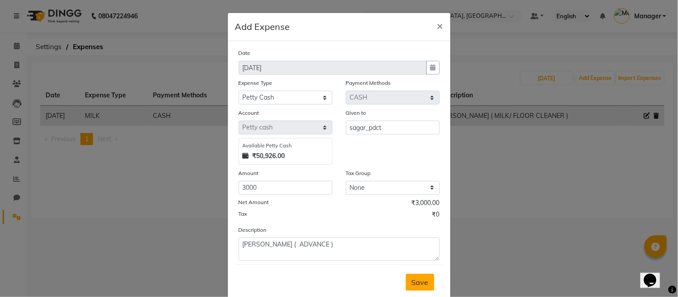
click at [417, 278] on span "Save" at bounding box center [420, 282] width 17 height 9
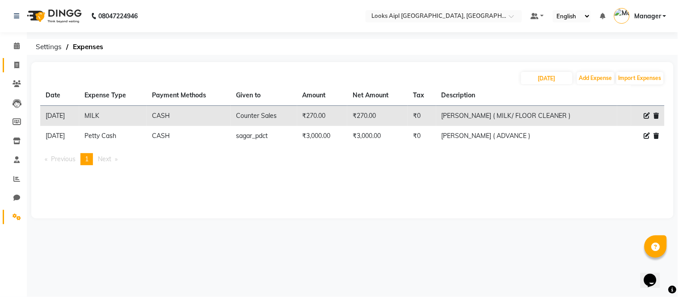
click at [21, 59] on link "Invoice" at bounding box center [13, 65] width 21 height 15
select select "service"
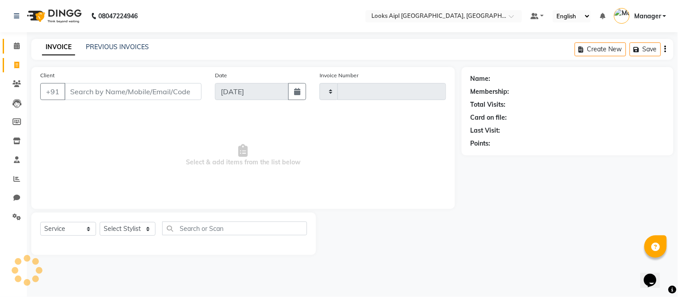
type input "7127"
select select "6047"
click at [11, 46] on span at bounding box center [17, 46] width 16 height 10
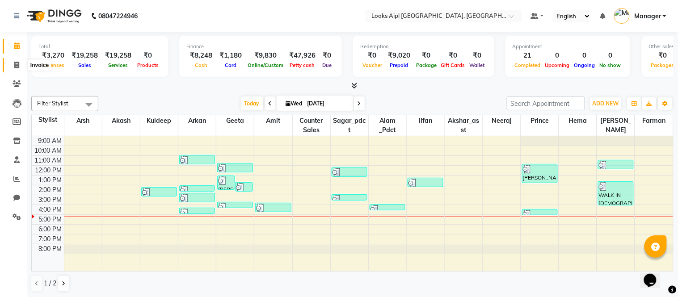
click at [17, 65] on icon at bounding box center [16, 65] width 5 height 7
select select "6047"
select select "service"
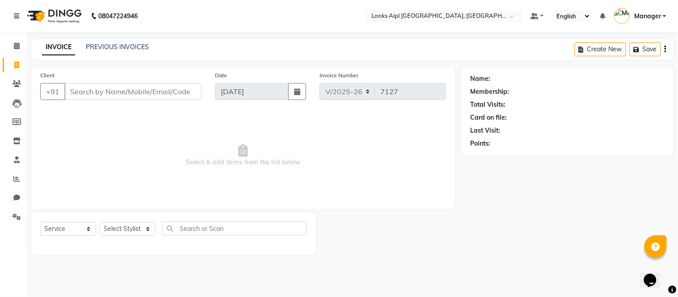
click at [11, 206] on li "Chat" at bounding box center [13, 198] width 27 height 19
click at [11, 218] on span at bounding box center [17, 217] width 16 height 10
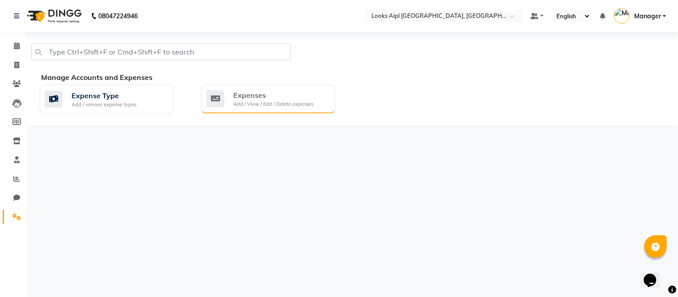
click at [220, 109] on div "Expenses Add / View / Edit / Delete expenses" at bounding box center [269, 99] width 134 height 29
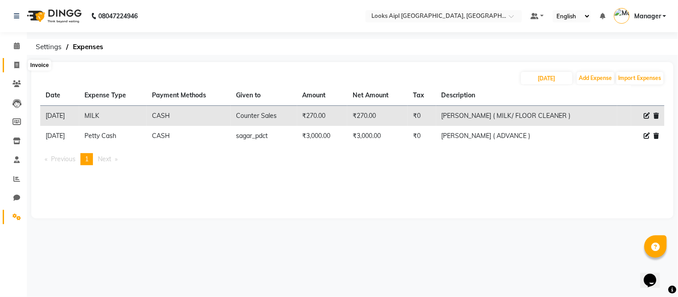
click at [20, 64] on span at bounding box center [17, 65] width 16 height 10
select select "6047"
select select "service"
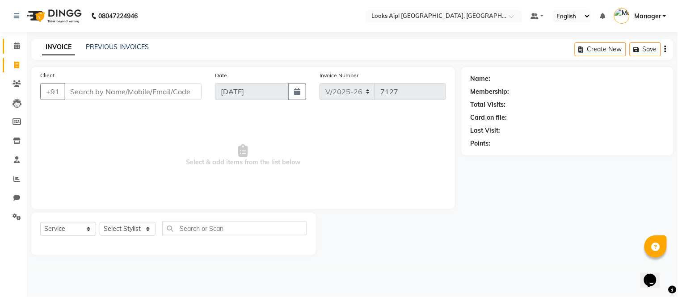
click at [10, 39] on link "Calendar" at bounding box center [13, 46] width 21 height 15
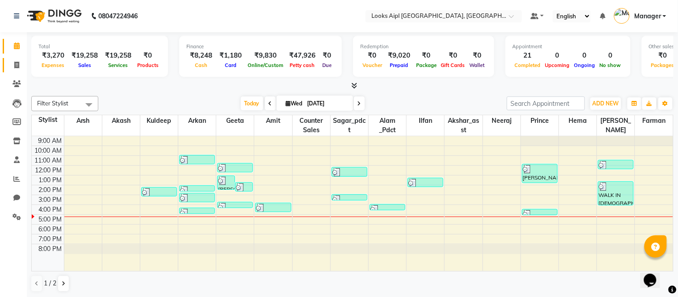
click at [15, 58] on link "Invoice" at bounding box center [13, 65] width 21 height 15
select select "6047"
select select "service"
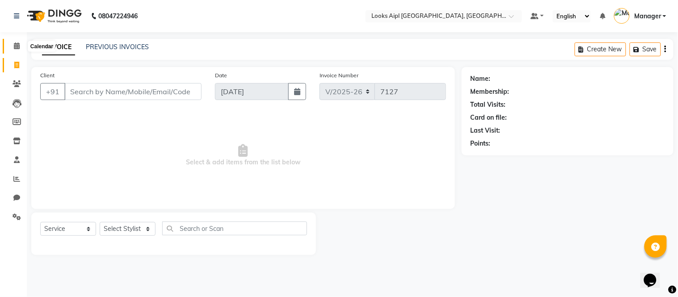
click at [15, 42] on span at bounding box center [17, 46] width 16 height 10
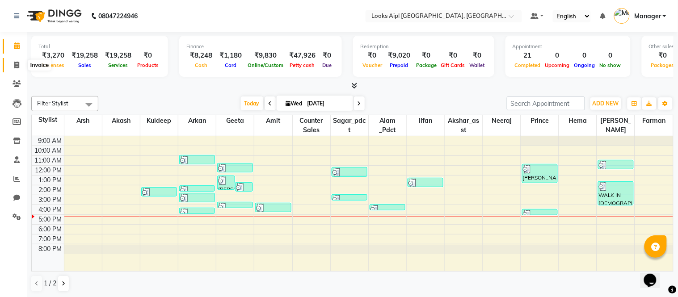
drag, startPoint x: 16, startPoint y: 68, endPoint x: 16, endPoint y: 61, distance: 7.2
click at [16, 67] on icon at bounding box center [16, 65] width 5 height 7
select select "service"
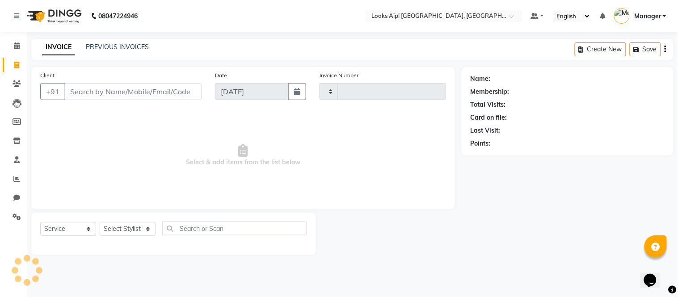
type input "7127"
select select "6047"
drag, startPoint x: 16, startPoint y: 37, endPoint x: 11, endPoint y: 66, distance: 29.9
click at [16, 43] on li "Calendar" at bounding box center [13, 46] width 27 height 19
click at [11, 66] on span at bounding box center [17, 65] width 16 height 10
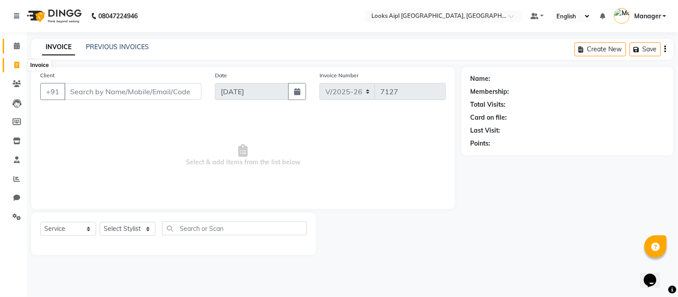
select select "6047"
select select "service"
click at [12, 47] on span at bounding box center [17, 46] width 16 height 10
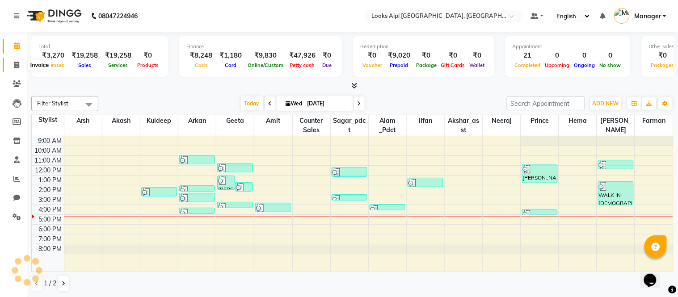
click at [14, 68] on icon at bounding box center [16, 65] width 5 height 7
select select "6047"
select select "service"
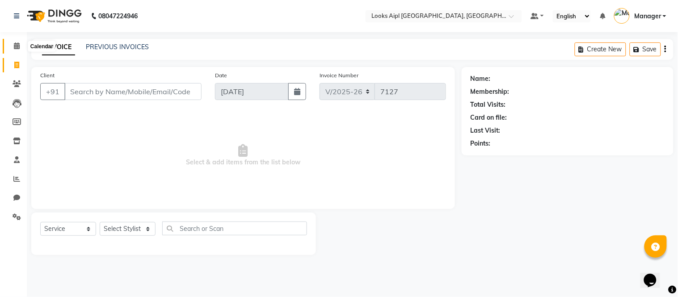
click at [17, 43] on icon at bounding box center [17, 45] width 6 height 7
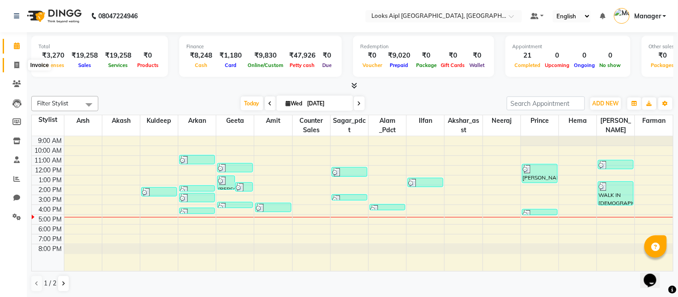
click at [13, 66] on span at bounding box center [17, 65] width 16 height 10
select select "6047"
select select "service"
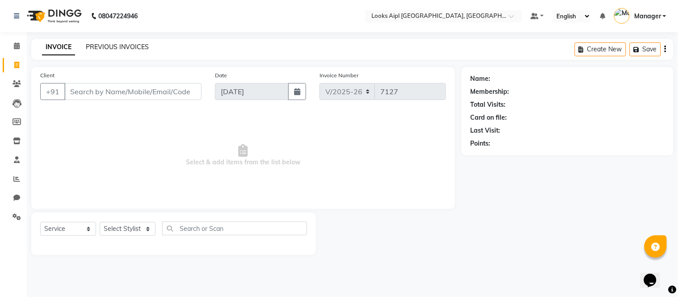
click at [94, 46] on link "PREVIOUS INVOICES" at bounding box center [117, 47] width 63 height 8
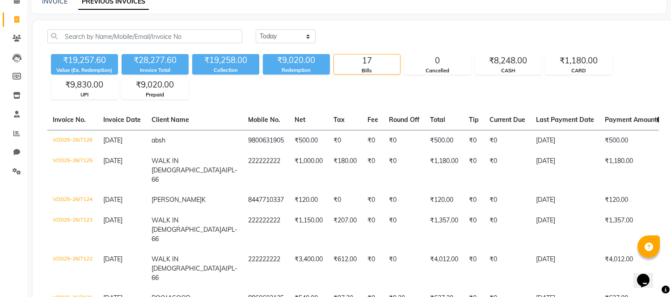
scroll to position [45, 0]
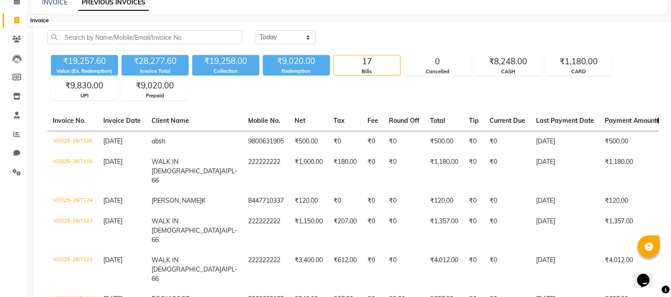
click at [14, 18] on icon at bounding box center [16, 20] width 5 height 7
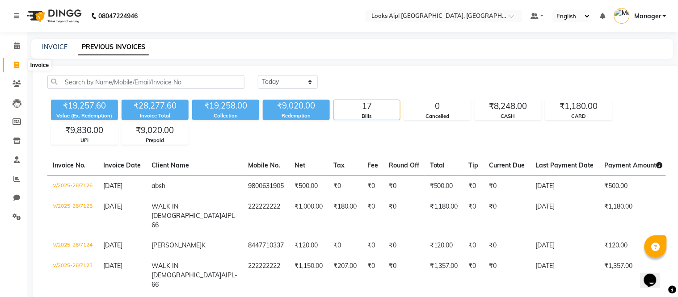
select select "6047"
select select "service"
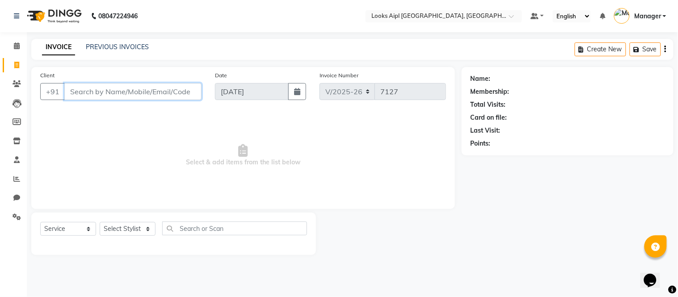
click at [123, 92] on input "Client" at bounding box center [132, 91] width 137 height 17
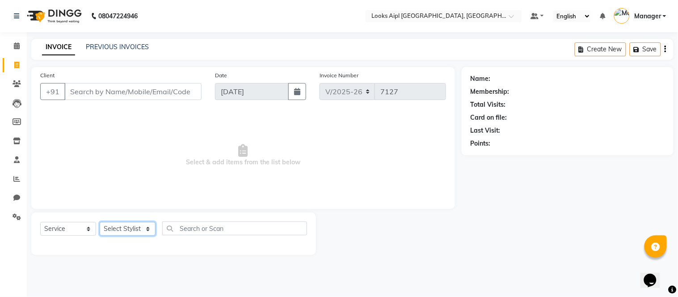
click at [148, 227] on select "Select Stylist [PERSON_NAME] Alam _Pdct [PERSON_NAME] [PERSON_NAME] Counter Sal…" at bounding box center [128, 229] width 56 height 14
select select "78853"
click at [100, 223] on select "Select Stylist [PERSON_NAME] Alam _Pdct [PERSON_NAME] [PERSON_NAME] Counter Sal…" at bounding box center [128, 229] width 56 height 14
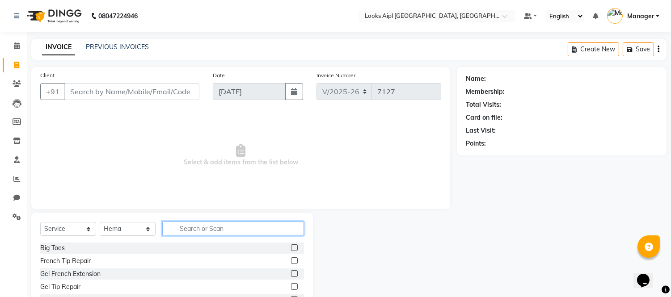
click at [203, 233] on input "text" at bounding box center [233, 229] width 142 height 14
type input "UPP"
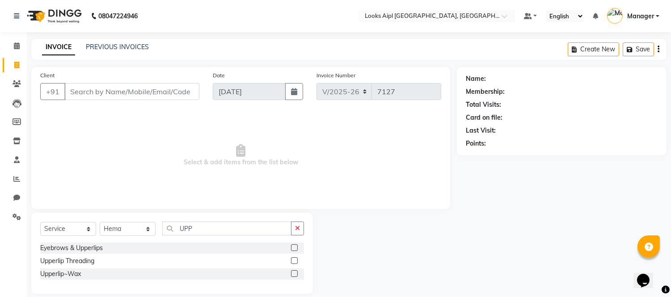
click at [292, 263] on label at bounding box center [294, 261] width 7 height 7
click at [292, 263] on input "checkbox" at bounding box center [294, 261] width 6 height 6
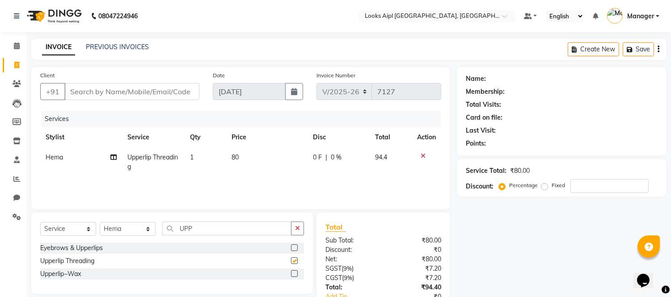
checkbox input "false"
drag, startPoint x: 200, startPoint y: 233, endPoint x: 136, endPoint y: 232, distance: 64.9
click at [136, 232] on div "Select Service Product Membership Package Voucher Prepaid Gift Card Select Styl…" at bounding box center [172, 232] width 264 height 21
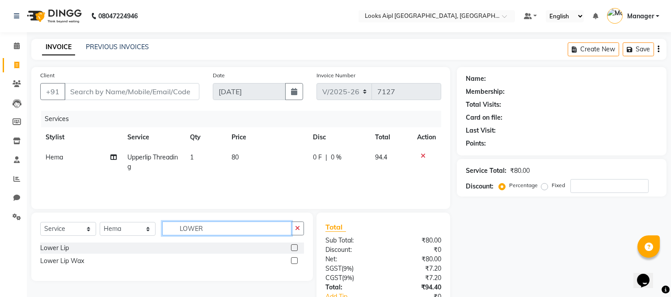
type input "LOWER"
click at [298, 262] on div at bounding box center [297, 261] width 13 height 11
click at [293, 259] on label at bounding box center [294, 261] width 7 height 7
click at [293, 259] on input "checkbox" at bounding box center [294, 261] width 6 height 6
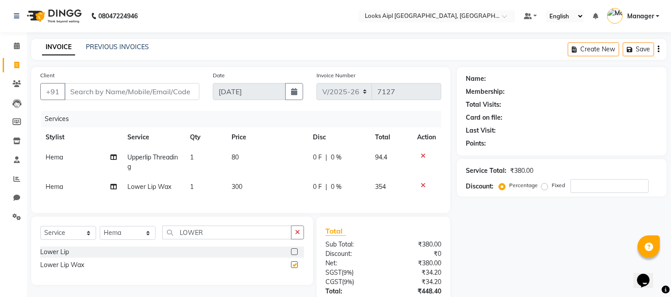
checkbox input "false"
drag, startPoint x: 211, startPoint y: 242, endPoint x: 9, endPoint y: 251, distance: 201.9
click at [9, 251] on app-home "08047224946 Select Location × Looks Aipl [GEOGRAPHIC_DATA], Gurgaon Default Pan…" at bounding box center [335, 185] width 671 height 371
type input "CHIN"
click at [295, 268] on label at bounding box center [294, 265] width 7 height 7
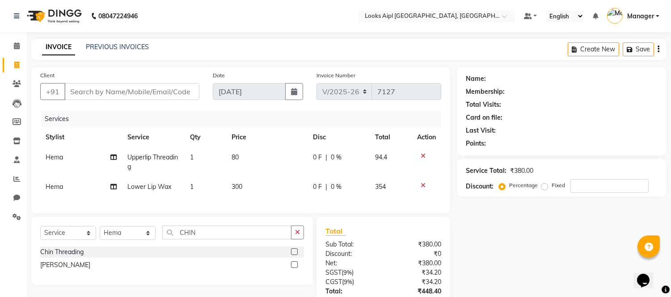
click at [295, 268] on input "checkbox" at bounding box center [294, 266] width 6 height 6
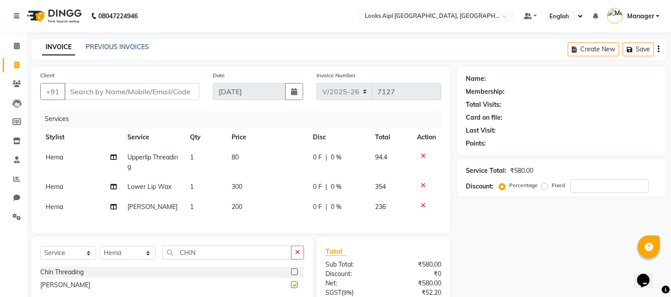
checkbox input "false"
click at [240, 204] on span "200" at bounding box center [237, 207] width 11 height 8
select select "78853"
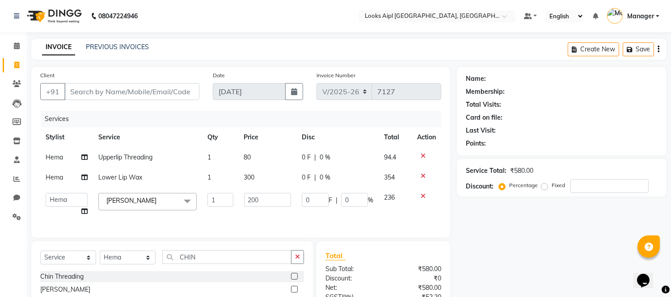
click at [240, 204] on td "200" at bounding box center [268, 205] width 58 height 34
click at [257, 200] on input "200" at bounding box center [267, 200] width 47 height 14
type input "250"
click at [247, 181] on td "300" at bounding box center [268, 178] width 58 height 20
select select "78853"
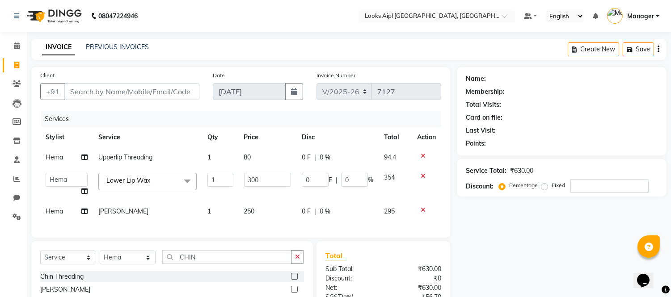
click at [248, 180] on input "300" at bounding box center [267, 180] width 47 height 14
click at [254, 180] on input "300" at bounding box center [267, 180] width 47 height 14
type input "50"
click at [250, 162] on td "80" at bounding box center [268, 158] width 58 height 20
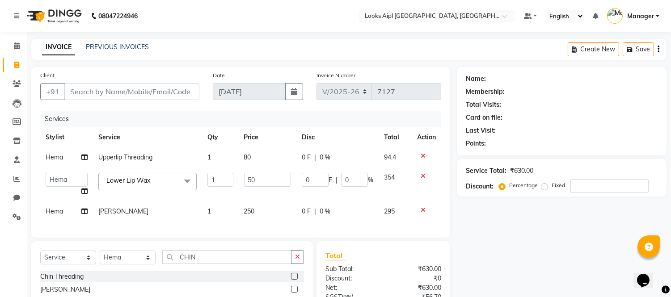
select select "78853"
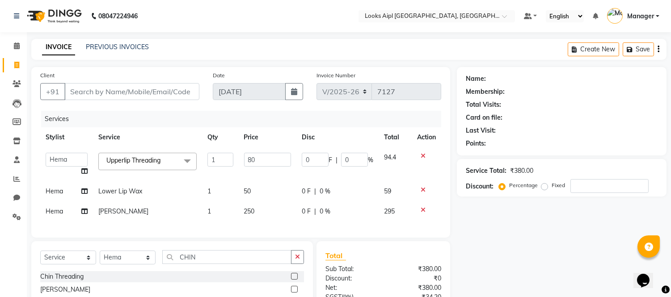
click at [250, 162] on input "80" at bounding box center [267, 160] width 47 height 14
type input "50"
click at [256, 114] on div "Services" at bounding box center [244, 119] width 407 height 17
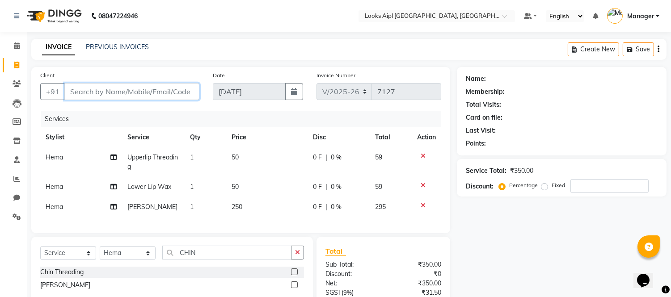
click at [127, 91] on input "Client" at bounding box center [131, 91] width 135 height 17
type input "2"
type input "0"
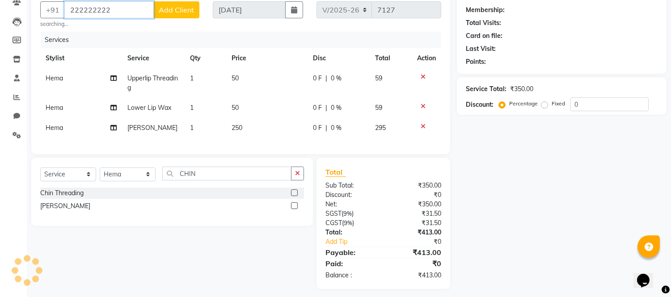
scroll to position [95, 0]
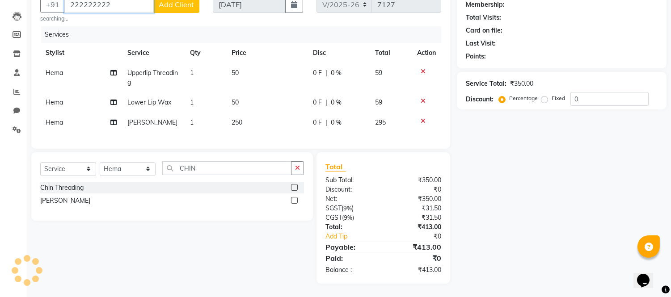
type input "222222222"
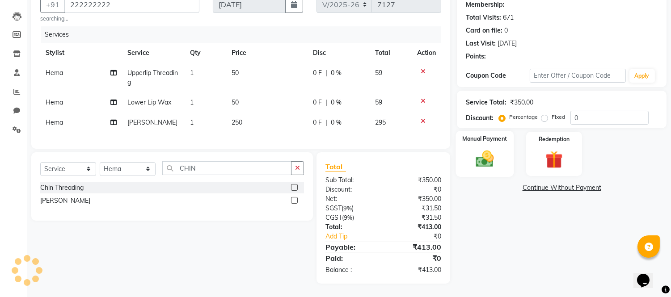
select select "1: Object"
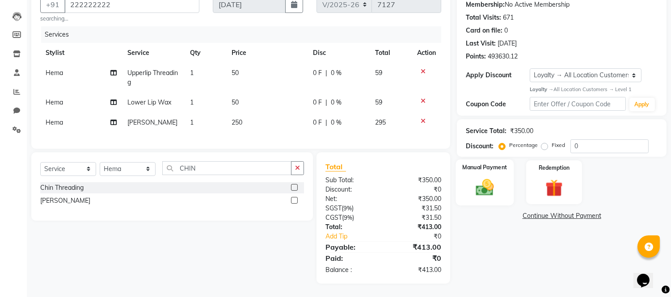
click at [488, 177] on img at bounding box center [485, 187] width 30 height 21
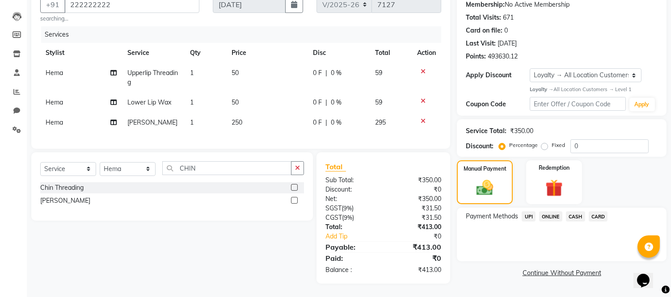
drag, startPoint x: 595, startPoint y: 208, endPoint x: 598, endPoint y: 218, distance: 10.2
click at [596, 212] on span "CARD" at bounding box center [598, 217] width 19 height 10
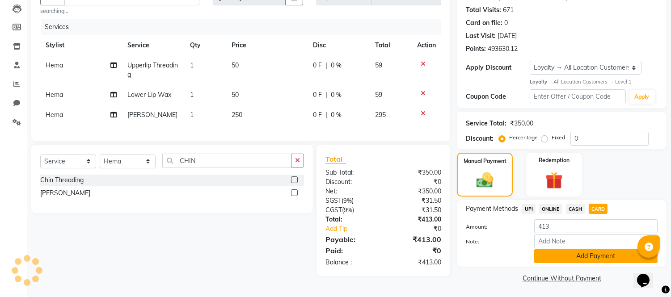
click at [588, 258] on button "Add Payment" at bounding box center [595, 257] width 123 height 14
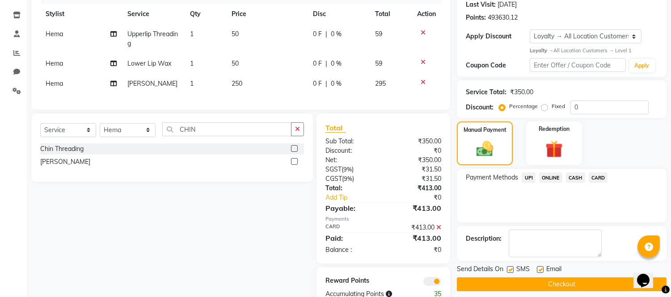
scroll to position [158, 0]
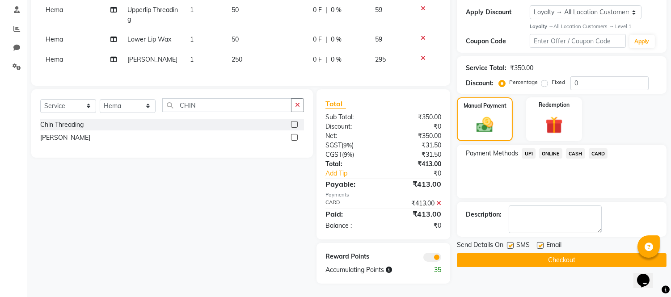
click at [581, 244] on div "Send Details On SMS Email" at bounding box center [562, 246] width 210 height 11
click at [583, 254] on button "Checkout" at bounding box center [562, 261] width 210 height 14
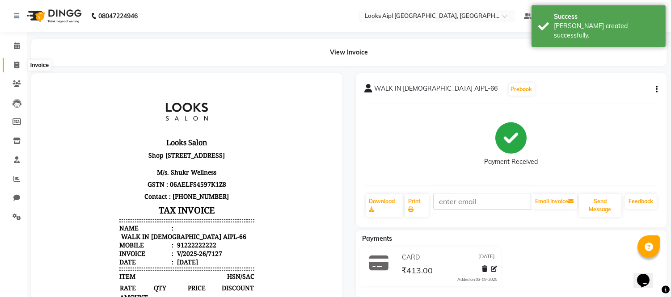
drag, startPoint x: 16, startPoint y: 64, endPoint x: 51, endPoint y: 66, distance: 35.4
click at [17, 64] on icon at bounding box center [16, 65] width 5 height 7
select select "service"
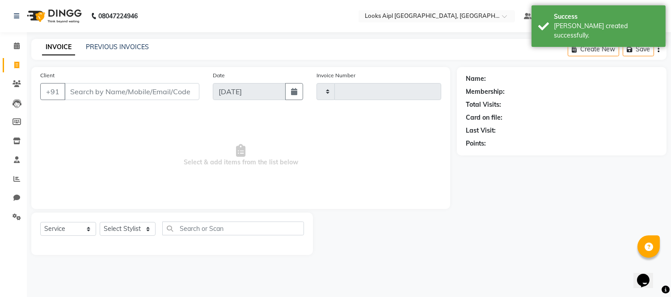
type input "7128"
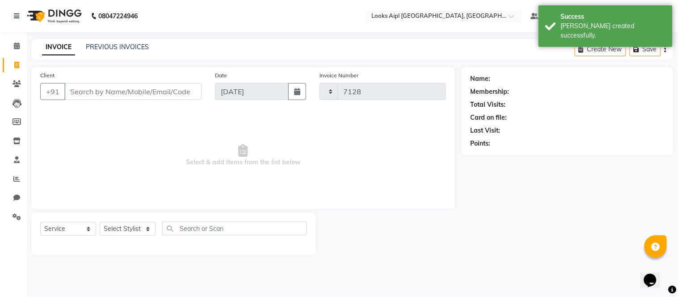
select select "6047"
click at [105, 94] on input "Client" at bounding box center [132, 91] width 137 height 17
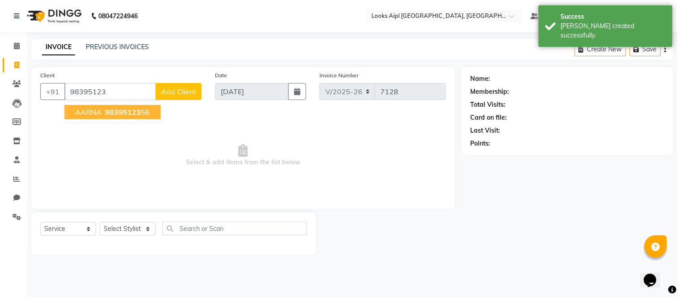
click at [140, 111] on ngb-highlight "98395123 56" at bounding box center [126, 112] width 47 height 9
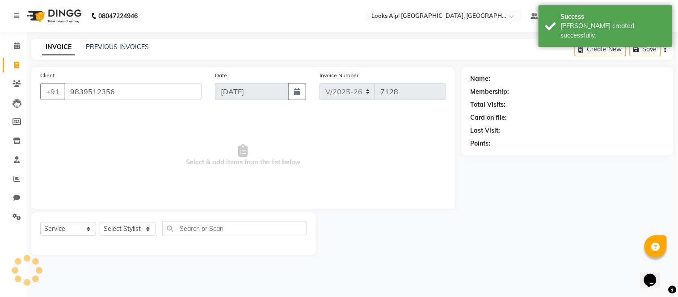
type input "9839512356"
select select "1: Object"
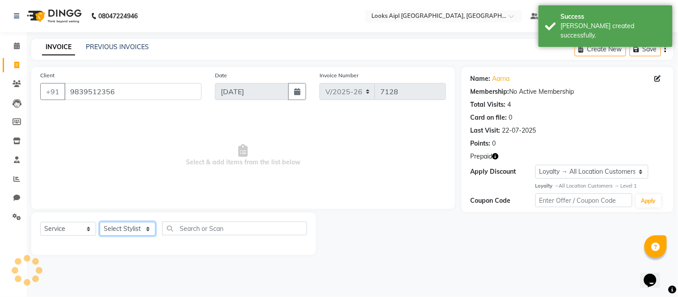
drag, startPoint x: 139, startPoint y: 229, endPoint x: 158, endPoint y: 126, distance: 104.1
click at [140, 225] on select "Select Stylist [PERSON_NAME] Alam _Pdct [PERSON_NAME] [PERSON_NAME] Counter Sal…" at bounding box center [128, 229] width 56 height 14
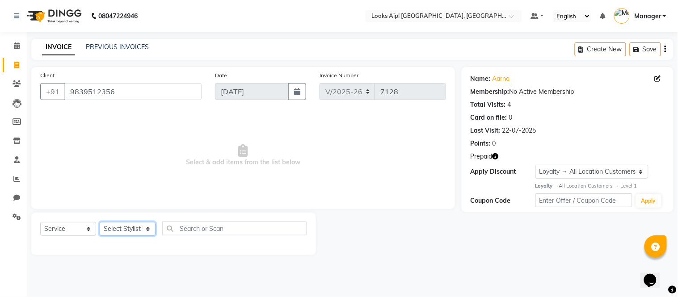
select select "43350"
click at [100, 223] on select "Select Stylist [PERSON_NAME] Alam _Pdct [PERSON_NAME] [PERSON_NAME] Counter Sal…" at bounding box center [128, 229] width 56 height 14
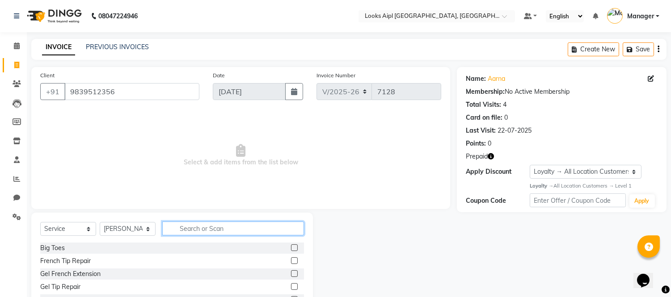
click at [207, 230] on input "text" at bounding box center [233, 229] width 142 height 14
type input "WASH"
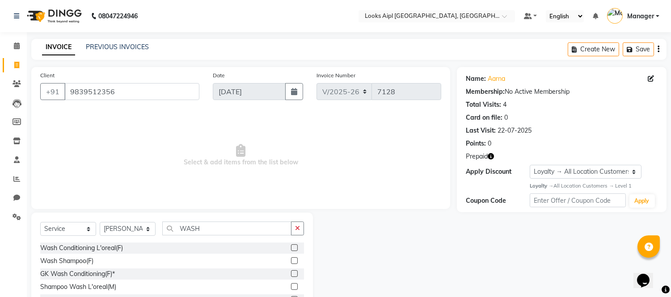
click at [294, 258] on label at bounding box center [294, 261] width 7 height 7
click at [294, 258] on input "checkbox" at bounding box center [294, 261] width 6 height 6
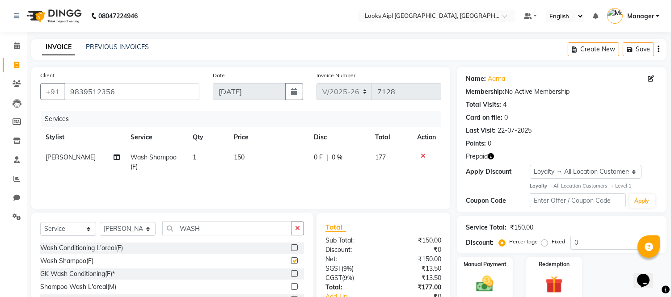
checkbox input "false"
click at [243, 158] on td "150" at bounding box center [269, 163] width 80 height 30
select select "43350"
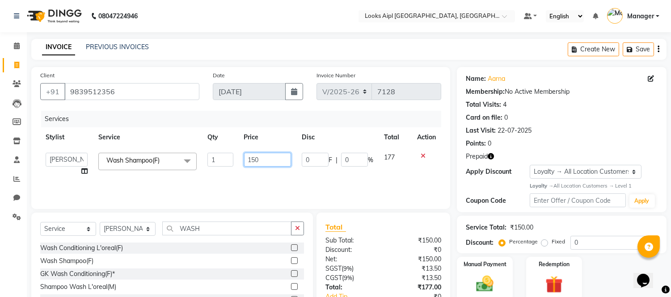
drag, startPoint x: 256, startPoint y: 160, endPoint x: 126, endPoint y: 153, distance: 130.3
click at [126, 153] on tr "Akash Akshar_asst Alam _Pdct [PERSON_NAME] [PERSON_NAME] Counter Sales [PERSON_…" at bounding box center [240, 165] width 401 height 34
type input "400"
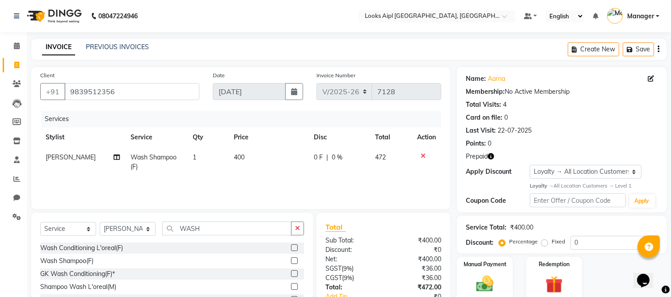
drag, startPoint x: 343, startPoint y: 182, endPoint x: 453, endPoint y: 172, distance: 110.9
click at [346, 182] on div "Services Stylist Service Qty Price Disc Total Action Vijay Wash Shampoo(F) 1 40…" at bounding box center [240, 155] width 401 height 89
click at [494, 157] on icon "button" at bounding box center [491, 156] width 6 height 6
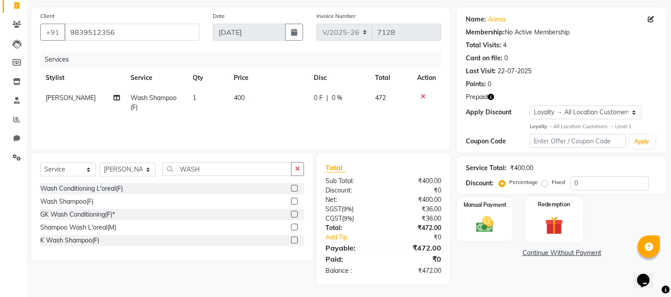
scroll to position [60, 0]
click at [558, 217] on img at bounding box center [554, 225] width 30 height 22
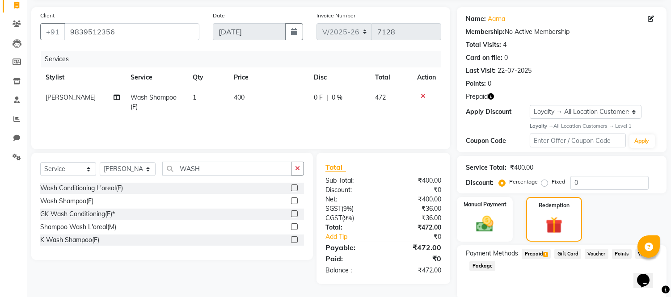
click at [545, 249] on span "Prepaid 1" at bounding box center [536, 254] width 29 height 10
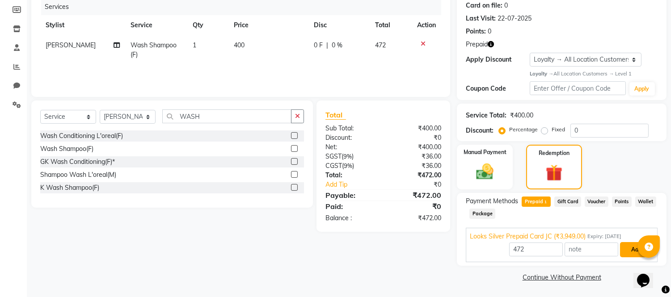
click at [628, 253] on button "Add" at bounding box center [636, 249] width 33 height 15
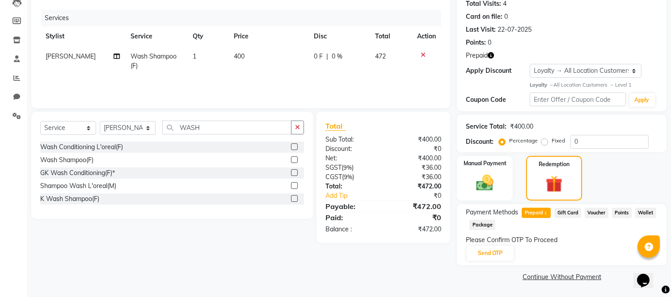
scroll to position [100, 0]
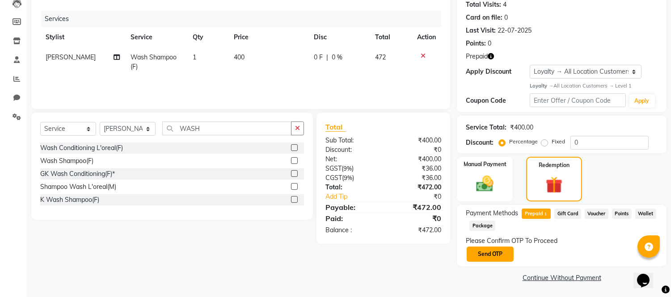
click at [496, 258] on button "Send OTP" at bounding box center [490, 254] width 47 height 15
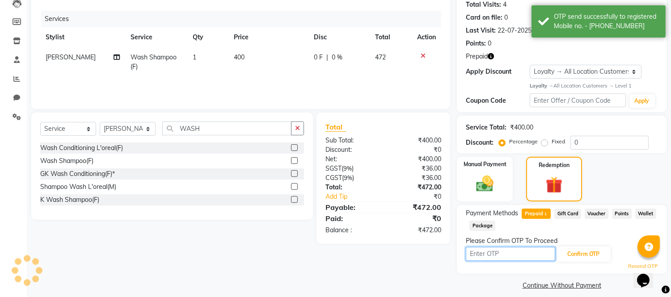
click at [495, 255] on input "text" at bounding box center [510, 254] width 89 height 14
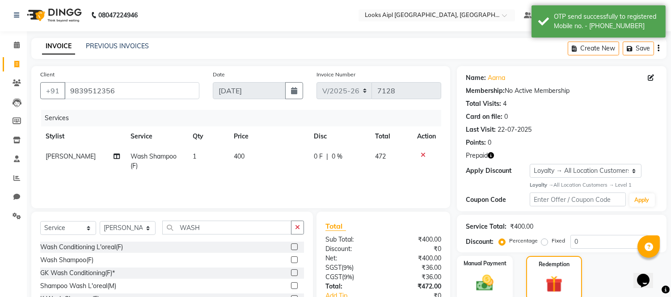
scroll to position [0, 0]
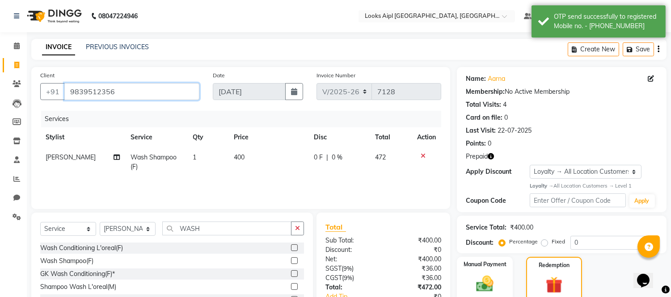
drag, startPoint x: 130, startPoint y: 89, endPoint x: 101, endPoint y: 88, distance: 29.6
click at [21, 89] on app-home "08047224946 Select Location × Looks Aipl [GEOGRAPHIC_DATA], Gurgaon Default Pan…" at bounding box center [335, 203] width 671 height 406
click at [258, 13] on nav "08047224946 Select Location × Looks Aipl [GEOGRAPHIC_DATA], Gurgaon Default Pan…" at bounding box center [335, 16] width 671 height 32
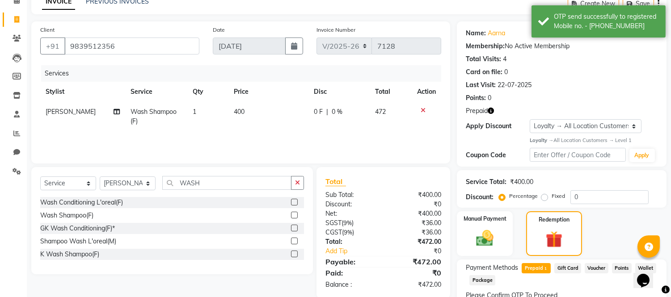
scroll to position [108, 0]
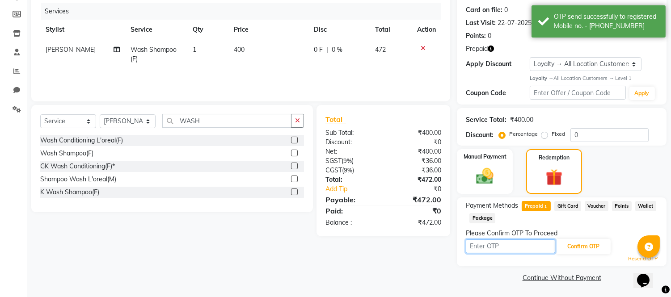
click at [507, 245] on input "text" at bounding box center [510, 247] width 89 height 14
type input "9035"
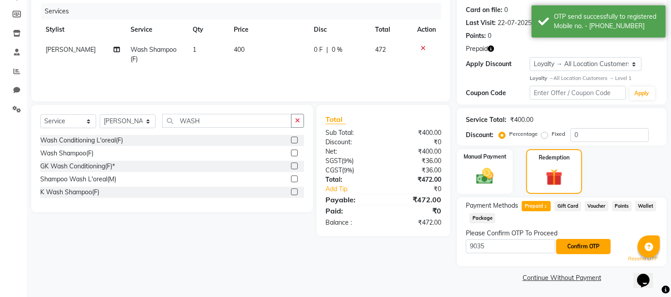
click at [608, 241] on button "Confirm OTP" at bounding box center [583, 246] width 55 height 15
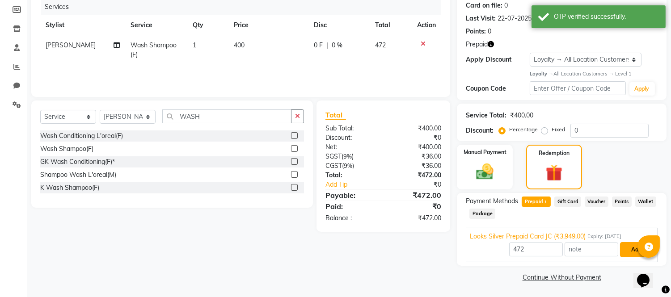
click at [627, 246] on button "Add" at bounding box center [636, 249] width 33 height 15
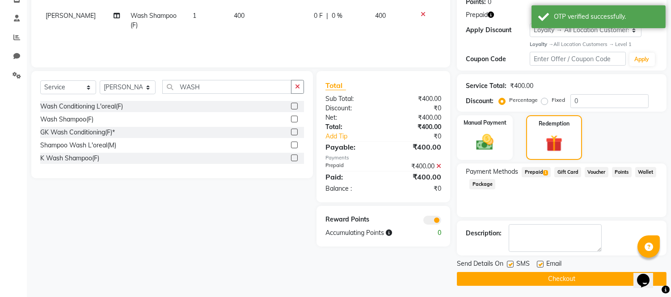
scroll to position [144, 0]
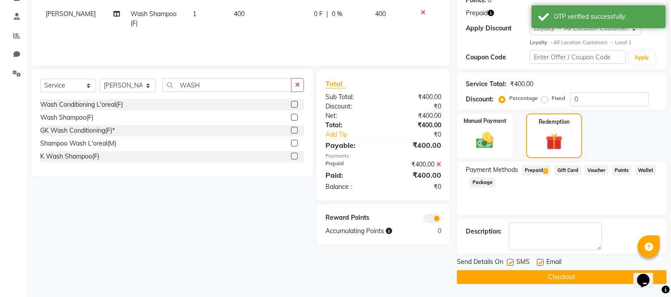
drag, startPoint x: 534, startPoint y: 276, endPoint x: 450, endPoint y: 208, distance: 108.4
click at [534, 276] on button "Checkout" at bounding box center [562, 278] width 210 height 14
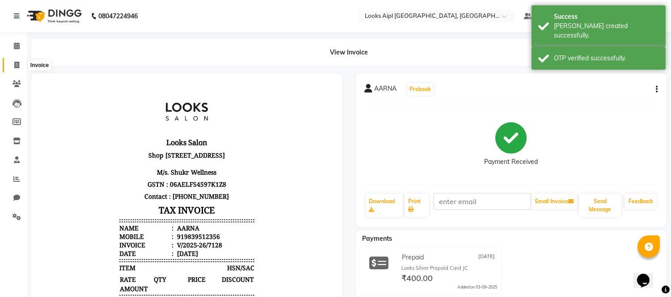
click at [15, 64] on icon at bounding box center [16, 65] width 5 height 7
select select "6047"
select select "service"
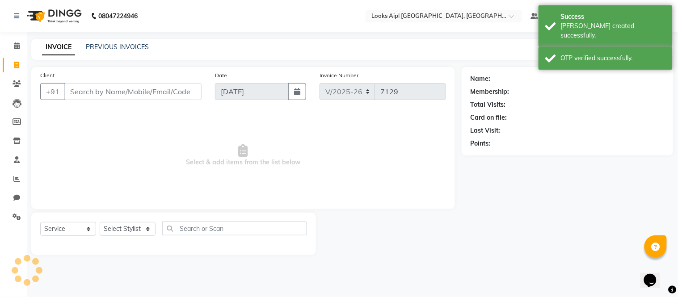
click at [115, 94] on input "Client" at bounding box center [132, 91] width 137 height 17
type input "9839512356"
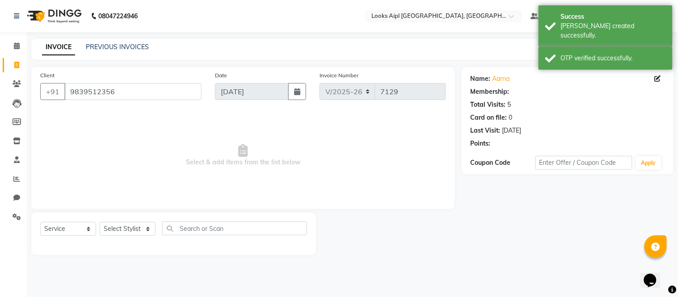
select select "1: Object"
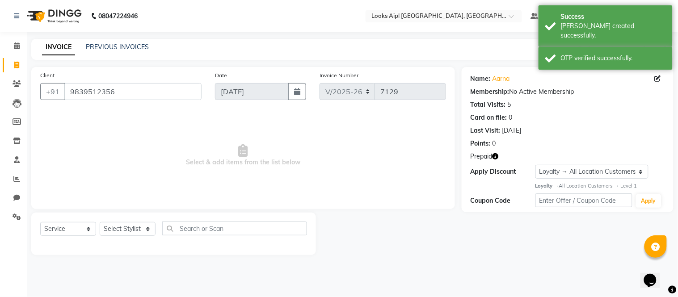
click at [493, 155] on icon "button" at bounding box center [496, 156] width 6 height 6
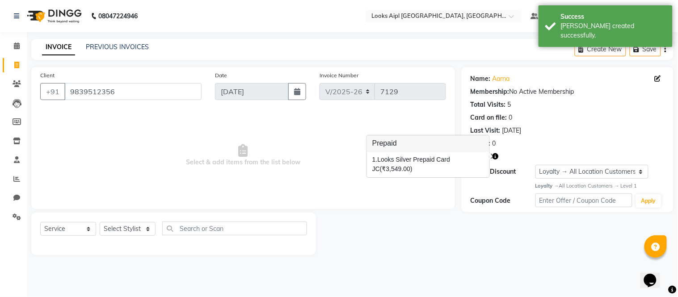
click at [148, 149] on span "Select & add items from the list below" at bounding box center [243, 155] width 406 height 89
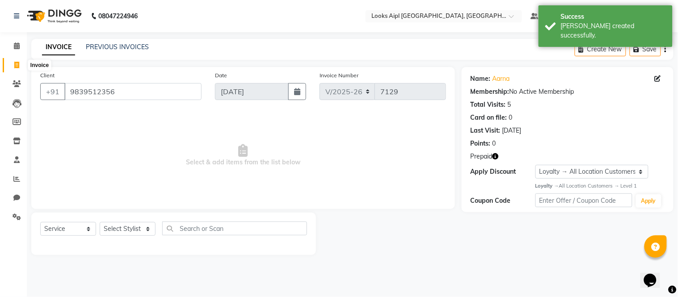
click at [16, 65] on icon at bounding box center [16, 65] width 5 height 7
select select "service"
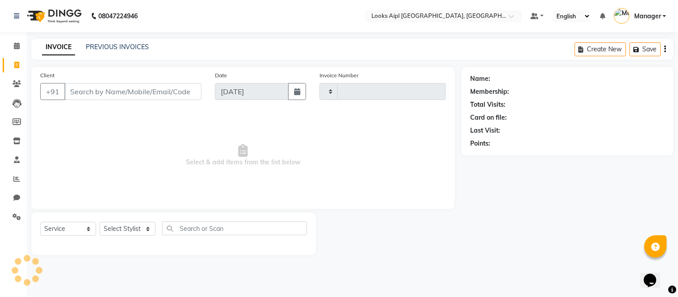
type input "7129"
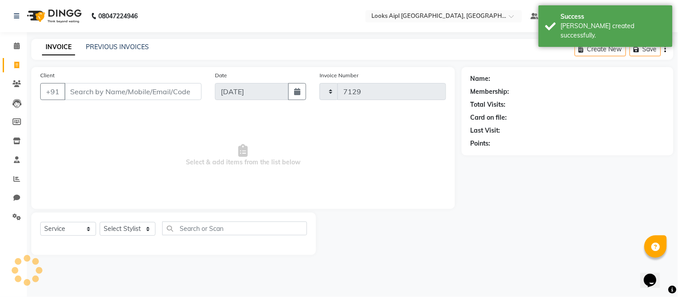
select select "6047"
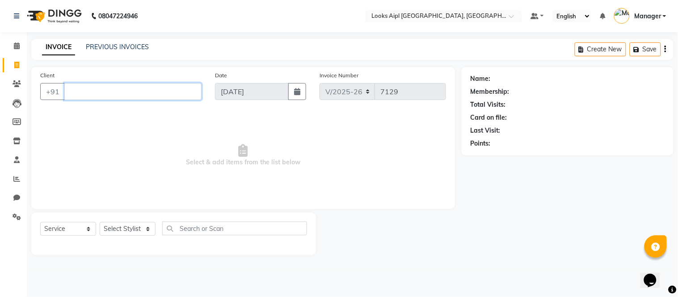
click at [91, 90] on input "Client" at bounding box center [132, 91] width 137 height 17
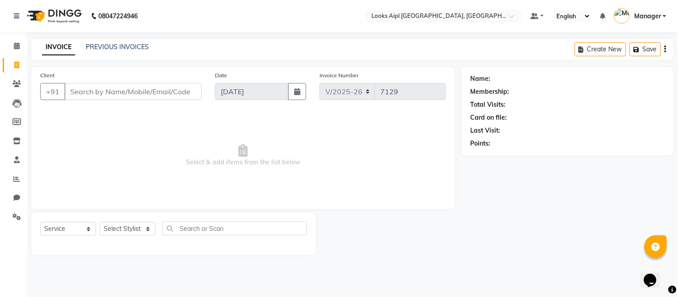
click at [25, 64] on li "Invoice" at bounding box center [13, 65] width 27 height 19
click at [164, 88] on input "Client" at bounding box center [132, 91] width 137 height 17
drag, startPoint x: 145, startPoint y: 235, endPoint x: 145, endPoint y: 227, distance: 8.5
click at [145, 234] on select "Select Stylist [PERSON_NAME] Alam _Pdct [PERSON_NAME] [PERSON_NAME] Counter Sal…" at bounding box center [128, 229] width 56 height 14
select select "70689"
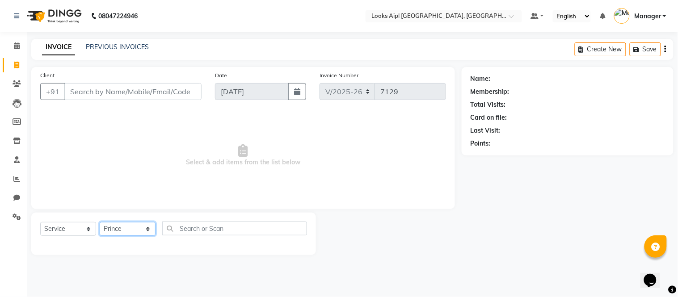
click at [100, 223] on select "Select Stylist [PERSON_NAME] Alam _Pdct [PERSON_NAME] [PERSON_NAME] Counter Sal…" at bounding box center [128, 229] width 56 height 14
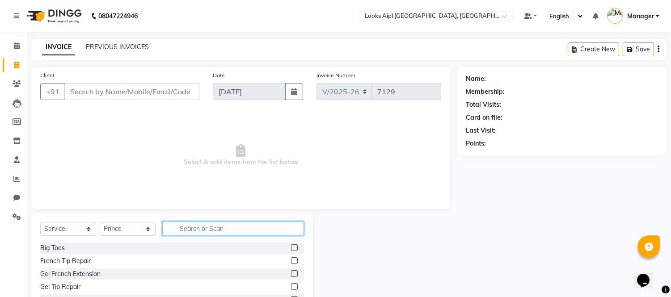
click at [203, 231] on input "text" at bounding box center [233, 229] width 142 height 14
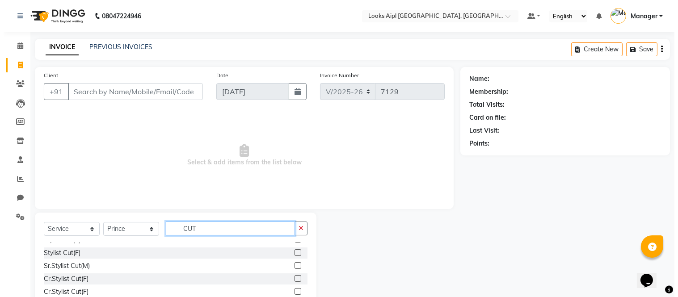
scroll to position [99, 0]
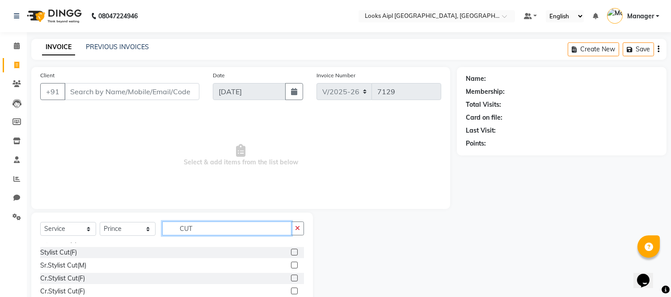
type input "CUT"
click at [291, 249] on label at bounding box center [294, 252] width 7 height 7
click at [291, 250] on input "checkbox" at bounding box center [294, 253] width 6 height 6
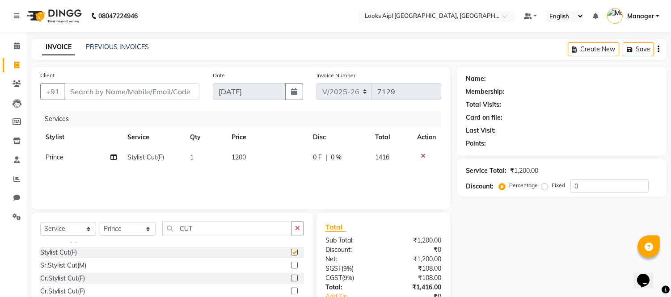
checkbox input "false"
click at [259, 165] on td "1200" at bounding box center [266, 158] width 81 height 20
select select "70689"
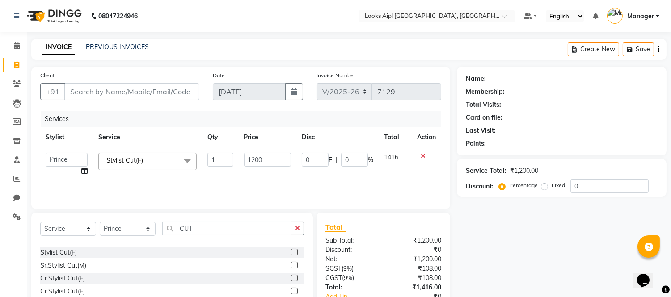
click at [259, 165] on input "1200" at bounding box center [267, 160] width 47 height 14
type input "900"
click at [242, 105] on div "Date [DATE]" at bounding box center [258, 89] width 104 height 37
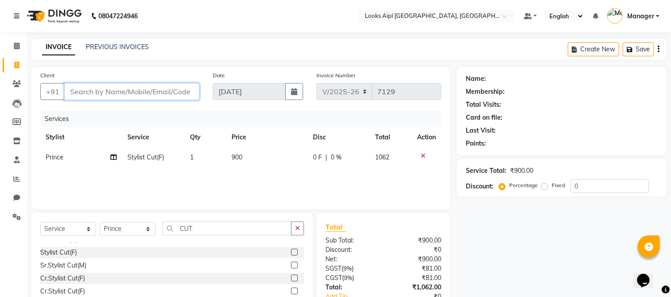
click at [88, 90] on input "Client" at bounding box center [131, 91] width 135 height 17
click at [98, 94] on input "Client" at bounding box center [131, 91] width 135 height 17
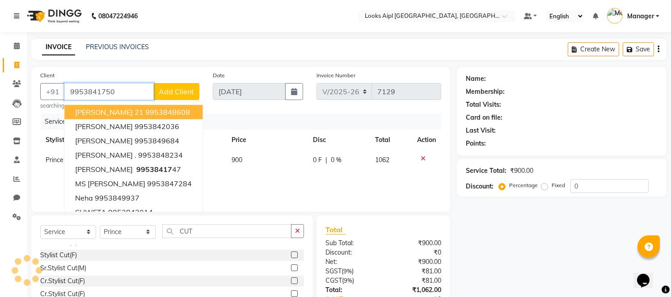
type input "9953841750"
click at [156, 91] on button "Add Client" at bounding box center [176, 91] width 46 height 17
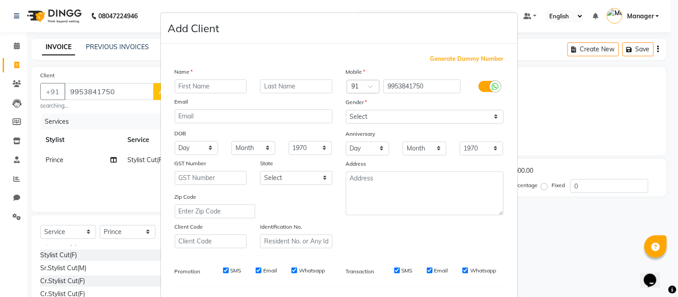
click at [195, 90] on input "text" at bounding box center [211, 87] width 72 height 14
type input "PRIYANKA"
click at [420, 117] on select "Select [DEMOGRAPHIC_DATA] [DEMOGRAPHIC_DATA] Other Prefer Not To Say" at bounding box center [425, 117] width 158 height 14
select select "[DEMOGRAPHIC_DATA]"
click at [346, 110] on select "Select [DEMOGRAPHIC_DATA] [DEMOGRAPHIC_DATA] Other Prefer Not To Say" at bounding box center [425, 117] width 158 height 14
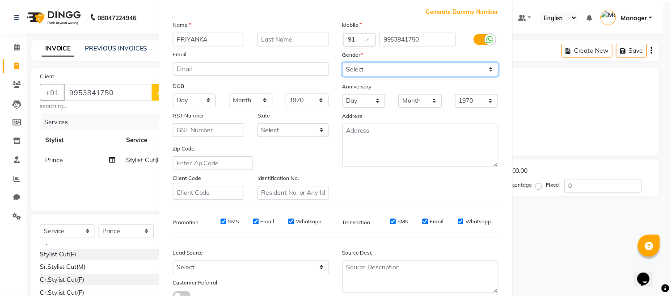
scroll to position [115, 0]
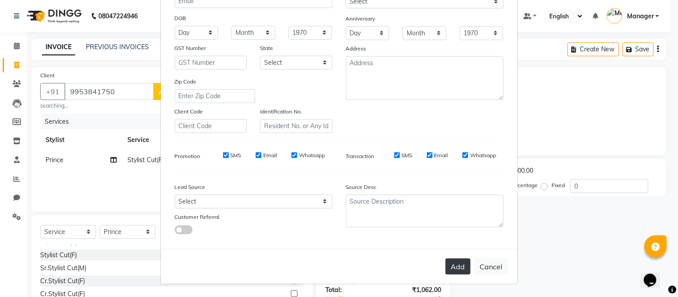
click at [454, 274] on button "Add" at bounding box center [458, 267] width 25 height 16
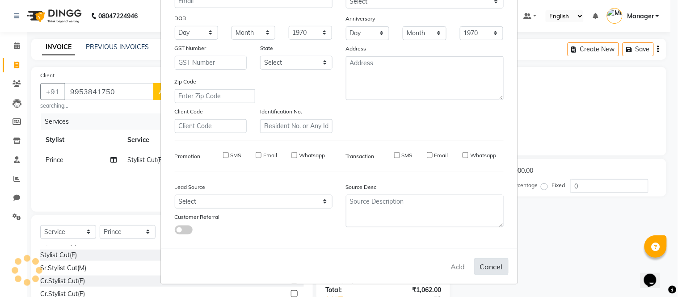
select select
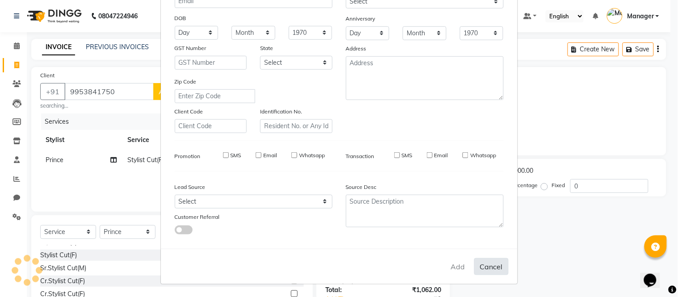
select select
checkbox input "false"
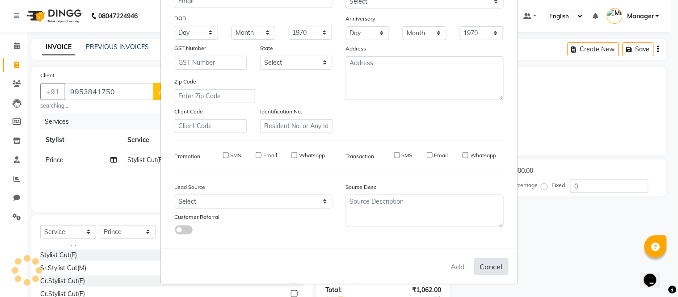
checkbox input "false"
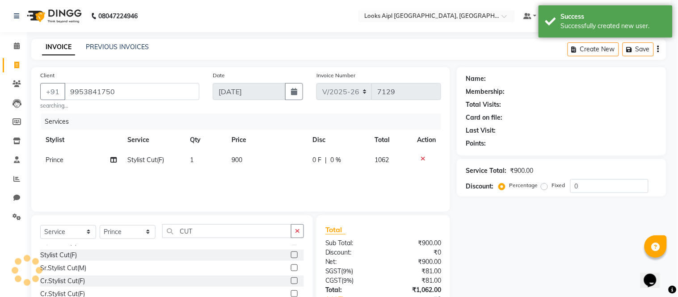
select select "1: Object"
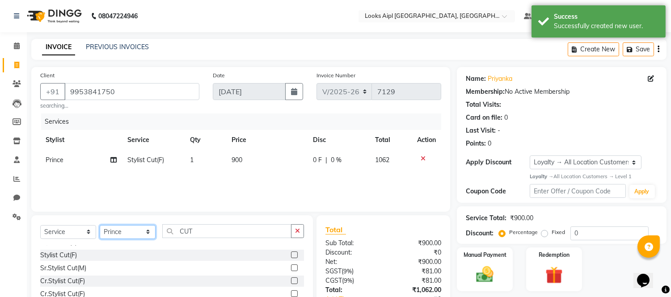
click at [121, 227] on select "Select Stylist [PERSON_NAME] Alam _Pdct [PERSON_NAME] [PERSON_NAME] Counter Sal…" at bounding box center [128, 232] width 56 height 14
select select "43352"
click at [100, 225] on select "Select Stylist [PERSON_NAME] Alam _Pdct [PERSON_NAME] [PERSON_NAME] Counter Sal…" at bounding box center [128, 232] width 56 height 14
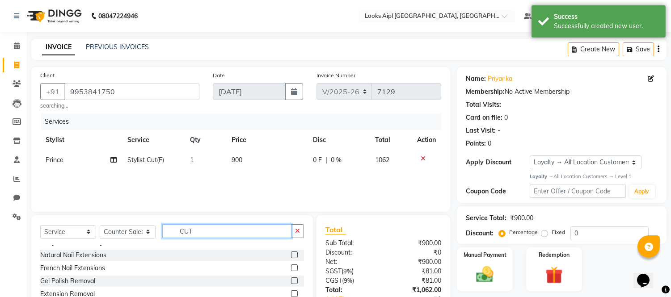
drag, startPoint x: 204, startPoint y: 236, endPoint x: 311, endPoint y: 223, distance: 107.7
click at [113, 225] on div "Select Service Product Membership Package Voucher Prepaid Gift Card Select Styl…" at bounding box center [172, 235] width 264 height 21
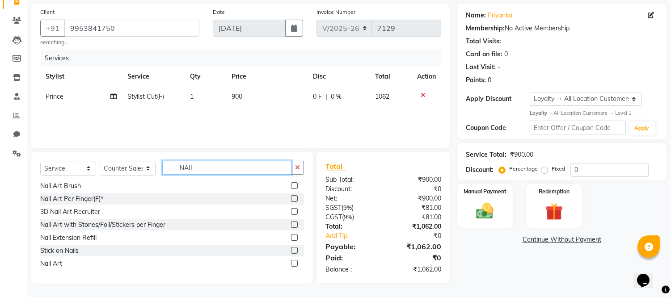
scroll to position [42, 0]
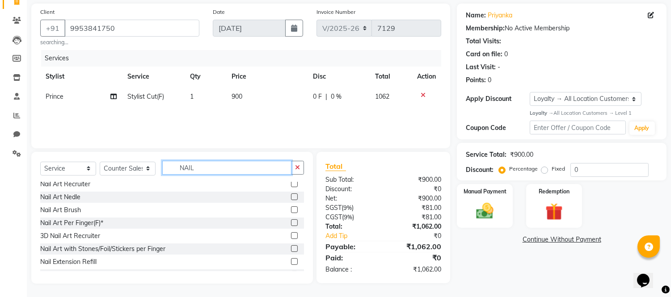
type input "NAIL"
click at [291, 197] on label at bounding box center [294, 197] width 7 height 7
click at [291, 197] on input "checkbox" at bounding box center [294, 198] width 6 height 6
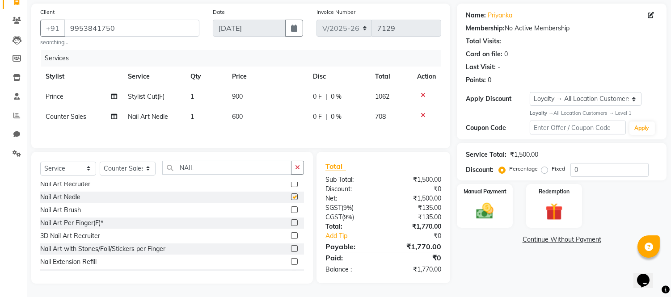
checkbox input "false"
click at [250, 115] on td "600" at bounding box center [267, 117] width 81 height 20
select select "43352"
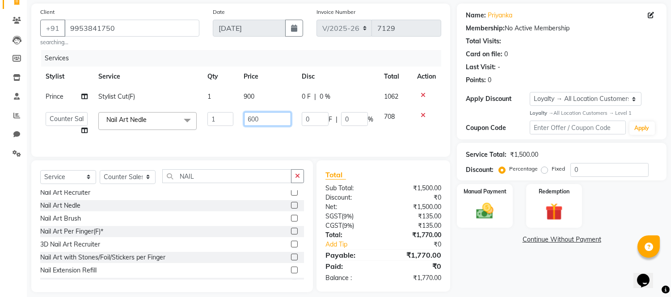
click at [250, 115] on input "600" at bounding box center [267, 119] width 47 height 14
type input "250"
click at [272, 131] on div "Services Stylist Service Qty Price Disc Total Action Prince Stylist Cut(F) 1 90…" at bounding box center [240, 99] width 401 height 98
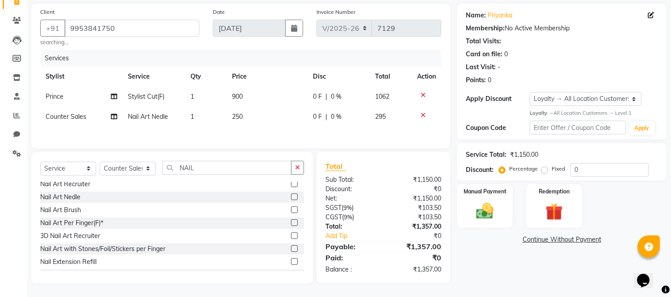
scroll to position [65, 0]
click at [494, 202] on img at bounding box center [485, 211] width 30 height 21
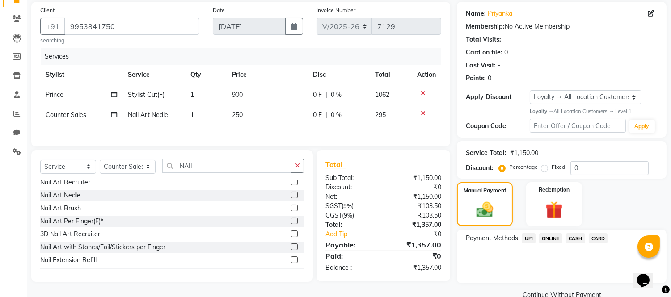
click at [600, 237] on span "CARD" at bounding box center [598, 238] width 19 height 10
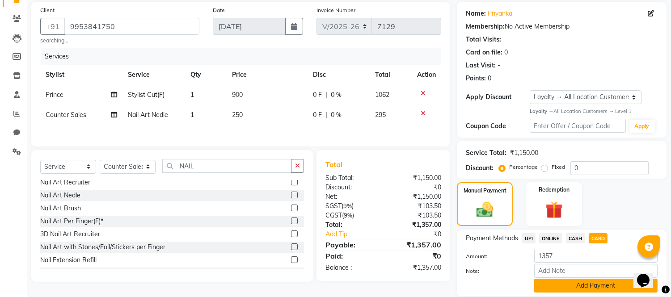
click at [590, 284] on button "Add Payment" at bounding box center [595, 286] width 123 height 14
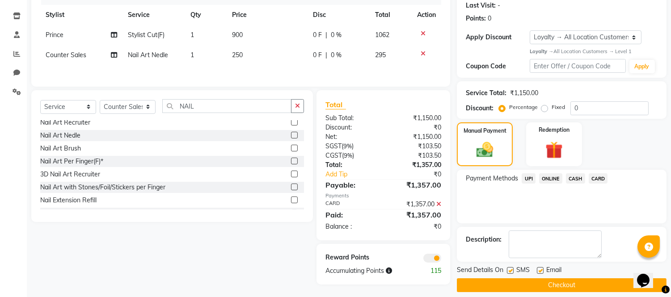
scroll to position [133, 0]
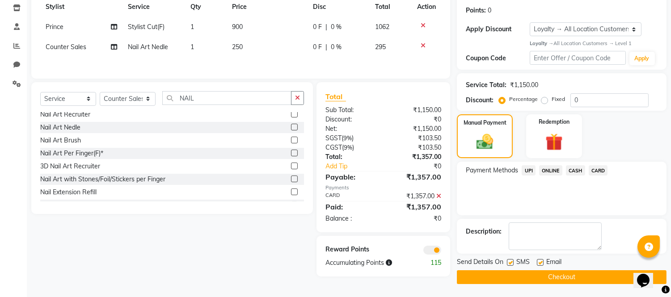
click at [588, 280] on button "Checkout" at bounding box center [562, 278] width 210 height 14
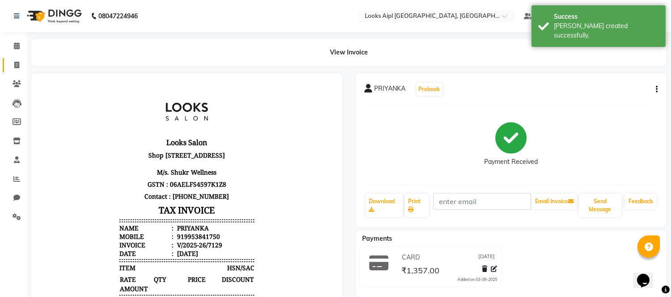
click at [8, 63] on link "Invoice" at bounding box center [13, 65] width 21 height 15
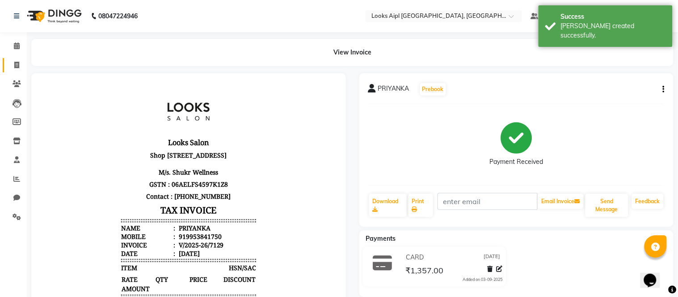
select select "6047"
select select "service"
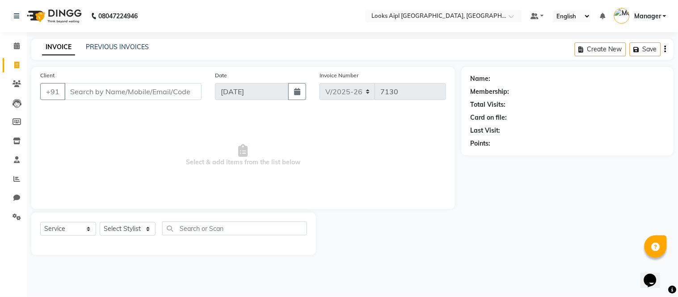
click at [188, 95] on input "Client" at bounding box center [132, 91] width 137 height 17
click at [14, 60] on span at bounding box center [17, 65] width 16 height 10
select select "6047"
select select "service"
click at [18, 43] on icon at bounding box center [17, 45] width 6 height 7
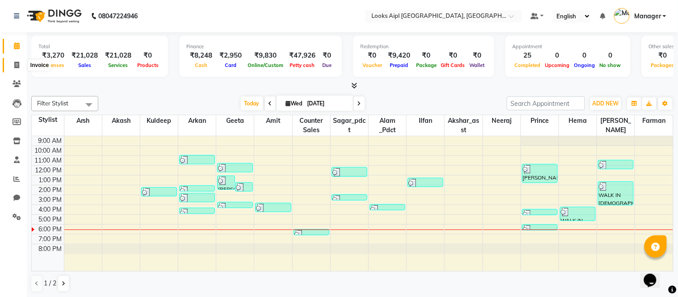
click at [19, 63] on icon at bounding box center [16, 65] width 5 height 7
select select "6047"
select select "service"
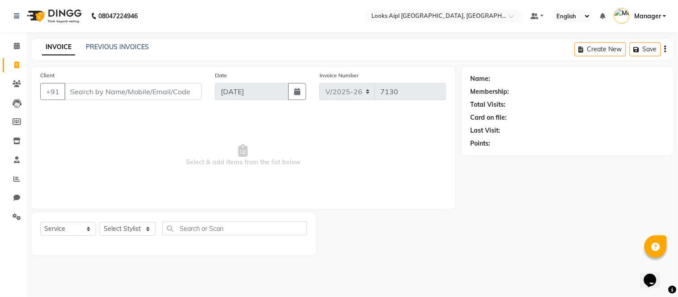
click at [275, 132] on span "Select & add items from the list below" at bounding box center [243, 155] width 406 height 89
